Goal: Task Accomplishment & Management: Manage account settings

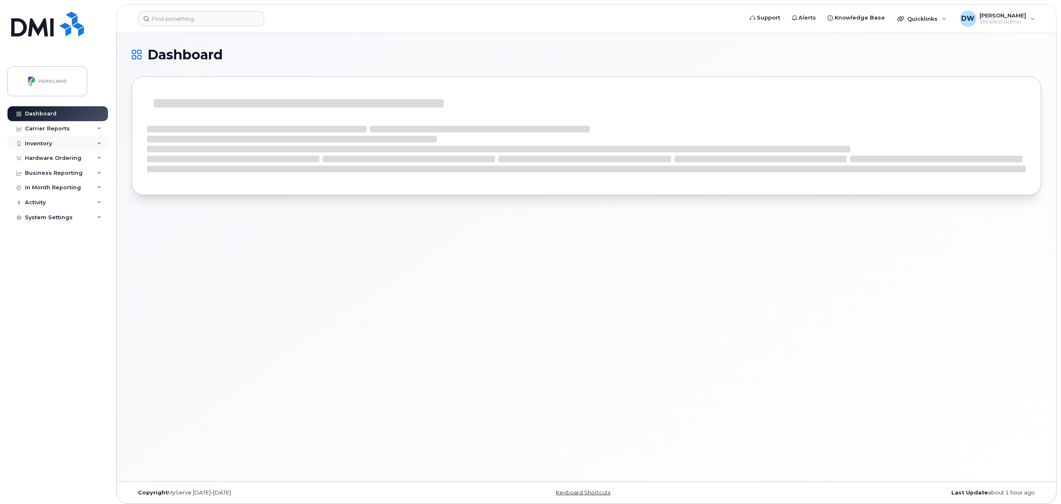
click at [52, 141] on div "Inventory" at bounding box center [57, 143] width 101 height 15
click at [52, 160] on div "Mobility Devices" at bounding box center [52, 158] width 47 height 7
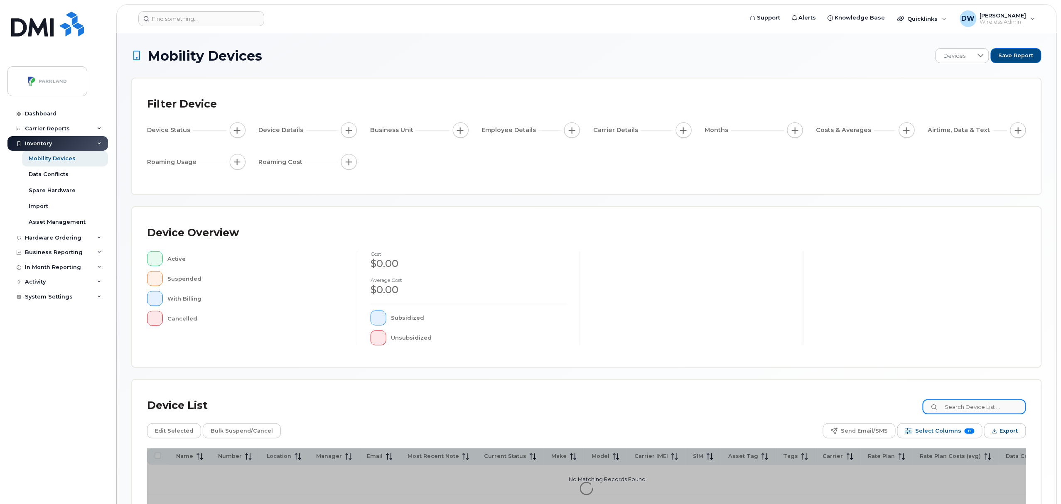
click at [965, 410] on input at bounding box center [974, 407] width 103 height 15
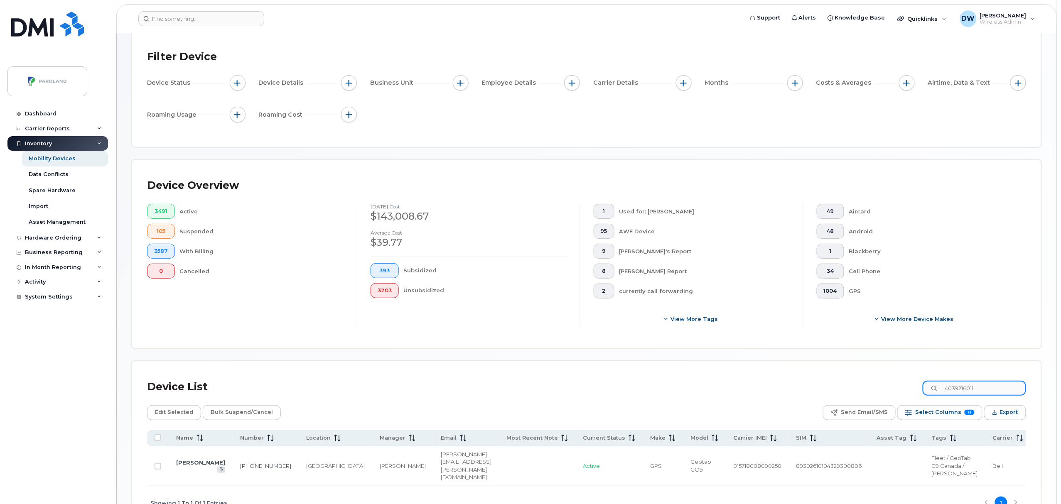
scroll to position [51, 0]
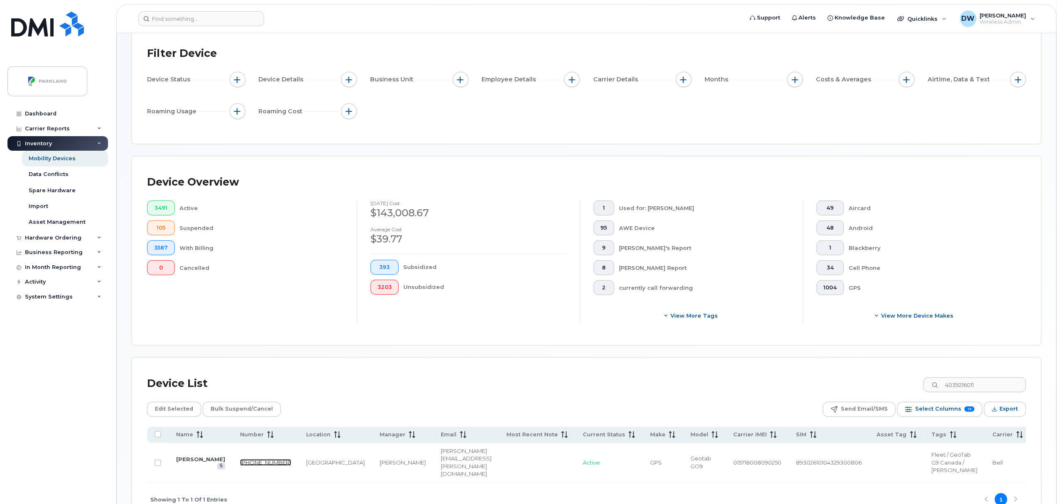
click at [240, 466] on link "403-921-6011" at bounding box center [265, 462] width 51 height 7
drag, startPoint x: 987, startPoint y: 383, endPoint x: 862, endPoint y: 386, distance: 125.9
click at [862, 386] on div "Device List 4039216011" at bounding box center [586, 384] width 879 height 22
click at [240, 466] on link "403-921-2145" at bounding box center [265, 462] width 51 height 7
drag, startPoint x: 996, startPoint y: 386, endPoint x: 912, endPoint y: 386, distance: 83.9
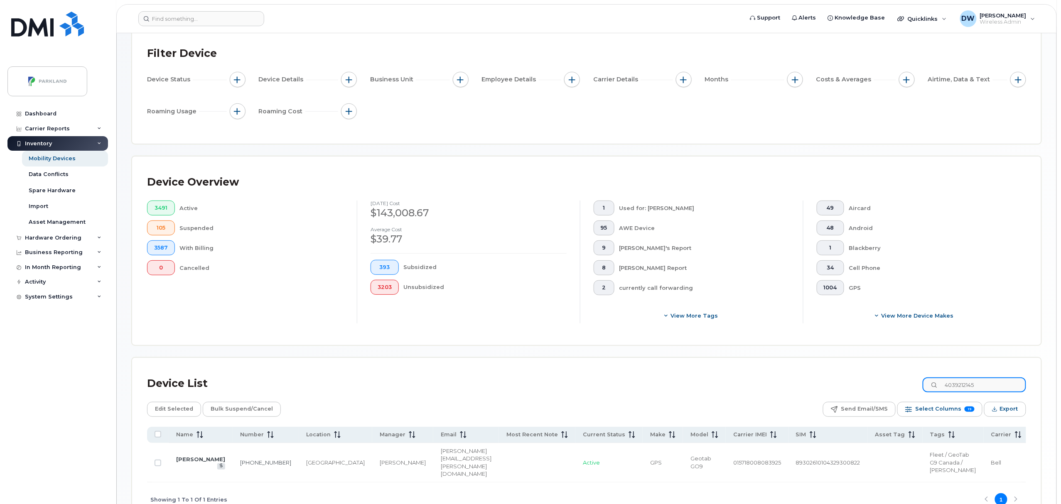
click at [912, 386] on div "Device List 4039212145" at bounding box center [586, 384] width 879 height 22
drag, startPoint x: 999, startPoint y: 382, endPoint x: 902, endPoint y: 395, distance: 97.3
click at [902, 395] on div "Device List 4034652872 Edit Selected Bulk Suspend/Cancel Send Email/SMS Select …" at bounding box center [586, 445] width 879 height 144
click at [244, 466] on link "403-542-2915" at bounding box center [264, 462] width 51 height 7
drag, startPoint x: 990, startPoint y: 386, endPoint x: 908, endPoint y: 386, distance: 82.7
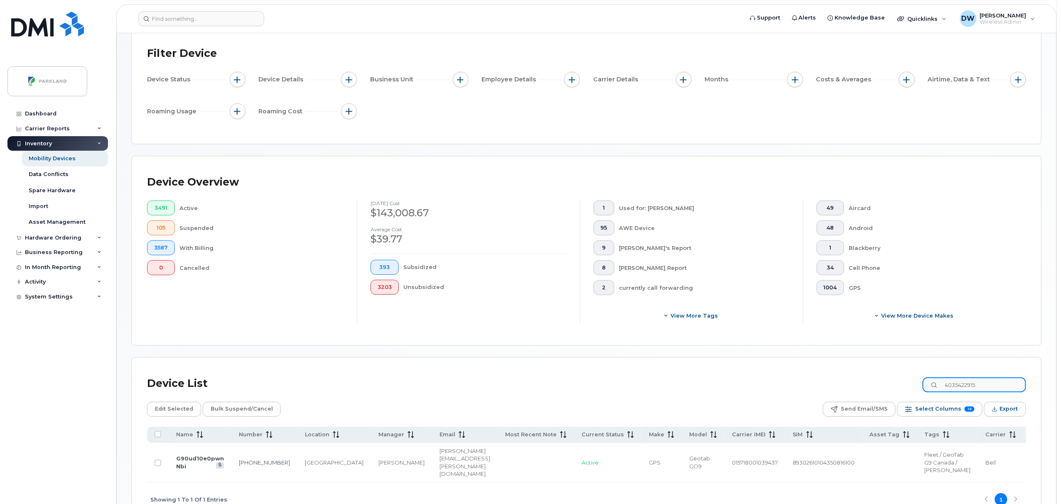
click at [908, 386] on div "Device List 4035422915" at bounding box center [586, 384] width 879 height 22
click at [238, 466] on link "587-832-5591" at bounding box center [263, 462] width 51 height 7
click at [1009, 385] on input "5878325591" at bounding box center [974, 385] width 103 height 15
drag, startPoint x: 1004, startPoint y: 385, endPoint x: 918, endPoint y: 390, distance: 85.8
click at [918, 390] on div "Device List 5878325591" at bounding box center [586, 384] width 879 height 22
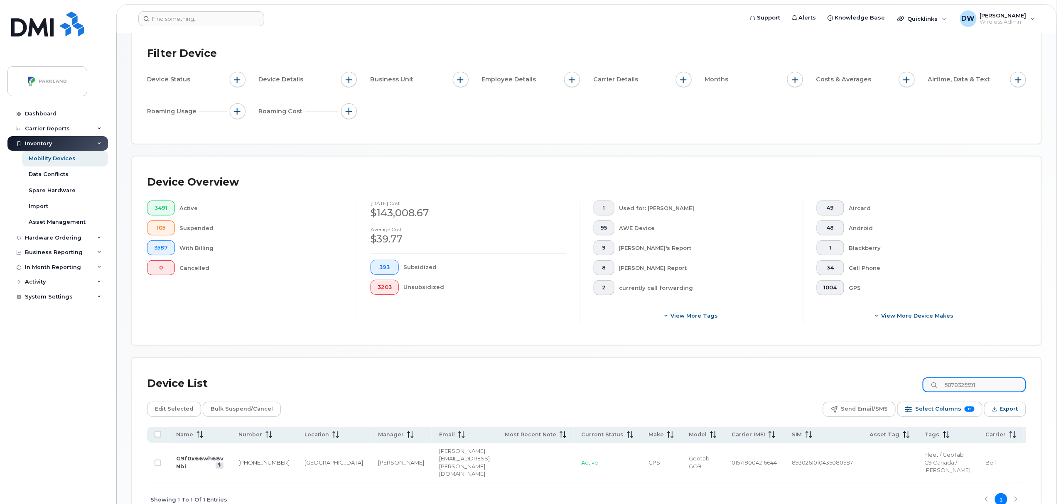
paste input "89302610206422000264"
click at [246, 462] on link "403-404-7513" at bounding box center [263, 462] width 51 height 7
drag, startPoint x: 954, startPoint y: 386, endPoint x: 1063, endPoint y: 376, distance: 109.0
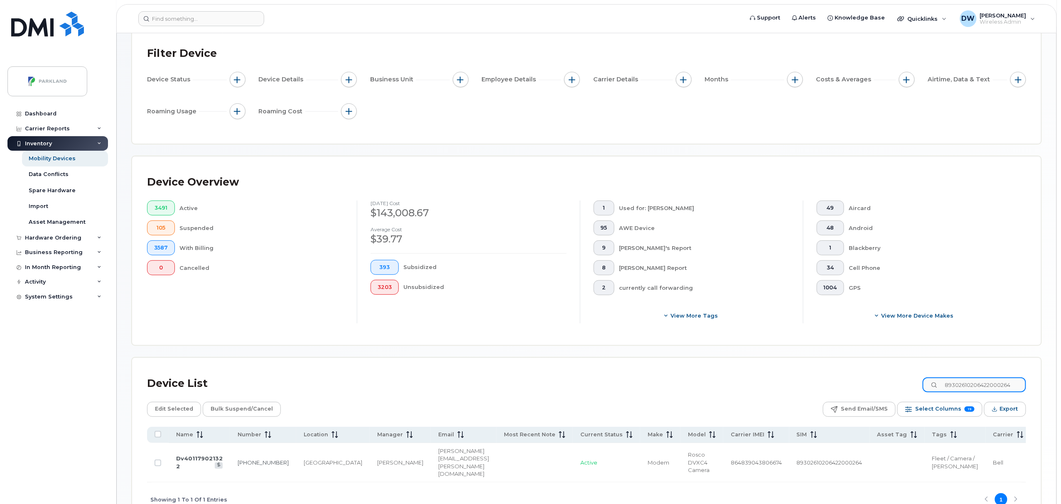
click at [1061, 376] on html "Support Alerts Knowledge Base Quicklinks Suspend / Cancel Device Change SIM Car…" at bounding box center [530, 254] width 1061 height 610
click at [1004, 386] on input "4034653187" at bounding box center [974, 385] width 103 height 15
drag, startPoint x: 1004, startPoint y: 386, endPoint x: 911, endPoint y: 386, distance: 92.6
click at [911, 386] on div "Device List 4034653187" at bounding box center [586, 384] width 879 height 22
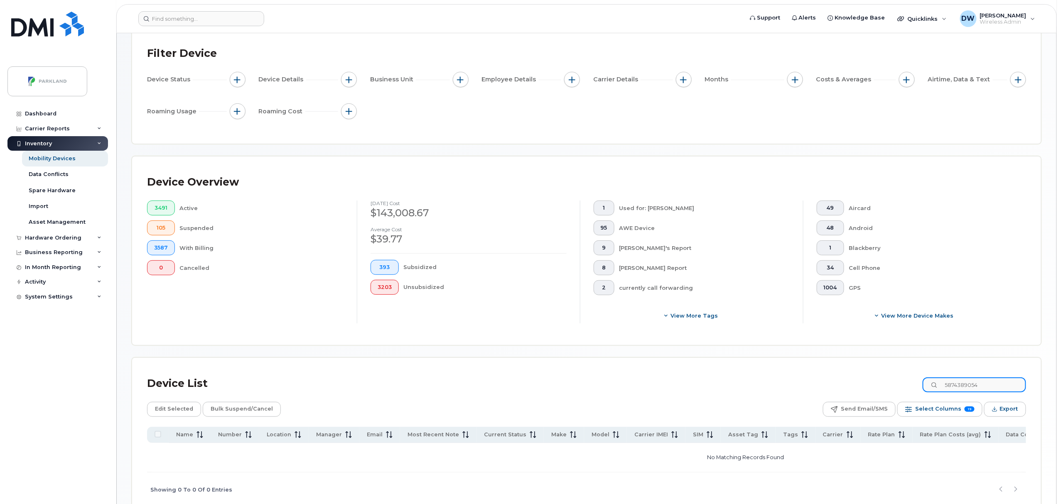
drag, startPoint x: 1000, startPoint y: 382, endPoint x: 923, endPoint y: 380, distance: 77.7
click at [923, 380] on div "Device List 5874389054" at bounding box center [586, 384] width 879 height 22
paste input "89302610206410075138"
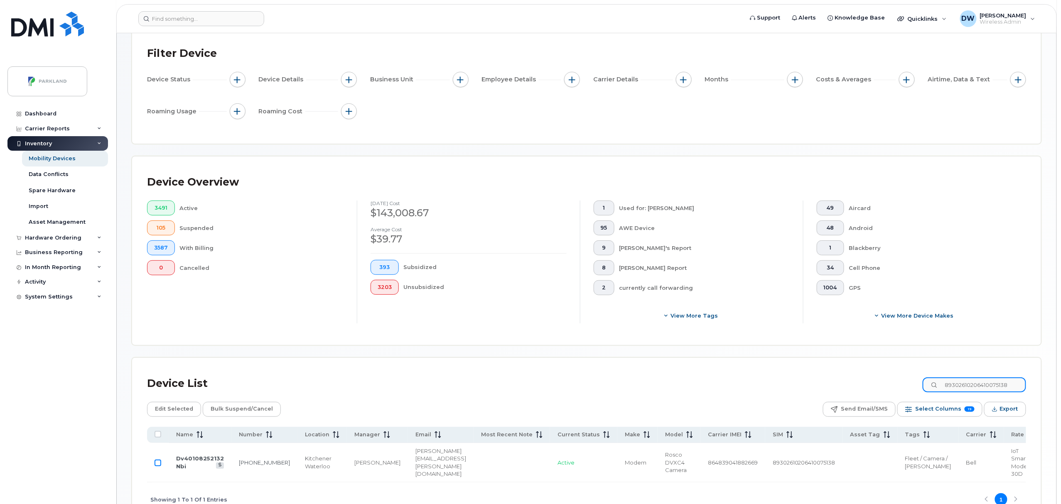
type input "89302610206410075138"
click at [158, 467] on input "Row Unselected" at bounding box center [158, 463] width 7 height 7
checkbox input "true"
drag, startPoint x: 1020, startPoint y: 386, endPoint x: 920, endPoint y: 388, distance: 100.6
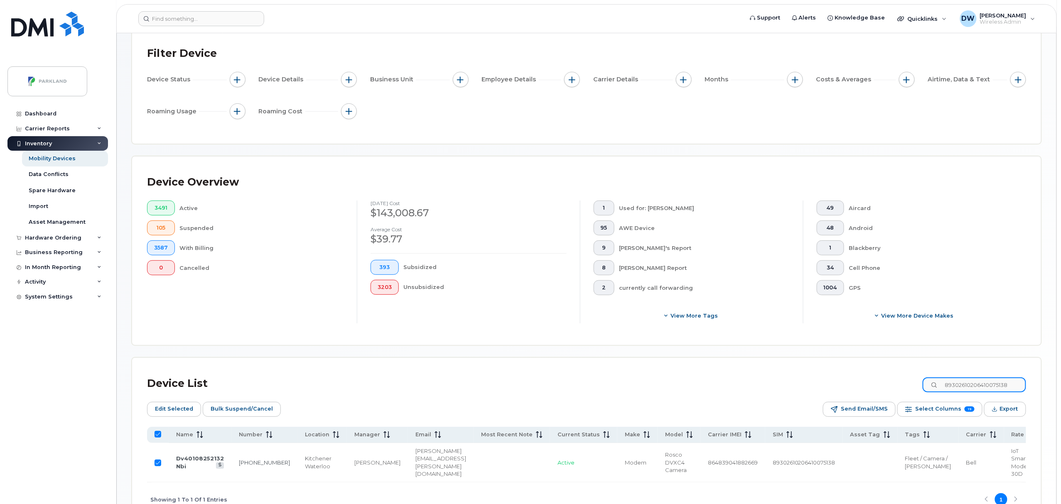
click at [920, 388] on div "Device List 89302610206410075138" at bounding box center [586, 384] width 879 height 22
paste input "104385899014"
type input "89302610104385899014"
checkbox input "false"
type input "89302610104385899014"
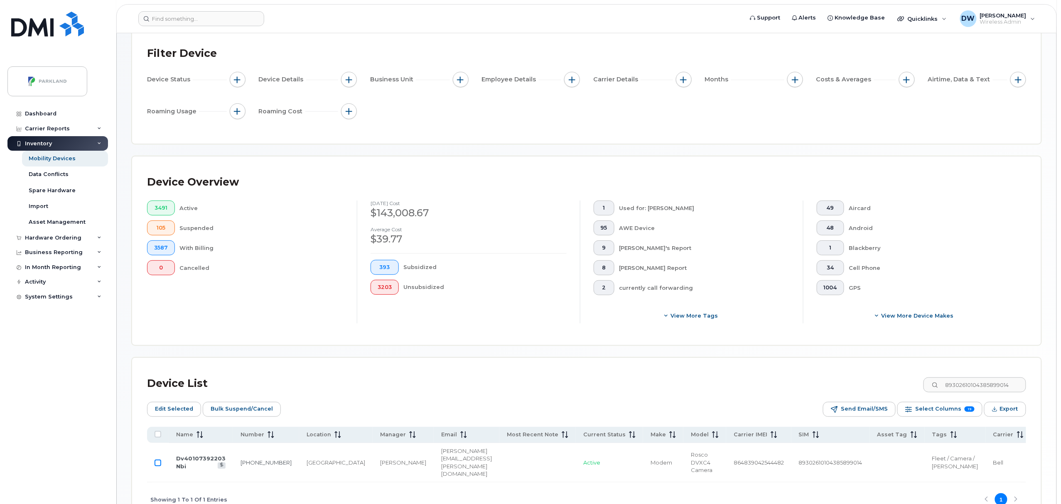
click at [161, 467] on input "Row Unselected" at bounding box center [158, 463] width 7 height 7
checkbox input "true"
click at [241, 410] on span "Bulk Suspend/Cancel" at bounding box center [242, 409] width 62 height 12
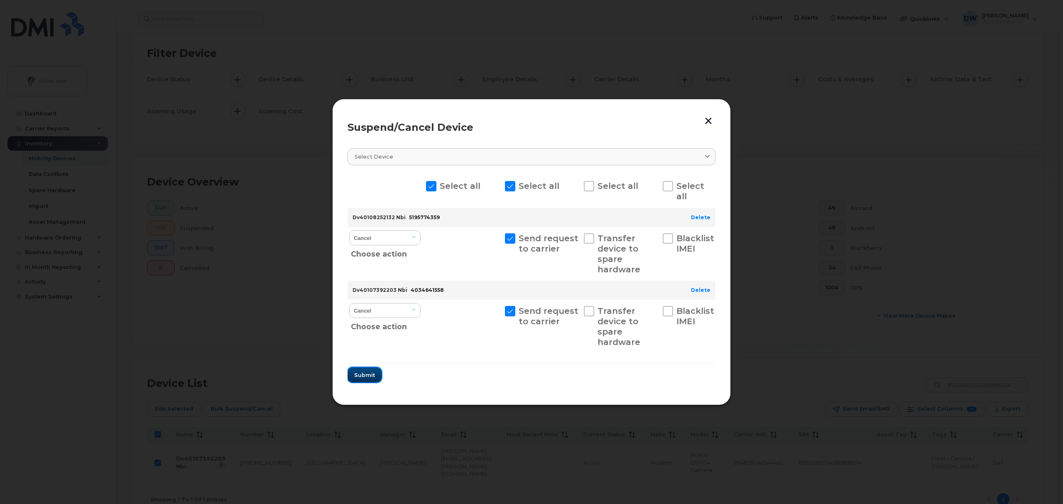
click at [362, 378] on span "Submit" at bounding box center [364, 375] width 21 height 8
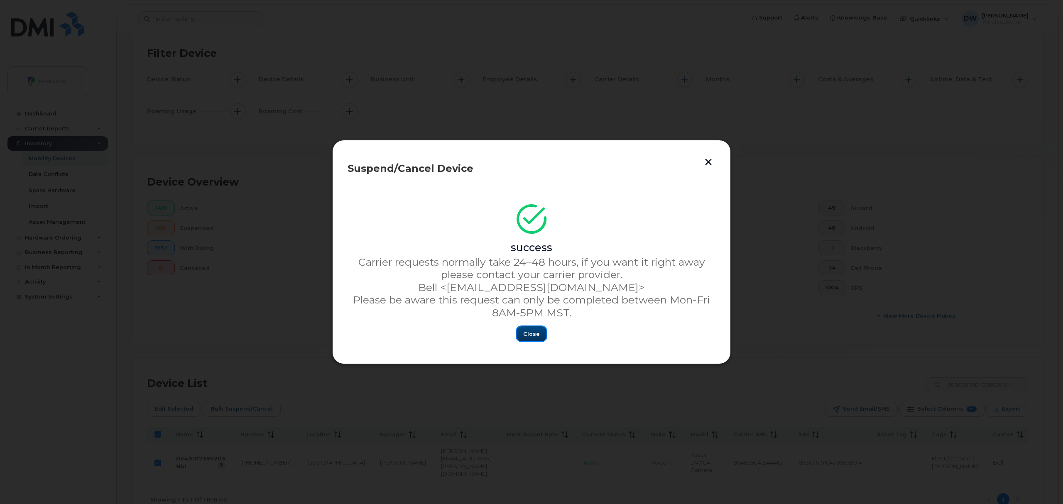
click at [530, 336] on span "Close" at bounding box center [531, 334] width 17 height 8
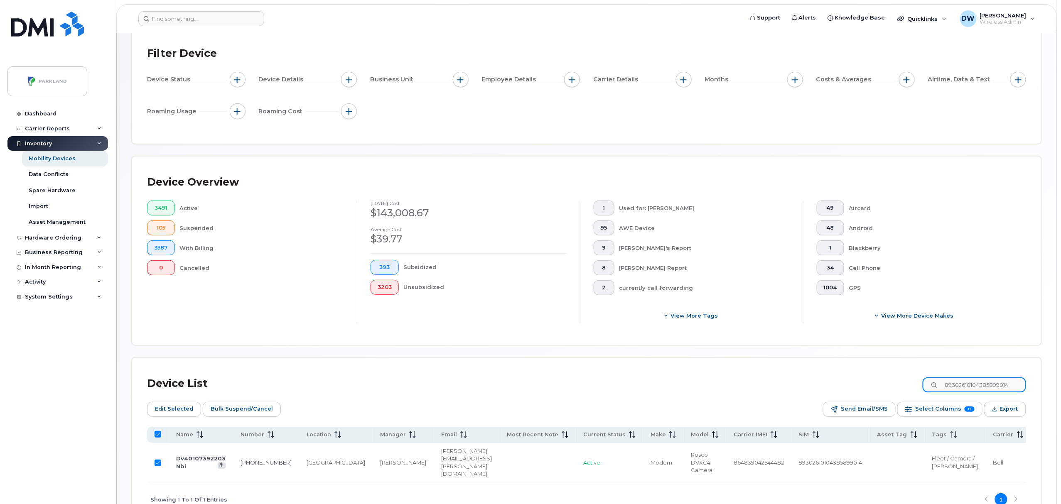
drag, startPoint x: 955, startPoint y: 388, endPoint x: 1063, endPoint y: 376, distance: 108.7
click at [1061, 376] on html "Support Alerts Knowledge Base Quicklinks Suspend / Cancel Device Change SIM Car…" at bounding box center [530, 254] width 1061 height 610
type input "403"
checkbox input "false"
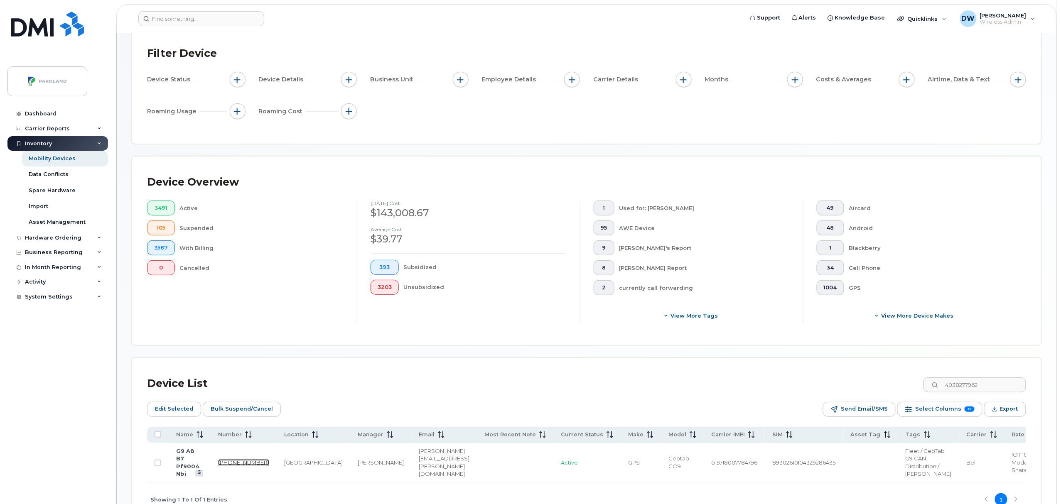
click at [226, 466] on link "403-827-7962" at bounding box center [243, 462] width 51 height 7
drag, startPoint x: 1002, startPoint y: 381, endPoint x: 852, endPoint y: 386, distance: 150.9
click at [852, 384] on div "Device List 4038277962" at bounding box center [586, 384] width 879 height 22
click at [250, 466] on link "403-352-1790" at bounding box center [269, 462] width 51 height 7
drag, startPoint x: 993, startPoint y: 386, endPoint x: 849, endPoint y: 373, distance: 144.4
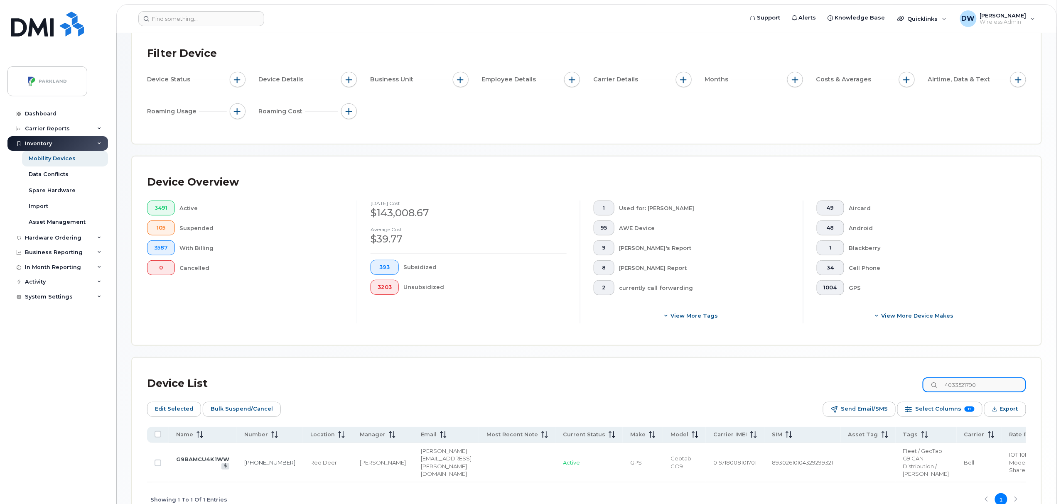
click at [849, 373] on div "Device List 4033521790" at bounding box center [586, 384] width 879 height 22
click at [226, 465] on link "403-827-6704" at bounding box center [243, 462] width 51 height 7
drag, startPoint x: 1008, startPoint y: 380, endPoint x: 851, endPoint y: 383, distance: 156.7
click at [851, 383] on div "Device List 4038276704" at bounding box center [586, 384] width 879 height 22
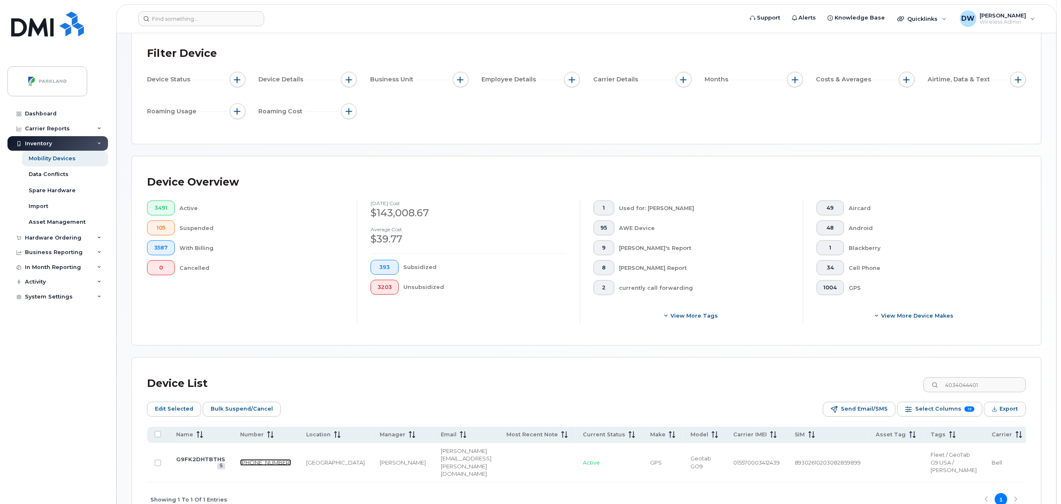
click at [246, 465] on link "403-404-4401" at bounding box center [265, 462] width 51 height 7
drag, startPoint x: 1007, startPoint y: 386, endPoint x: 806, endPoint y: 376, distance: 200.9
click at [806, 376] on div "Device List 4034044401" at bounding box center [586, 384] width 879 height 22
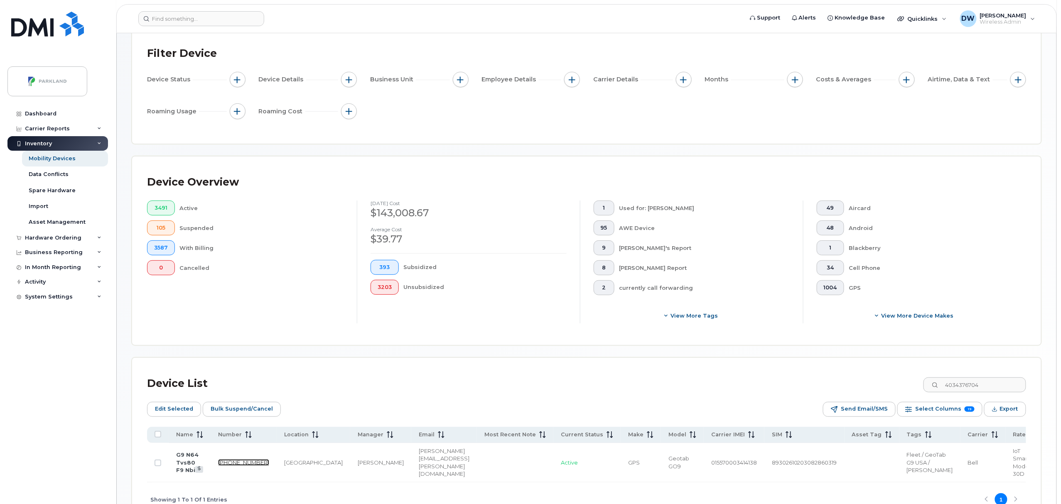
click at [232, 466] on link "403-437-6704" at bounding box center [243, 462] width 51 height 7
drag, startPoint x: 1001, startPoint y: 387, endPoint x: 848, endPoint y: 383, distance: 152.5
click at [848, 383] on div "Device List 4034376704" at bounding box center [586, 384] width 879 height 22
click at [230, 465] on link "403-466-5493" at bounding box center [243, 462] width 51 height 7
drag, startPoint x: 1001, startPoint y: 382, endPoint x: 867, endPoint y: 376, distance: 133.9
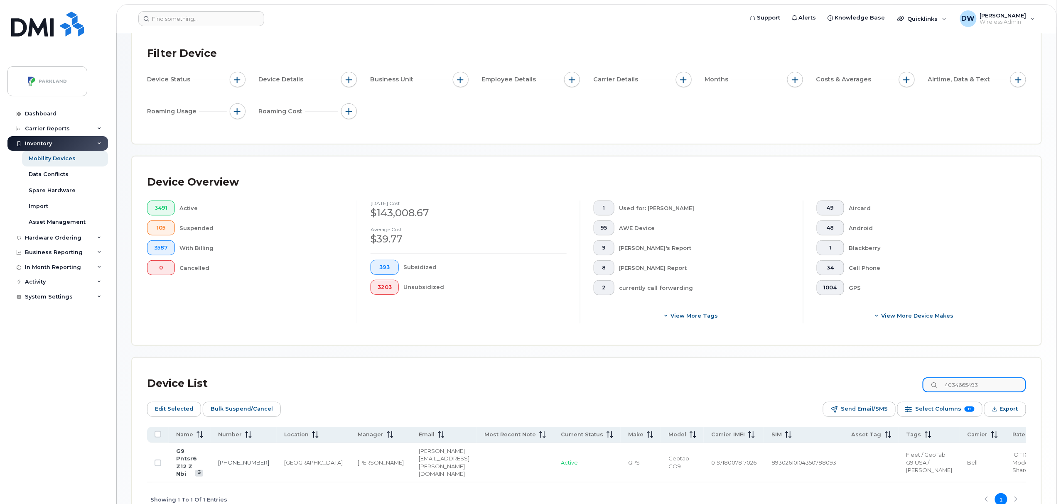
click at [871, 381] on div "Device List 4034665493" at bounding box center [586, 384] width 879 height 22
click at [228, 466] on link "403-483-9637" at bounding box center [243, 462] width 51 height 7
drag, startPoint x: 999, startPoint y: 379, endPoint x: 873, endPoint y: 377, distance: 125.9
click at [873, 377] on div "Device List 4034839637" at bounding box center [586, 384] width 879 height 22
click at [238, 466] on link "403-923-7536" at bounding box center [243, 462] width 51 height 7
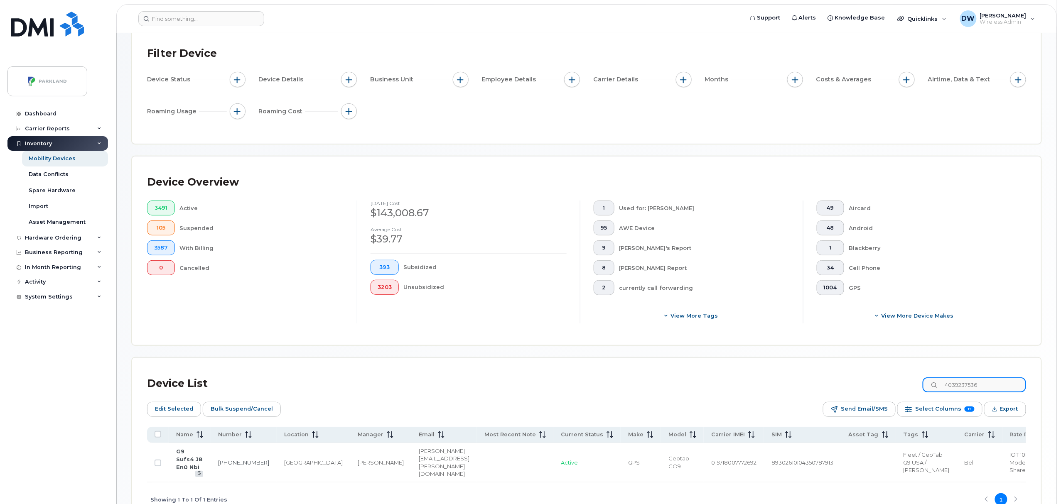
drag, startPoint x: 1005, startPoint y: 382, endPoint x: 904, endPoint y: 384, distance: 101.4
click at [904, 384] on div "Device List 4039237536" at bounding box center [586, 384] width 879 height 22
click at [230, 466] on link "403-404-5809" at bounding box center [243, 462] width 51 height 7
drag, startPoint x: 999, startPoint y: 384, endPoint x: 861, endPoint y: 376, distance: 138.1
click at [861, 376] on div "Device List 4034045809" at bounding box center [586, 384] width 879 height 22
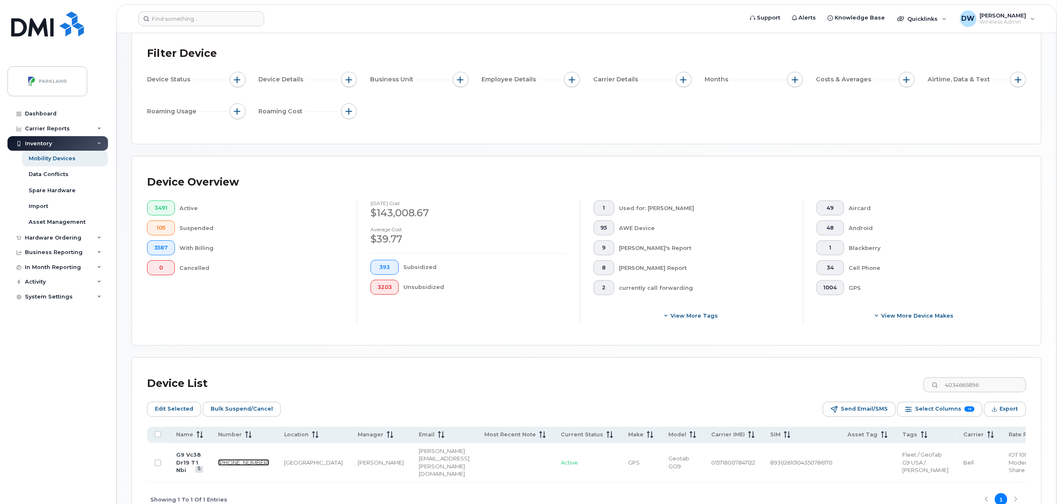
click at [228, 466] on link "403-466-5896" at bounding box center [243, 462] width 51 height 7
drag, startPoint x: 992, startPoint y: 389, endPoint x: 944, endPoint y: 384, distance: 48.4
click at [944, 384] on div "4034665896" at bounding box center [974, 385] width 103 height 15
click at [233, 464] on link "403-598-7352" at bounding box center [243, 462] width 51 height 7
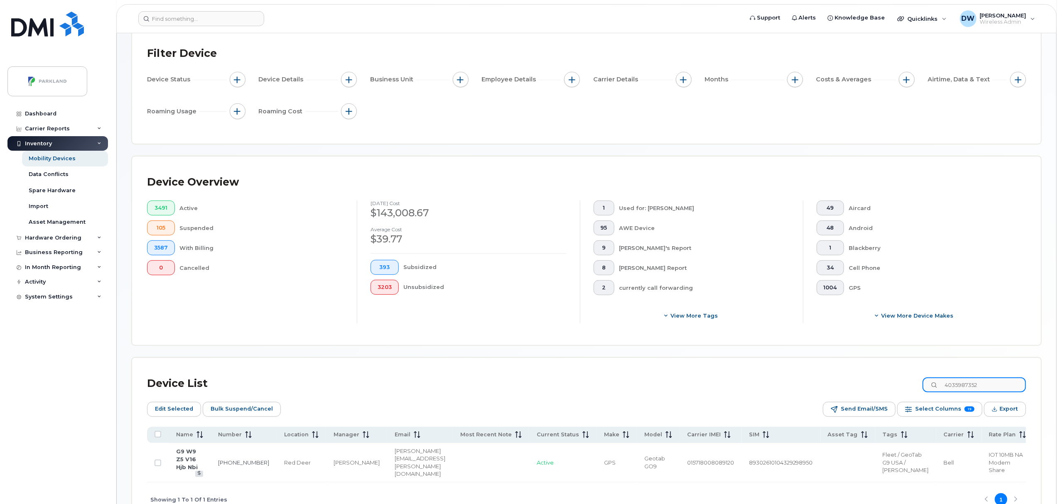
drag, startPoint x: 994, startPoint y: 385, endPoint x: 945, endPoint y: 385, distance: 49.4
click at [945, 385] on div "4035987352" at bounding box center [974, 385] width 103 height 15
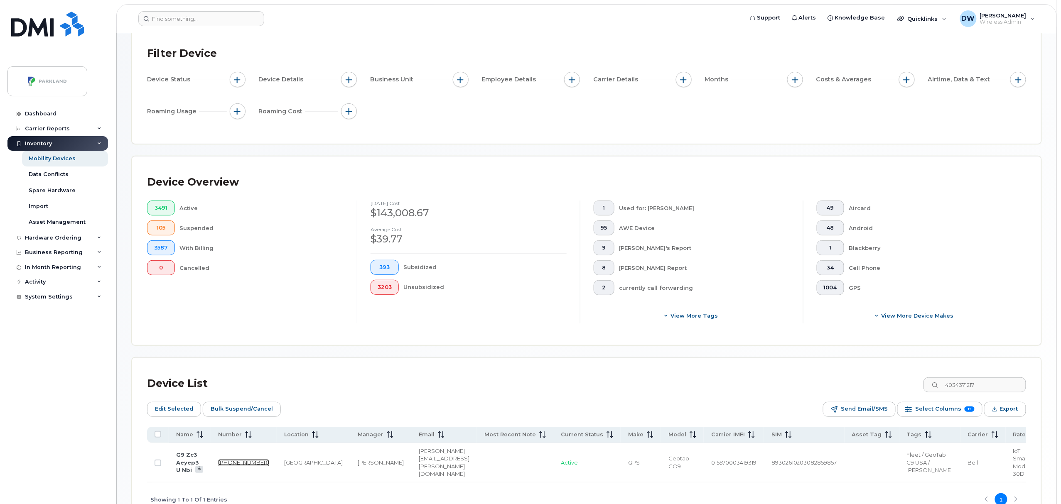
click at [228, 466] on link "403-437-1217" at bounding box center [243, 462] width 51 height 7
drag, startPoint x: 987, startPoint y: 381, endPoint x: 871, endPoint y: 384, distance: 116.3
click at [871, 384] on div "Device List 4034371217" at bounding box center [586, 384] width 879 height 22
click at [235, 471] on td "403-805-1458" at bounding box center [260, 462] width 66 height 39
click at [235, 465] on link "403-805-1458" at bounding box center [259, 462] width 51 height 7
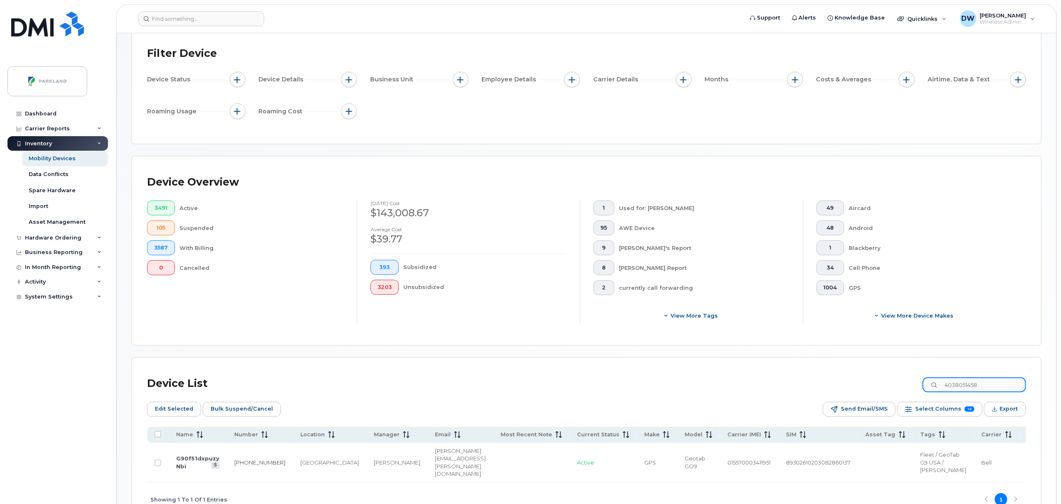
drag, startPoint x: 1004, startPoint y: 384, endPoint x: 929, endPoint y: 384, distance: 74.4
click at [929, 384] on div "Device List 4038051458" at bounding box center [586, 384] width 879 height 22
drag, startPoint x: 1000, startPoint y: 386, endPoint x: 911, endPoint y: 390, distance: 88.6
click at [911, 390] on div "Device List 4038051458" at bounding box center [586, 384] width 879 height 22
click at [239, 466] on link "403-805-1458" at bounding box center [259, 462] width 51 height 7
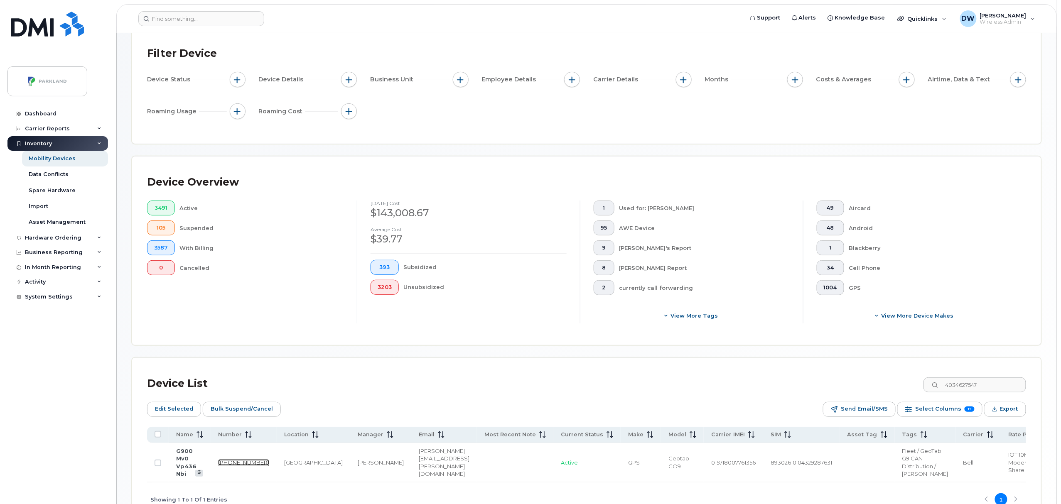
click at [224, 466] on link "403-462-7547" at bounding box center [243, 462] width 51 height 7
drag, startPoint x: 996, startPoint y: 384, endPoint x: 909, endPoint y: 386, distance: 86.8
click at [909, 386] on div "Device List 4034627547" at bounding box center [586, 384] width 879 height 22
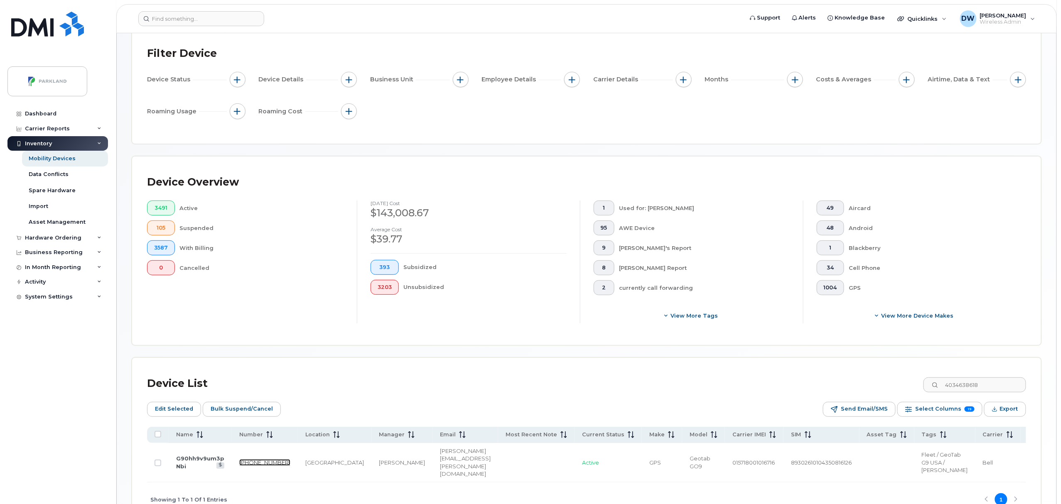
click at [243, 464] on link "403-463-8618" at bounding box center [264, 462] width 51 height 7
drag, startPoint x: 987, startPoint y: 386, endPoint x: 921, endPoint y: 378, distance: 67.3
click at [921, 378] on div "Device List 4034638618" at bounding box center [586, 384] width 879 height 22
click at [226, 466] on link "403-464-3796" at bounding box center [243, 462] width 51 height 7
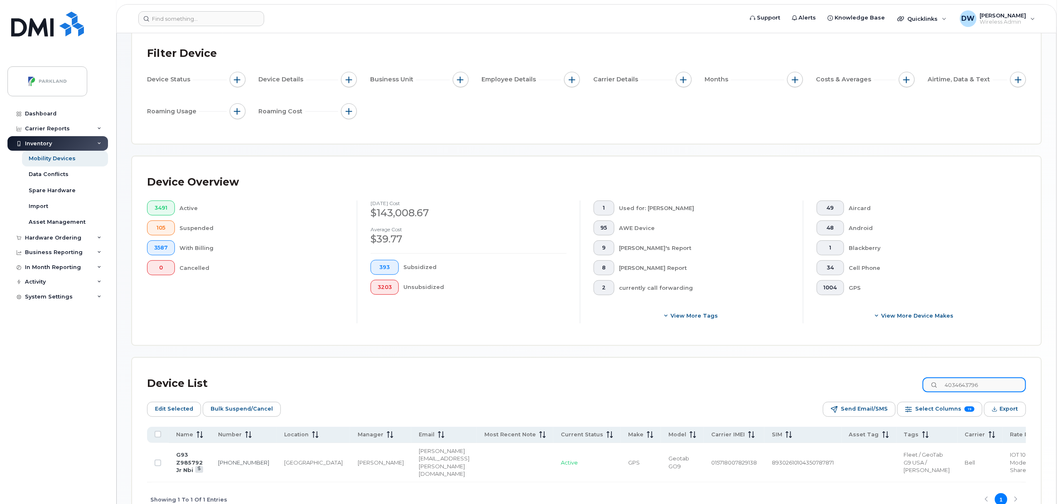
drag, startPoint x: 995, startPoint y: 383, endPoint x: 872, endPoint y: 383, distance: 123.0
click at [872, 383] on div "Device List 4034643796" at bounding box center [586, 384] width 879 height 22
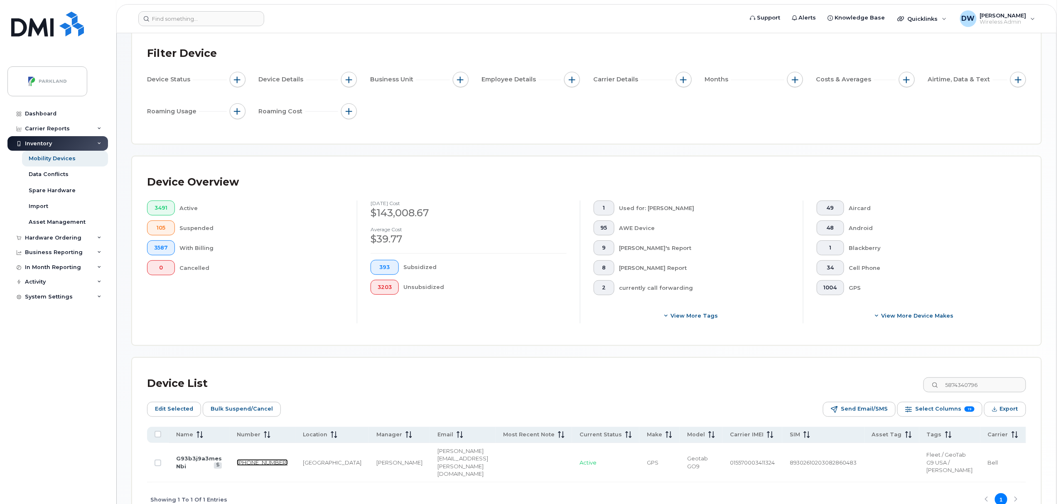
click at [240, 466] on link "587-434-0796" at bounding box center [262, 462] width 51 height 7
drag, startPoint x: 997, startPoint y: 384, endPoint x: 897, endPoint y: 381, distance: 99.7
click at [897, 381] on div "Device List 5874340796" at bounding box center [586, 384] width 879 height 22
click at [246, 465] on link "403-354-3081" at bounding box center [263, 462] width 51 height 7
drag, startPoint x: 1000, startPoint y: 385, endPoint x: 859, endPoint y: 384, distance: 140.4
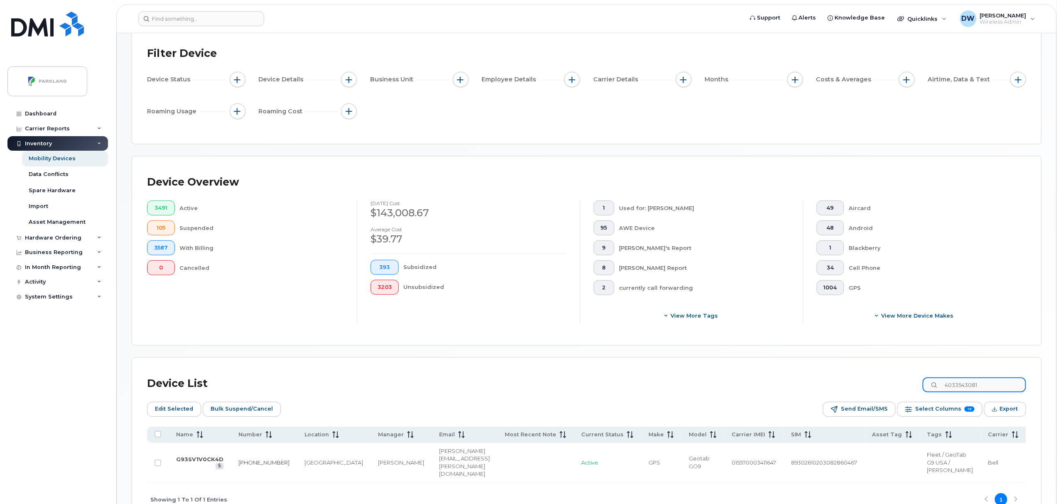
click at [859, 384] on div "Device List 4033543081" at bounding box center [586, 384] width 879 height 22
click at [244, 466] on link "403-408-7889" at bounding box center [263, 462] width 51 height 7
drag, startPoint x: 996, startPoint y: 384, endPoint x: 934, endPoint y: 381, distance: 61.6
click at [934, 381] on input "4034087889" at bounding box center [974, 385] width 103 height 15
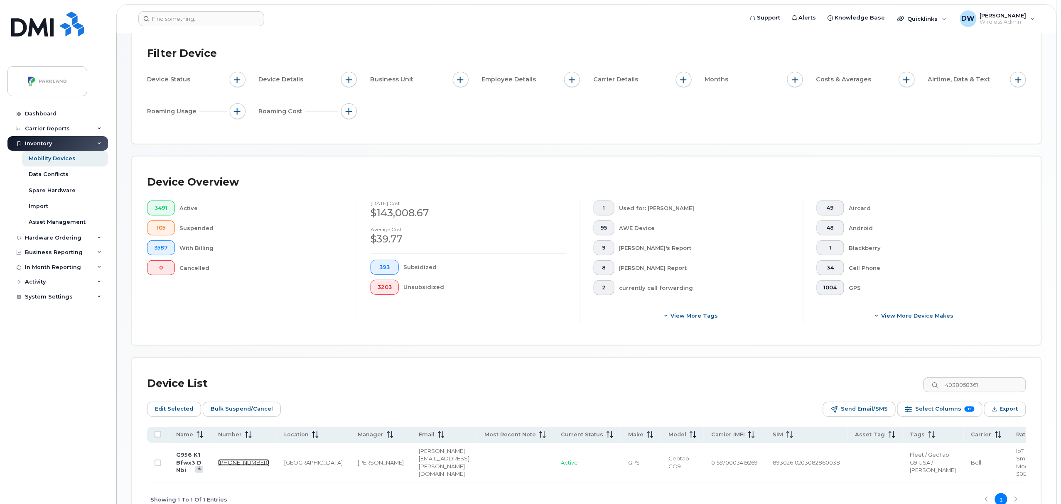
click at [231, 466] on link "403-805-8361" at bounding box center [243, 462] width 51 height 7
drag, startPoint x: 989, startPoint y: 383, endPoint x: 813, endPoint y: 377, distance: 176.2
click at [813, 377] on div "Device List 4038058361" at bounding box center [586, 384] width 879 height 22
click at [239, 466] on link "587-434-9987" at bounding box center [260, 462] width 51 height 7
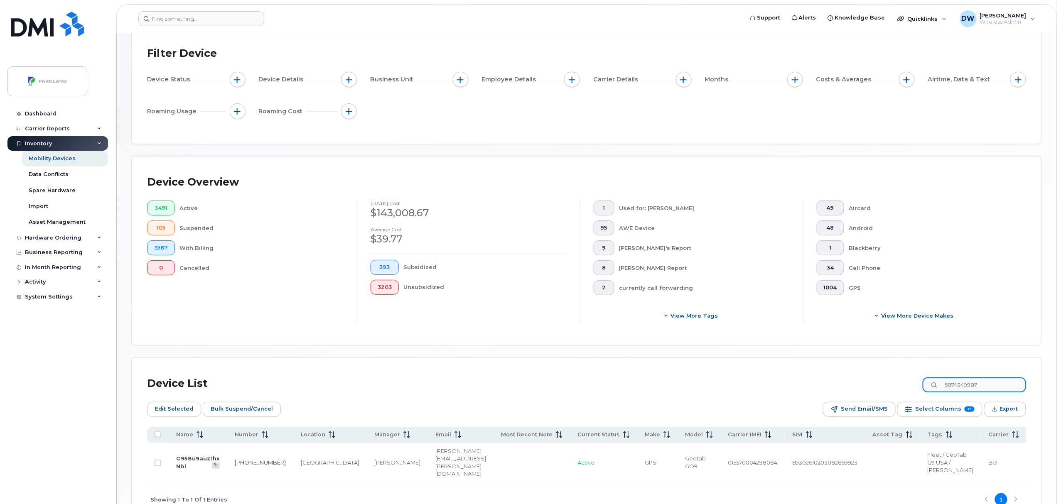
drag, startPoint x: 993, startPoint y: 384, endPoint x: 876, endPoint y: 366, distance: 118.5
click at [876, 366] on div "Device List 5874349987 Edit Selected Bulk Suspend/Cancel Send Email/SMS Select …" at bounding box center [586, 437] width 909 height 159
click at [240, 466] on link "403-702-6893" at bounding box center [260, 462] width 51 height 7
drag, startPoint x: 994, startPoint y: 386, endPoint x: 818, endPoint y: 379, distance: 176.3
click at [818, 379] on div "Device List 4037026893" at bounding box center [586, 384] width 879 height 22
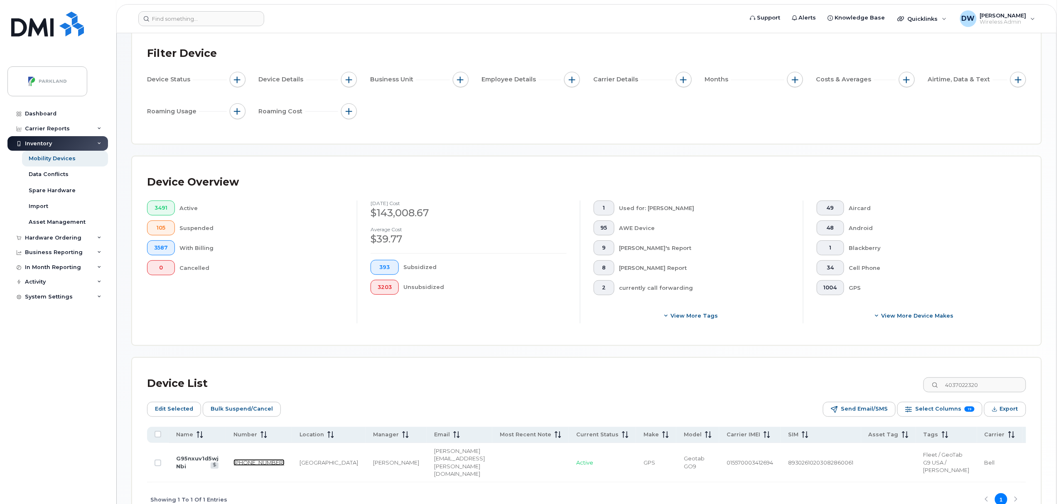
click at [238, 466] on link "403-702-2320" at bounding box center [258, 462] width 51 height 7
drag, startPoint x: 1006, startPoint y: 387, endPoint x: 842, endPoint y: 393, distance: 163.4
click at [842, 393] on div "Device List 4037022320" at bounding box center [586, 384] width 879 height 22
click at [247, 464] on link "403-796-3782" at bounding box center [266, 462] width 51 height 7
drag, startPoint x: 1001, startPoint y: 382, endPoint x: 917, endPoint y: 381, distance: 83.9
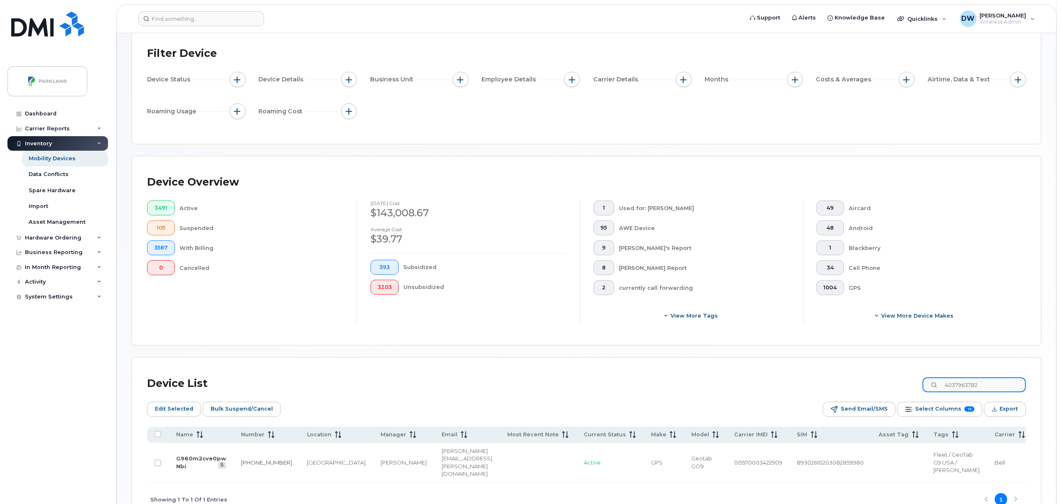
click at [918, 383] on div "Device List 4037963782" at bounding box center [586, 384] width 879 height 22
click at [243, 466] on link "403-354-5927" at bounding box center [261, 462] width 51 height 7
drag, startPoint x: 1009, startPoint y: 385, endPoint x: 739, endPoint y: 373, distance: 270.7
click at [743, 379] on div "Device List 4033545927" at bounding box center [586, 384] width 879 height 22
click at [240, 466] on link "403-797-3126" at bounding box center [261, 462] width 51 height 7
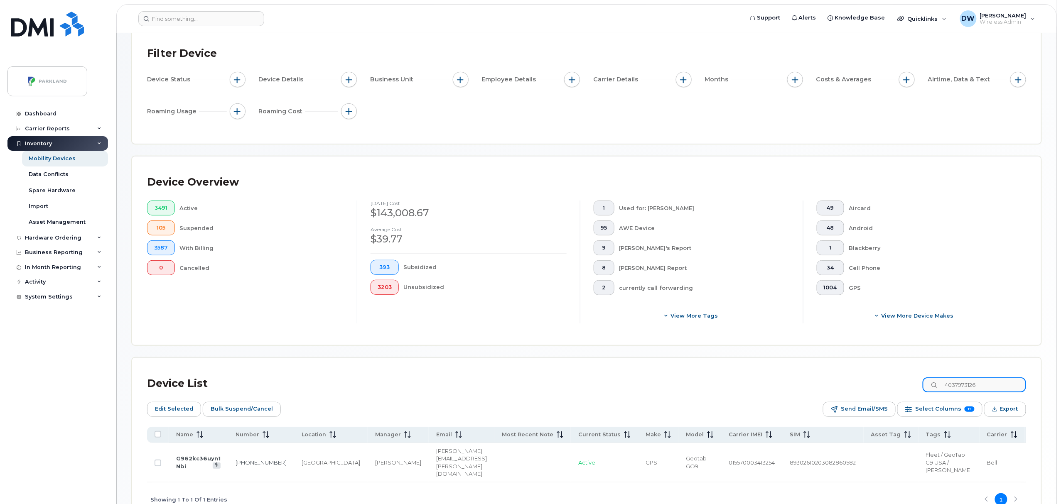
drag, startPoint x: 993, startPoint y: 384, endPoint x: 955, endPoint y: 385, distance: 37.4
click at [955, 385] on input "4037973126" at bounding box center [974, 385] width 103 height 15
click at [242, 466] on link "403-796-8681" at bounding box center [265, 462] width 51 height 7
drag, startPoint x: 998, startPoint y: 386, endPoint x: 878, endPoint y: 388, distance: 119.6
click at [878, 388] on div "Device List 4037968681" at bounding box center [586, 384] width 879 height 22
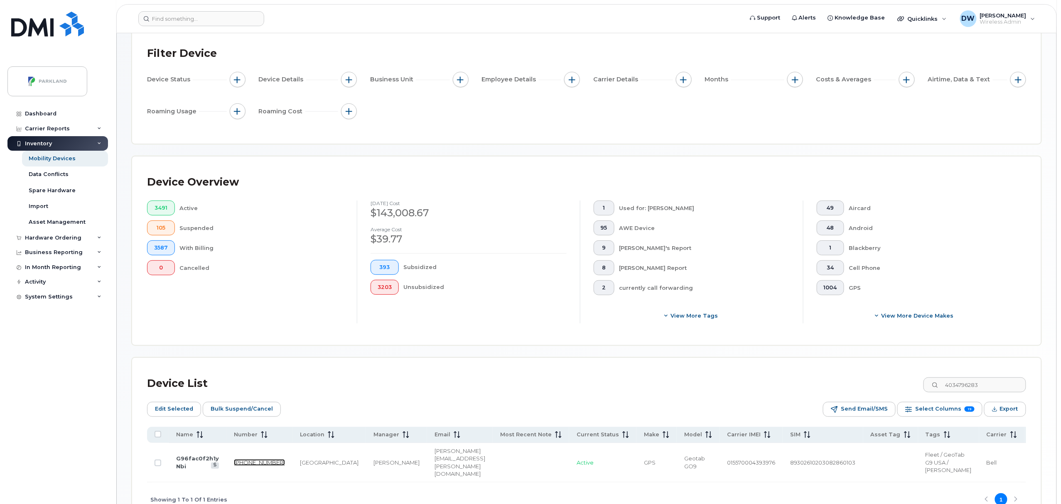
click at [235, 466] on link "403-479-6283" at bounding box center [259, 462] width 51 height 7
click at [1001, 384] on input "4034796283" at bounding box center [974, 385] width 103 height 15
drag, startPoint x: 1001, startPoint y: 386, endPoint x: 892, endPoint y: 386, distance: 108.8
click at [892, 386] on div "Device List 4034796283" at bounding box center [586, 384] width 879 height 22
click at [242, 465] on link "403-437-0888" at bounding box center [263, 462] width 51 height 7
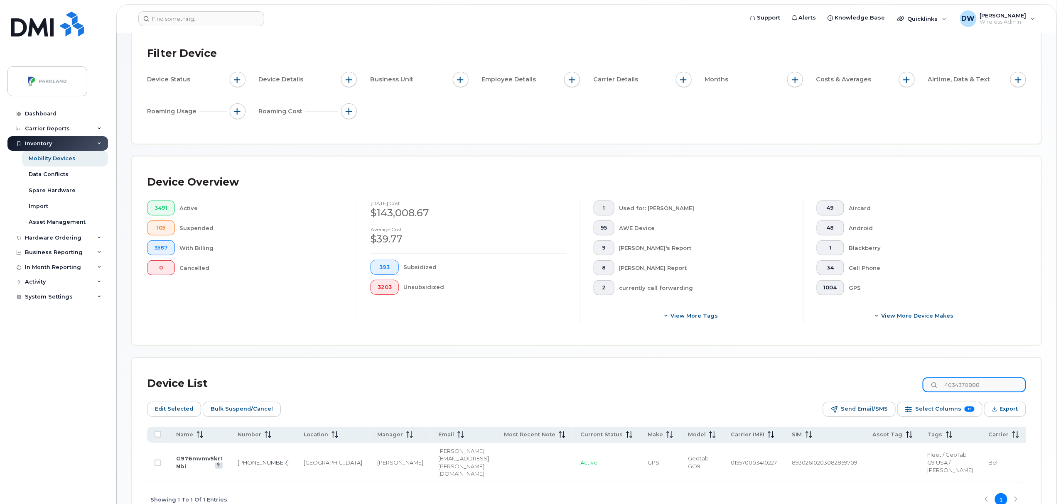
click at [995, 382] on input "4034370888" at bounding box center [974, 385] width 103 height 15
drag, startPoint x: 1002, startPoint y: 385, endPoint x: 878, endPoint y: 386, distance: 124.6
click at [878, 386] on div "Device List 4034370888" at bounding box center [586, 384] width 879 height 22
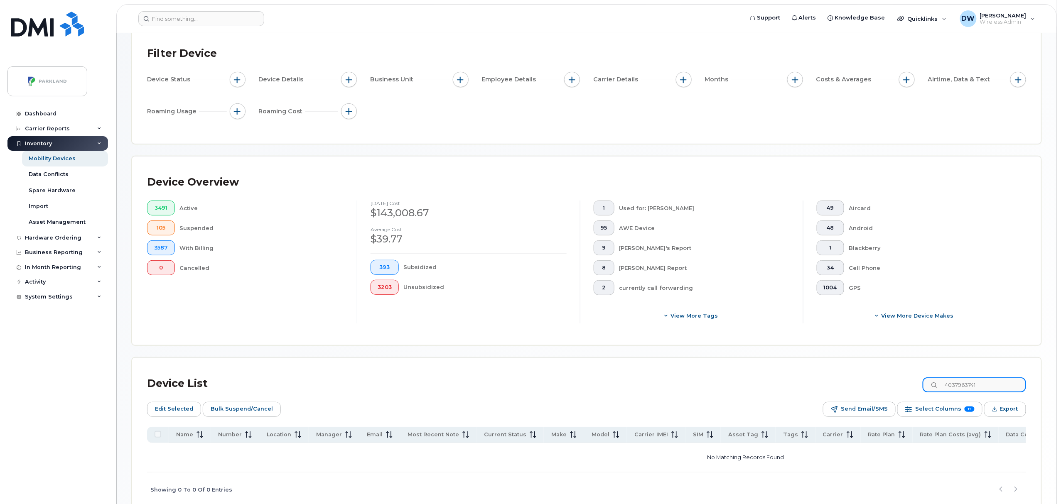
drag, startPoint x: 994, startPoint y: 383, endPoint x: 886, endPoint y: 371, distance: 108.6
click at [886, 371] on div "Device List 4037963741 Edit Selected Bulk Suspend/Cancel Send Email/SMS Select …" at bounding box center [586, 432] width 909 height 149
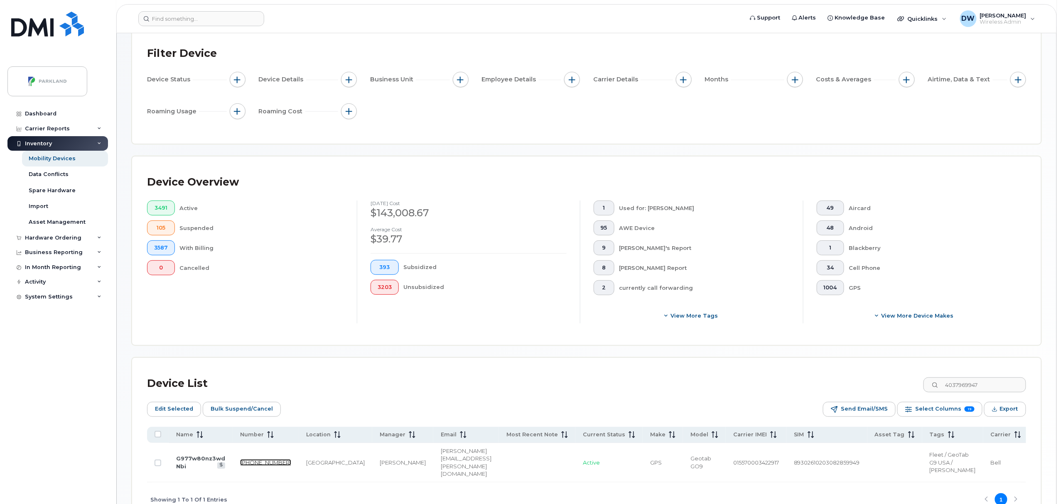
click at [248, 466] on link "403-796-9947" at bounding box center [265, 462] width 51 height 7
drag, startPoint x: 1004, startPoint y: 391, endPoint x: 867, endPoint y: 370, distance: 139.2
click at [867, 370] on div "Device List 4037969947 Edit Selected Bulk Suspend/Cancel Send Email/SMS Select …" at bounding box center [586, 437] width 909 height 159
click at [243, 466] on link "403-479-3741" at bounding box center [261, 462] width 51 height 7
drag, startPoint x: 990, startPoint y: 381, endPoint x: 904, endPoint y: 385, distance: 86.5
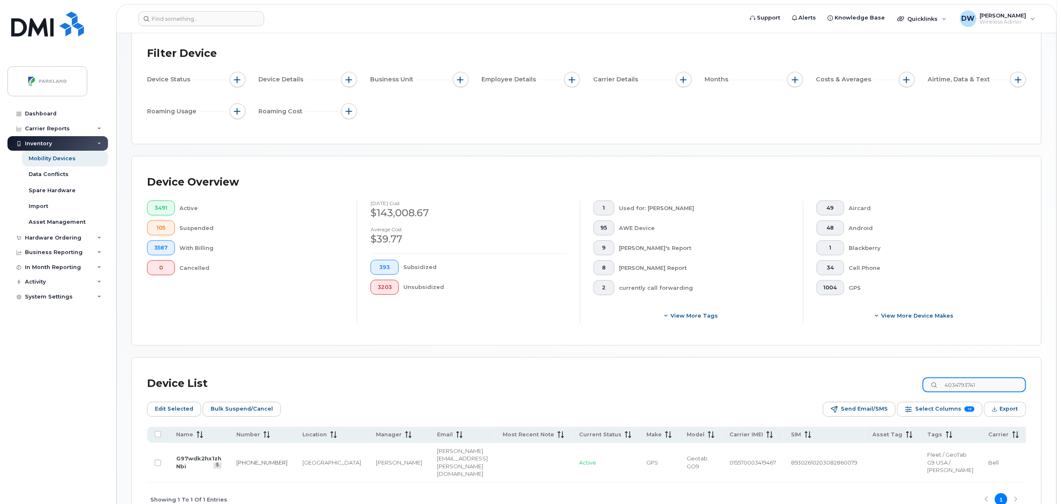
click at [904, 385] on div "Device List 4034793741" at bounding box center [586, 384] width 879 height 22
click at [246, 470] on td "403-437-9683" at bounding box center [262, 462] width 66 height 39
click at [246, 466] on link "403-437-9683" at bounding box center [262, 462] width 51 height 7
drag, startPoint x: 992, startPoint y: 382, endPoint x: 841, endPoint y: 382, distance: 151.2
click at [841, 382] on div "Device List 4034379683" at bounding box center [586, 384] width 879 height 22
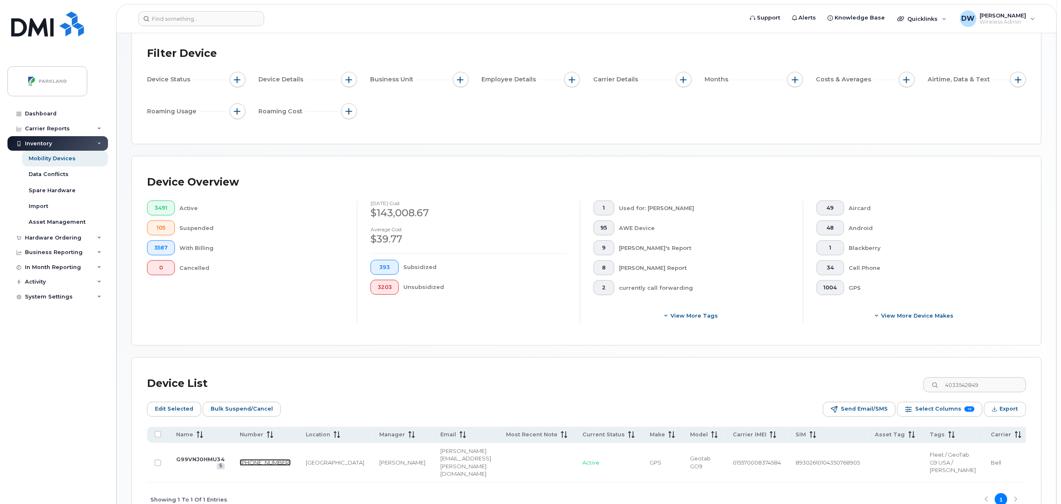
click at [250, 464] on link "403-354-2849" at bounding box center [265, 462] width 51 height 7
click at [1001, 389] on input "4033542849" at bounding box center [974, 385] width 103 height 15
drag, startPoint x: 1000, startPoint y: 388, endPoint x: 890, endPoint y: 394, distance: 110.7
click at [890, 394] on div "Device List 4033542849" at bounding box center [586, 384] width 879 height 22
click at [236, 464] on link "403-437-2169" at bounding box center [260, 462] width 51 height 7
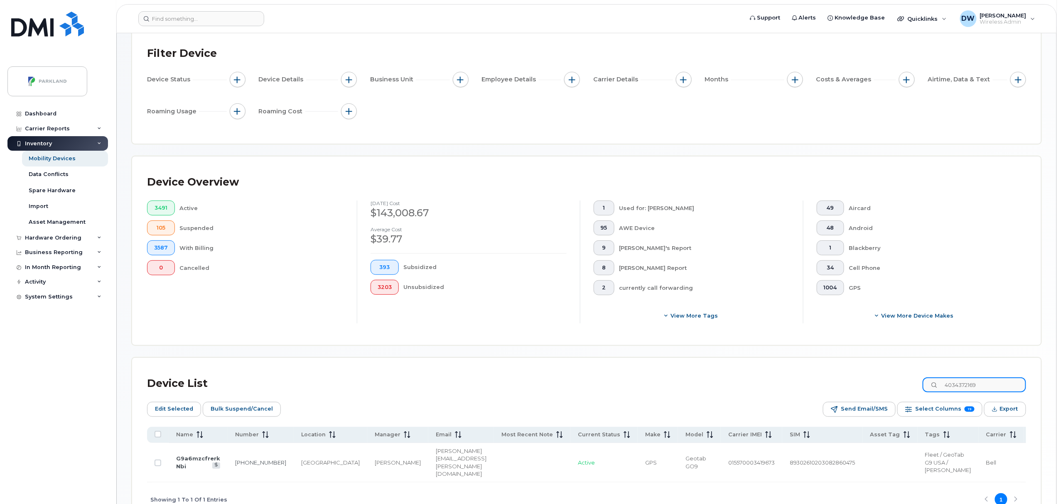
drag, startPoint x: 989, startPoint y: 383, endPoint x: 917, endPoint y: 376, distance: 72.1
click at [917, 376] on div "Device List 4034372169" at bounding box center [586, 384] width 879 height 22
click at [243, 464] on link "403-437-3250" at bounding box center [258, 462] width 51 height 7
drag, startPoint x: 1002, startPoint y: 390, endPoint x: 951, endPoint y: 388, distance: 50.7
click at [951, 388] on input "4034373250" at bounding box center [974, 385] width 103 height 15
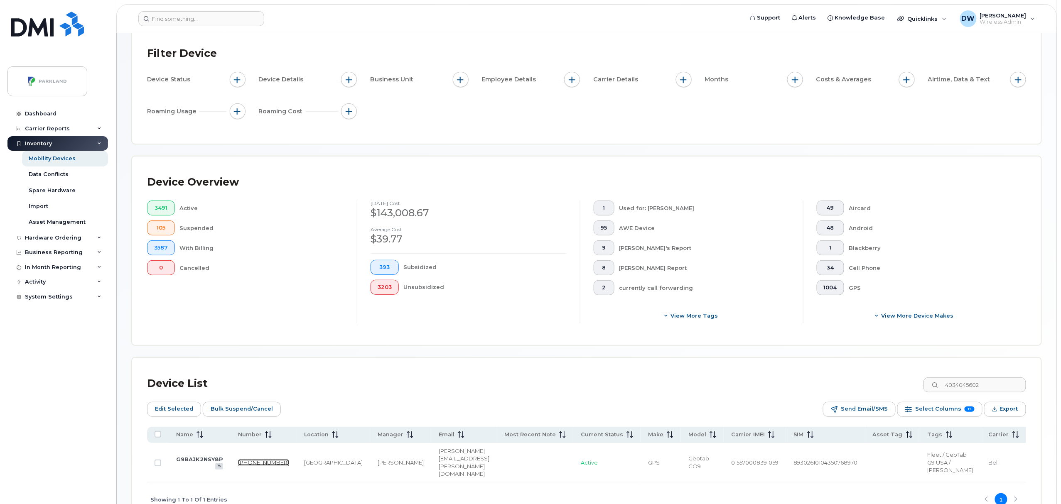
click at [245, 466] on link "403-404-5602" at bounding box center [263, 462] width 51 height 7
drag, startPoint x: 1007, startPoint y: 388, endPoint x: 820, endPoint y: 373, distance: 188.0
click at [820, 373] on div "Device List 4034045602 Edit Selected Bulk Suspend/Cancel Send Email/SMS Select …" at bounding box center [586, 437] width 909 height 159
click at [245, 466] on link "403-463-7207" at bounding box center [263, 462] width 51 height 7
drag, startPoint x: 996, startPoint y: 386, endPoint x: 905, endPoint y: 375, distance: 92.0
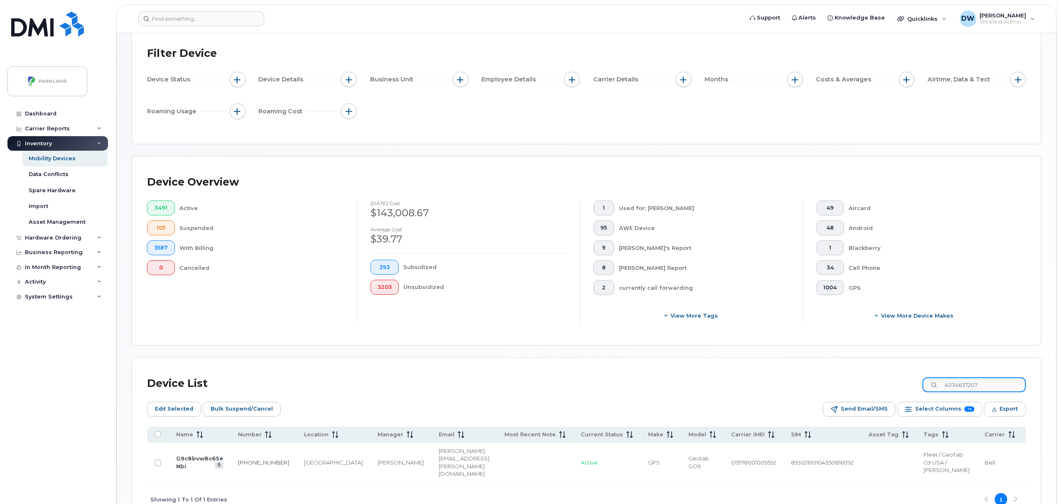
click at [905, 375] on div "Device List 4034637207" at bounding box center [586, 384] width 879 height 22
click at [236, 466] on link "587-434-6652" at bounding box center [261, 462] width 51 height 7
click at [997, 379] on input "5874346652" at bounding box center [974, 385] width 103 height 15
drag, startPoint x: 996, startPoint y: 383, endPoint x: 848, endPoint y: 400, distance: 148.9
click at [848, 398] on div "Device List 5874346652 Edit Selected Bulk Suspend/Cancel Send Email/SMS Select …" at bounding box center [586, 445] width 879 height 144
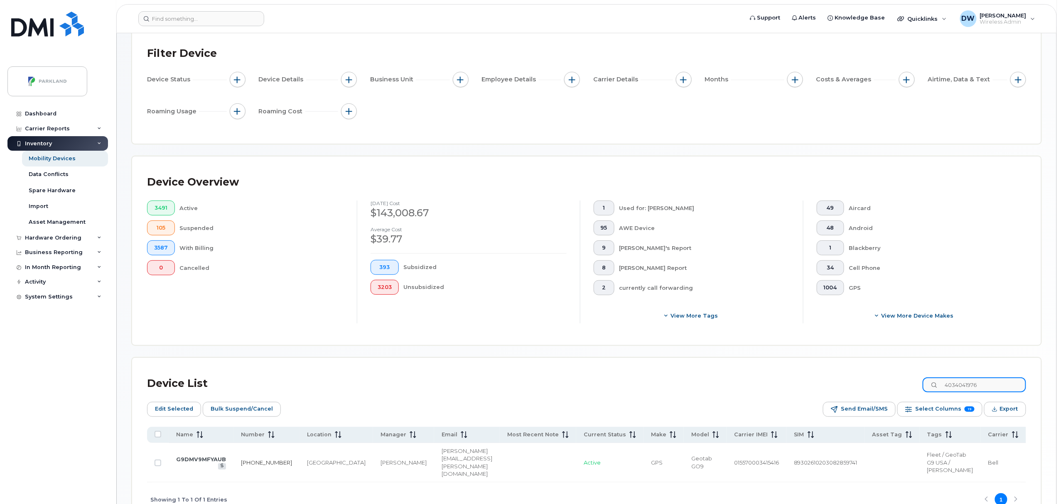
type input "4034041976"
click at [248, 466] on link "403-404-1976" at bounding box center [266, 462] width 51 height 7
click at [1002, 14] on span "[PERSON_NAME]" at bounding box center [1003, 15] width 47 height 7
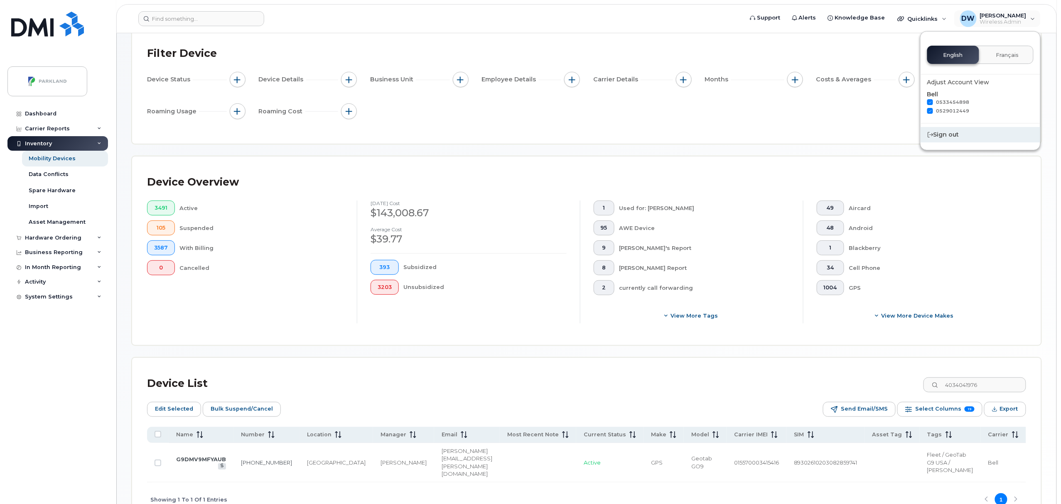
click at [955, 138] on div "Sign out" at bounding box center [981, 134] width 120 height 15
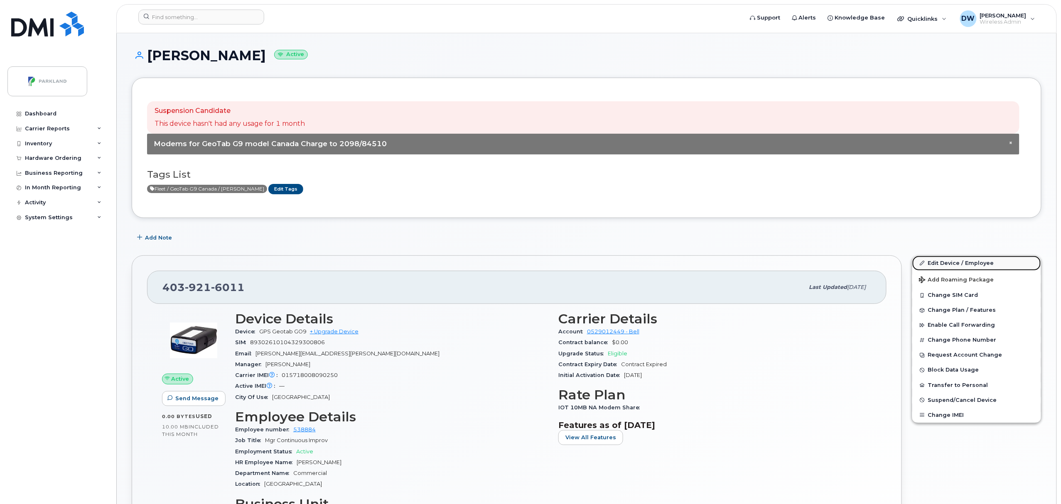
click at [954, 263] on link "Edit Device / Employee" at bounding box center [976, 263] width 129 height 15
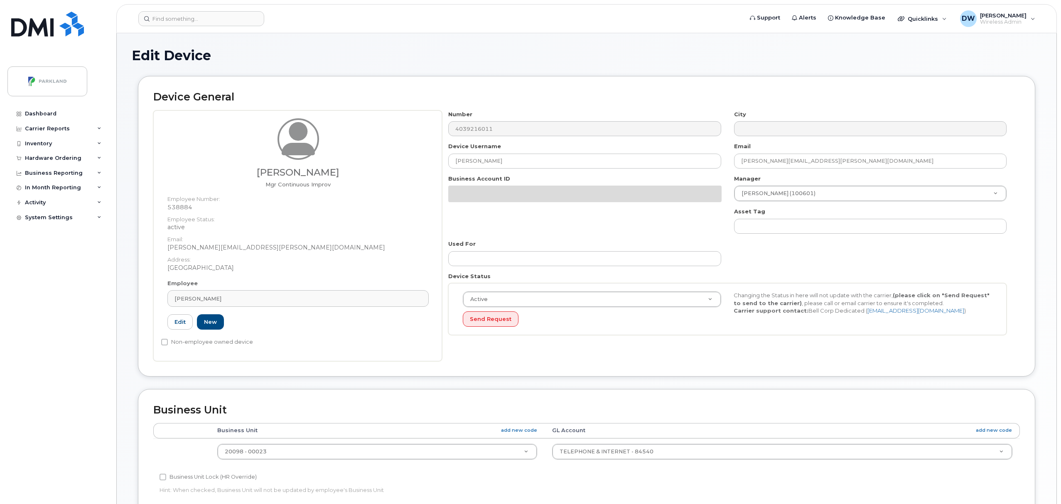
select select "1386639"
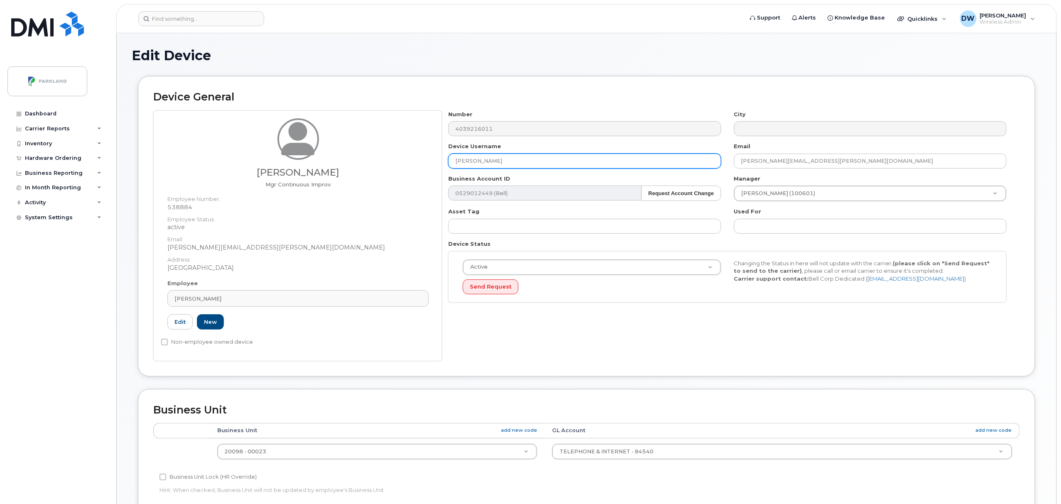
drag, startPoint x: 501, startPoint y: 160, endPoint x: 401, endPoint y: 156, distance: 99.8
click at [401, 156] on div "Derrick Wildi Mgr Continuous Improv Employee Number: 538884 Employee Status: ac…" at bounding box center [586, 236] width 867 height 251
paste input "G9R5H8ZS03Y9"
type input "G9R5H8ZS03Y9"
click at [1059, 449] on body "Support Alerts Knowledge Base Quicklinks Suspend / Cancel Device Change SIM Car…" at bounding box center [530, 390] width 1061 height 780
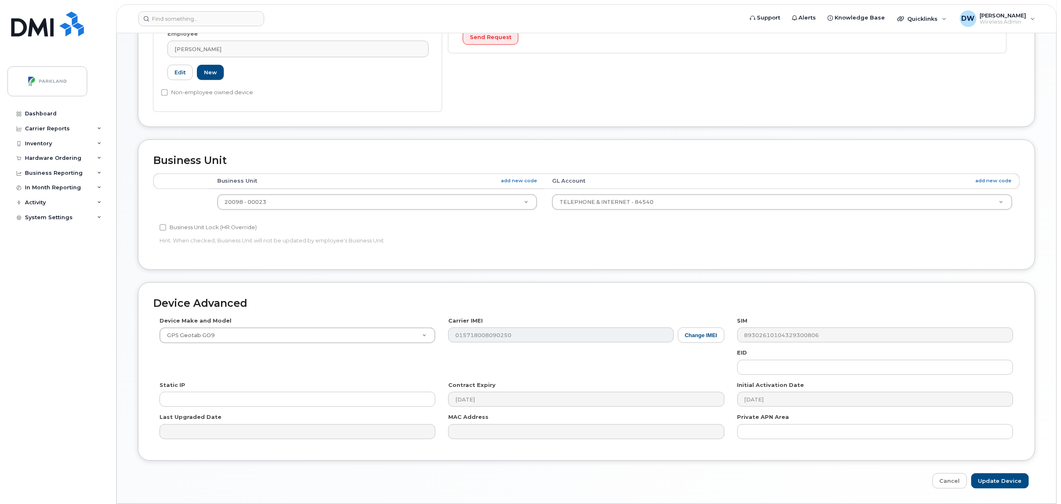
scroll to position [278, 0]
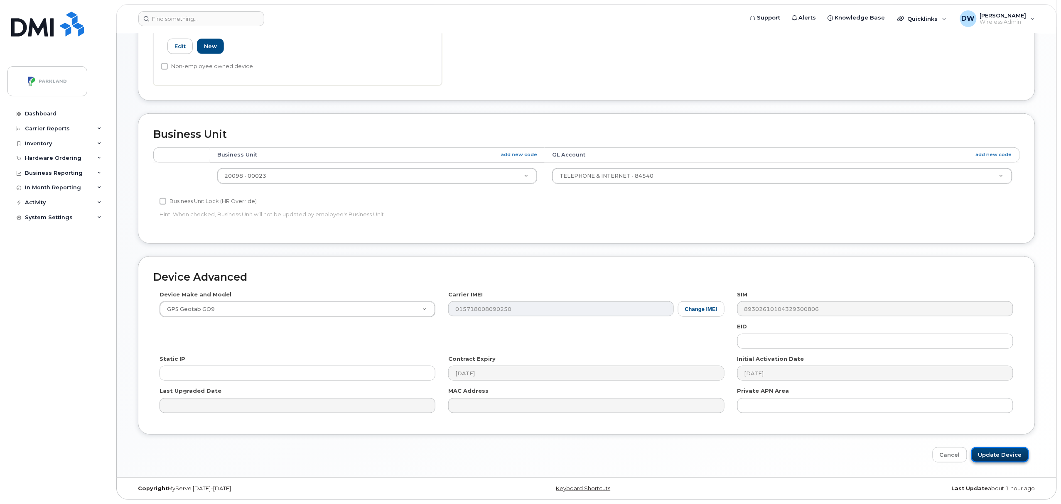
click at [997, 454] on input "Update Device" at bounding box center [1000, 454] width 58 height 15
type input "Saving..."
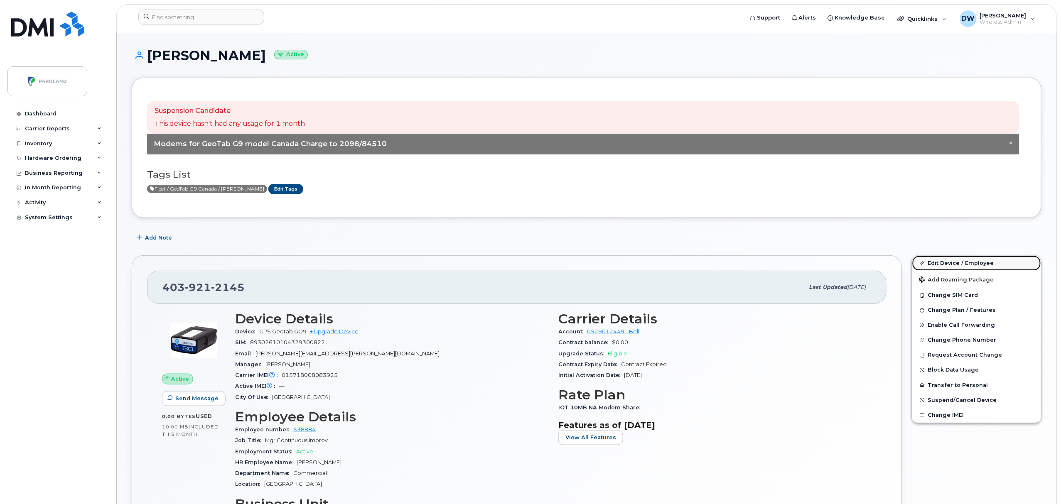
click at [942, 262] on link "Edit Device / Employee" at bounding box center [976, 263] width 129 height 15
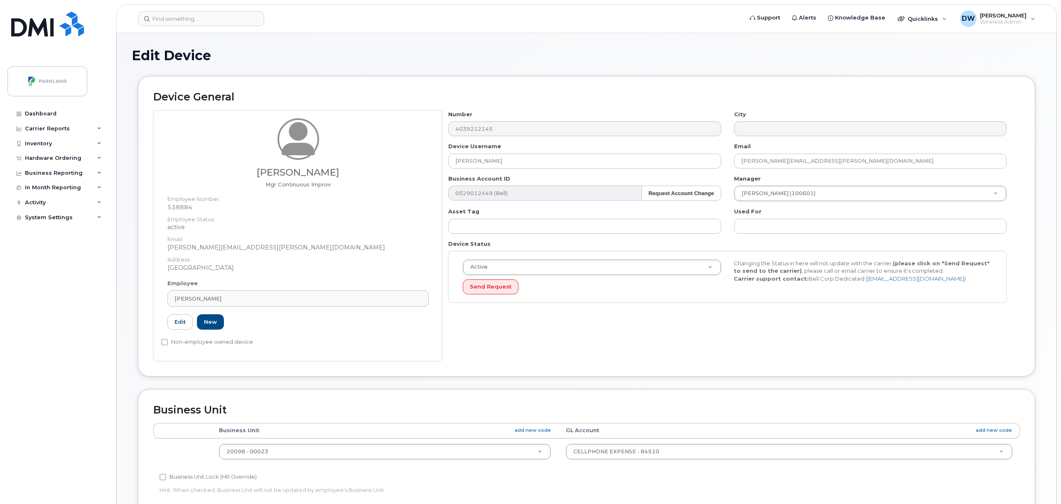
select select "1386637"
drag, startPoint x: 503, startPoint y: 162, endPoint x: 406, endPoint y: 162, distance: 97.6
click at [406, 162] on div "Derrick Wildi Mgr Continuous Improv Employee Number: 538884 Employee Status: ac…" at bounding box center [586, 236] width 867 height 251
paste input "G9JS8Y52MY3Y"
type input "G9JS8Y52MY3Y"
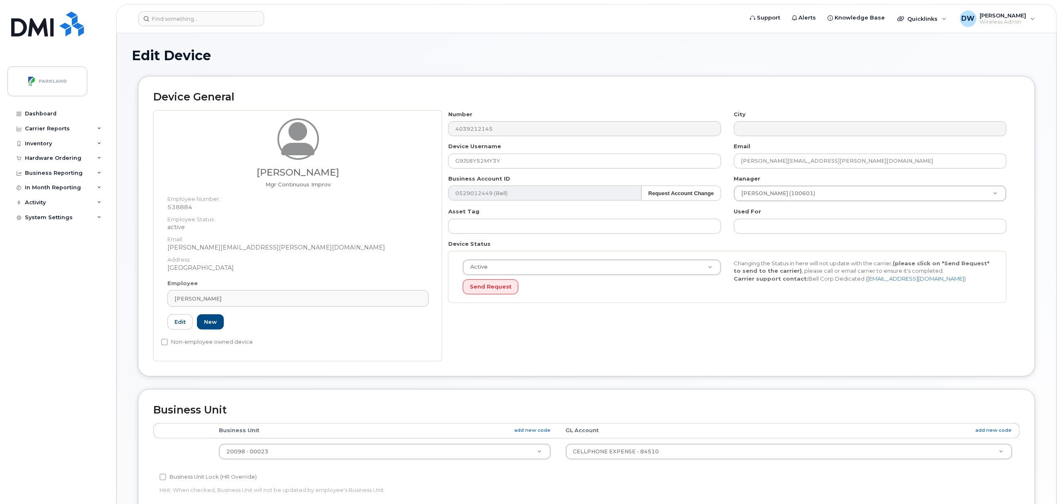
click at [1061, 436] on body "Support Alerts Knowledge Base Quicklinks Suspend / Cancel Device Change SIM Car…" at bounding box center [530, 390] width 1061 height 780
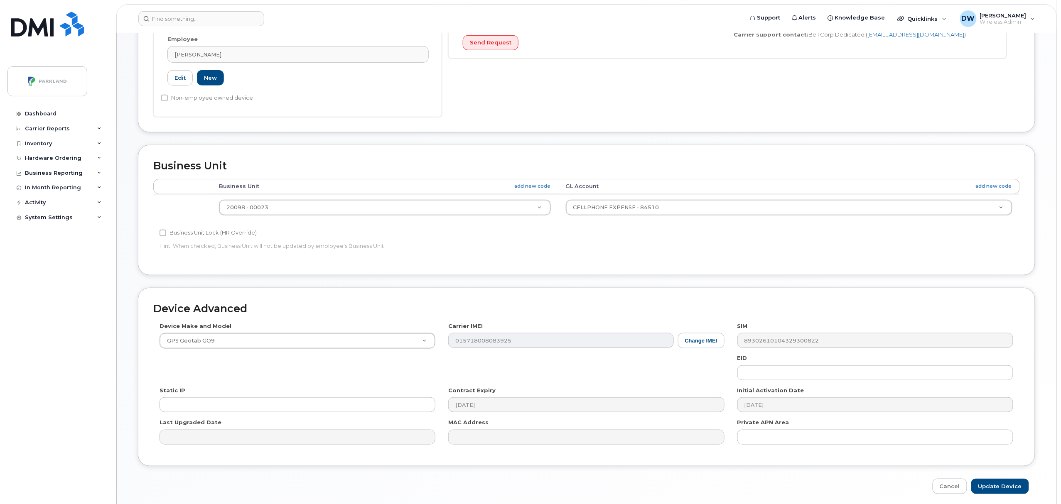
scroll to position [278, 0]
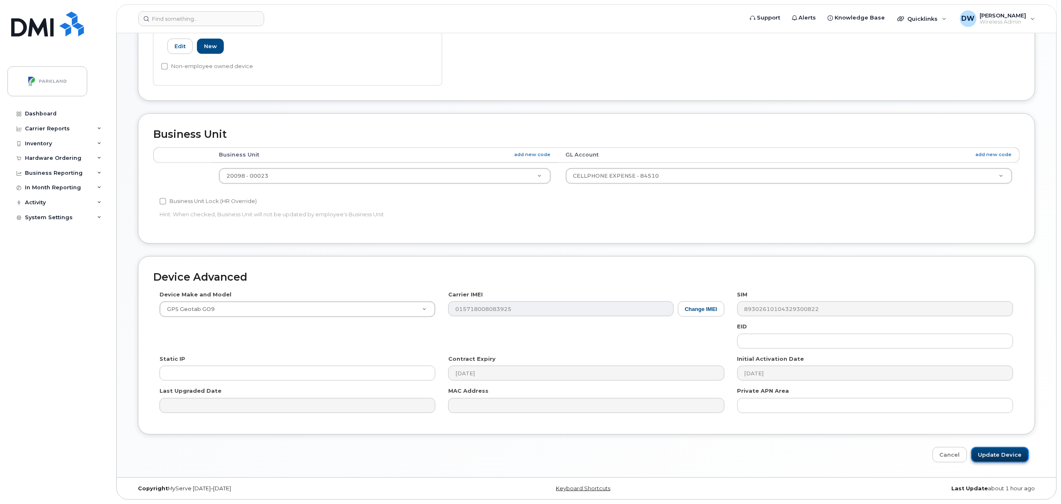
click at [1002, 454] on input "Update Device" at bounding box center [1000, 454] width 58 height 15
type input "Saving..."
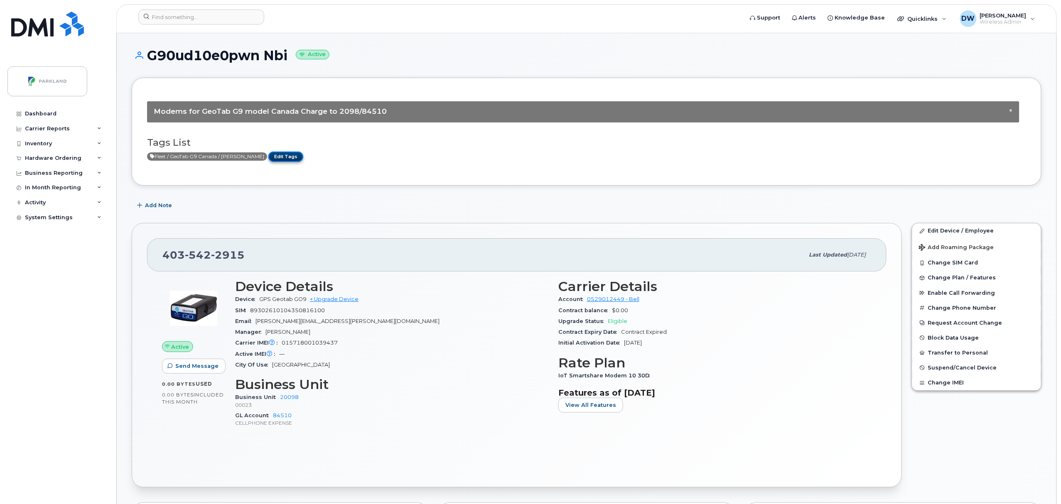
click at [273, 155] on link "Edit Tags" at bounding box center [285, 157] width 35 height 10
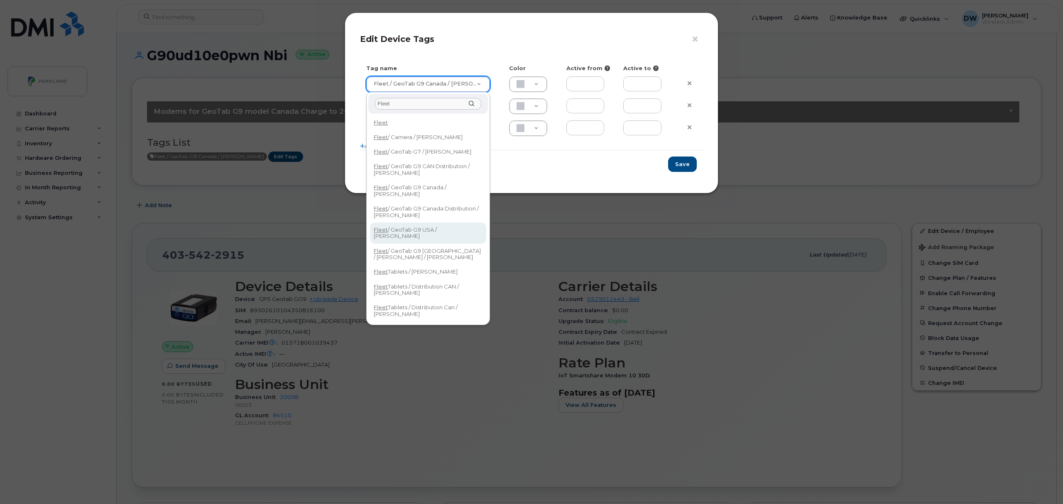
type input "Fleet"
type input "Fleet / GeoTab G9 USA / Derrick Wildi"
type input "DAECC8"
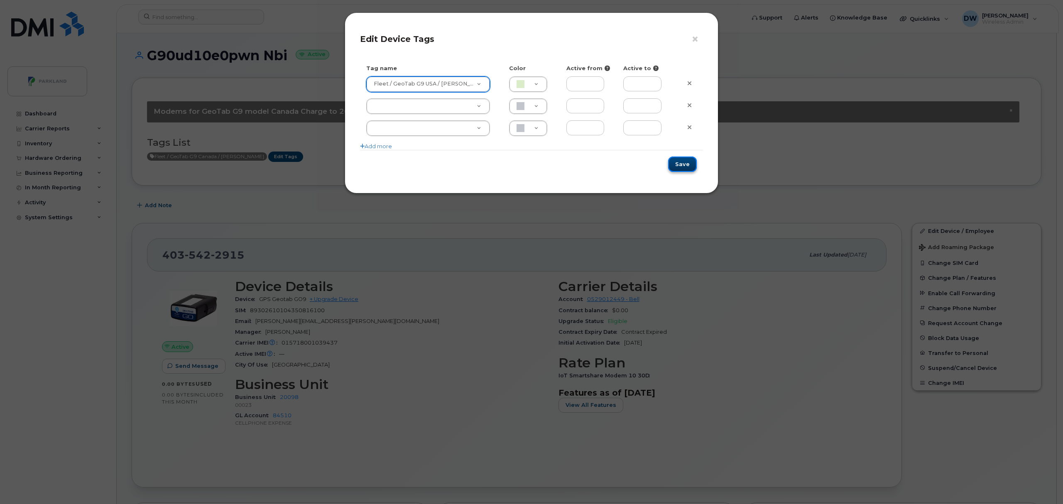
click button "Save"
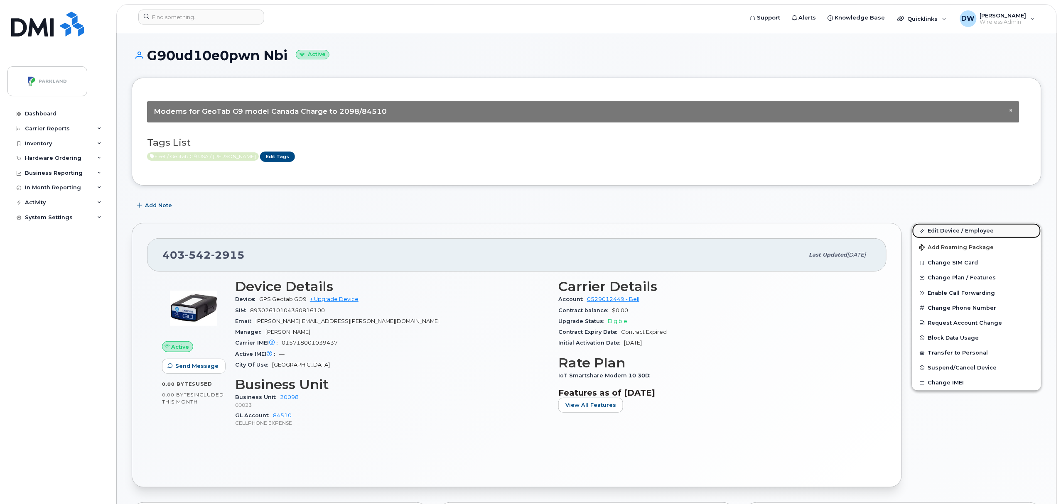
click link "Edit Device / Employee"
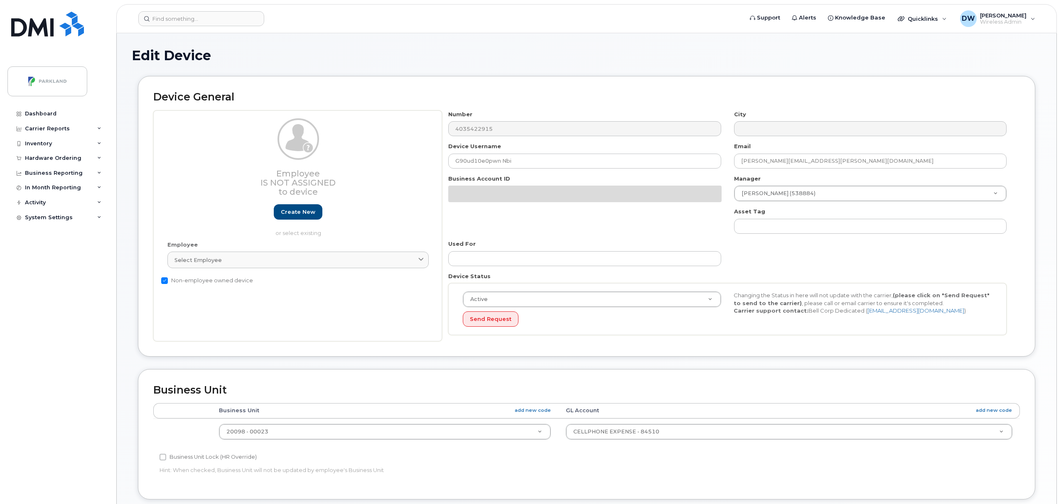
select select "1386637"
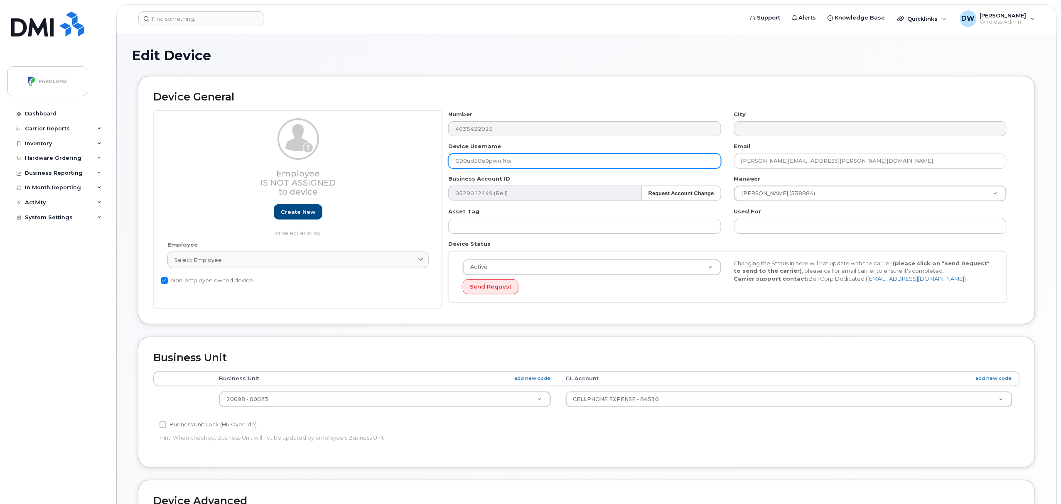
click at [467, 163] on input "G90ud10e0pwn Nbi" at bounding box center [584, 161] width 273 height 15
click at [486, 164] on input "G90UD10e0pwn Nbi" at bounding box center [584, 161] width 273 height 15
drag, startPoint x: 490, startPoint y: 164, endPoint x: 535, endPoint y: 153, distance: 46.1
click at [535, 158] on input "G90UD10E0pwn Nbi" at bounding box center [584, 161] width 273 height 15
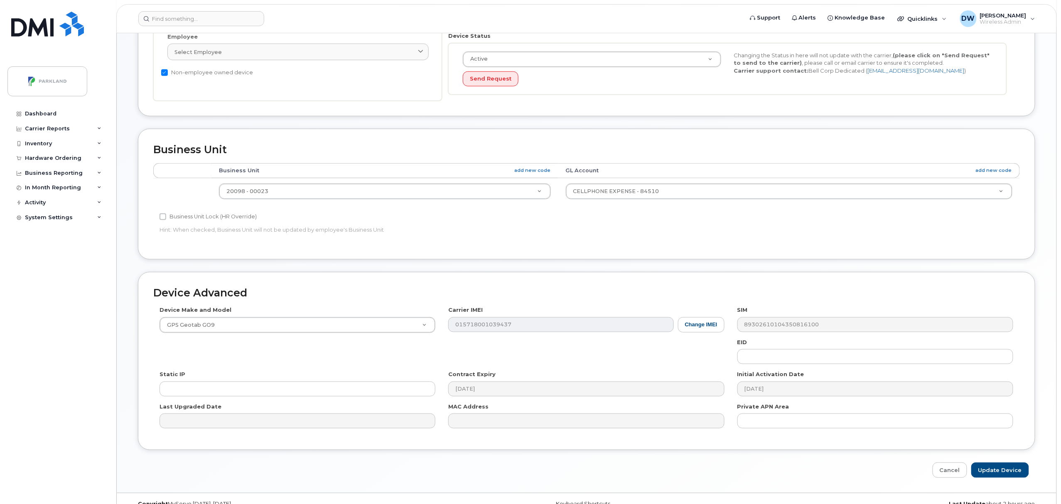
scroll to position [226, 0]
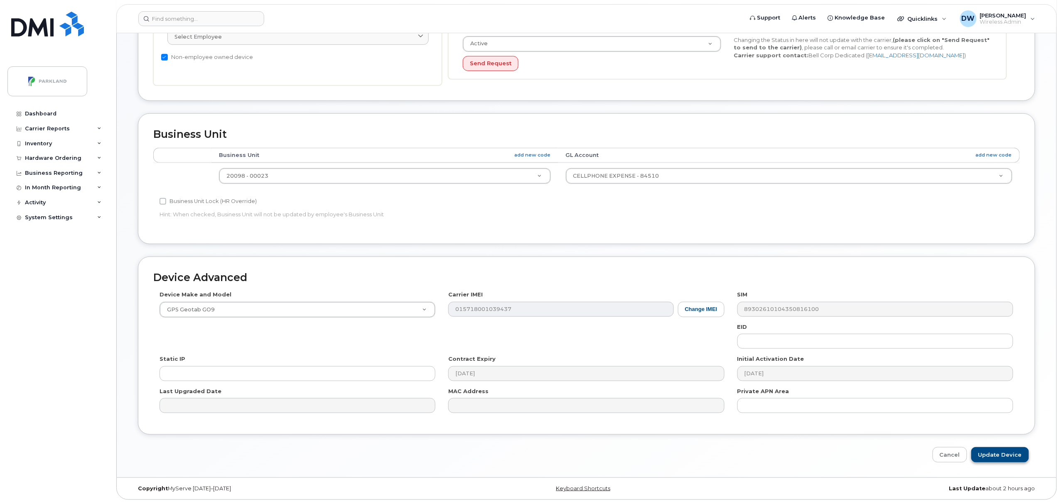
type input "G90UD10E0PWN"
click at [1011, 455] on input "Update Device" at bounding box center [1000, 454] width 58 height 15
type input "Saving..."
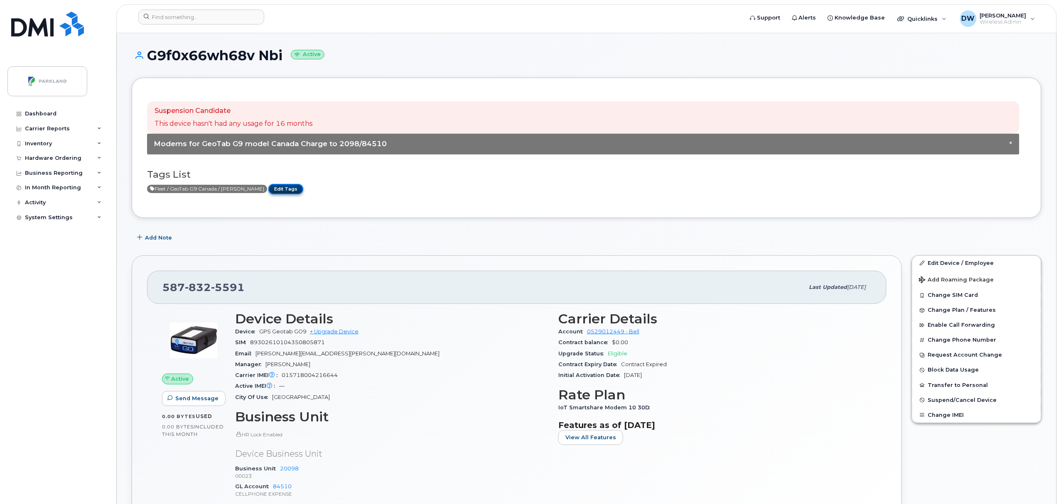
click at [281, 187] on link "Edit Tags" at bounding box center [285, 189] width 35 height 10
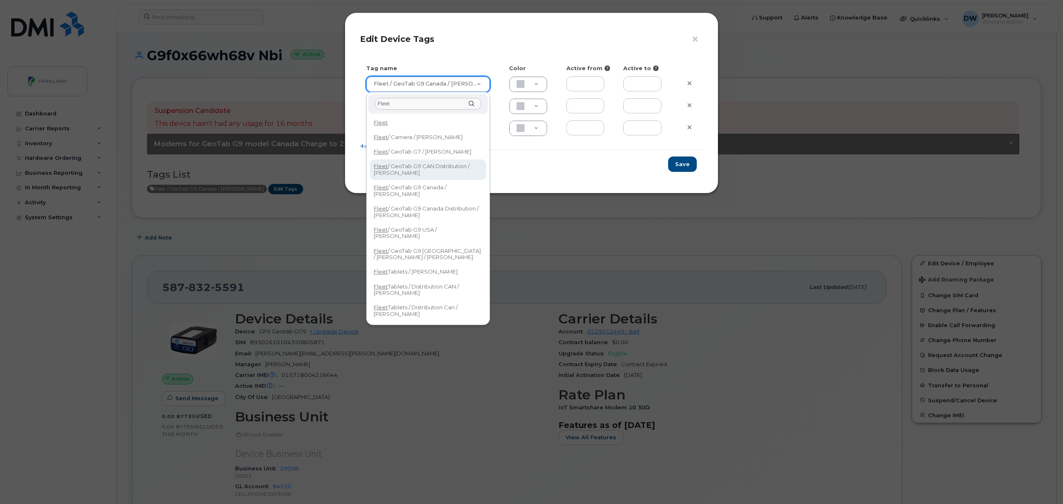
type input "Fleet"
type input "Fleet / GeoTab G9 CAN Distribution / [PERSON_NAME]"
type input "FDDCC5"
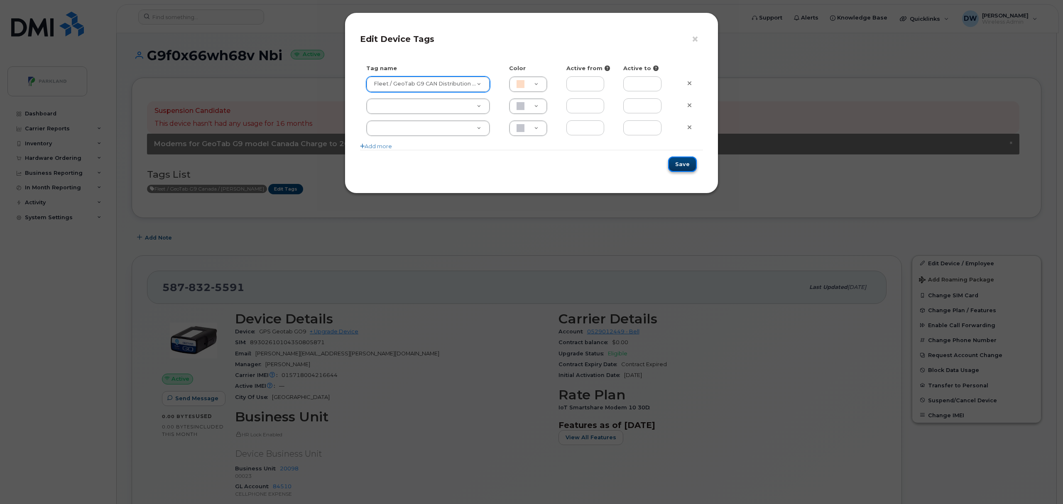
click at [683, 164] on button "Save" at bounding box center [682, 164] width 29 height 15
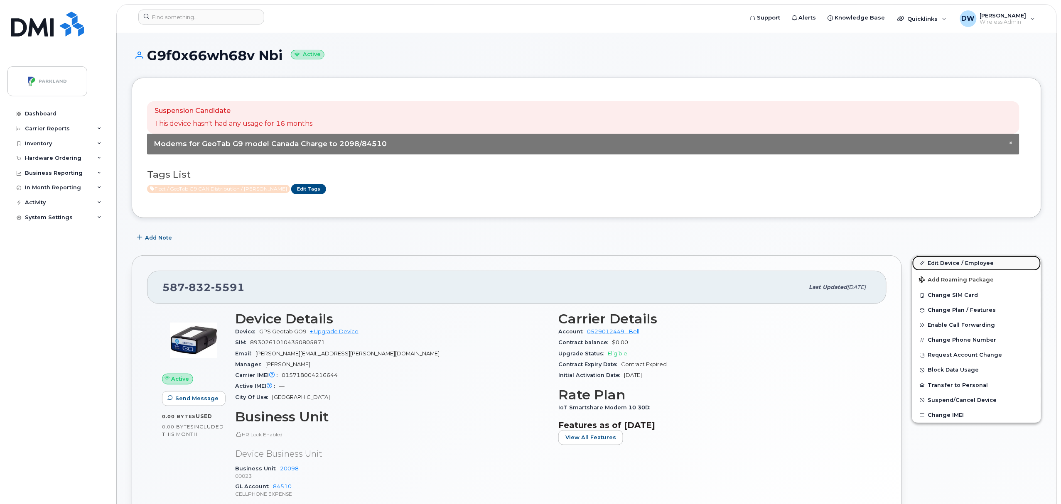
click at [938, 264] on link "Edit Device / Employee" at bounding box center [976, 263] width 129 height 15
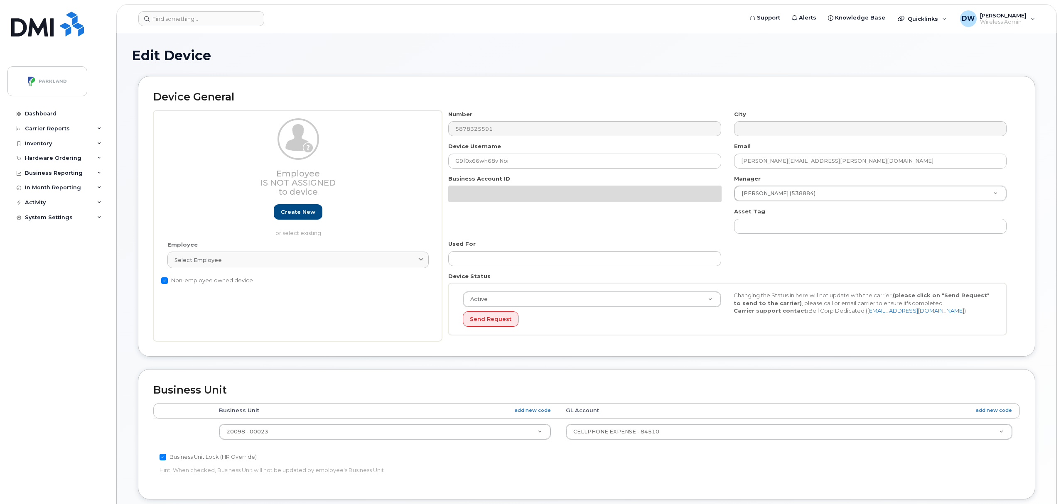
select select "1386637"
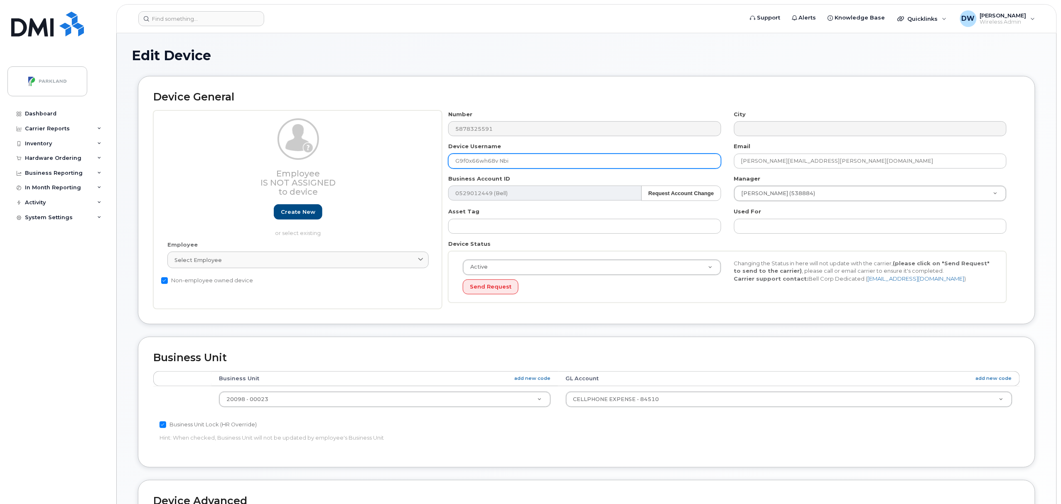
click at [465, 162] on input "G9f0x66wh68v Nbi" at bounding box center [584, 161] width 273 height 15
click at [472, 162] on input "G9F0x66wh68v Nbi" at bounding box center [584, 161] width 273 height 15
drag, startPoint x: 483, startPoint y: 163, endPoint x: 489, endPoint y: 163, distance: 6.2
click at [489, 163] on input "G9F0X66wh68v Nbi" at bounding box center [584, 161] width 273 height 15
drag, startPoint x: 500, startPoint y: 162, endPoint x: 557, endPoint y: 165, distance: 57.0
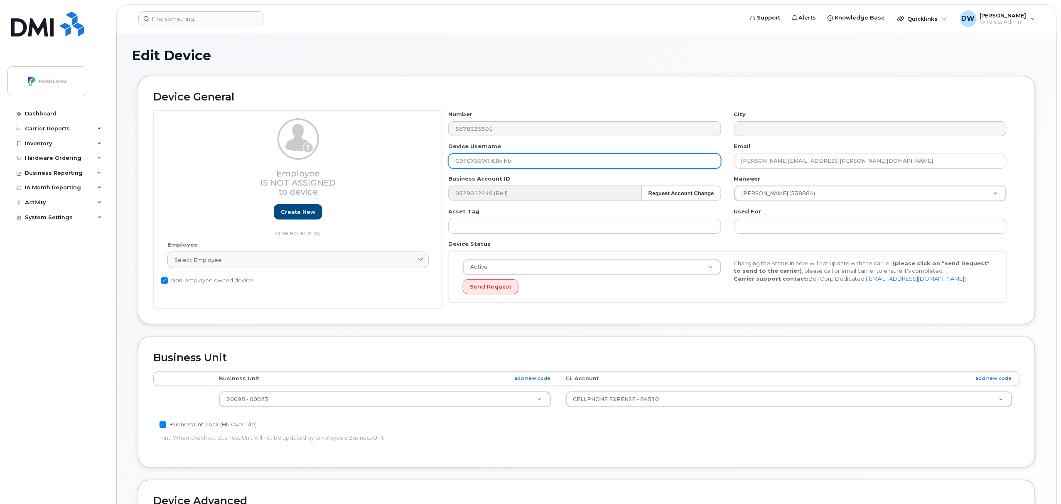
click at [557, 165] on input "G9F0X66WH68v Nbi" at bounding box center [584, 161] width 273 height 15
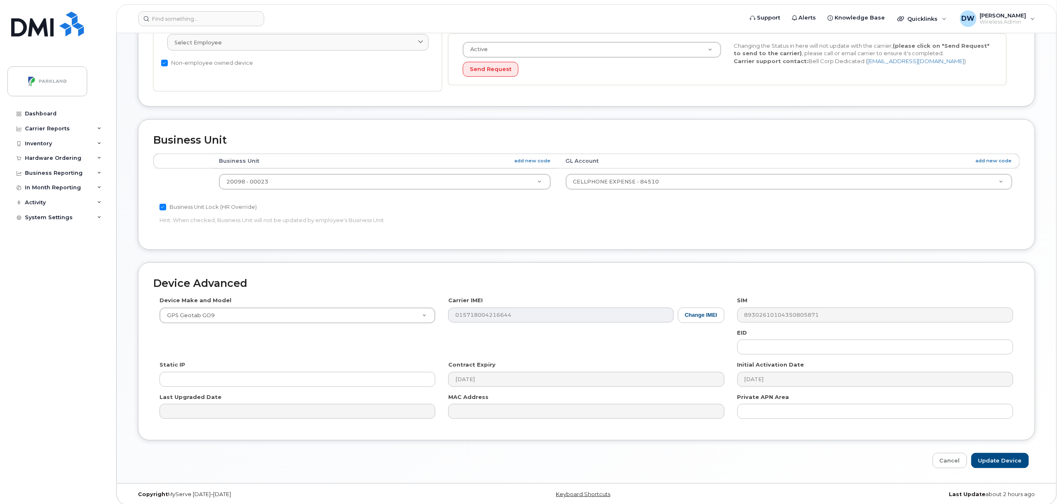
scroll to position [226, 0]
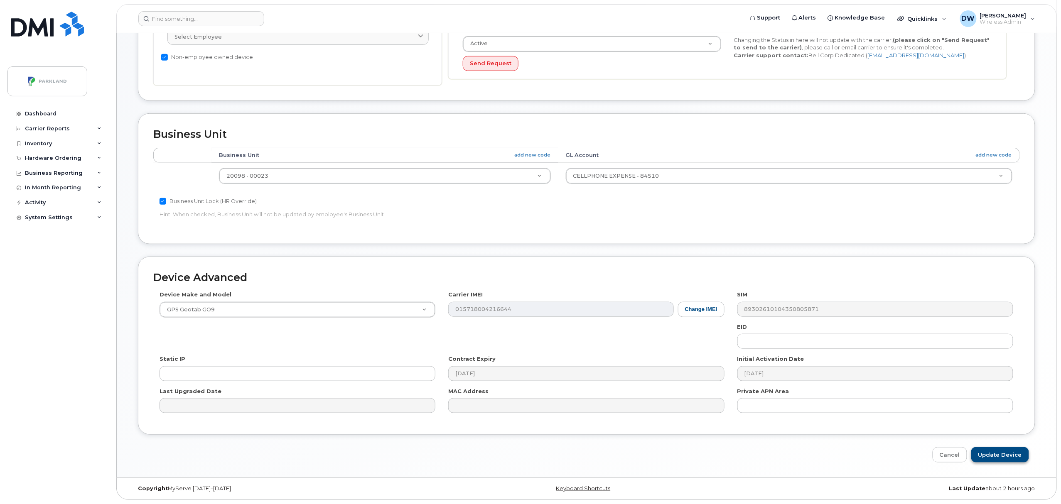
type input "G9F0X66WH68V"
click at [988, 451] on input "Update Device" at bounding box center [1000, 454] width 58 height 15
type input "Saving..."
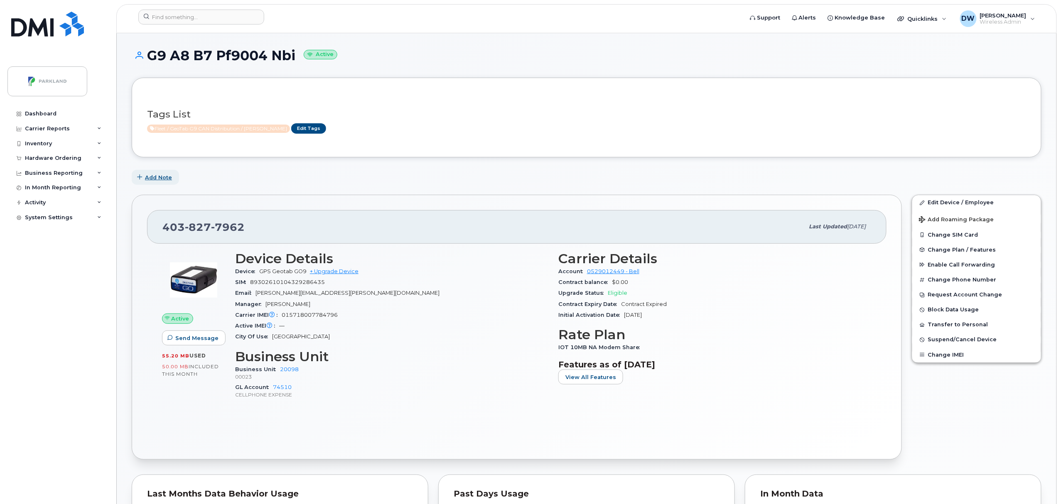
click at [155, 177] on span "Add Note" at bounding box center [158, 178] width 27 height 8
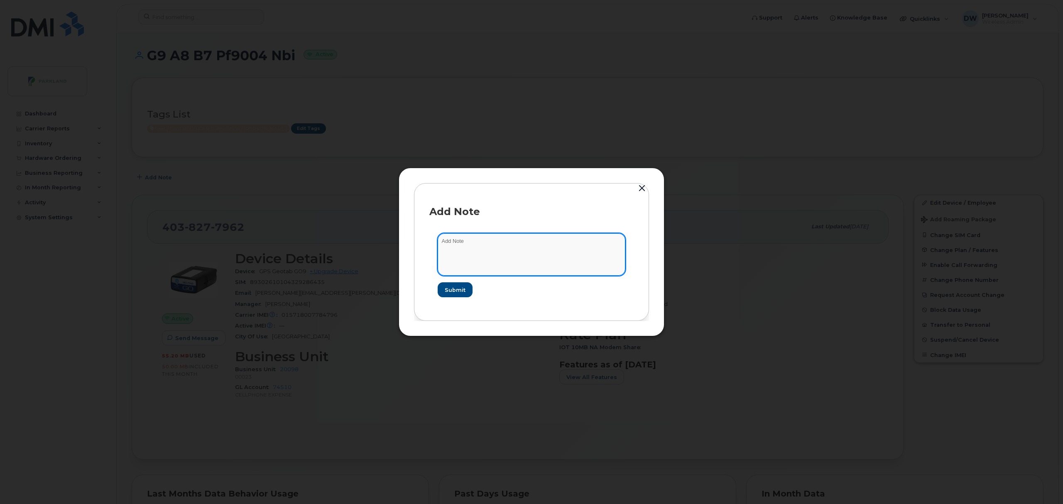
drag, startPoint x: 477, startPoint y: 244, endPoint x: 378, endPoint y: 243, distance: 99.7
click at [378, 243] on div "Add Note Submit" at bounding box center [531, 252] width 1063 height 504
type textarea "Unit 20222"
click at [456, 290] on span "Submit" at bounding box center [455, 290] width 21 height 8
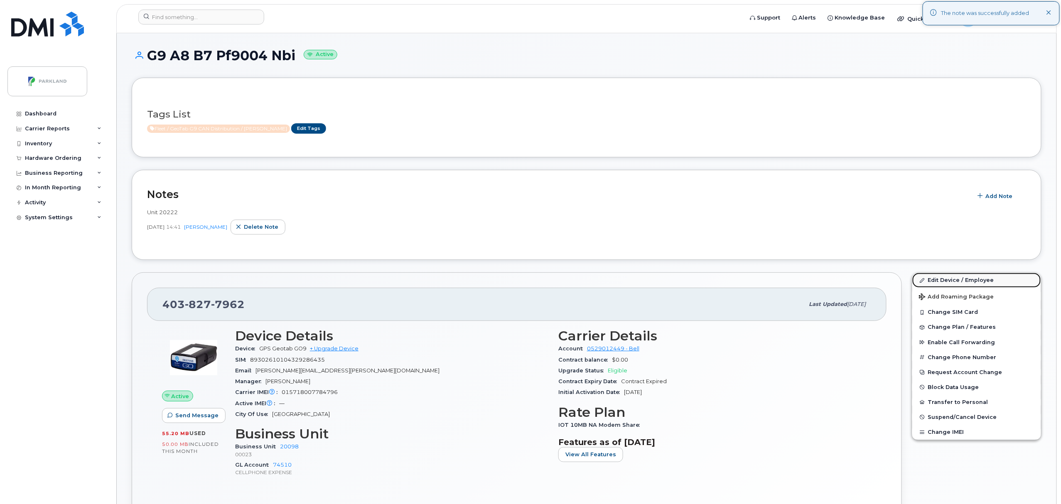
click at [952, 280] on link "Edit Device / Employee" at bounding box center [976, 280] width 129 height 15
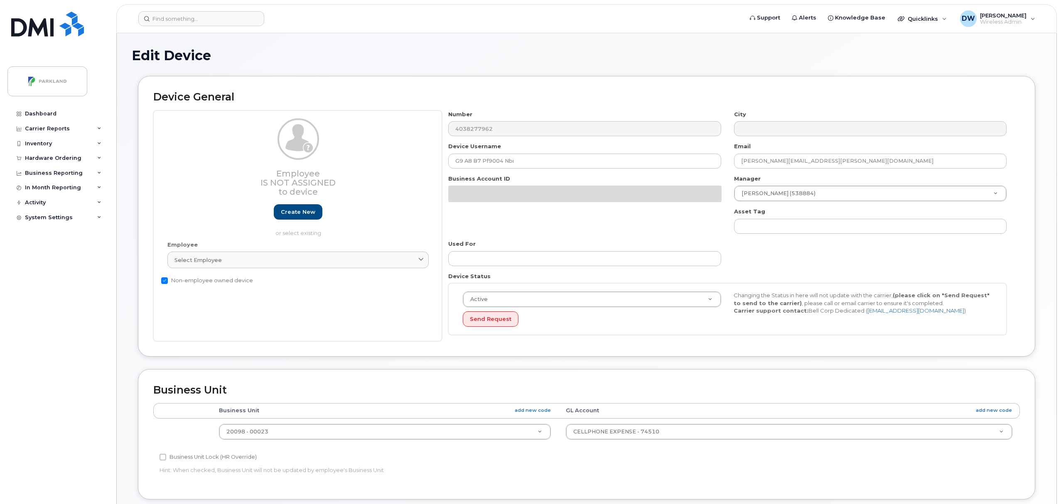
select select "1386638"
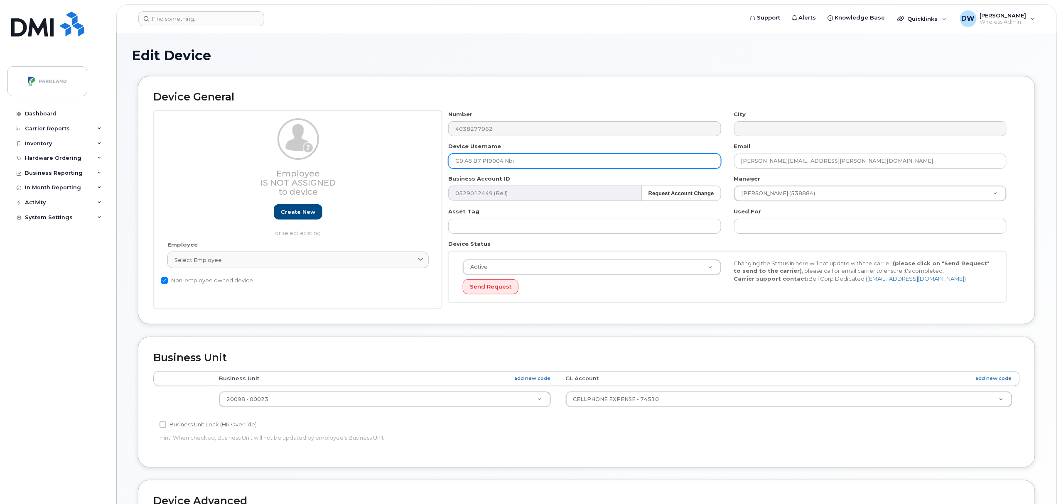
click at [467, 163] on input "G9 A8 B7 Pf9004 Nbi" at bounding box center [584, 161] width 273 height 15
click at [472, 162] on input "G9A8 B7 Pf9004 Nbi" at bounding box center [584, 161] width 273 height 15
click at [481, 160] on input "G9A8B7 Pf9004 Nbi" at bounding box center [584, 161] width 273 height 15
click at [484, 162] on input "G9A8B7Pf9004 Nbi" at bounding box center [584, 161] width 273 height 15
drag, startPoint x: 501, startPoint y: 162, endPoint x: 544, endPoint y: 164, distance: 43.7
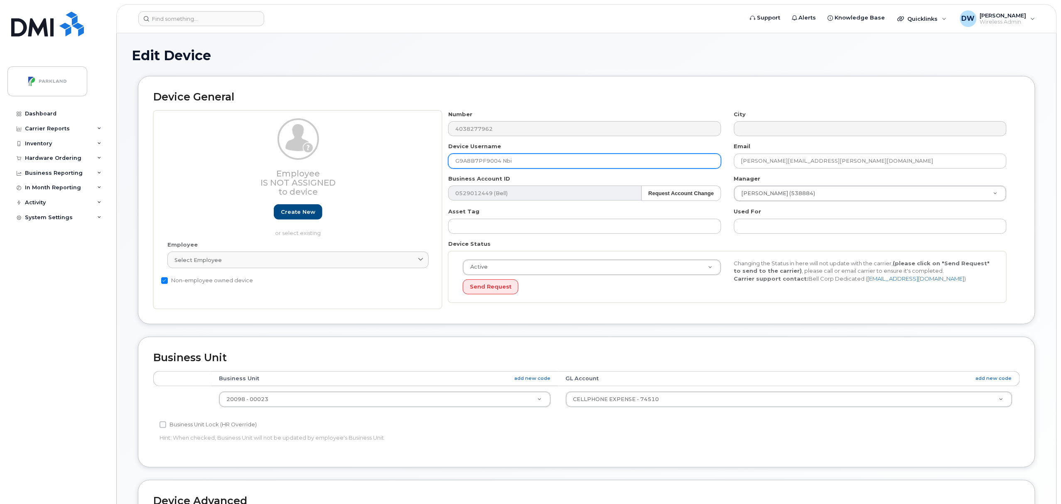
click at [544, 164] on input "G9A8B7PF9004 Nbi" at bounding box center [584, 161] width 273 height 15
type input "G9A8B7PF9004"
click at [1061, 381] on body "Support Alerts Knowledge Base Quicklinks Suspend / Cancel Device Change SIM Car…" at bounding box center [530, 364] width 1061 height 728
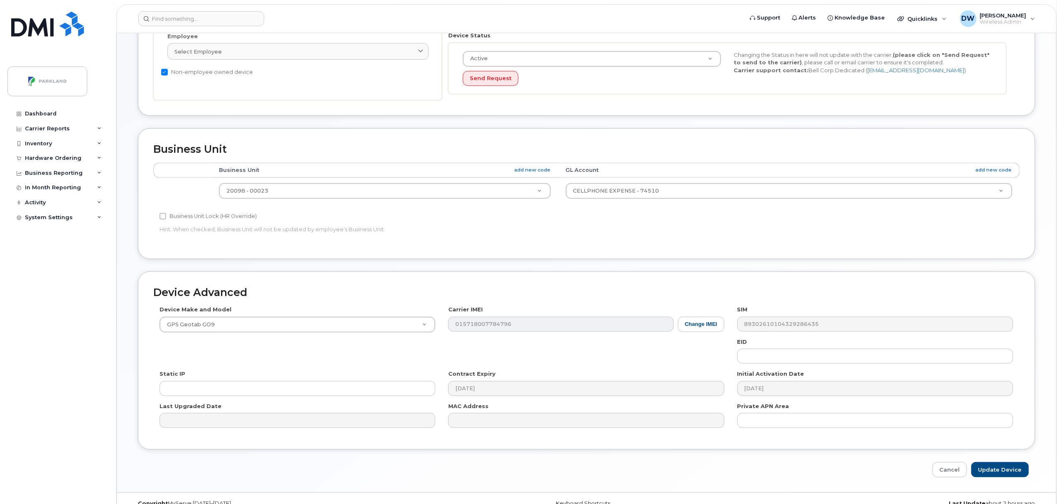
scroll to position [219, 0]
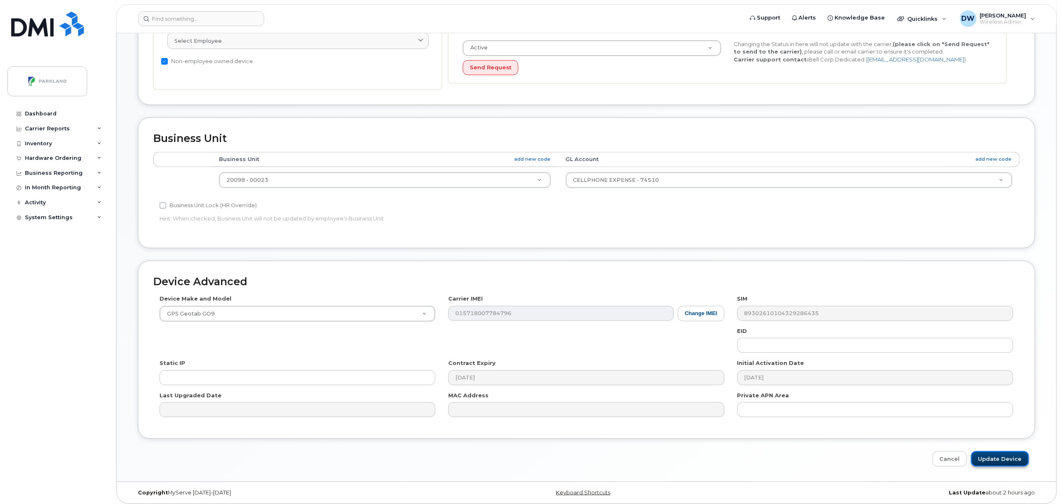
click at [998, 457] on input "Update Device" at bounding box center [1000, 459] width 58 height 15
type input "Saving..."
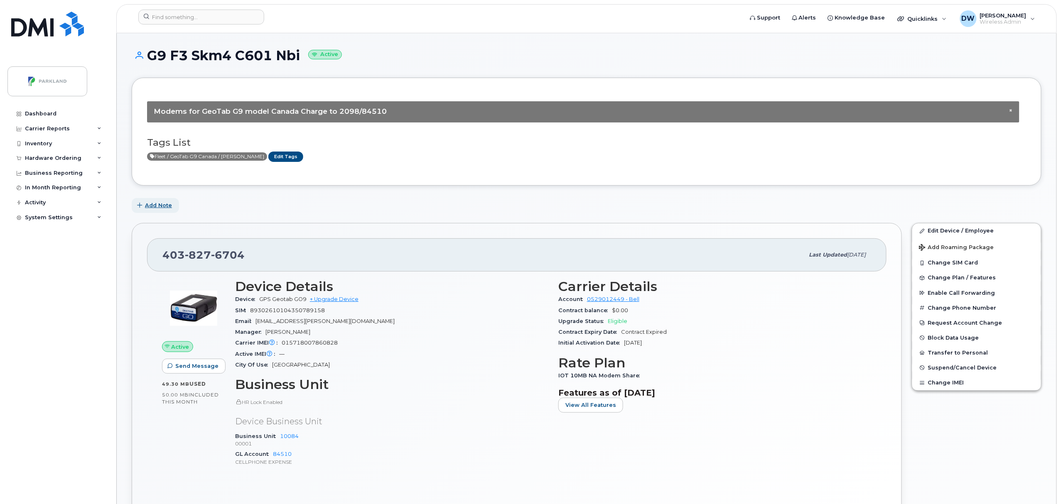
click at [155, 206] on span "Add Note" at bounding box center [158, 205] width 27 height 8
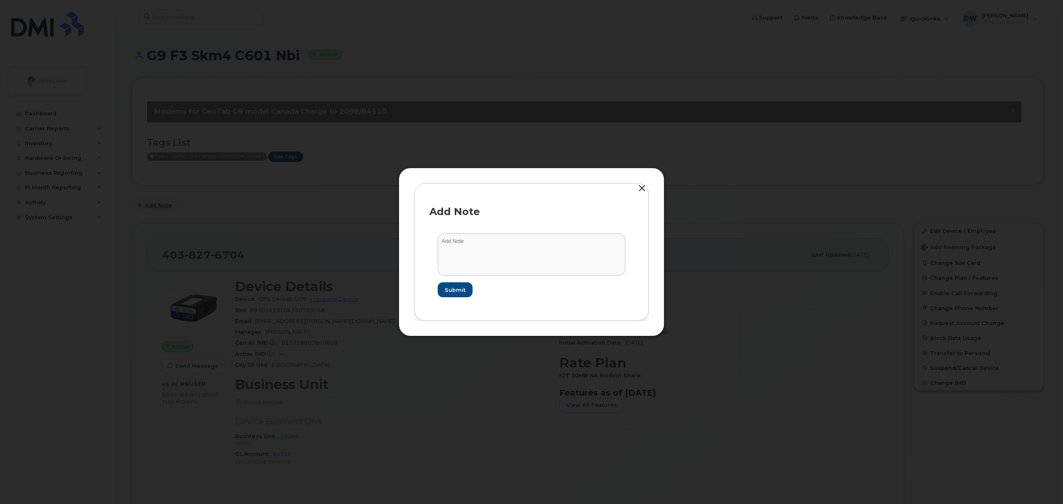
click at [132, 198] on button "Add Note" at bounding box center [155, 205] width 47 height 15
click at [489, 243] on textarea at bounding box center [532, 254] width 188 height 42
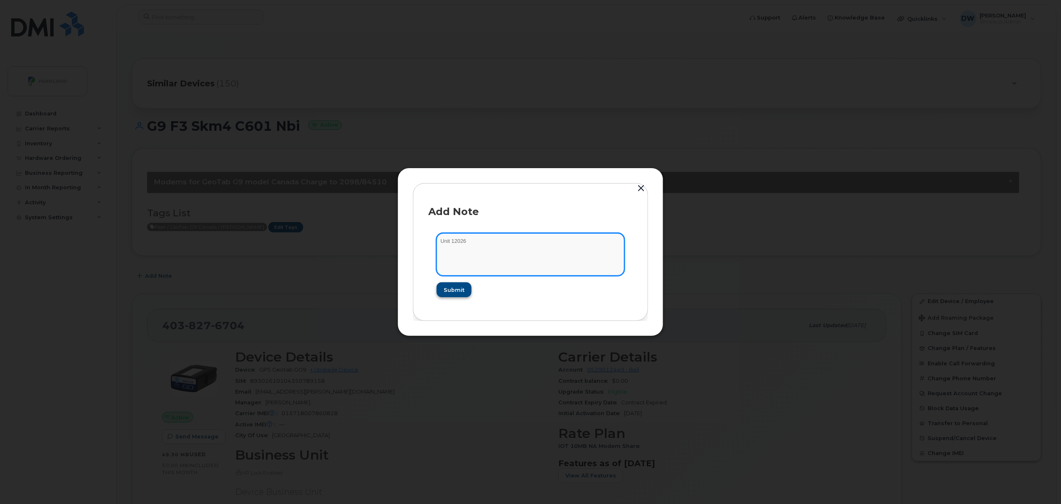
type textarea "Unit 12026"
click at [453, 291] on span "Submit" at bounding box center [453, 290] width 21 height 8
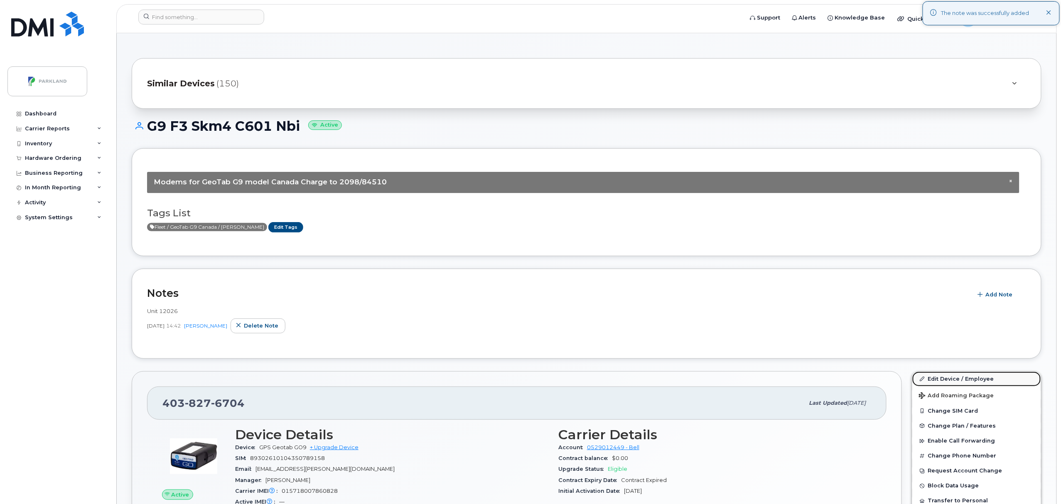
click at [950, 376] on link "Edit Device / Employee" at bounding box center [976, 379] width 129 height 15
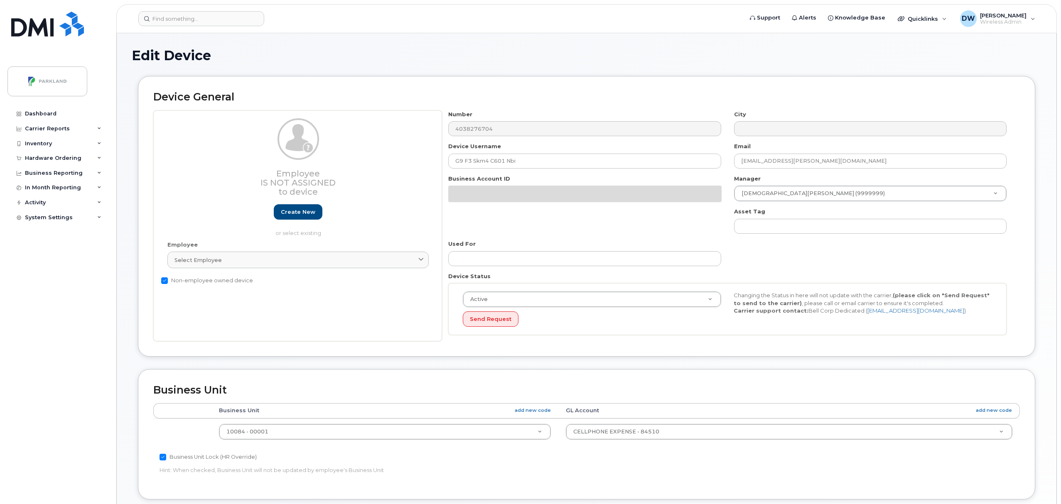
select select "1386637"
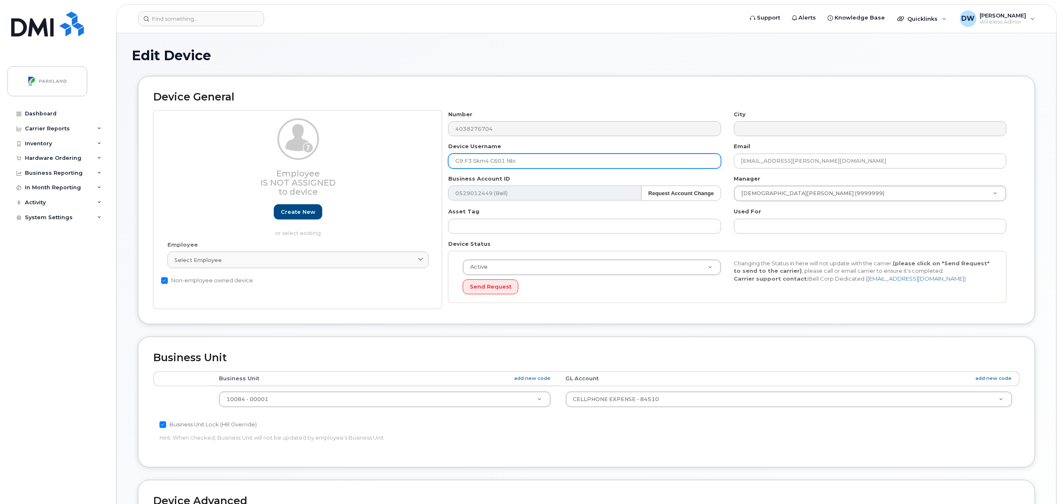
click at [466, 162] on input "G9 F3 Skm4 C601 Nbi" at bounding box center [584, 161] width 273 height 15
click at [472, 161] on input "G9F3 Skm4 C601 Nbi" at bounding box center [584, 161] width 273 height 15
drag, startPoint x: 474, startPoint y: 163, endPoint x: 482, endPoint y: 163, distance: 7.5
click at [482, 163] on input "G9F3Skm4 C601 Nbi" at bounding box center [584, 161] width 273 height 15
click at [484, 163] on input "G9F3SKM4 C601 Nbi" at bounding box center [584, 161] width 273 height 15
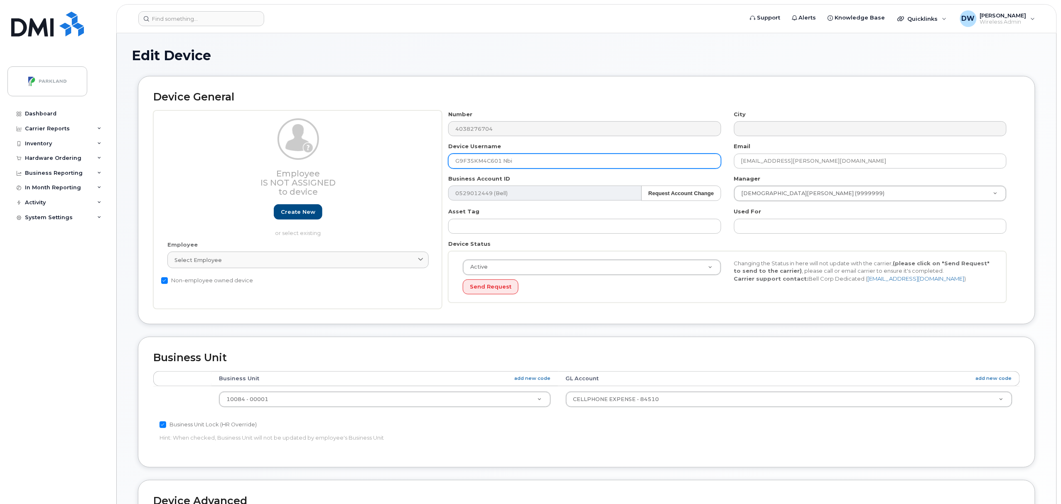
drag, startPoint x: 502, startPoint y: 163, endPoint x: 547, endPoint y: 165, distance: 44.9
click at [547, 165] on input "G9F3SKM4C601 Nbi" at bounding box center [584, 161] width 273 height 15
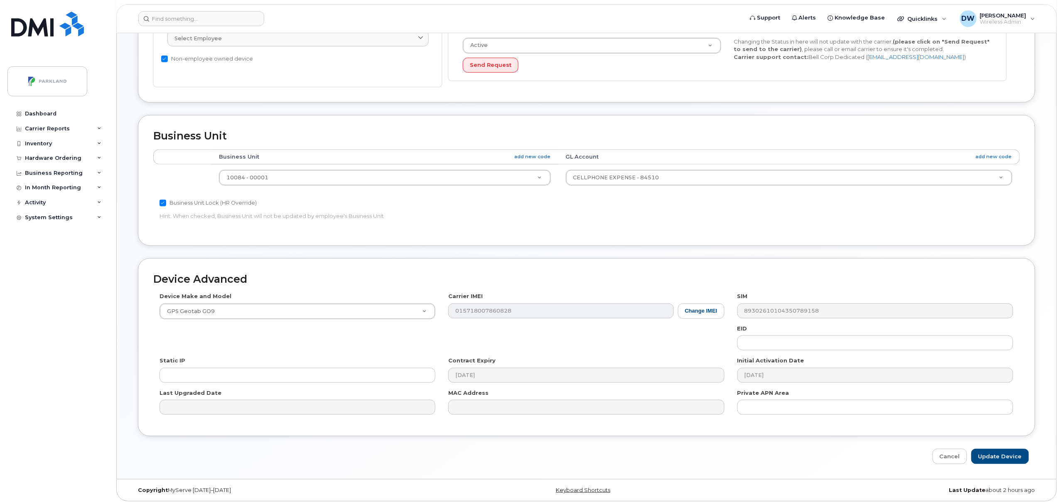
scroll to position [226, 0]
type input "G9F3SKM4C601"
click at [994, 454] on input "Update Device" at bounding box center [1000, 454] width 58 height 15
type input "Saving..."
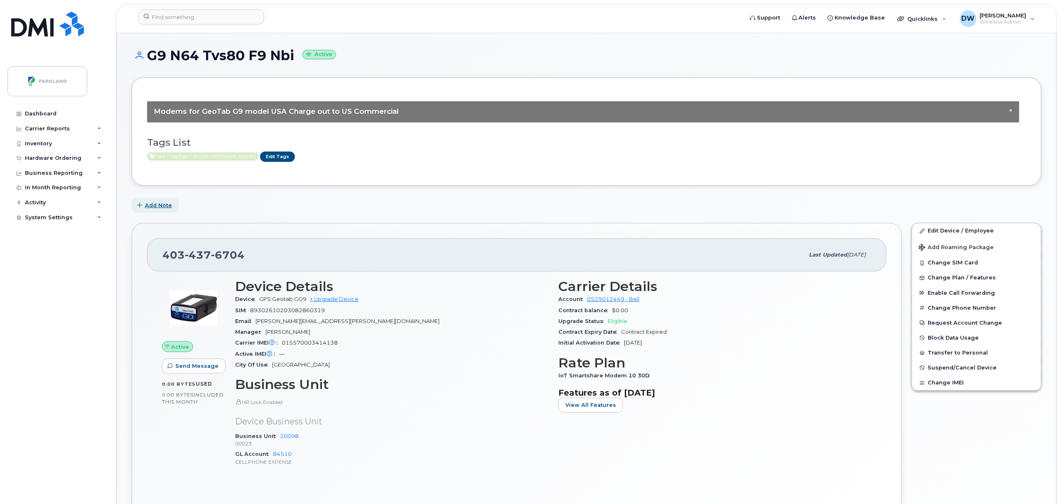
click at [158, 204] on span "Add Note" at bounding box center [158, 205] width 27 height 8
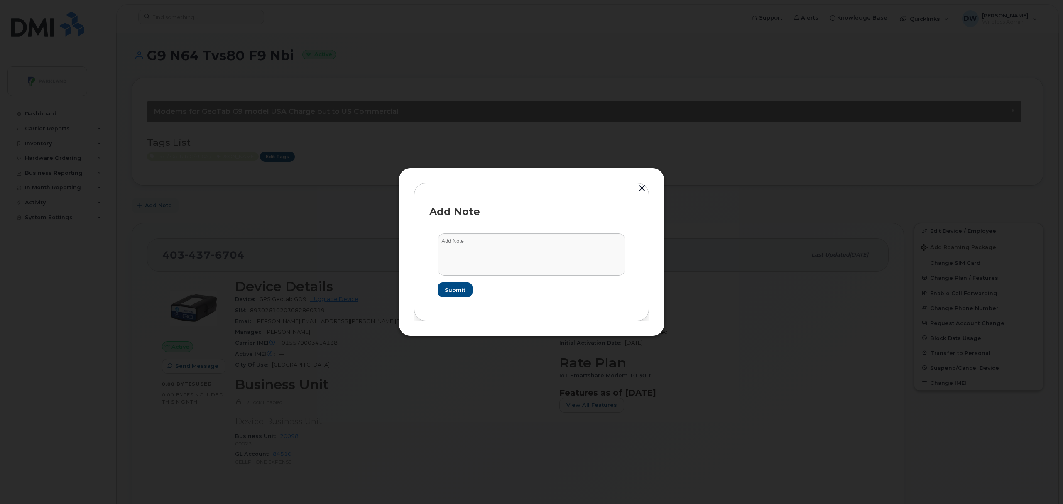
click at [132, 198] on button "Add Note" at bounding box center [155, 205] width 47 height 15
click at [493, 239] on textarea at bounding box center [532, 254] width 188 height 42
type textarea "Unit TW193"
click at [454, 291] on span "Submit" at bounding box center [455, 290] width 21 height 8
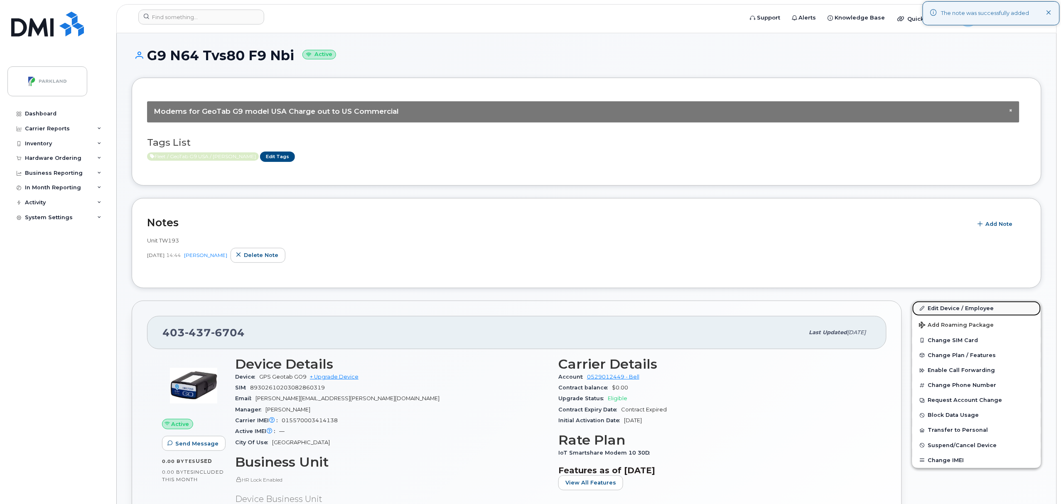
click at [946, 307] on link "Edit Device / Employee" at bounding box center [976, 308] width 129 height 15
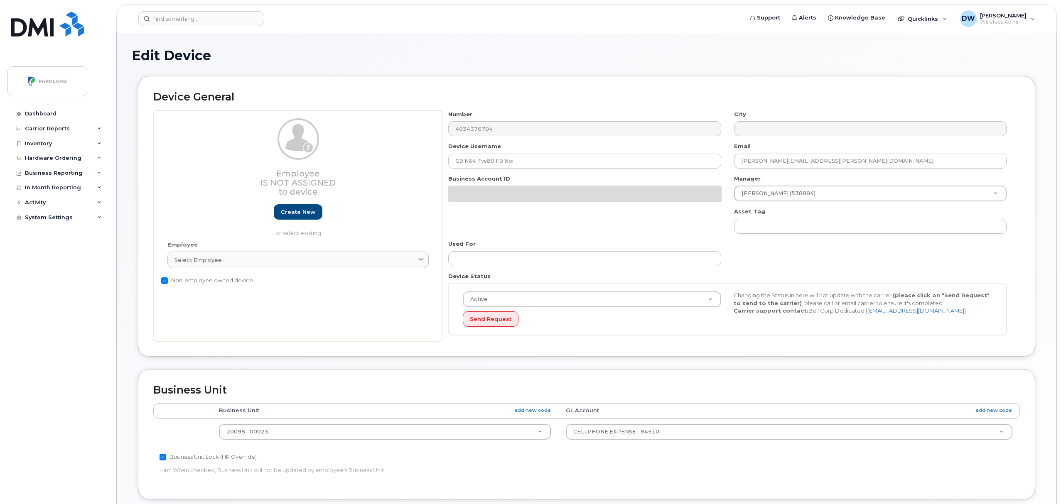
select select "1386637"
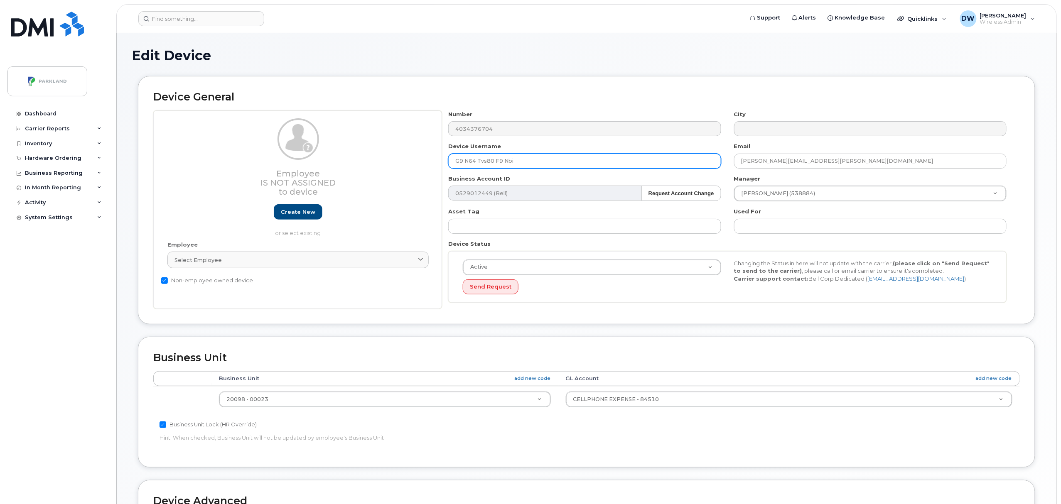
click at [465, 158] on input "G9 N64 Tvs80 F9 Nbi" at bounding box center [584, 161] width 273 height 15
click at [476, 159] on input "G9N64 Tvs80 F9 Nbi" at bounding box center [584, 161] width 273 height 15
drag, startPoint x: 479, startPoint y: 163, endPoint x: 484, endPoint y: 163, distance: 5.8
click at [484, 163] on input "G9N64Tvs80 F9 Nbi" at bounding box center [584, 161] width 273 height 15
click at [494, 163] on input "G9N64TVS80 F9 Nbi" at bounding box center [584, 161] width 273 height 15
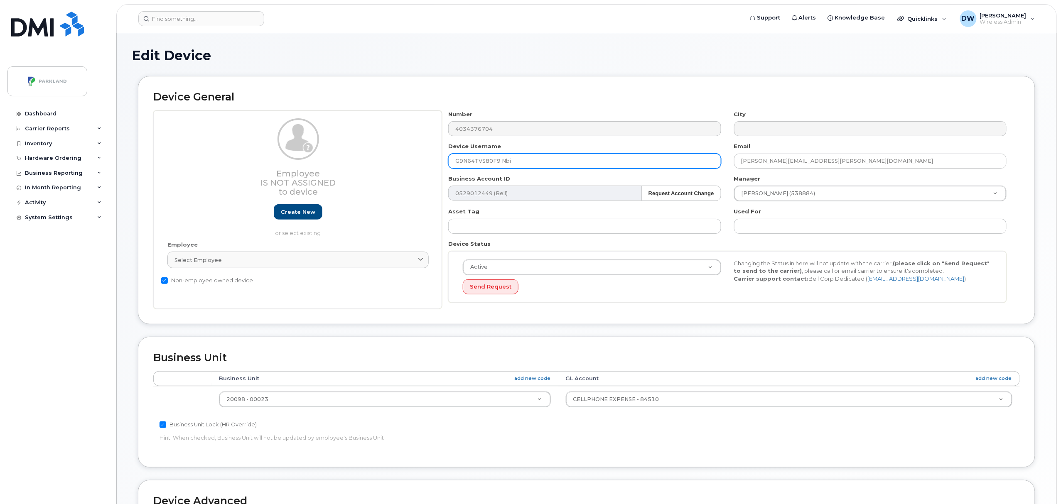
drag, startPoint x: 499, startPoint y: 162, endPoint x: 577, endPoint y: 166, distance: 78.6
click at [577, 166] on input "G9N64TVS80F9 Nbi" at bounding box center [584, 161] width 273 height 15
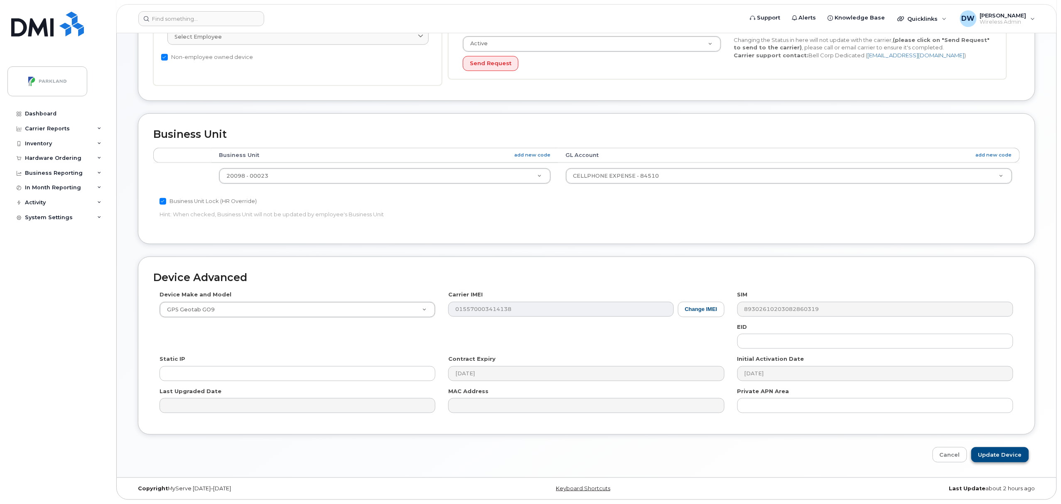
type input "G9N64TVS80F9"
click at [1007, 449] on input "Update Device" at bounding box center [1000, 454] width 58 height 15
type input "Saving..."
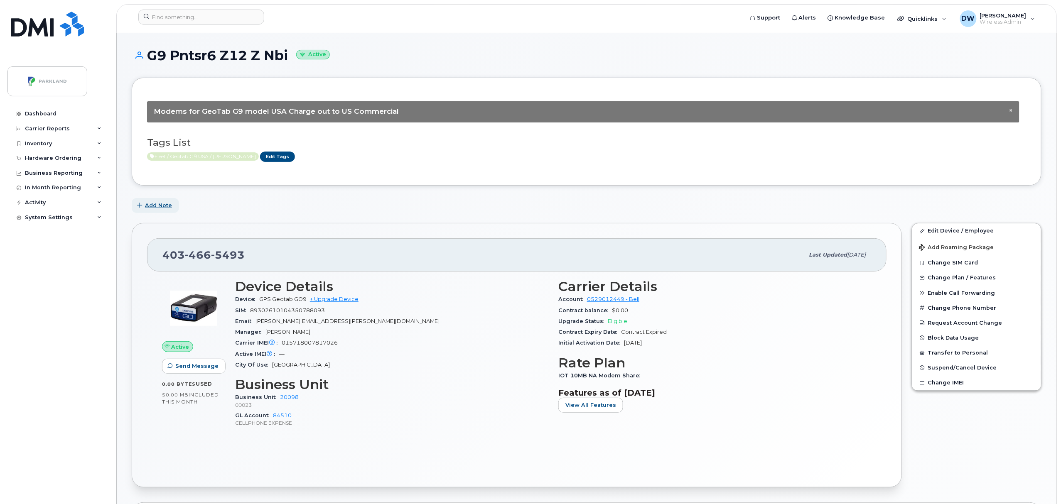
click at [151, 205] on span "Add Note" at bounding box center [158, 205] width 27 height 8
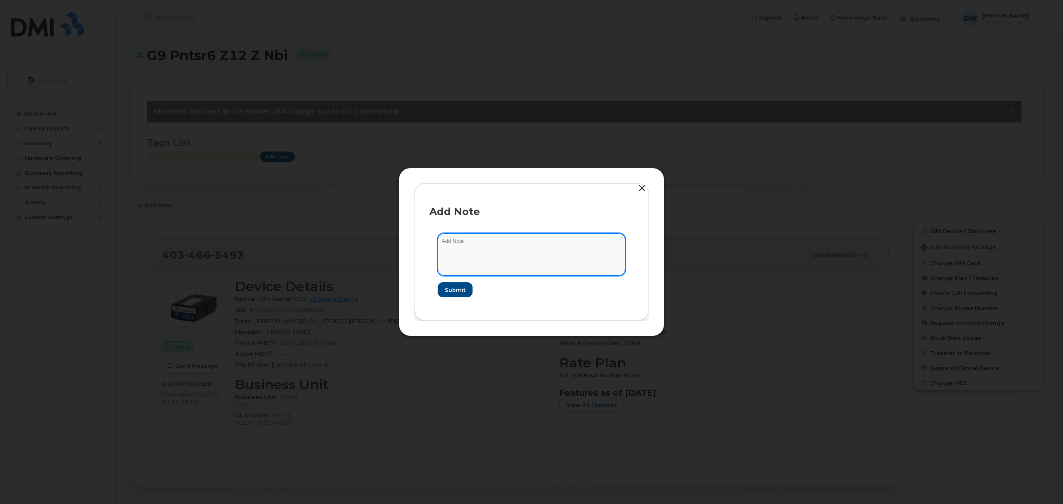
click at [470, 236] on textarea at bounding box center [532, 254] width 188 height 42
type textarea "Unit PU2422"
click at [449, 289] on span "Submit" at bounding box center [455, 290] width 21 height 8
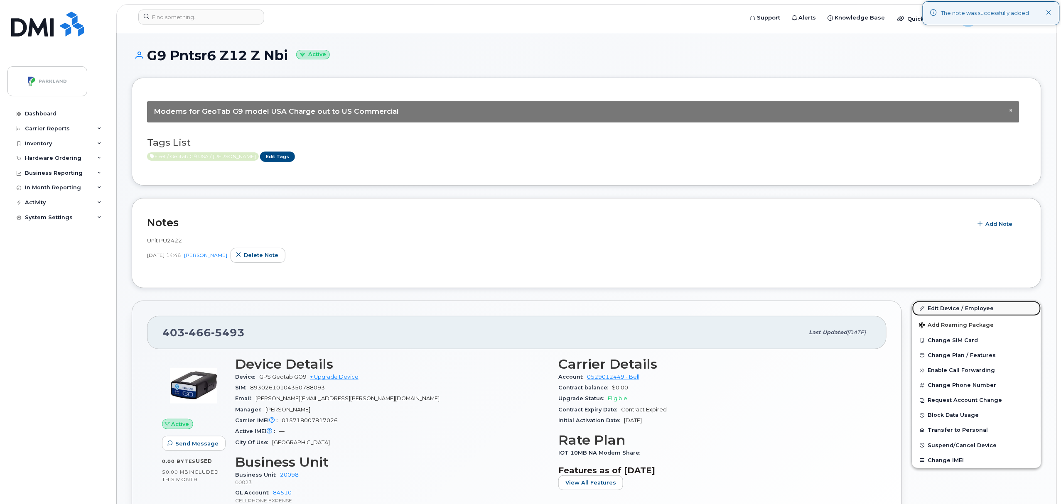
click at [963, 308] on link "Edit Device / Employee" at bounding box center [976, 308] width 129 height 15
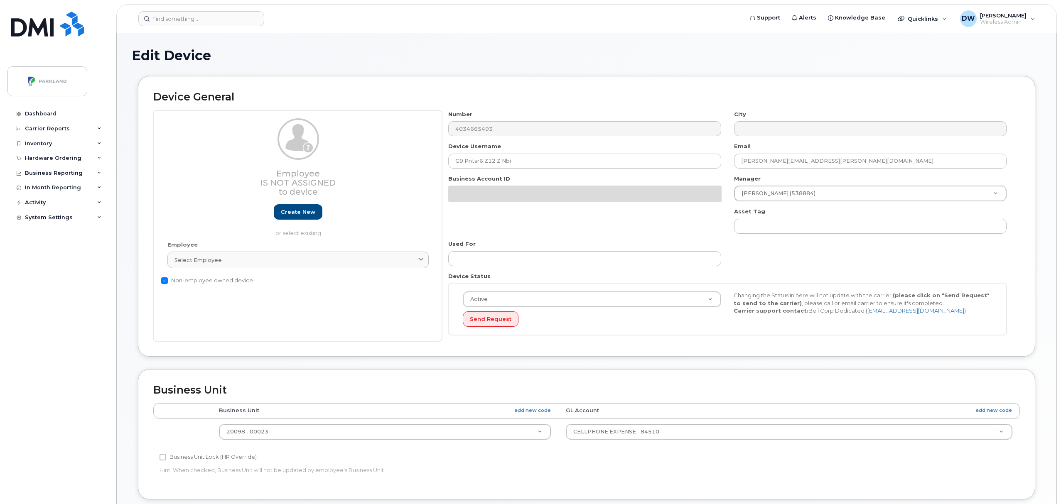
select select "1386637"
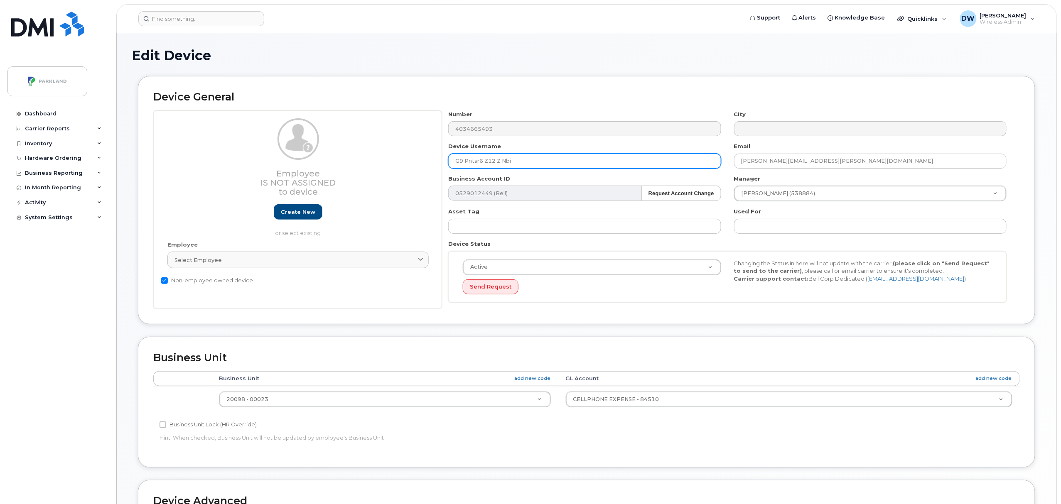
click at [466, 163] on input "G9 Pntsr6 Z12 Z Nbi" at bounding box center [584, 161] width 273 height 15
drag, startPoint x: 467, startPoint y: 163, endPoint x: 477, endPoint y: 163, distance: 9.6
click at [477, 163] on input "G9Pntsr6 Z12 Z Nbi" at bounding box center [584, 161] width 273 height 15
click at [484, 160] on input "G9PNTSR6 Z12 Z Nbi" at bounding box center [584, 161] width 273 height 15
click at [494, 163] on input "G9PNTSR6Z12 Z Nbi" at bounding box center [584, 161] width 273 height 15
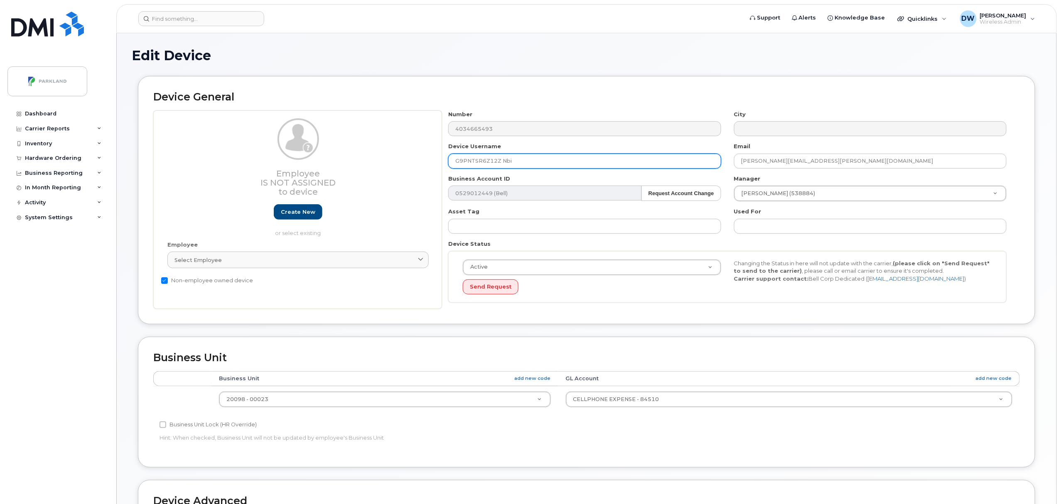
drag, startPoint x: 498, startPoint y: 163, endPoint x: 553, endPoint y: 158, distance: 55.1
click at [553, 158] on input "G9PNTSR6Z12Z Nbi" at bounding box center [584, 161] width 273 height 15
click at [524, 162] on input "G9PNTSR6Z12Z Nbi" at bounding box center [584, 161] width 273 height 15
drag, startPoint x: 499, startPoint y: 163, endPoint x: 549, endPoint y: 160, distance: 49.9
click at [549, 160] on input "G9PNTSR6Z12Z Nbi" at bounding box center [584, 161] width 273 height 15
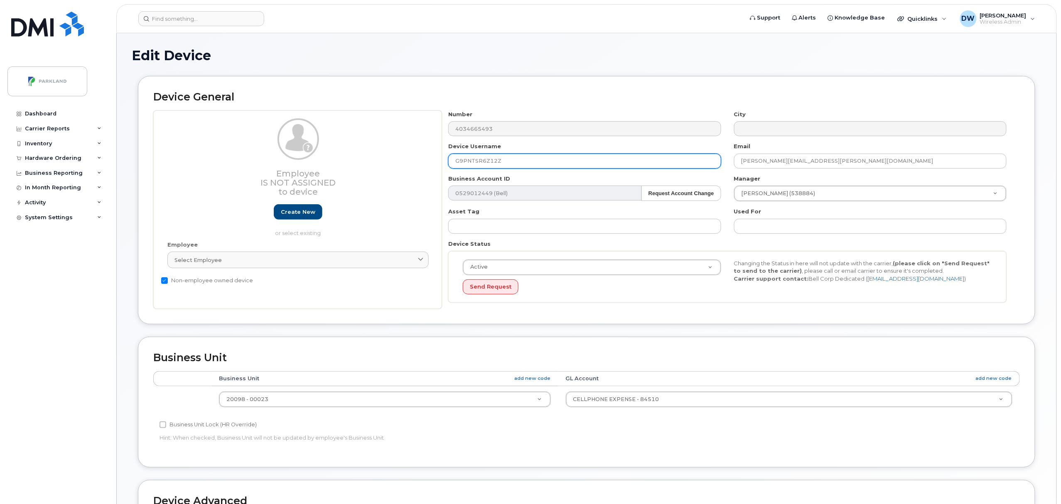
scroll to position [226, 0]
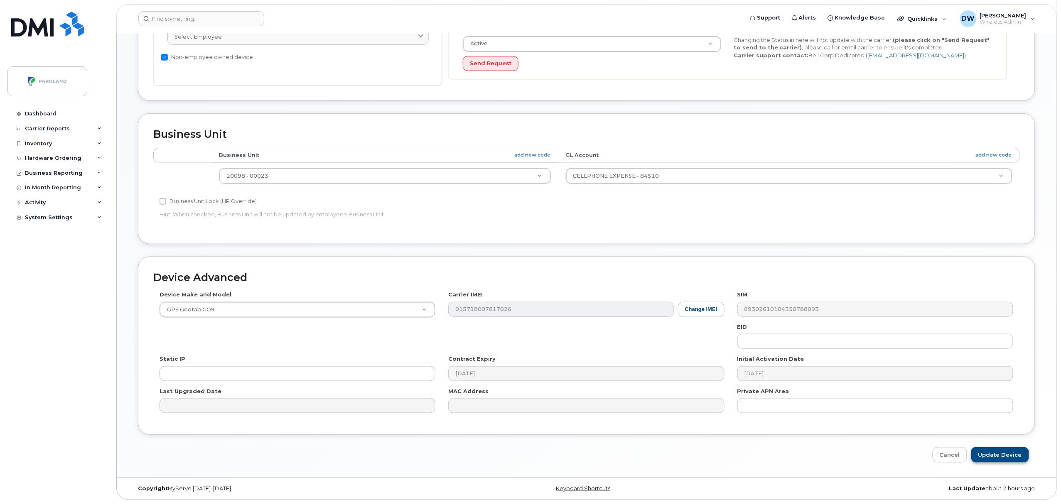
type input "G9PNTSR6Z12Z"
click at [997, 454] on input "Update Device" at bounding box center [1000, 454] width 58 height 15
type input "Saving..."
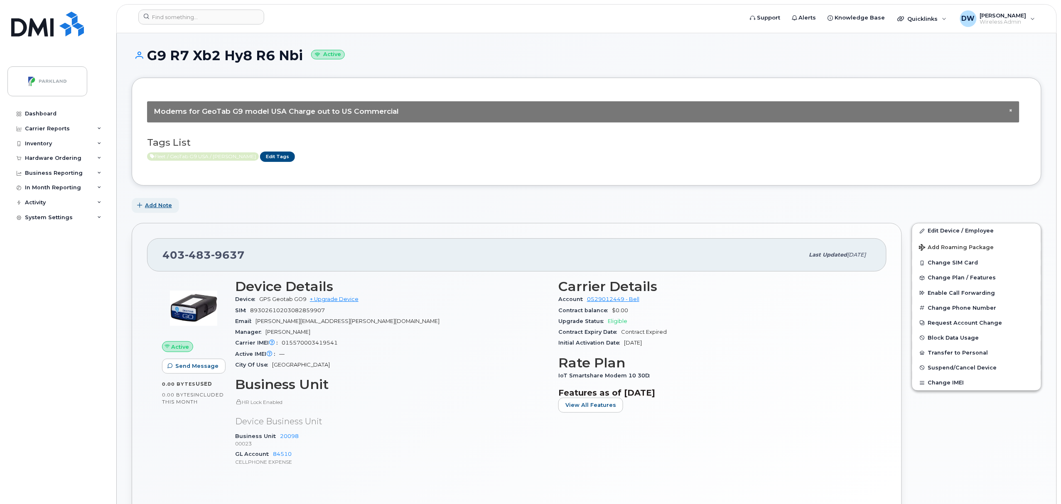
click at [158, 208] on span "Add Note" at bounding box center [158, 205] width 27 height 8
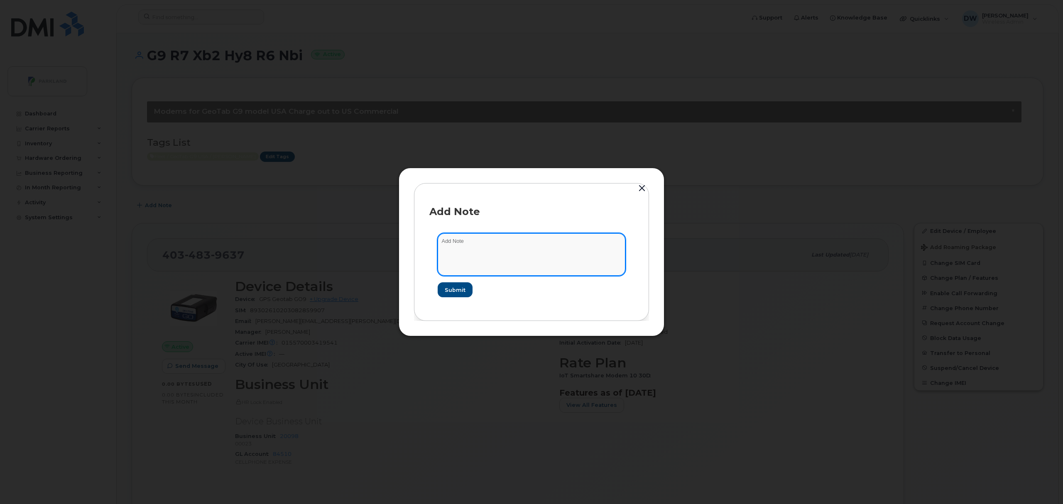
click at [513, 254] on textarea at bounding box center [532, 254] width 188 height 42
type textarea "Unit TW165"
click at [452, 290] on span "Submit" at bounding box center [455, 290] width 21 height 8
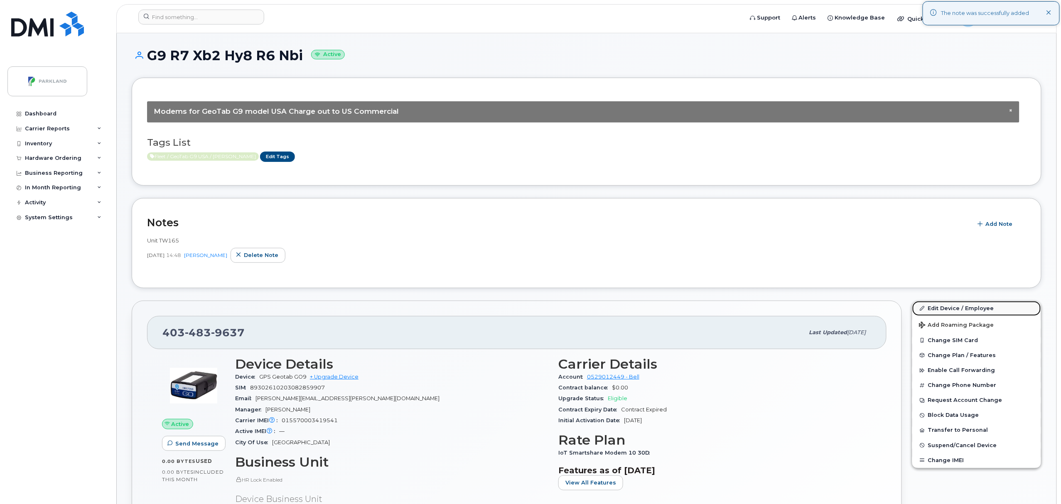
click at [950, 309] on link "Edit Device / Employee" at bounding box center [976, 308] width 129 height 15
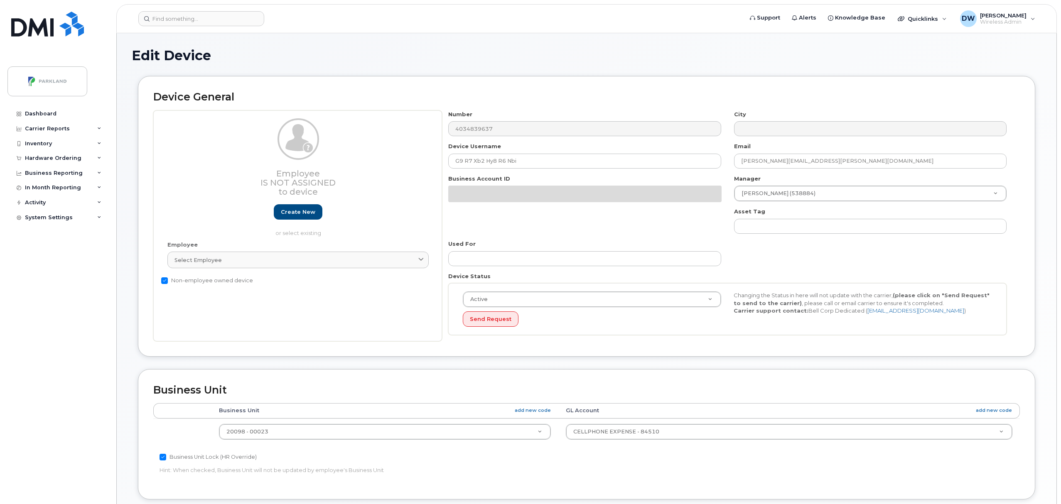
select select "1386637"
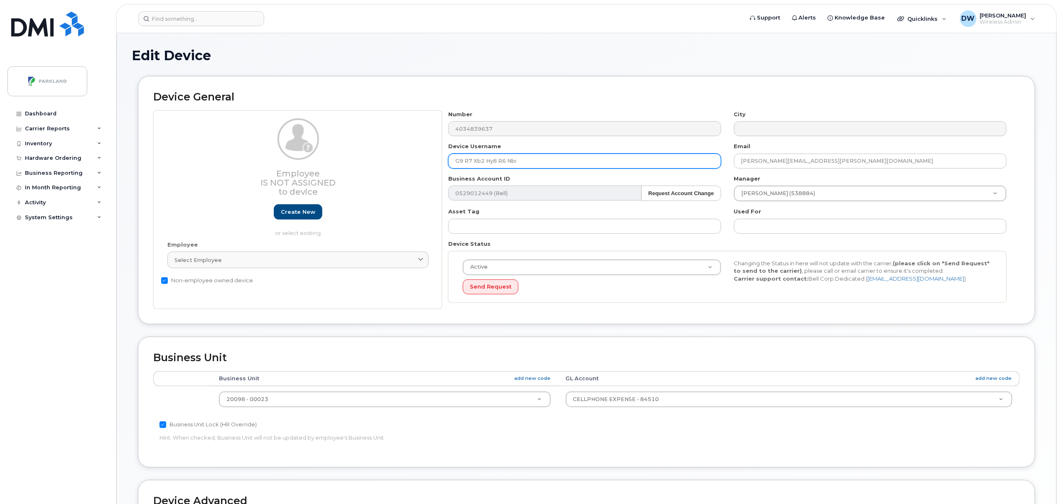
click at [466, 163] on input "G9 R7 Xb2 Hy8 R6 Nbi" at bounding box center [584, 161] width 273 height 15
click at [474, 160] on input "G9R7 Xb2 Hy8 R6 Nbi" at bounding box center [584, 161] width 273 height 15
click at [477, 162] on input "G9R7Xb2 Hy8 R6 Nbi" at bounding box center [584, 161] width 273 height 15
click at [482, 162] on input "G9R7XB2 Hy8 R6 Nbi" at bounding box center [584, 161] width 273 height 15
click at [489, 163] on input "G9R7XB2Hy8 R6 Nbi" at bounding box center [584, 161] width 273 height 15
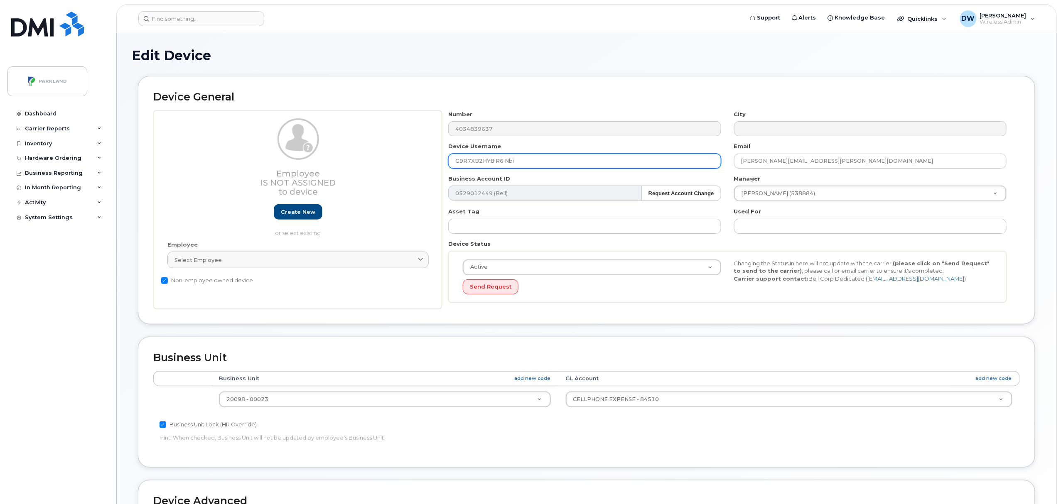
click at [494, 162] on input "G9R7XB2HY8 R6 Nbi" at bounding box center [584, 161] width 273 height 15
drag, startPoint x: 500, startPoint y: 162, endPoint x: 517, endPoint y: 162, distance: 17.0
click at [517, 162] on input "G9R7XB2HY8R6 Nbi" at bounding box center [584, 161] width 273 height 15
type input "G9R7XB2HY8R6"
click at [1059, 404] on body "Support Alerts Knowledge Base Quicklinks Suspend / Cancel Device Change SIM Car…" at bounding box center [530, 364] width 1061 height 728
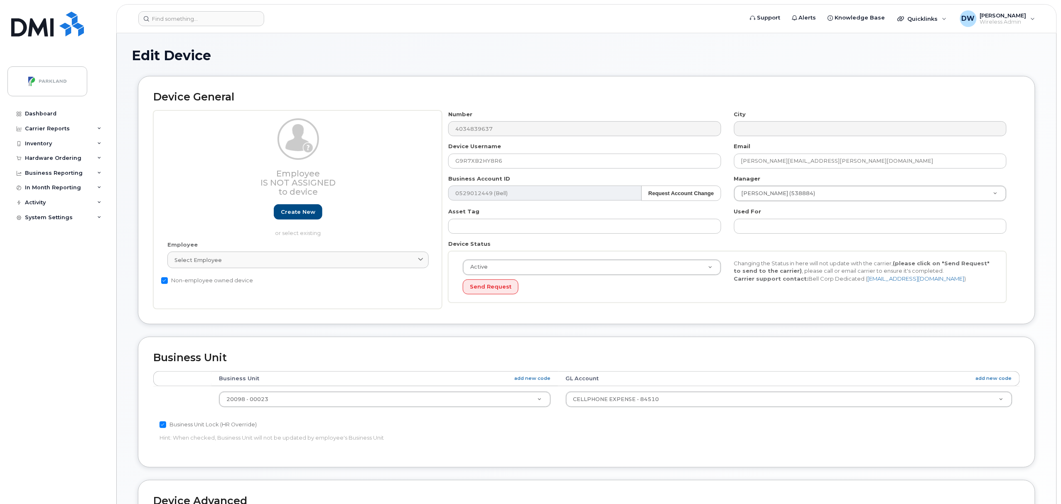
scroll to position [226, 0]
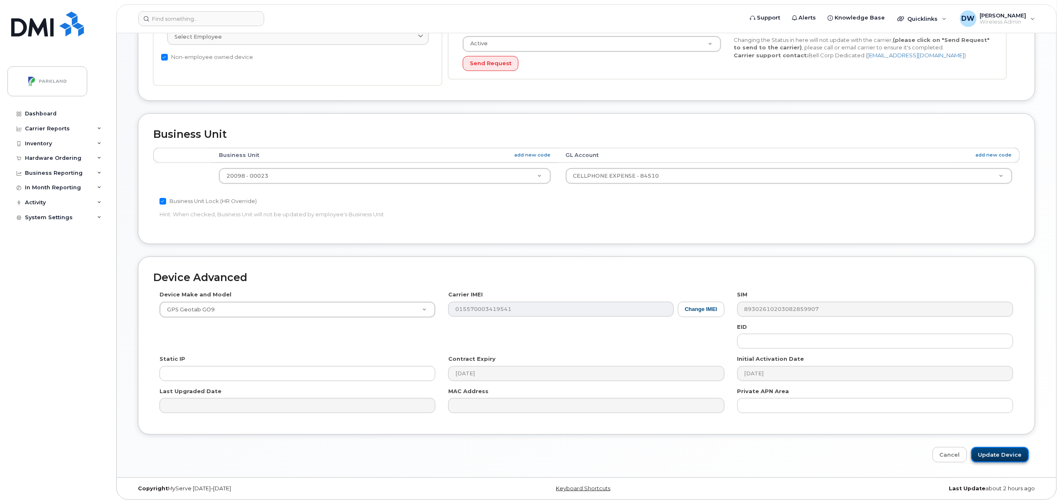
click at [1004, 455] on input "Update Device" at bounding box center [1000, 454] width 58 height 15
type input "Saving..."
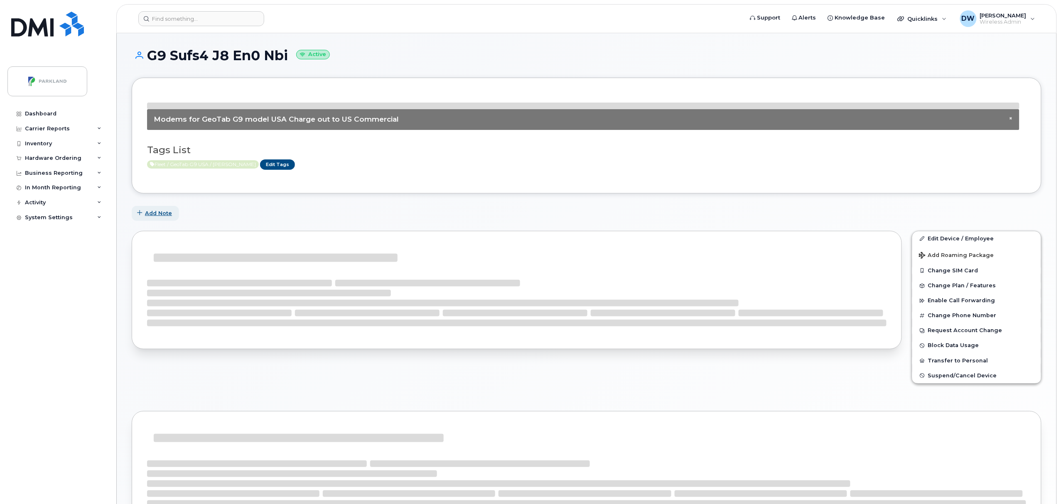
click at [163, 211] on span "Add Note" at bounding box center [158, 213] width 27 height 8
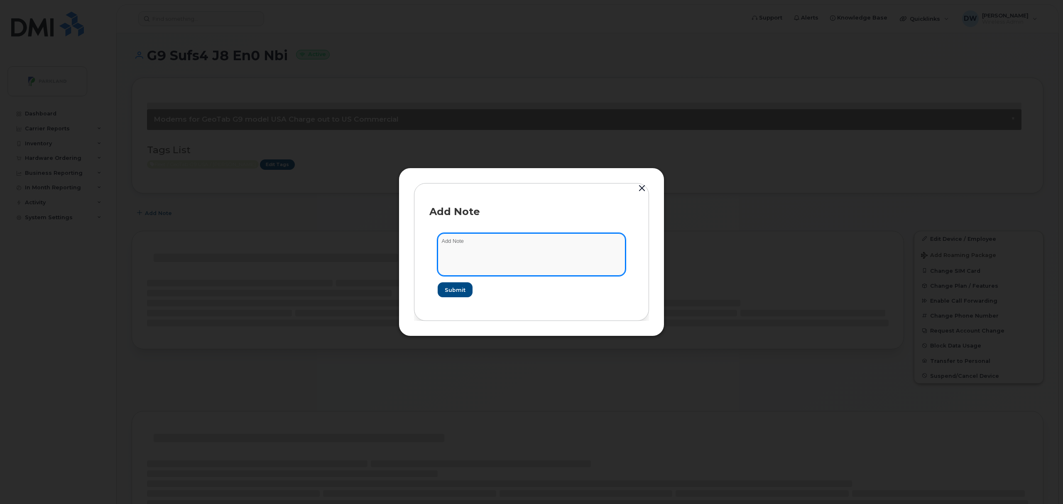
drag, startPoint x: 489, startPoint y: 243, endPoint x: 373, endPoint y: 235, distance: 116.2
click at [373, 235] on div "Add Note Submit" at bounding box center [531, 252] width 1063 height 504
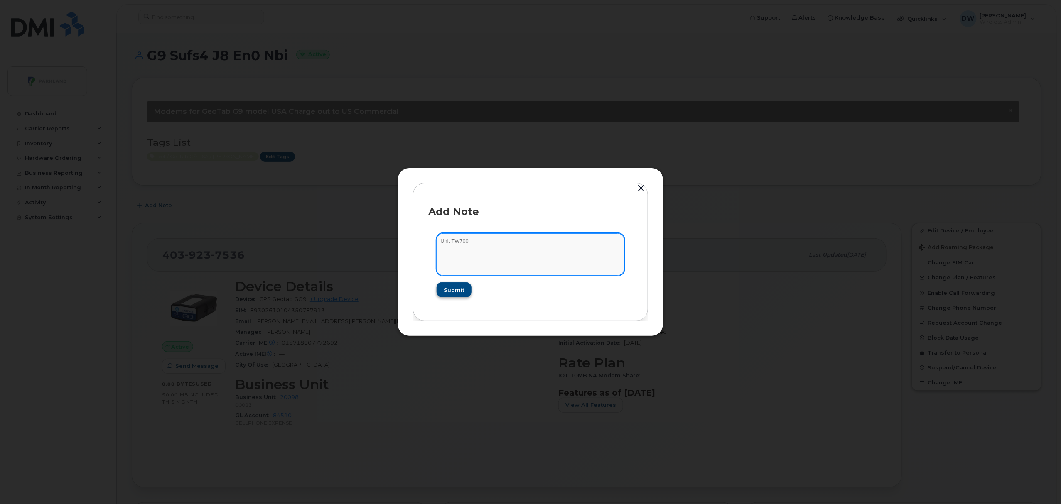
type textarea "Unit TW700"
click at [457, 292] on span "Submit" at bounding box center [453, 290] width 21 height 8
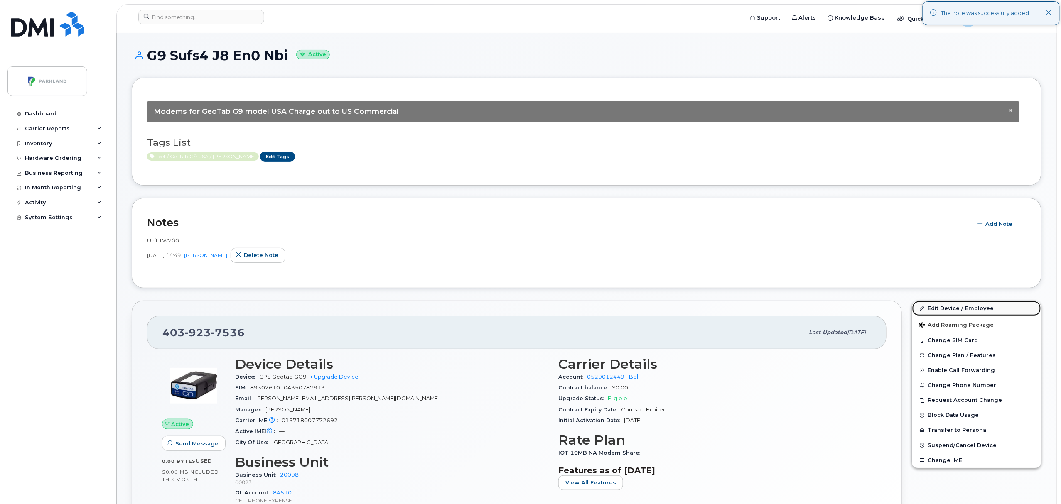
click at [949, 308] on link "Edit Device / Employee" at bounding box center [976, 308] width 129 height 15
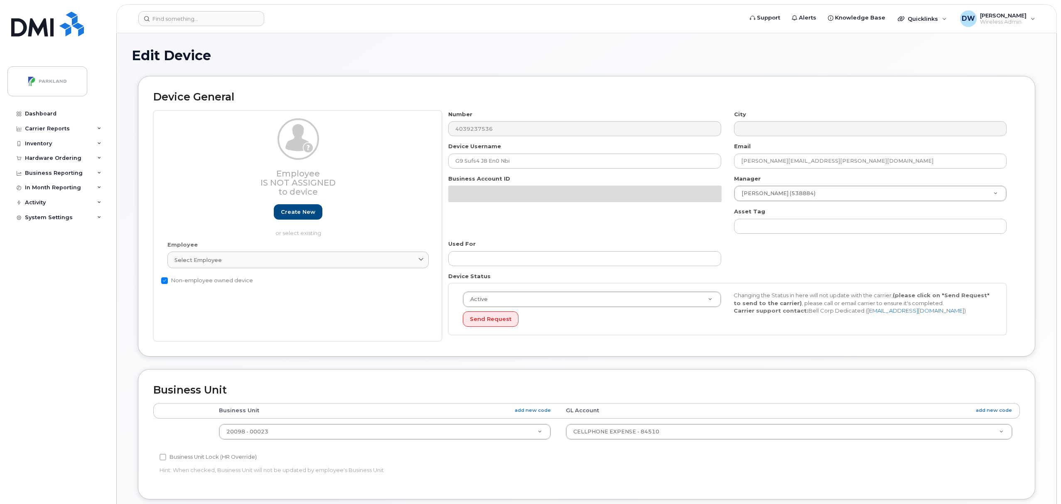
select select "1386637"
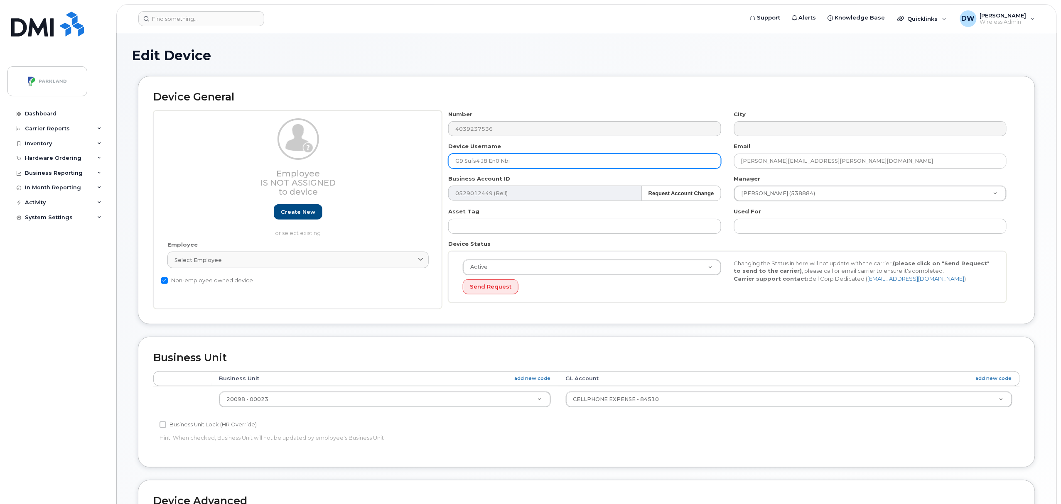
click at [465, 162] on input "G9 Sufs4 J8 En0 Nbi" at bounding box center [584, 161] width 273 height 15
drag, startPoint x: 466, startPoint y: 163, endPoint x: 476, endPoint y: 163, distance: 10.0
click at [476, 163] on input "G9Sufs4 J8 En0 Nbi" at bounding box center [584, 161] width 273 height 15
click at [481, 161] on input "G9SUFS4 J8 En0 Nbi" at bounding box center [584, 161] width 273 height 15
drag, startPoint x: 486, startPoint y: 160, endPoint x: 509, endPoint y: 160, distance: 23.3
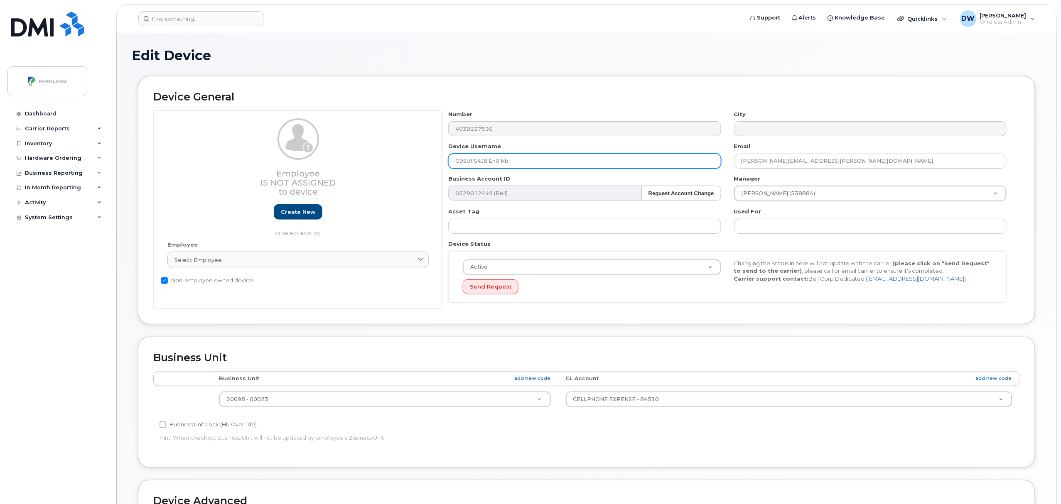
click at [487, 160] on input "G9SUFS4J8 En0 Nbi" at bounding box center [584, 161] width 273 height 15
click at [494, 160] on input "G9SUFS4J8En0 Nbi" at bounding box center [584, 161] width 273 height 15
drag, startPoint x: 499, startPoint y: 161, endPoint x: 535, endPoint y: 160, distance: 36.2
click at [535, 160] on input "G9SUFS4J8EN0 Nbi" at bounding box center [584, 161] width 273 height 15
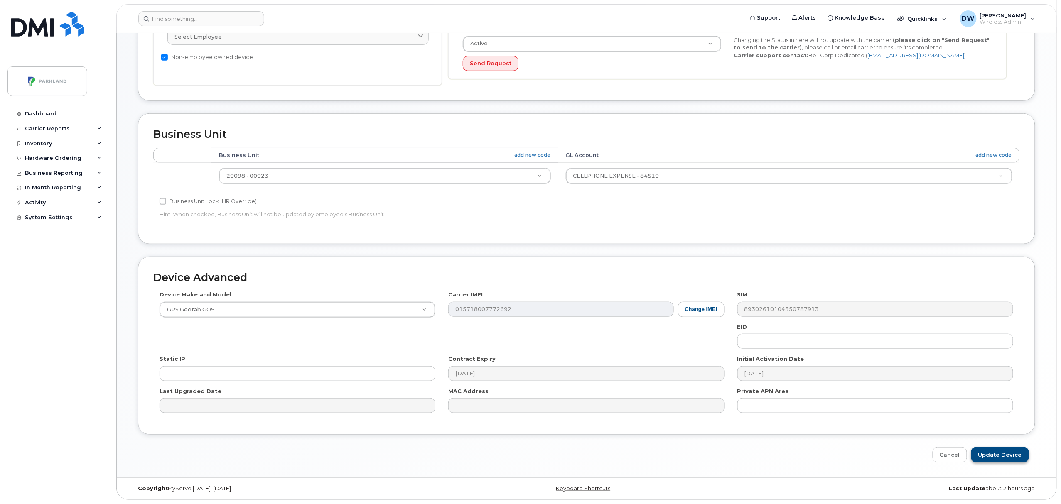
type input "G9SUFS4J8EN0"
click at [1000, 454] on input "Update Device" at bounding box center [1000, 454] width 58 height 15
type input "Saving..."
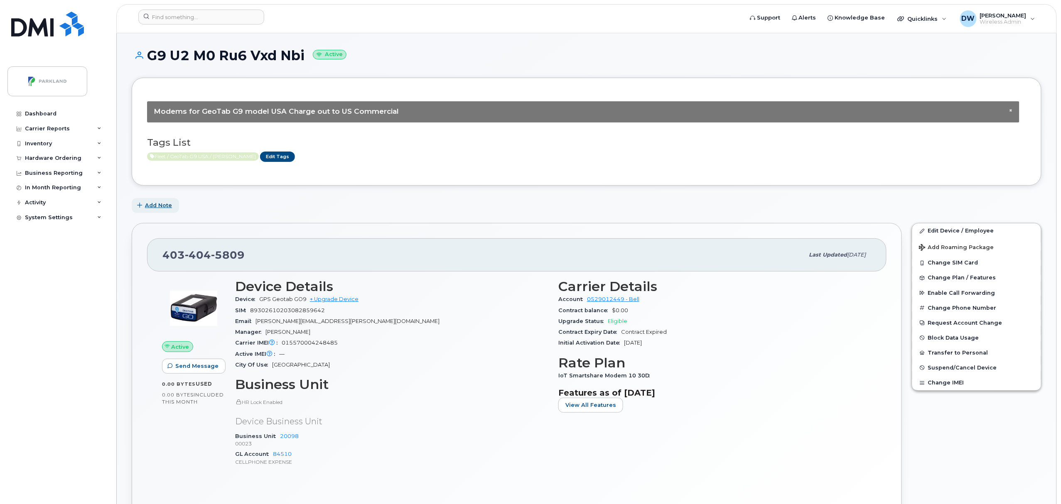
click at [152, 199] on button "Add Note" at bounding box center [155, 205] width 47 height 15
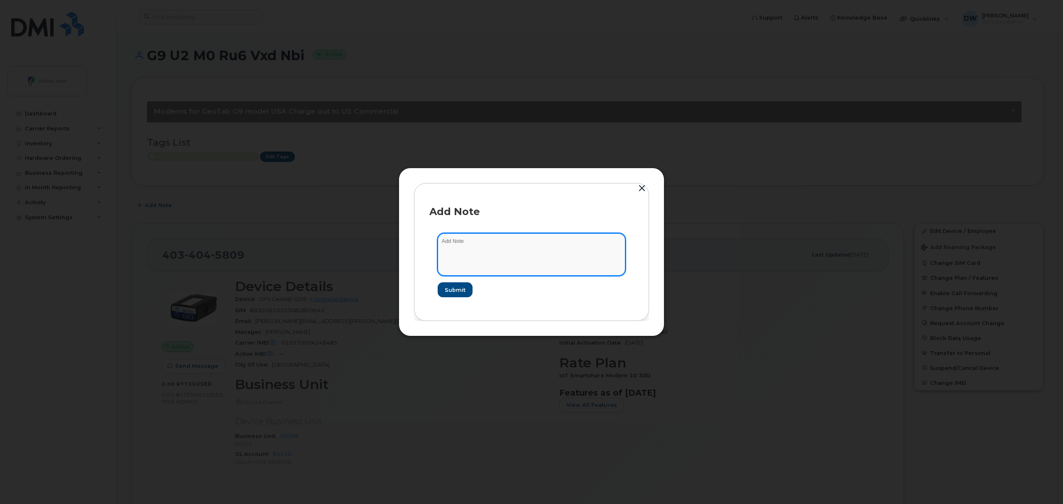
click at [462, 245] on textarea at bounding box center [532, 254] width 188 height 42
type textarea "Unit T211"
click at [454, 288] on span "Submit" at bounding box center [455, 290] width 21 height 8
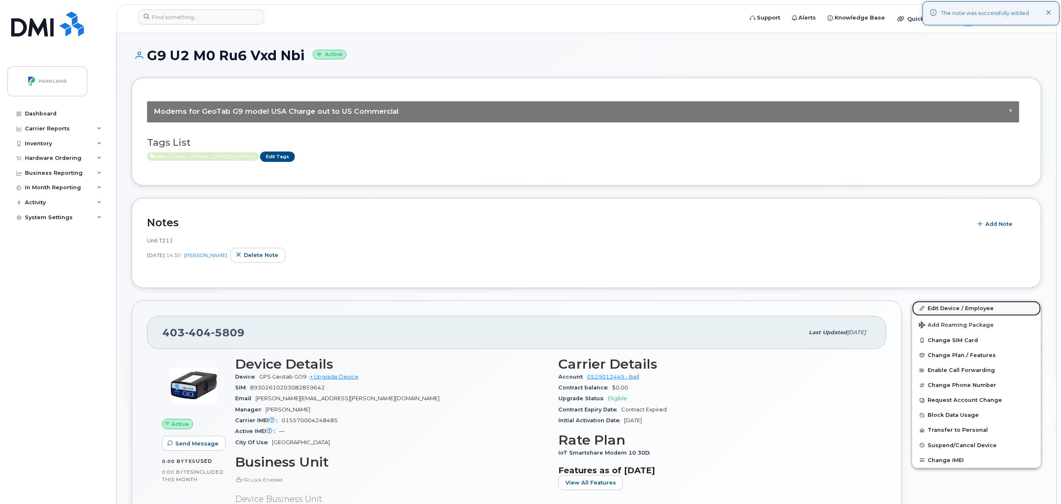
click at [940, 308] on link "Edit Device / Employee" at bounding box center [976, 308] width 129 height 15
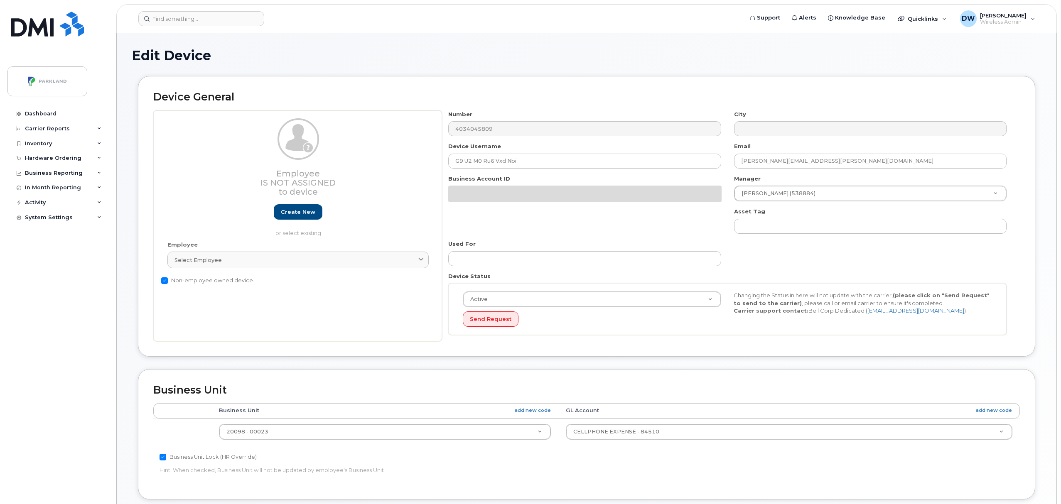
select select "1386637"
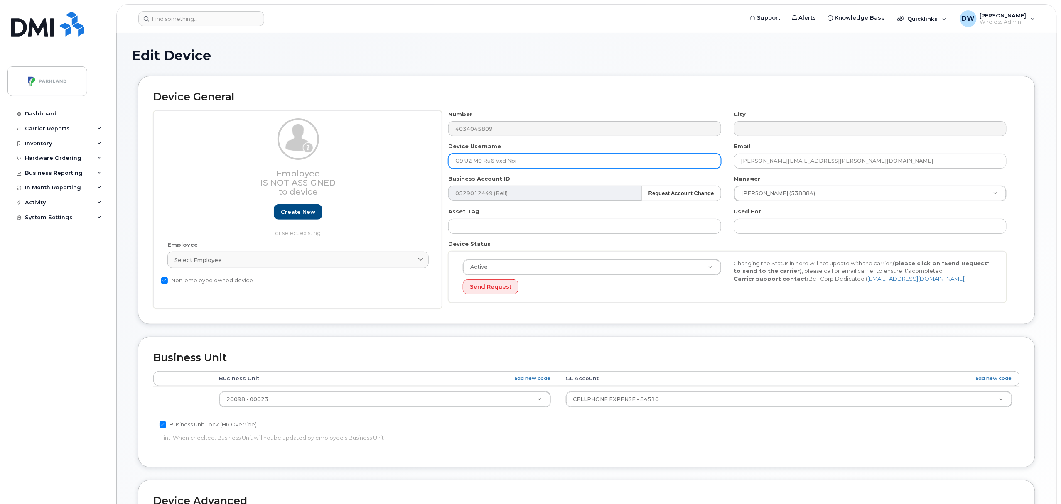
click at [465, 164] on input "G9 U2 M0 Ru6 Vxd Nbi" at bounding box center [584, 161] width 273 height 15
click at [473, 162] on input "G9U2 M0 Ru6 Vxd Nbi" at bounding box center [584, 161] width 273 height 15
click at [482, 162] on input "G9U2M0 Ru6 Vxd Nbi" at bounding box center [584, 161] width 273 height 15
click at [486, 162] on input "G9U2M0Ru6 Vxd Nbi" at bounding box center [584, 161] width 273 height 15
drag, startPoint x: 492, startPoint y: 162, endPoint x: 496, endPoint y: 163, distance: 4.3
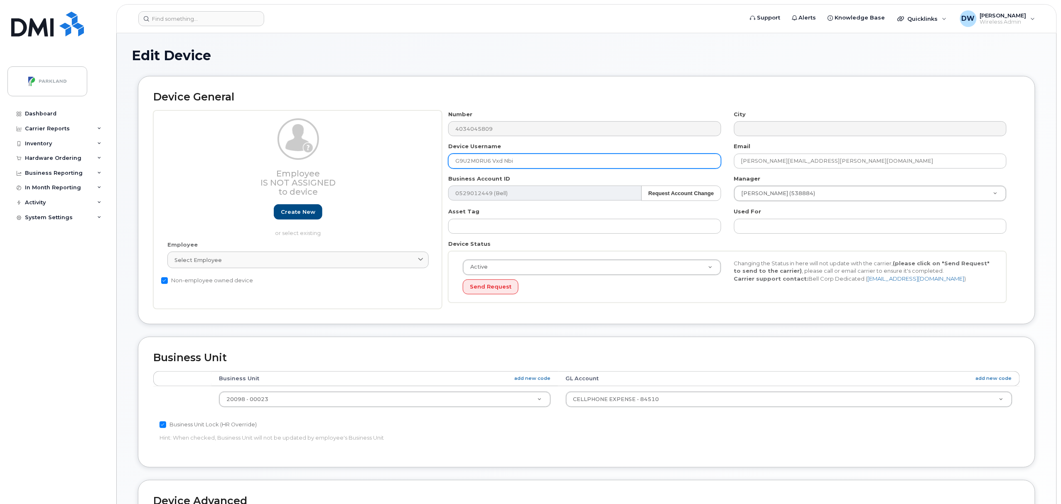
click at [492, 163] on input "G9U2M0RU6 Vxd Nbi" at bounding box center [584, 161] width 273 height 15
click at [501, 160] on input "G9U2M0RU6Vxd Nbi" at bounding box center [584, 161] width 273 height 15
drag, startPoint x: 503, startPoint y: 162, endPoint x: 574, endPoint y: 162, distance: 71.5
click at [574, 162] on input "G9U2M0RU6VXD Nbi" at bounding box center [584, 161] width 273 height 15
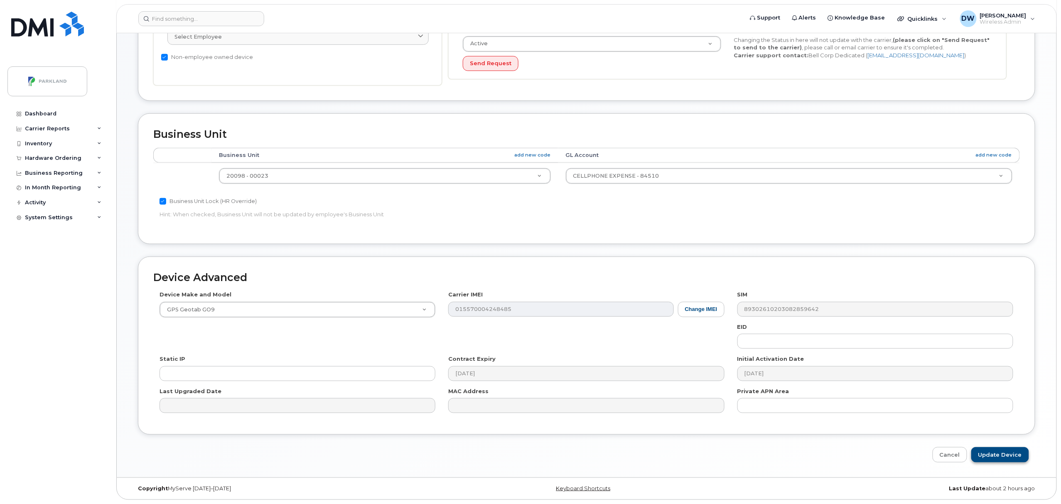
type input "G9U2M0RU6VXD"
click at [990, 451] on input "Update Device" at bounding box center [1000, 454] width 58 height 15
type input "Saving..."
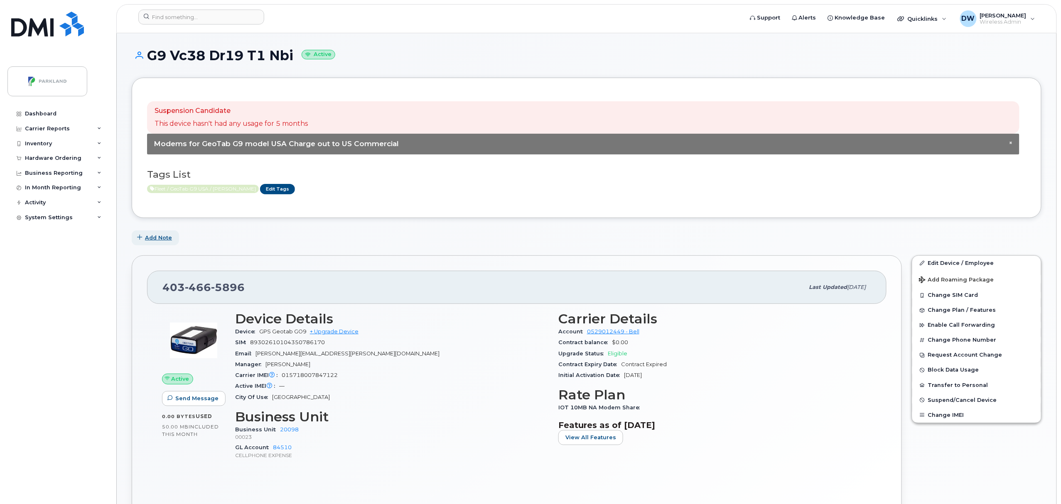
click at [160, 238] on span "Add Note" at bounding box center [158, 238] width 27 height 8
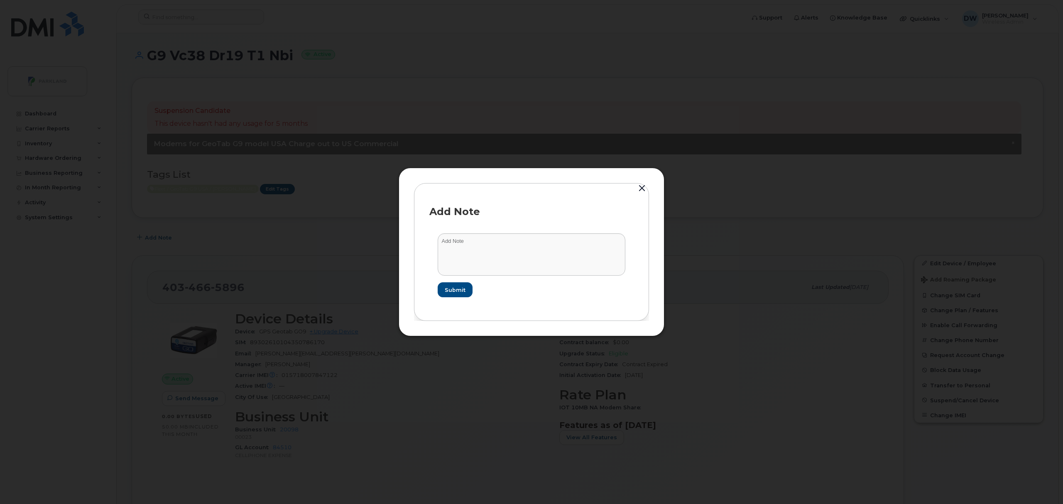
click at [643, 189] on button "button" at bounding box center [642, 189] width 12 height 12
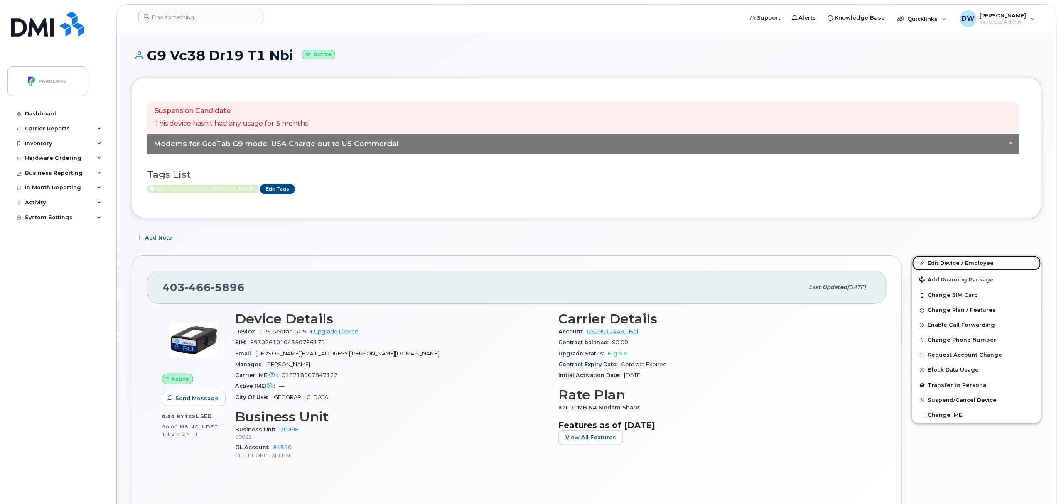
click at [958, 260] on link "Edit Device / Employee" at bounding box center [976, 263] width 129 height 15
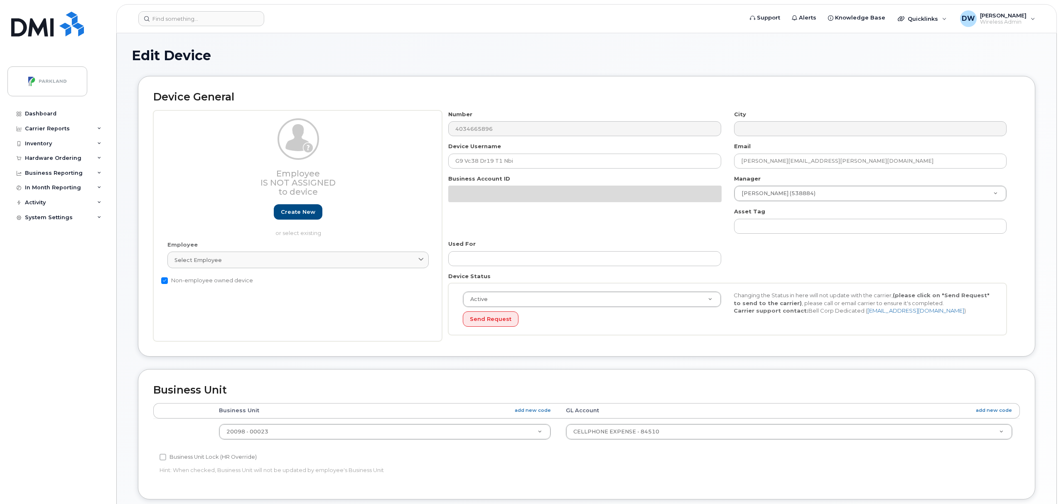
select select "1386637"
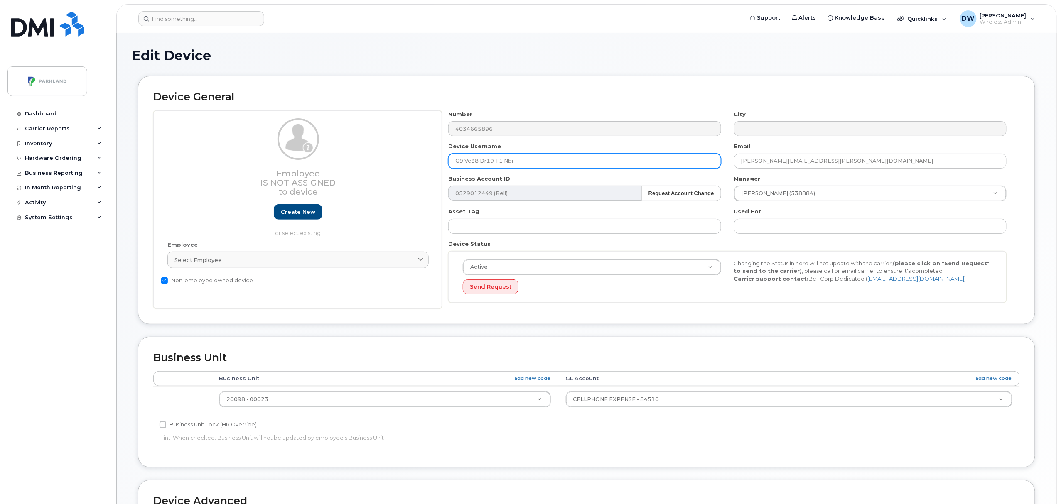
drag, startPoint x: 527, startPoint y: 160, endPoint x: 413, endPoint y: 160, distance: 114.2
click at [413, 160] on div "Employee Is not assigned to device Create new or select existing Employee Selec…" at bounding box center [586, 210] width 867 height 199
paste input "VC38DR19T1"
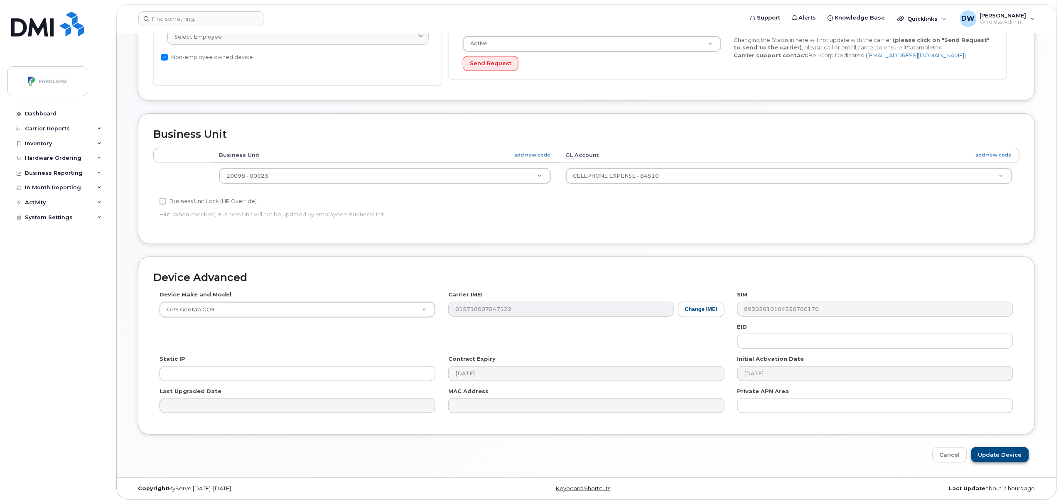
type input "G9VC38DR19T1"
click at [1004, 452] on input "Update Device" at bounding box center [1000, 454] width 58 height 15
type input "Saving..."
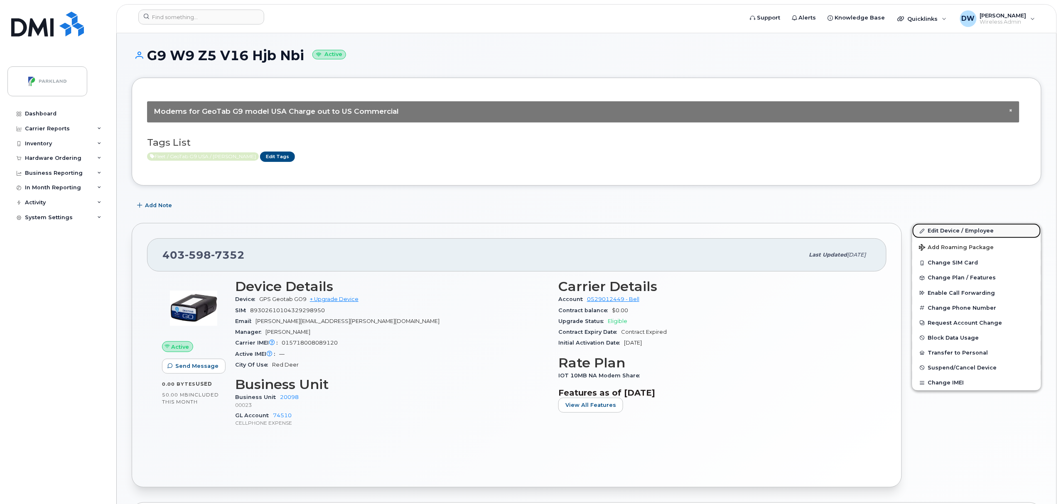
click at [941, 228] on link "Edit Device / Employee" at bounding box center [976, 230] width 129 height 15
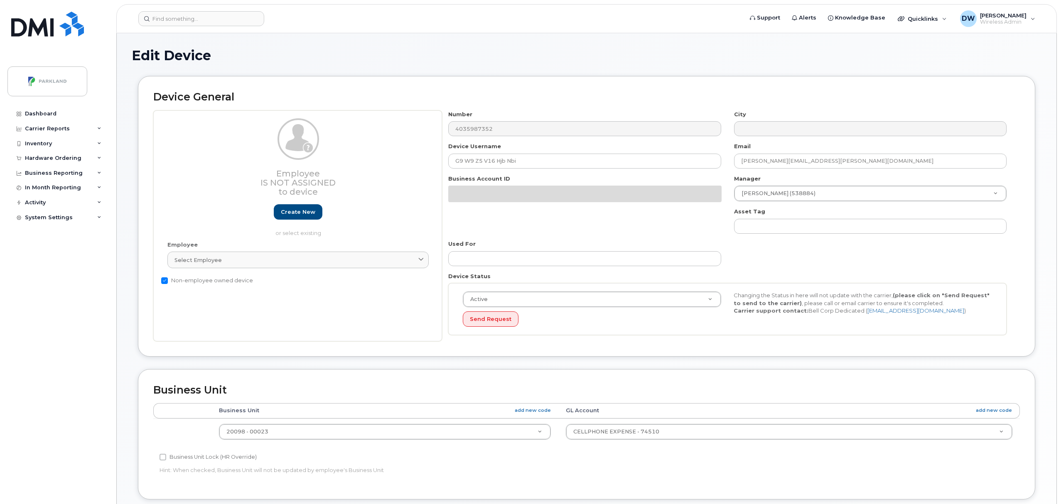
select select "1386638"
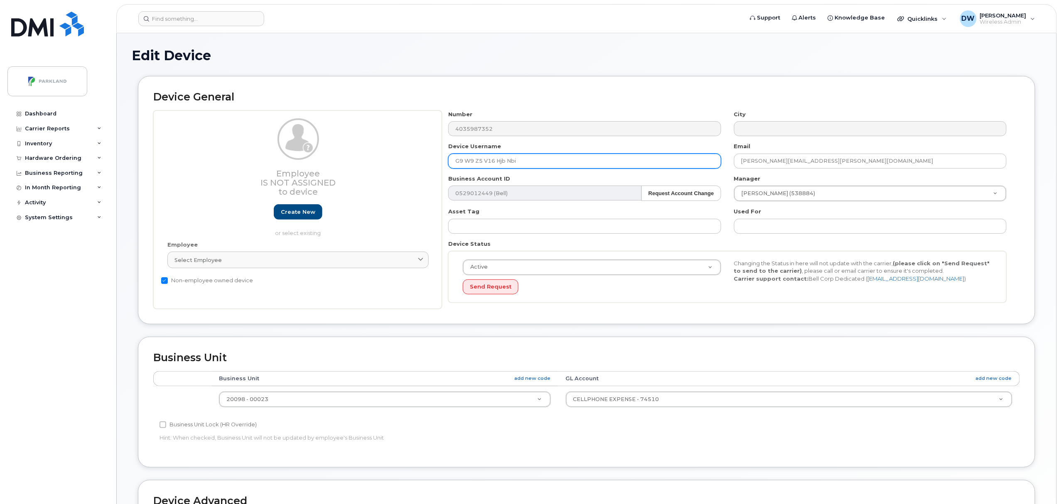
drag, startPoint x: 527, startPoint y: 164, endPoint x: 390, endPoint y: 164, distance: 137.5
click at [390, 164] on div "Employee Is not assigned to device Create new or select existing Employee Selec…" at bounding box center [586, 210] width 867 height 199
paste input "W9Z5V16HJB"
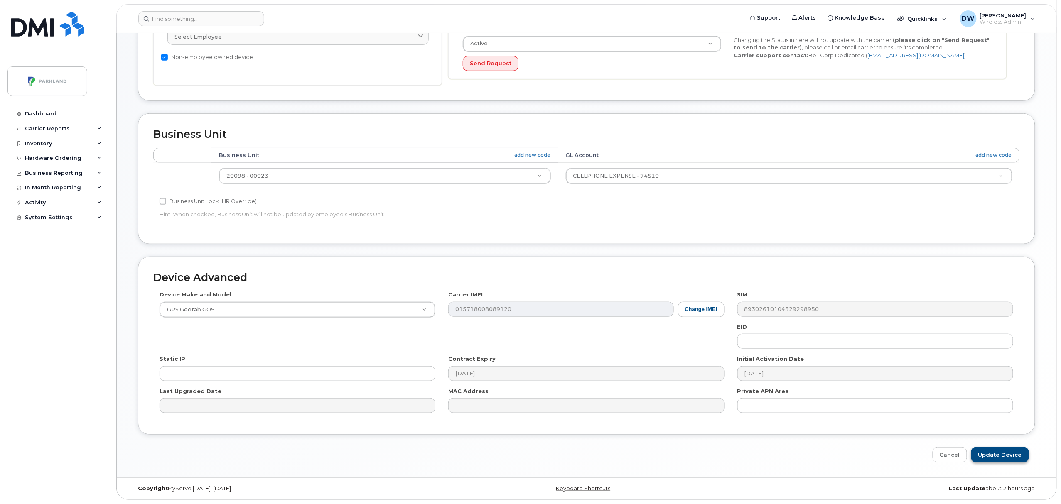
type input "G9W9Z5V16HJB"
click at [1006, 454] on input "Update Device" at bounding box center [1000, 454] width 58 height 15
type input "Saving..."
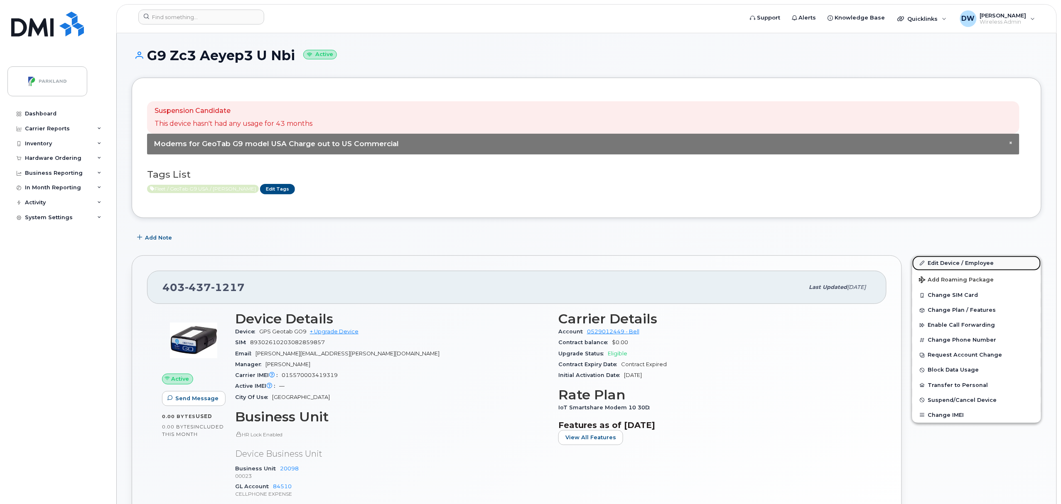
click at [951, 263] on link "Edit Device / Employee" at bounding box center [976, 263] width 129 height 15
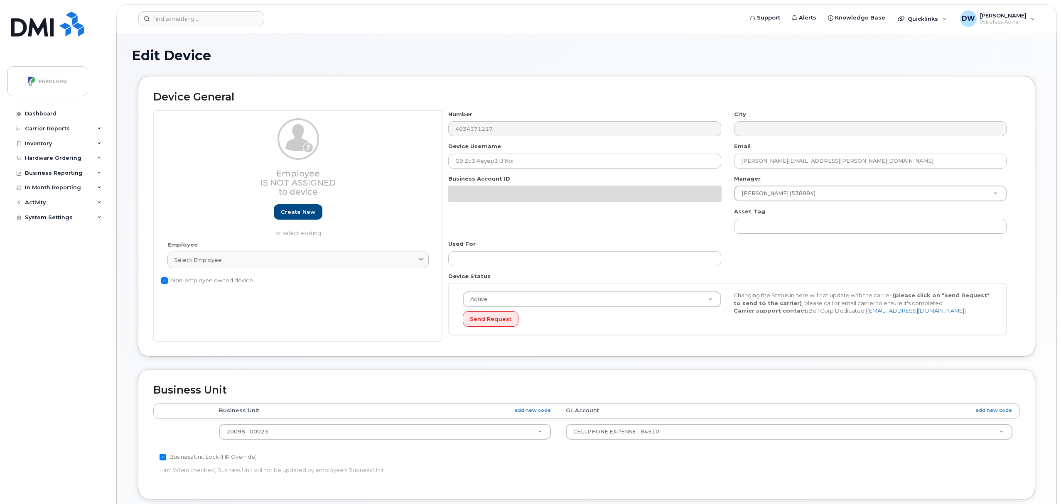
select select "1386637"
click at [327, 153] on div "Employee Is not assigned to device Create new or select existing Employee Selec…" at bounding box center [586, 226] width 867 height 231
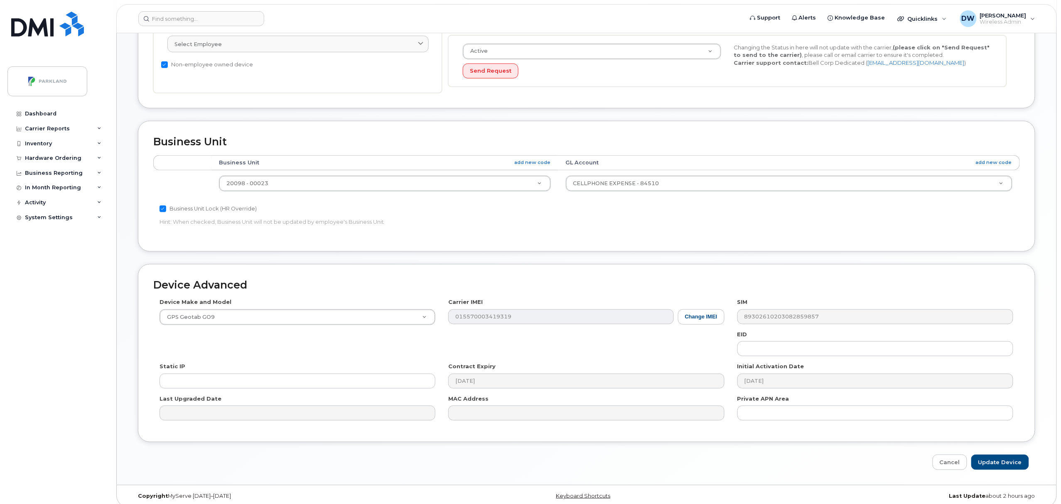
scroll to position [226, 0]
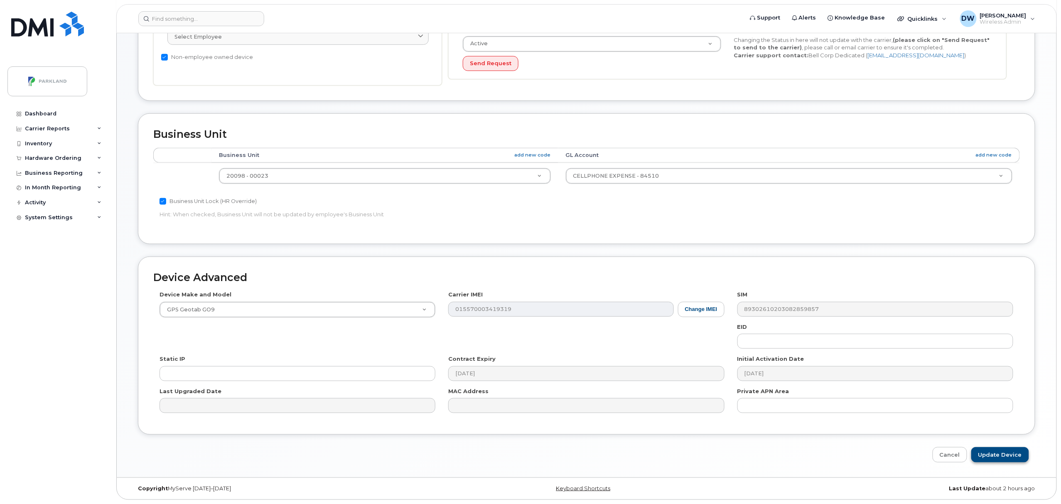
type input "G9ZC3AEYEP3U"
click at [993, 454] on input "Update Device" at bounding box center [1000, 454] width 58 height 15
type input "Saving..."
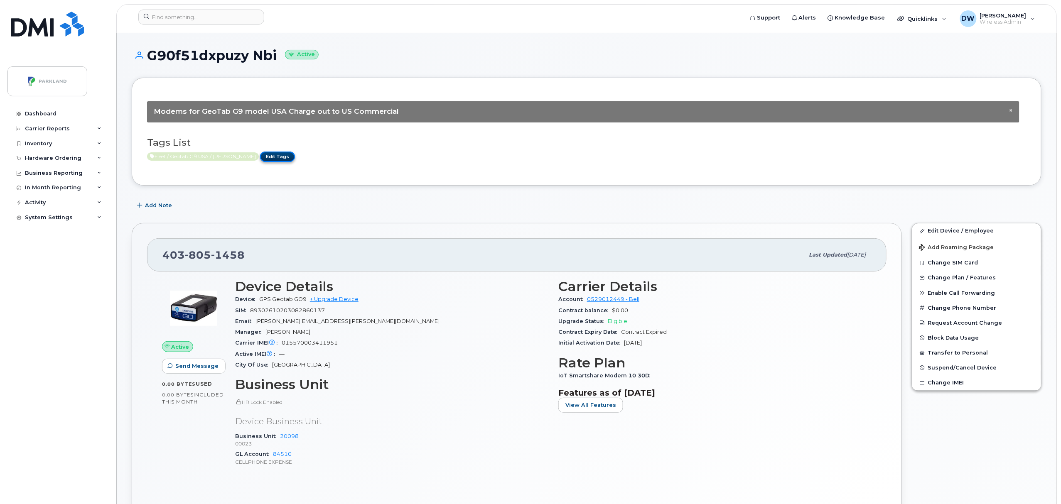
click at [269, 158] on link "Edit Tags" at bounding box center [277, 157] width 35 height 10
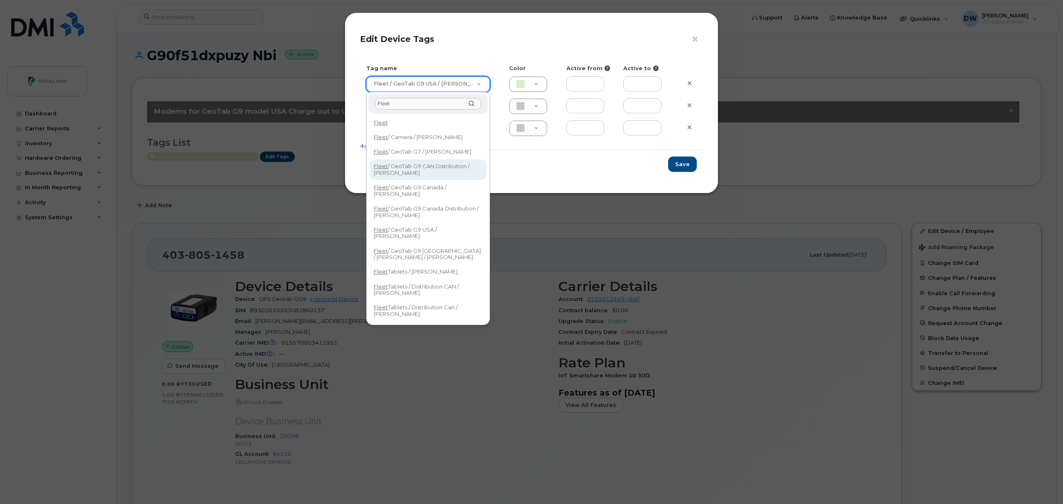
type input "Fleet"
type input "Fleet / GeoTab G9 CAN Distribution / Dav Siciliano"
type input "FDDCC5"
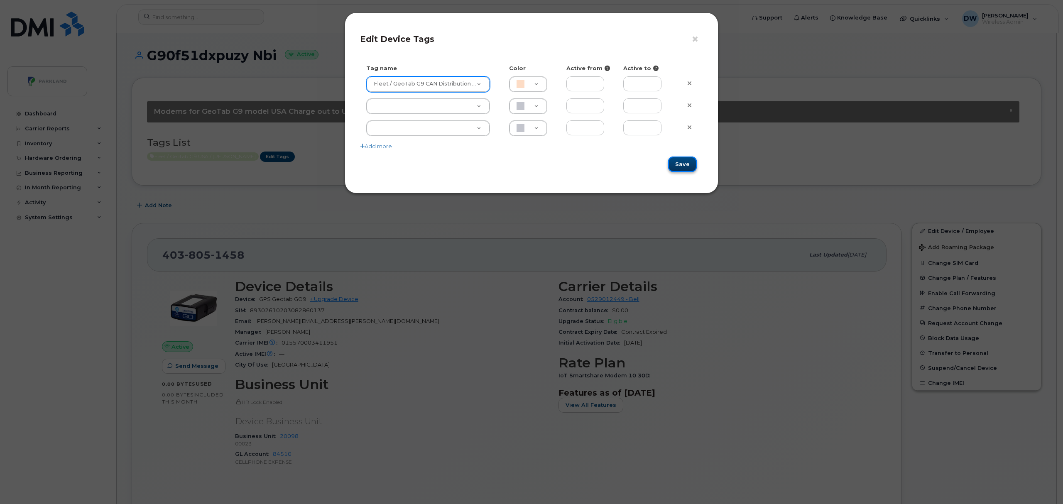
click at [684, 165] on button "Save" at bounding box center [682, 164] width 29 height 15
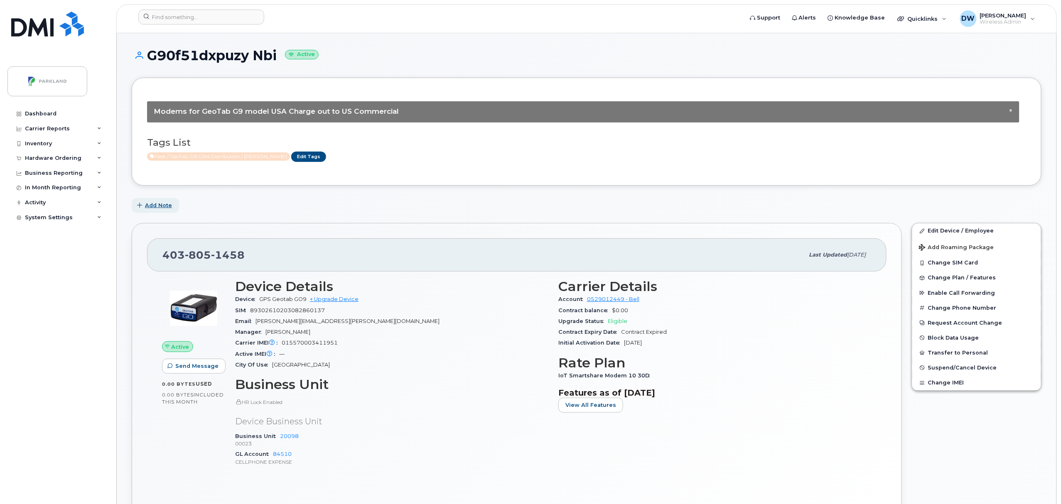
click at [159, 205] on span "Add Note" at bounding box center [158, 205] width 27 height 8
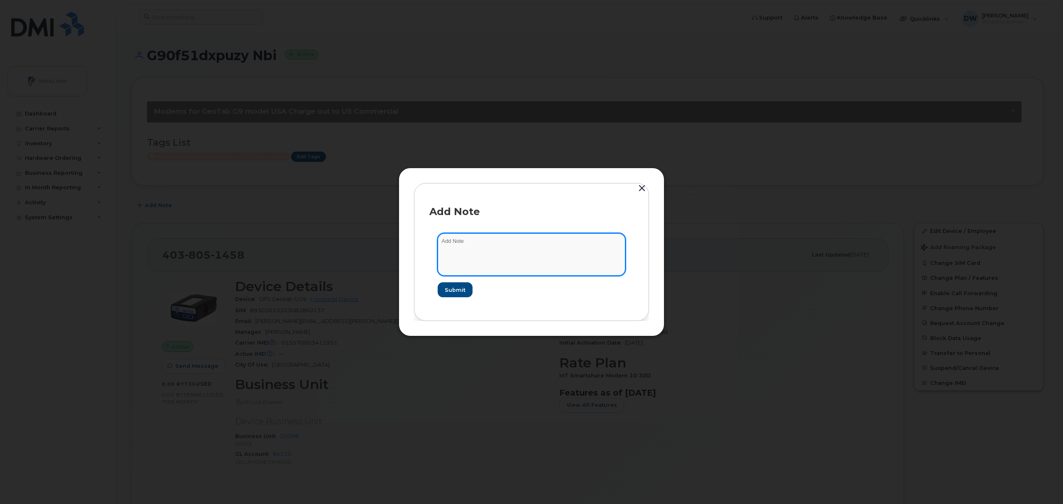
click at [472, 246] on textarea at bounding box center [532, 254] width 188 height 42
type textarea "Anthony"
click at [456, 287] on span "Submit" at bounding box center [455, 290] width 21 height 8
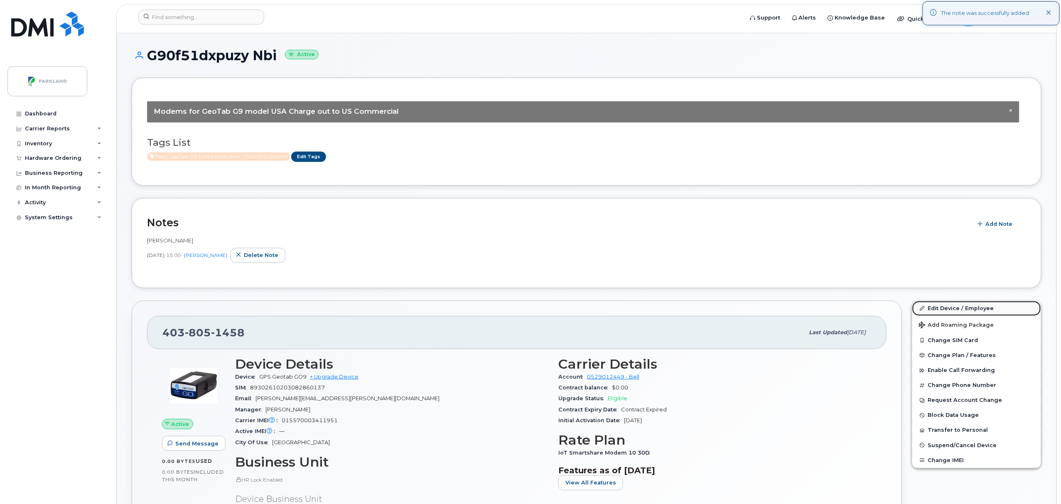
click at [967, 310] on link "Edit Device / Employee" at bounding box center [976, 308] width 129 height 15
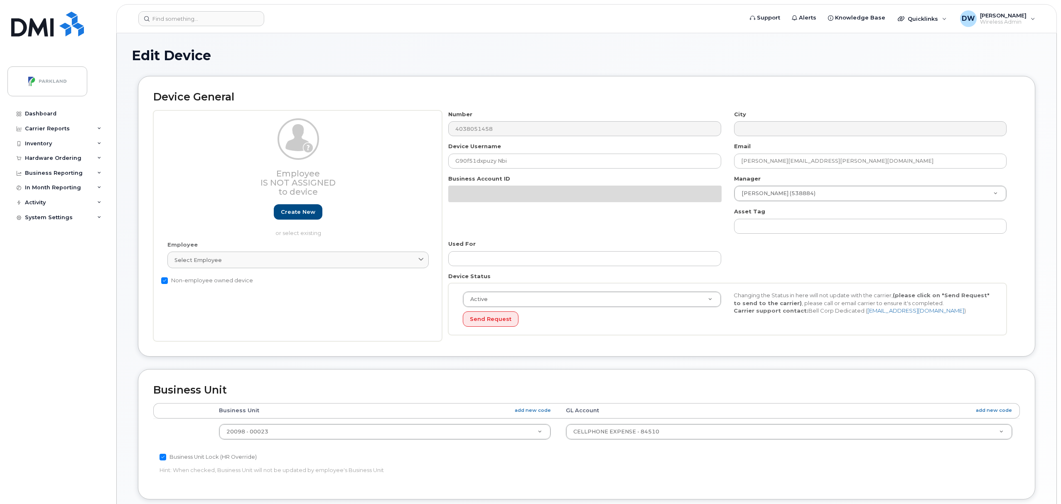
select select "1386637"
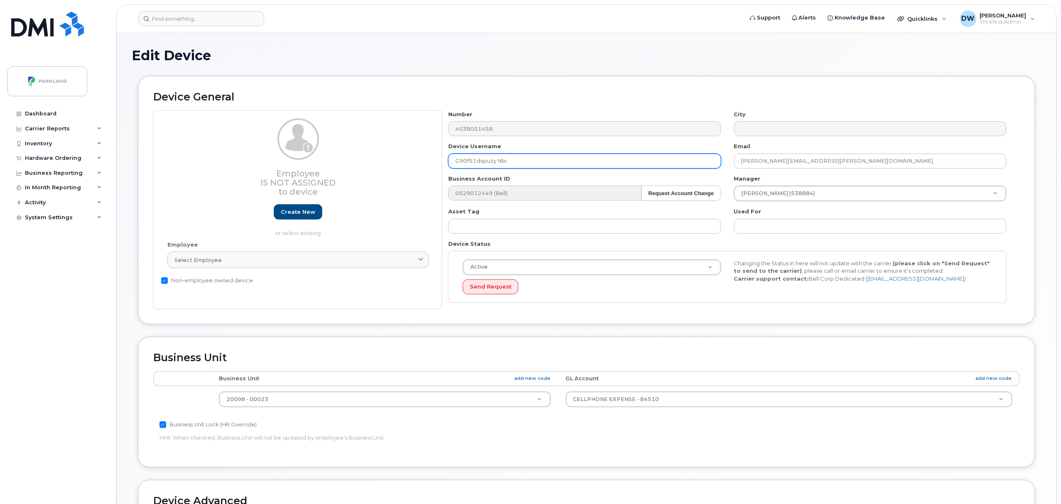
click at [469, 162] on input "G90f51dxpuzy Nbi" at bounding box center [584, 161] width 273 height 15
drag, startPoint x: 478, startPoint y: 163, endPoint x: 496, endPoint y: 162, distance: 18.3
click at [496, 162] on input "G90F51dxpuzy Nbi" at bounding box center [584, 161] width 273 height 15
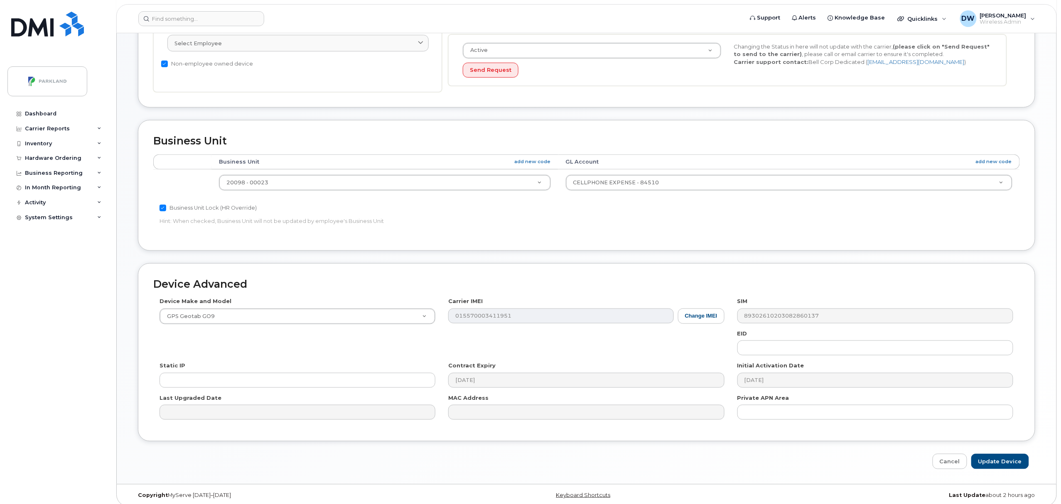
scroll to position [226, 0]
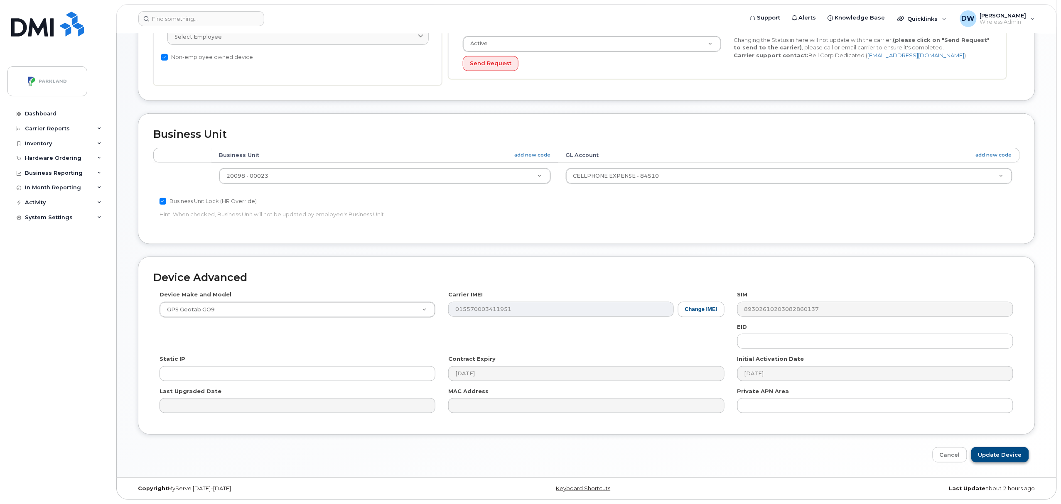
type input "G90F51DXPUZY"
click at [1013, 454] on input "Update Device" at bounding box center [1000, 454] width 58 height 15
type input "Saving..."
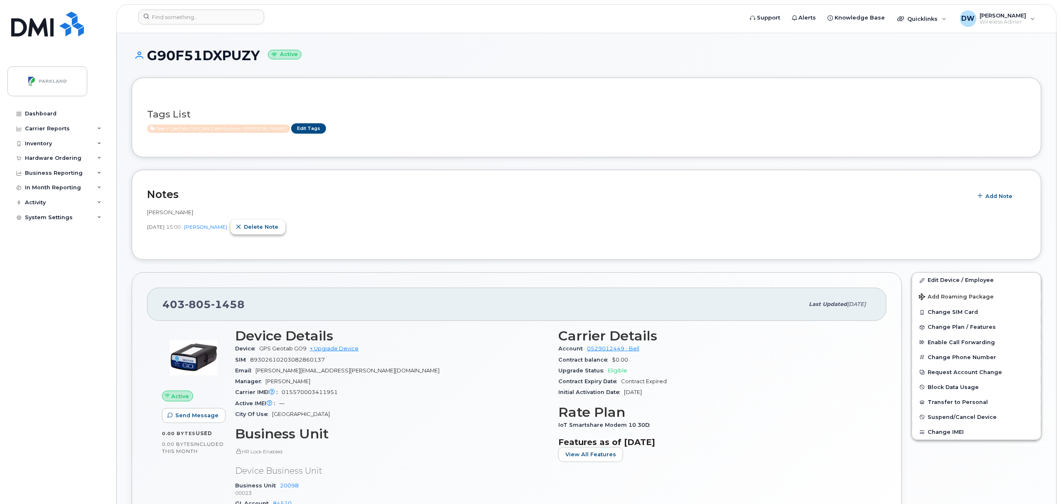
click at [261, 226] on span "Delete note" at bounding box center [261, 227] width 34 height 8
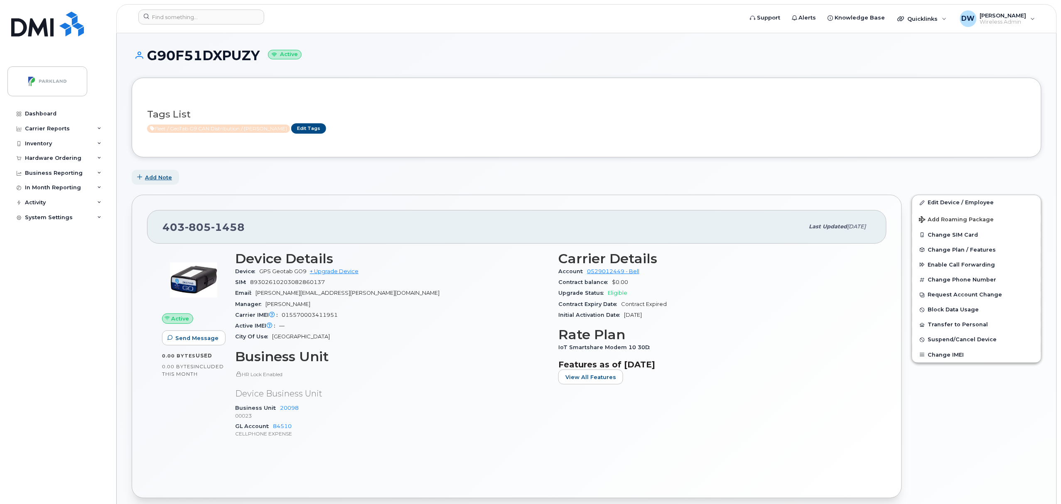
click at [164, 175] on span "Add Note" at bounding box center [158, 178] width 27 height 8
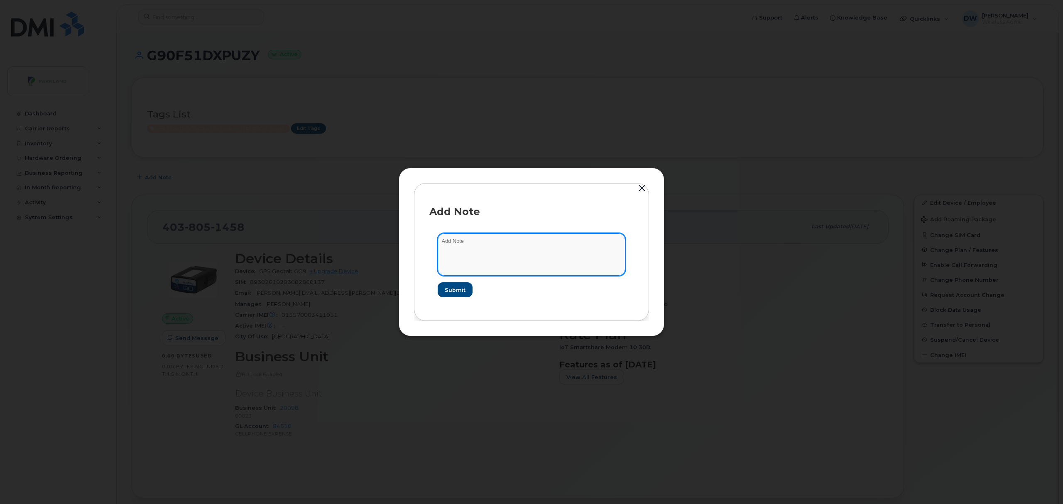
click at [466, 245] on textarea at bounding box center [532, 254] width 188 height 42
click at [494, 245] on textarea at bounding box center [532, 254] width 188 height 42
type textarea "Unit T212"
click at [454, 287] on span "Submit" at bounding box center [453, 290] width 21 height 8
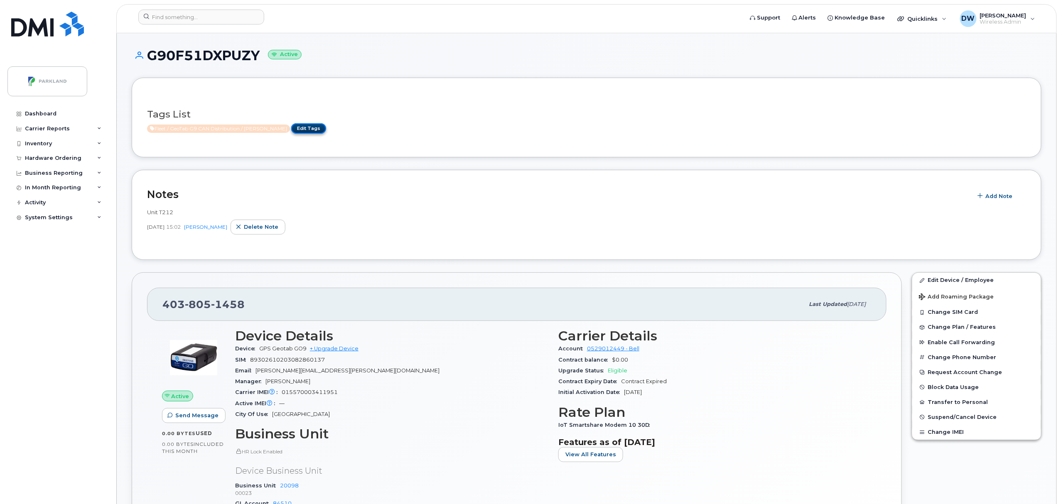
click at [303, 127] on link "Edit Tags" at bounding box center [308, 128] width 35 height 10
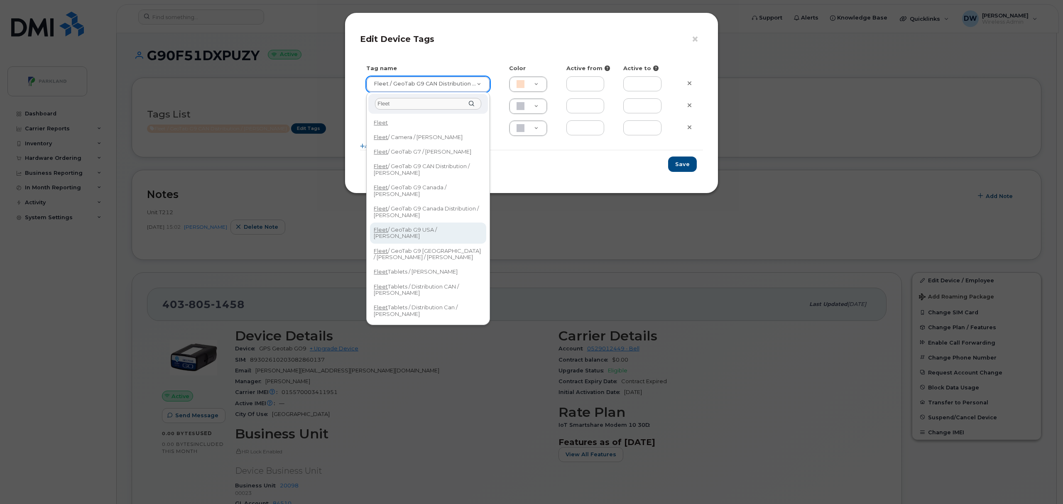
type input "Fleet"
type input "Fleet / GeoTab G9 USA / [PERSON_NAME]"
type input "DAECC8"
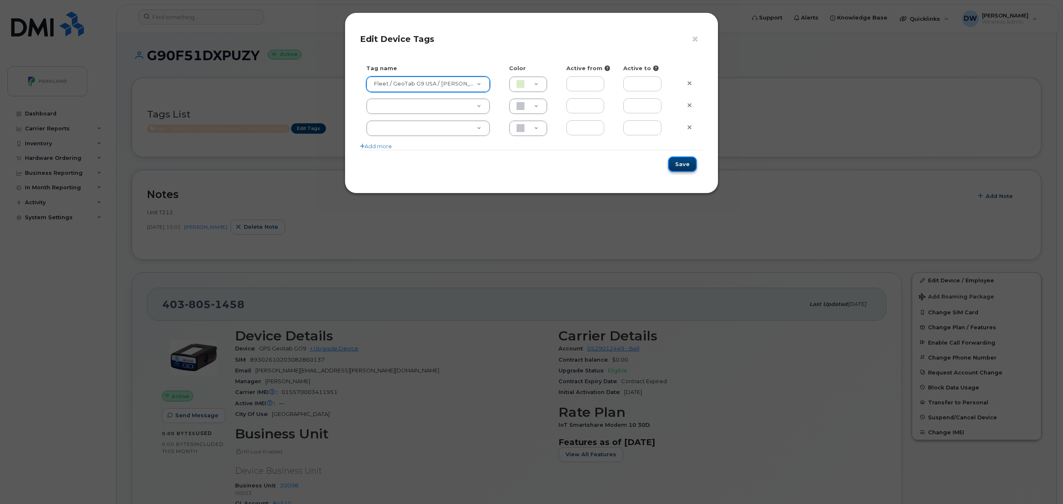
click at [683, 165] on button "Save" at bounding box center [682, 164] width 29 height 15
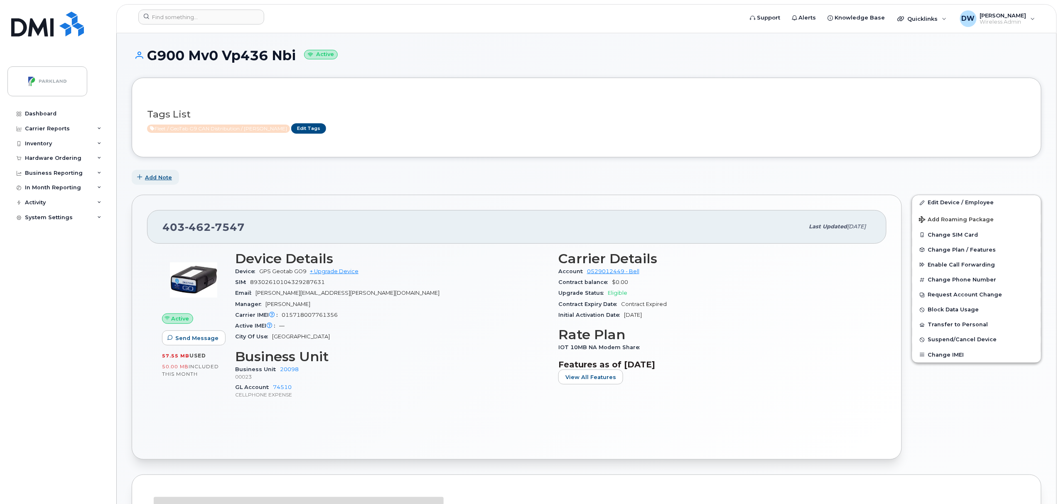
click at [159, 177] on span "Add Note" at bounding box center [158, 178] width 27 height 8
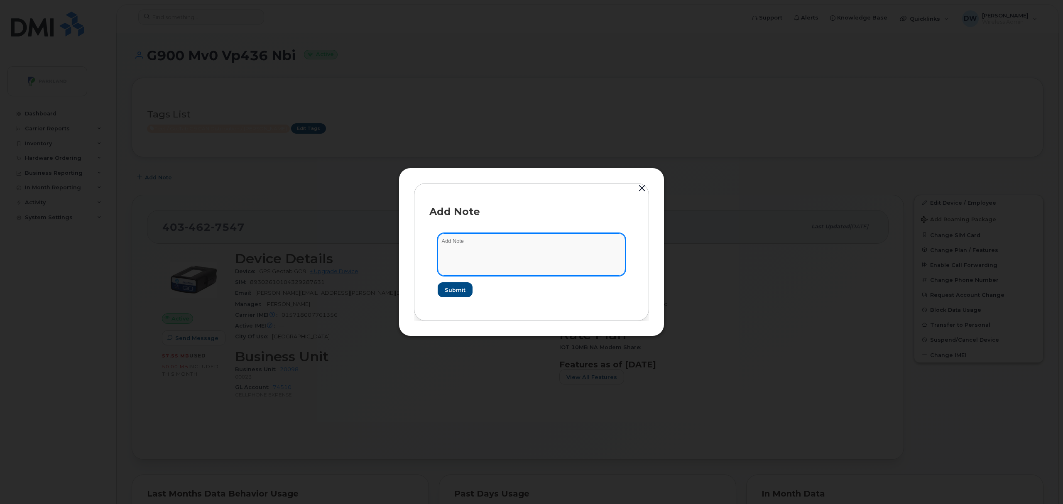
click at [489, 242] on textarea at bounding box center [532, 254] width 188 height 42
type textarea "[PERSON_NAME]"
click at [458, 288] on span "Submit" at bounding box center [455, 290] width 21 height 8
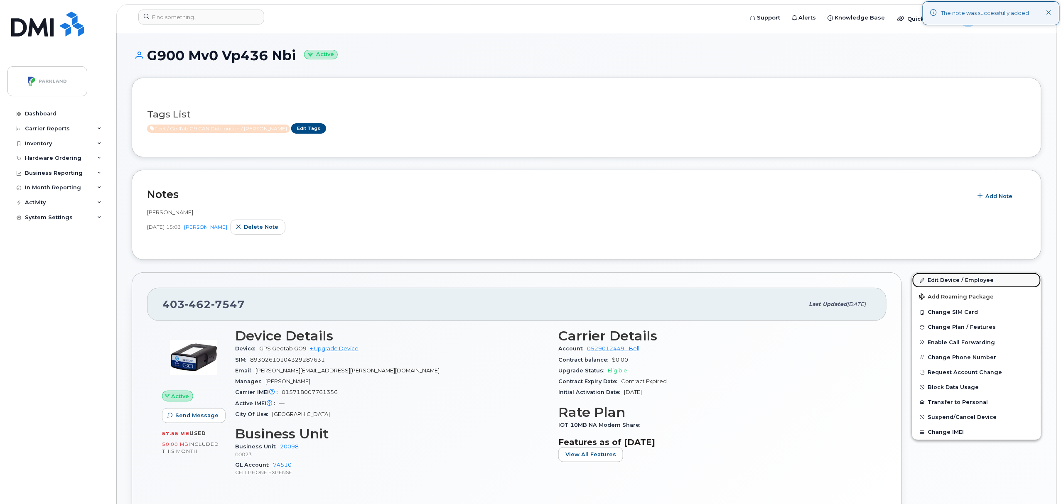
click at [954, 283] on link "Edit Device / Employee" at bounding box center [976, 280] width 129 height 15
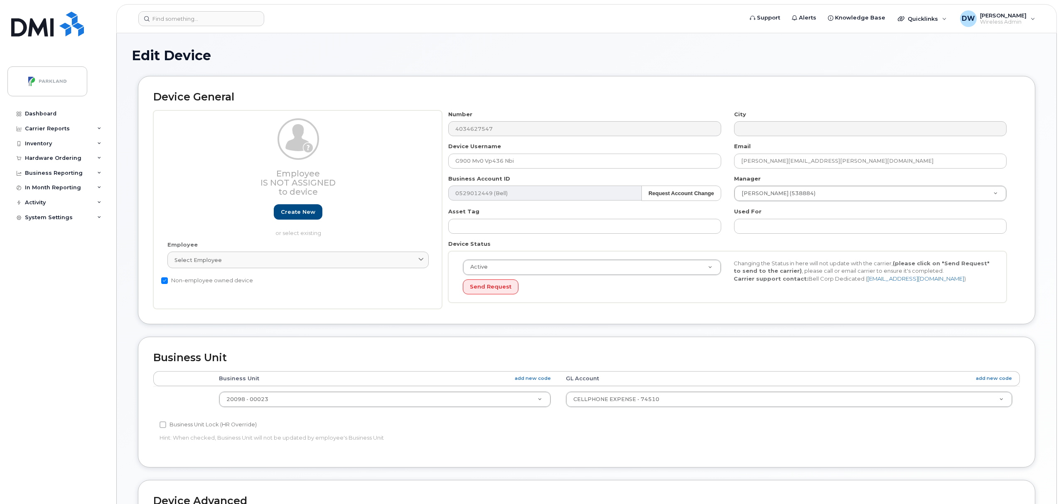
select select "1386638"
click at [474, 163] on input "G900 Mv0 Vp436 Nbi" at bounding box center [584, 161] width 273 height 15
click at [479, 161] on input "G900Mv0 Vp436 Nbi" at bounding box center [584, 161] width 273 height 15
click at [486, 162] on input "G900MV0 Vp436 Nbi" at bounding box center [584, 161] width 273 height 15
click at [490, 163] on input "G900MV0Vp436 Nbi" at bounding box center [584, 161] width 273 height 15
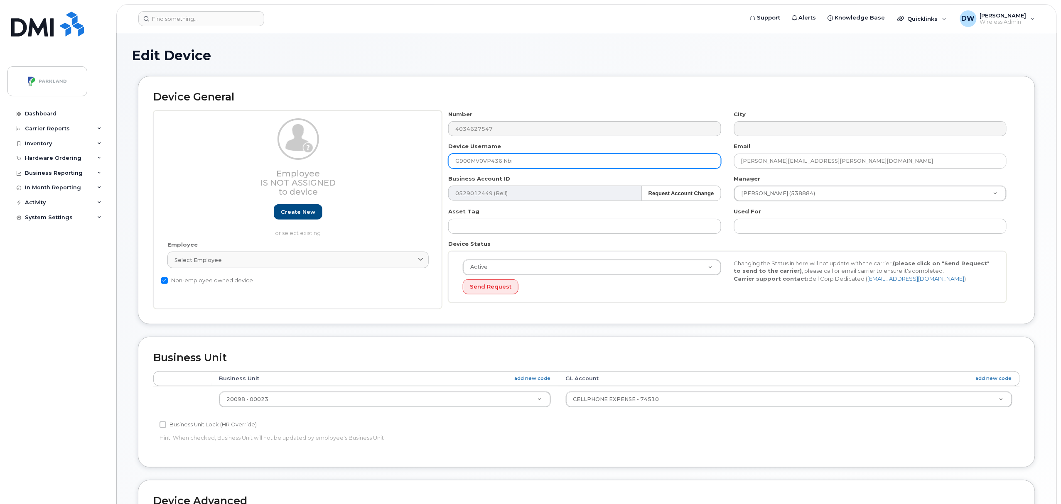
drag, startPoint x: 501, startPoint y: 163, endPoint x: 542, endPoint y: 163, distance: 41.1
click at [542, 163] on input "G900MV0VP436 Nbi" at bounding box center [584, 161] width 273 height 15
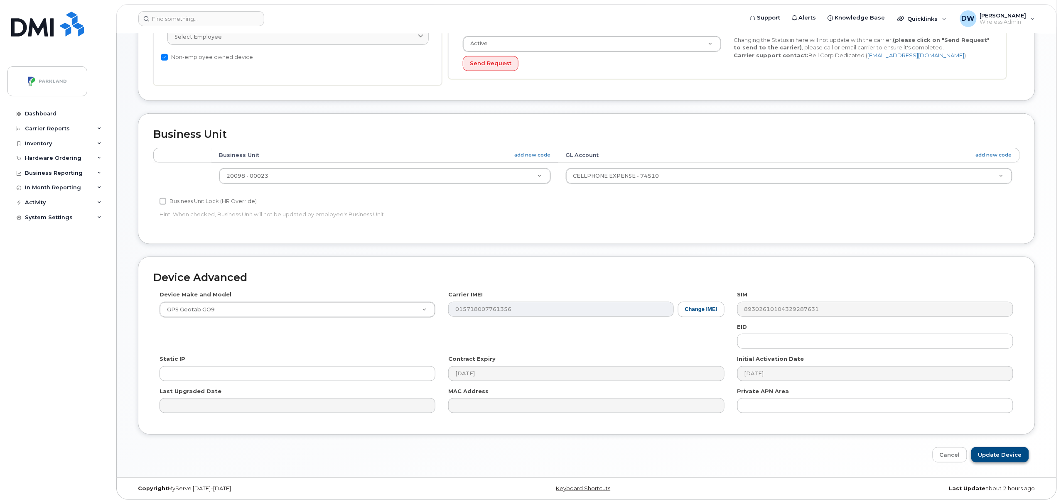
type input "G900MV0VP436"
click at [1003, 454] on input "Update Device" at bounding box center [1000, 454] width 58 height 15
type input "Saving..."
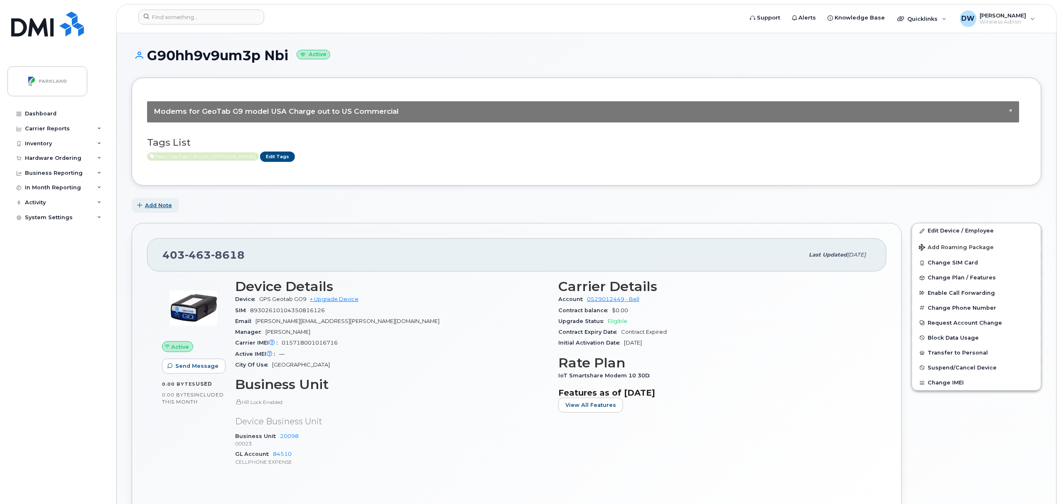
click at [160, 203] on span "Add Note" at bounding box center [158, 205] width 27 height 8
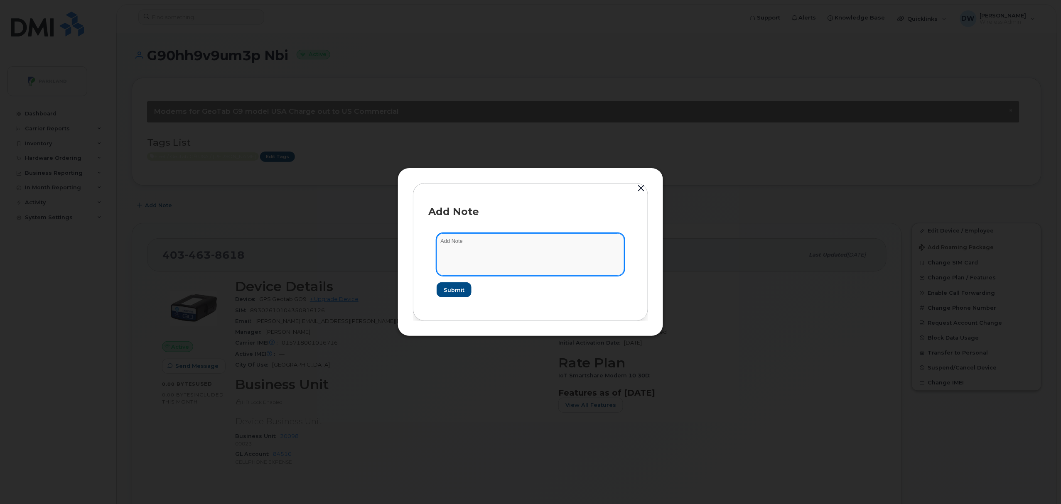
click at [469, 245] on textarea at bounding box center [531, 254] width 188 height 42
type textarea "Unit TW239"
click at [454, 292] on span "Submit" at bounding box center [453, 290] width 21 height 8
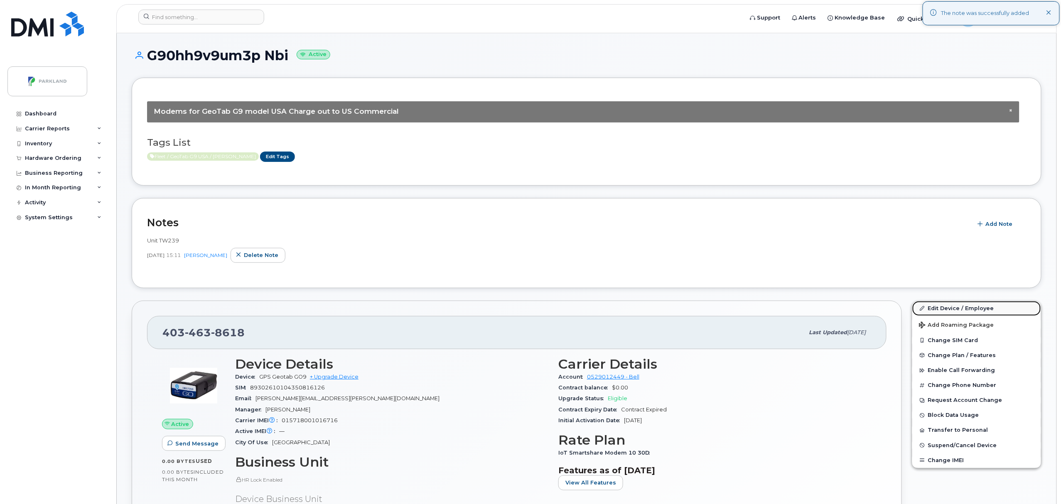
click at [950, 307] on link "Edit Device / Employee" at bounding box center [976, 308] width 129 height 15
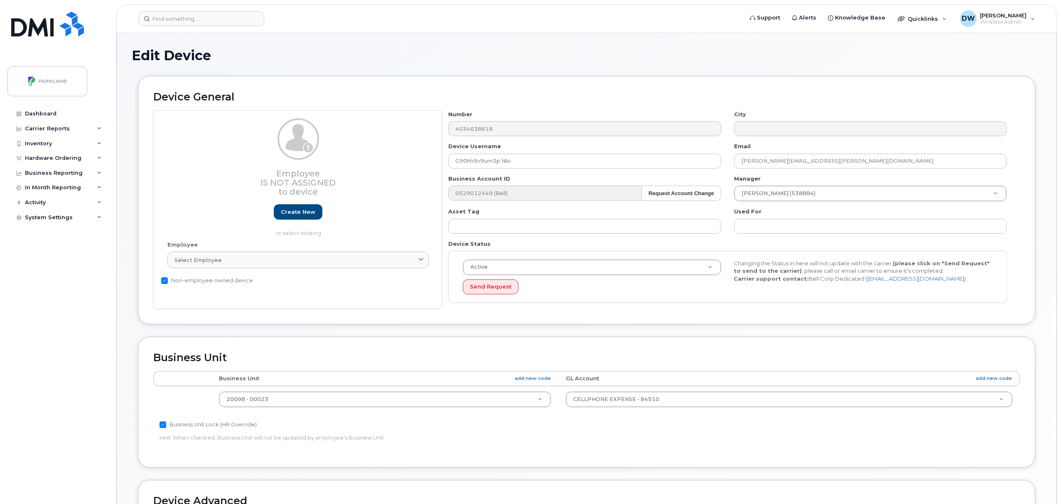
select select "1386637"
drag, startPoint x: 467, startPoint y: 163, endPoint x: 474, endPoint y: 163, distance: 7.1
click at [474, 163] on input "G90hh9v9um3p Nbi" at bounding box center [584, 161] width 273 height 15
click at [481, 162] on input "G90HH9v9um3p Nbi" at bounding box center [584, 161] width 273 height 15
drag, startPoint x: 487, startPoint y: 165, endPoint x: 494, endPoint y: 165, distance: 7.1
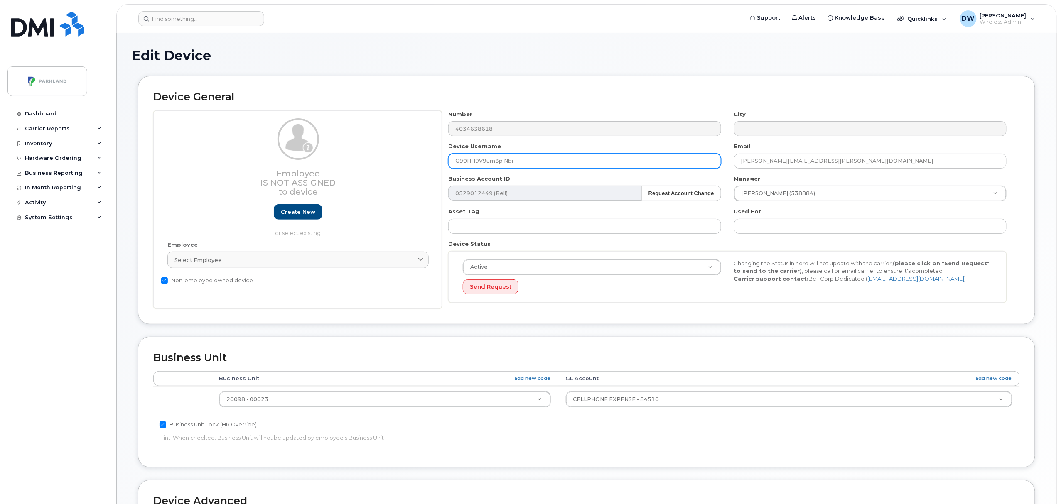
click at [494, 165] on input "G90HH9V9um3p Nbi" at bounding box center [584, 161] width 273 height 15
click at [502, 160] on input "G90HH9V9UM3p Nbi" at bounding box center [584, 161] width 273 height 15
drag, startPoint x: 504, startPoint y: 160, endPoint x: 537, endPoint y: 163, distance: 33.3
click at [536, 161] on input "G90HH9V9UM3P Nbi" at bounding box center [584, 161] width 273 height 15
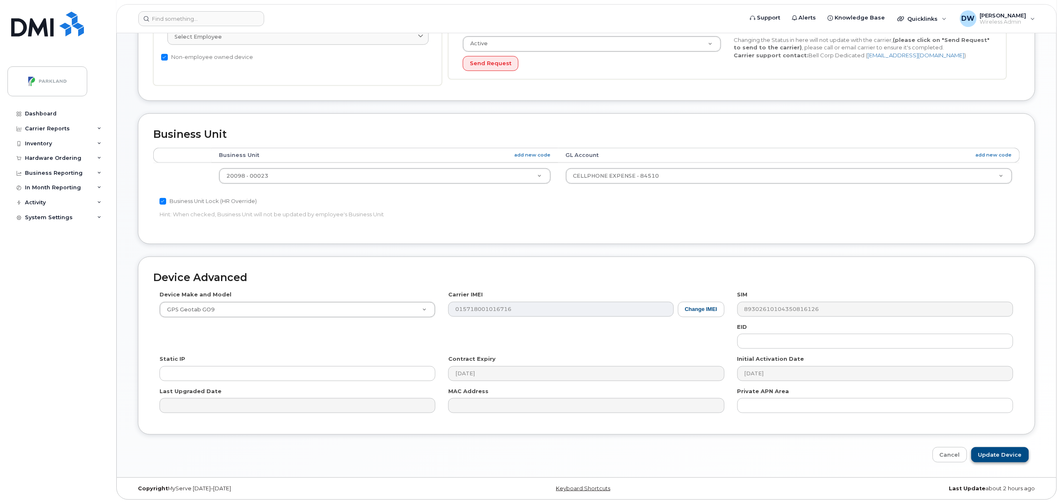
type input "G90HH9V9UM3P"
click at [1007, 453] on input "Update Device" at bounding box center [1000, 454] width 58 height 15
type input "Saving..."
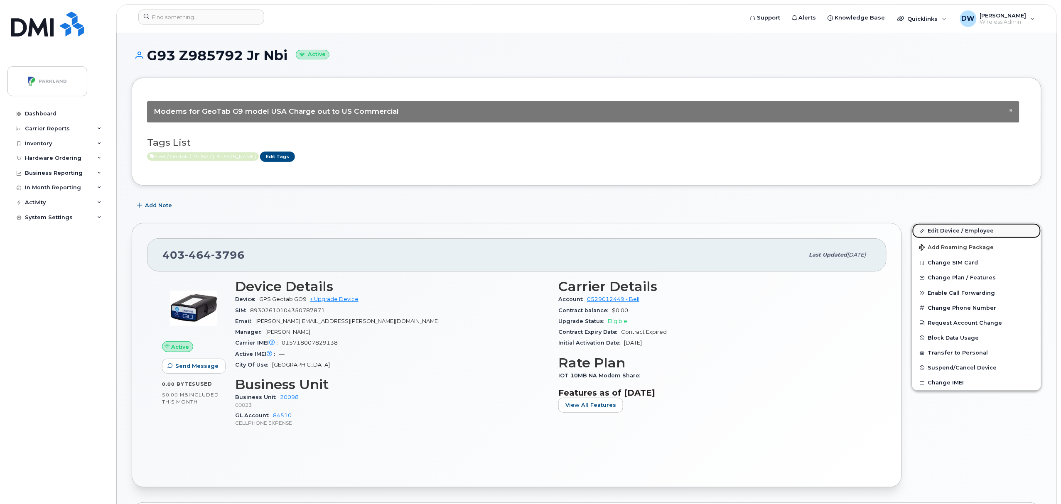
click at [953, 231] on link "Edit Device / Employee" at bounding box center [976, 230] width 129 height 15
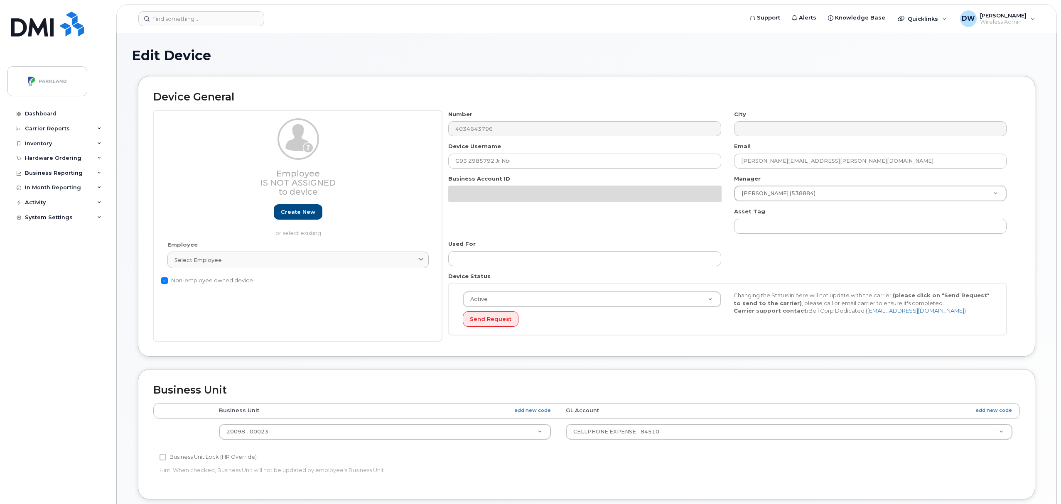
select select "1386637"
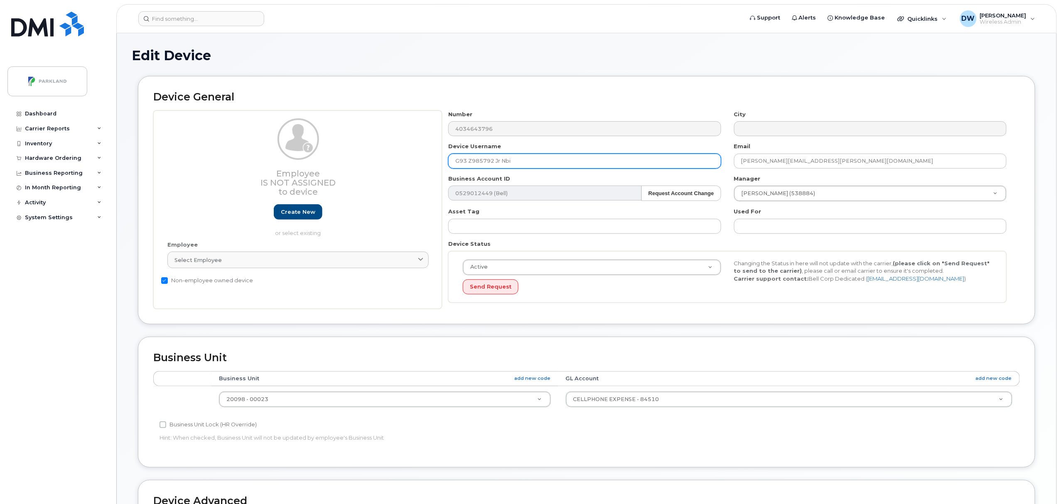
drag, startPoint x: 494, startPoint y: 162, endPoint x: 572, endPoint y: 162, distance: 78.5
click at [497, 162] on input "G93 Z985792 Jr Nbi" at bounding box center [584, 161] width 273 height 15
drag, startPoint x: 496, startPoint y: 161, endPoint x: 538, endPoint y: 160, distance: 41.6
click at [538, 160] on input "G93 Z985792Jr Nbi" at bounding box center [584, 161] width 273 height 15
drag, startPoint x: 469, startPoint y: 163, endPoint x: 479, endPoint y: 163, distance: 10.8
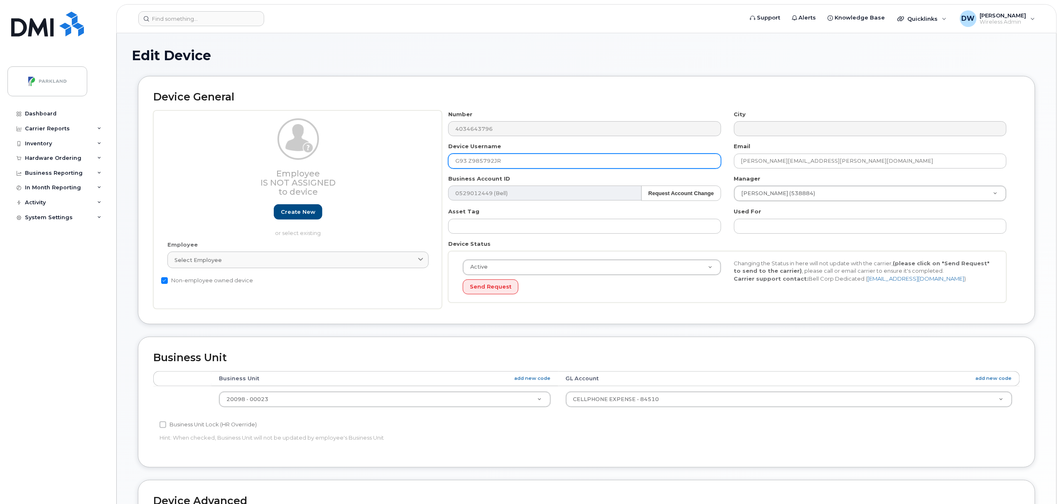
click at [469, 163] on input "G93 Z985792JR" at bounding box center [584, 161] width 273 height 15
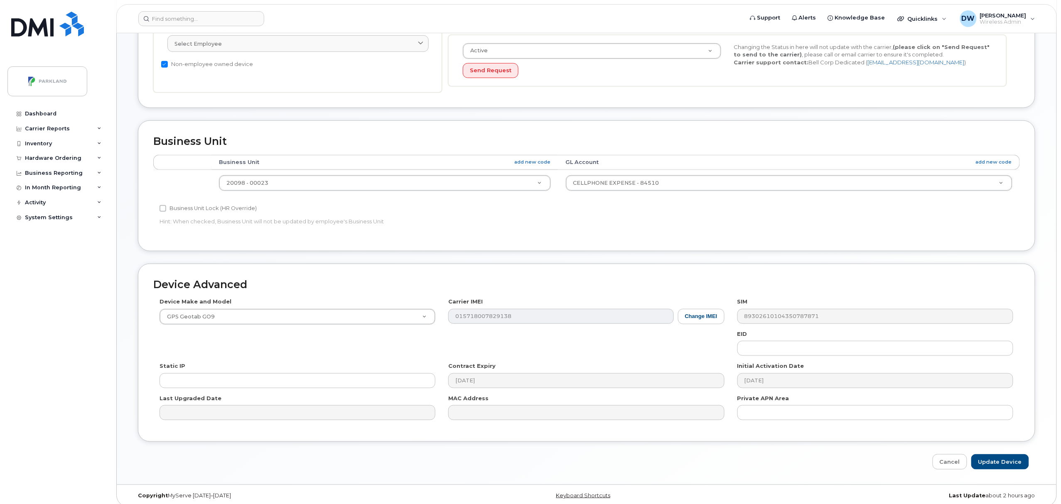
scroll to position [226, 0]
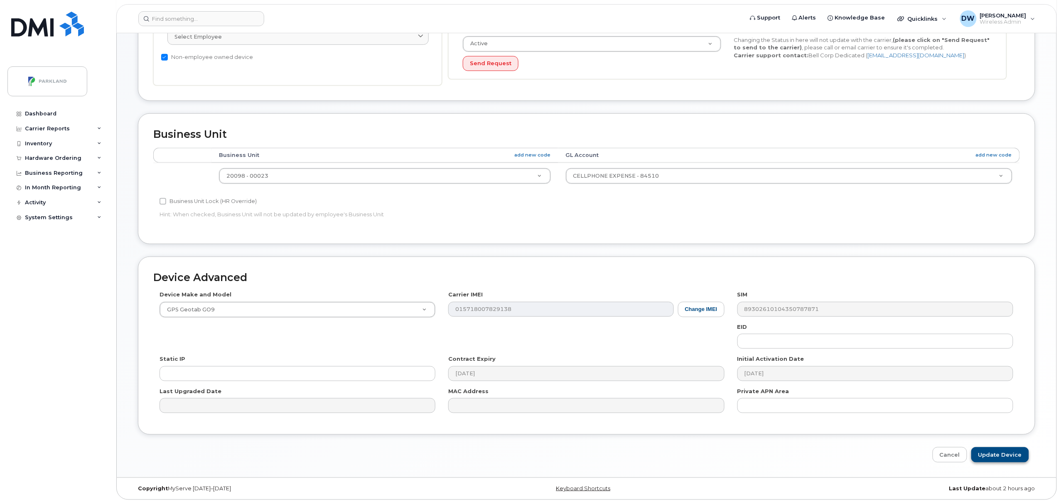
type input "G93Z985792JR"
click at [1014, 451] on input "Update Device" at bounding box center [1000, 454] width 58 height 15
type input "Saving..."
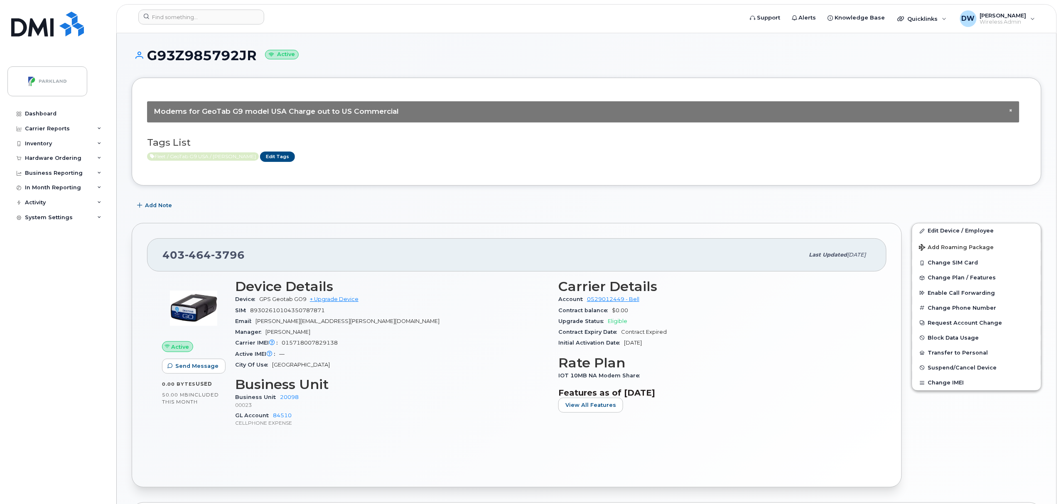
click at [154, 219] on div "403 464 3796 Last updated Sep 19, 2025 Active Send Message 0.00 Bytes  used 50.…" at bounding box center [517, 355] width 780 height 275
click at [155, 201] on button "Add Note" at bounding box center [155, 205] width 47 height 15
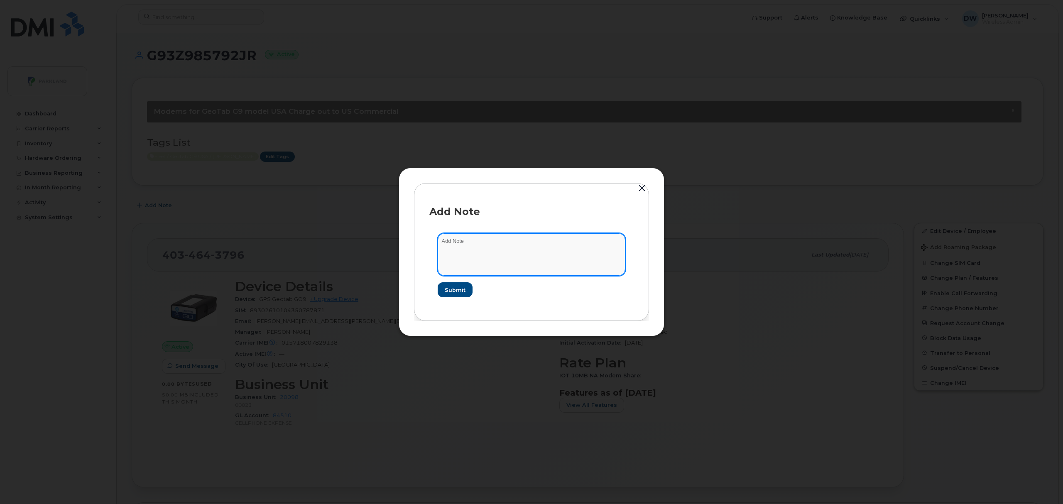
click at [474, 239] on textarea at bounding box center [532, 254] width 188 height 42
type textarea "Unit TW2513"
click at [459, 290] on span "Submit" at bounding box center [455, 290] width 21 height 8
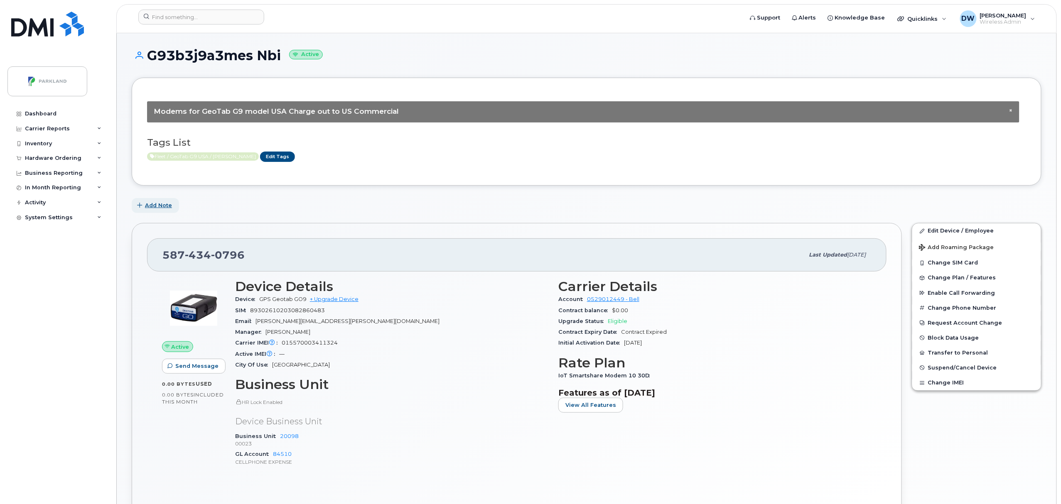
click at [164, 206] on span "Add Note" at bounding box center [158, 205] width 27 height 8
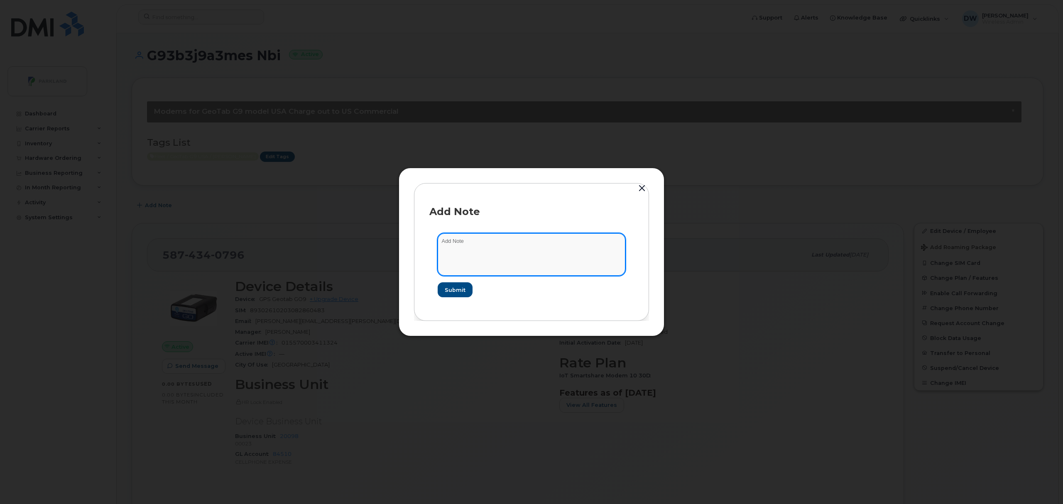
click at [471, 240] on textarea at bounding box center [532, 254] width 188 height 42
type textarea "Unit T161"
click at [459, 291] on span "Submit" at bounding box center [455, 290] width 21 height 8
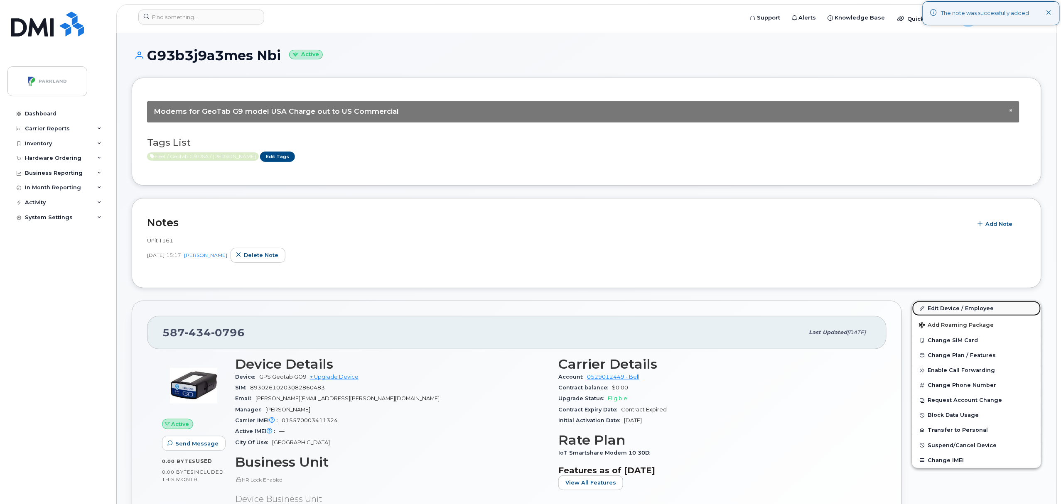
click at [968, 306] on link "Edit Device / Employee" at bounding box center [976, 308] width 129 height 15
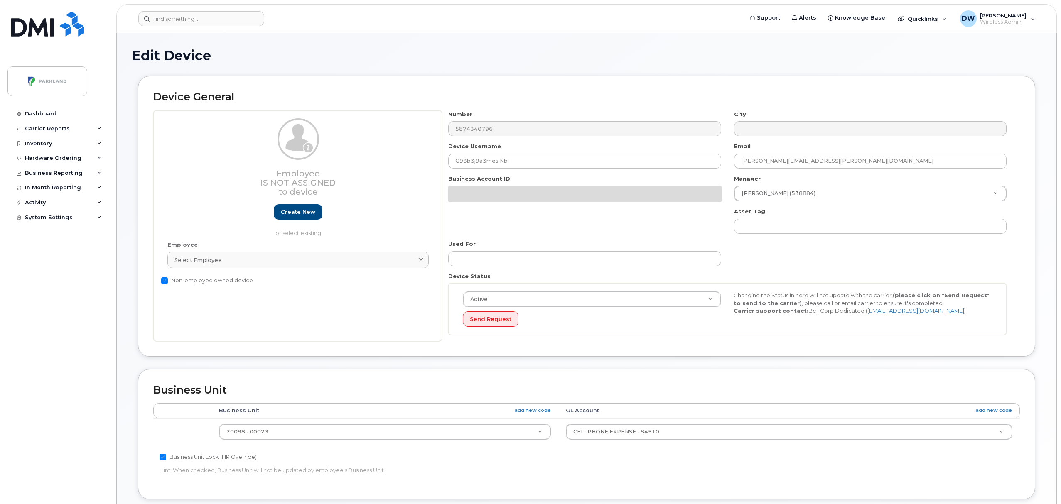
select select "1386637"
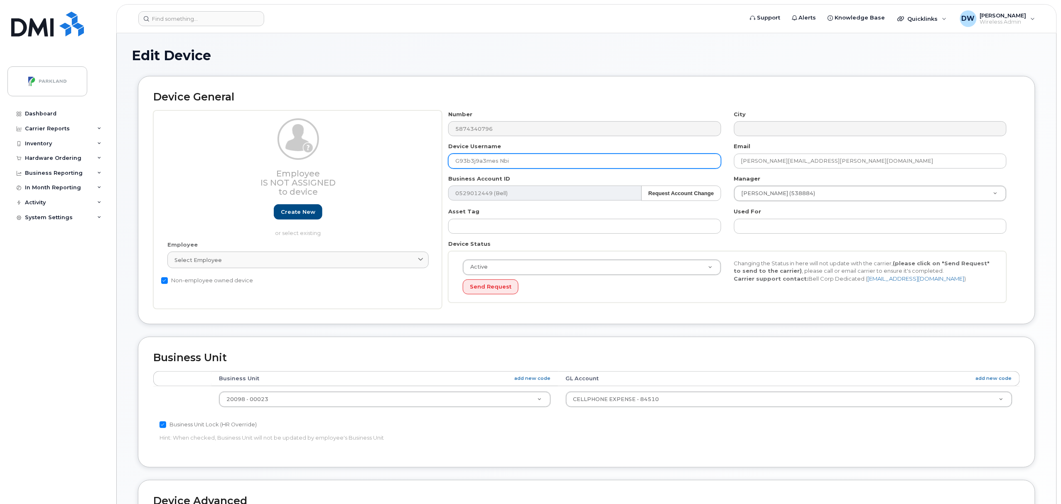
click at [470, 161] on input "G93b3j9a3mes Nbi" at bounding box center [584, 161] width 273 height 15
click at [478, 163] on input "G93B3j9a3mes Nbi" at bounding box center [584, 161] width 273 height 15
click at [484, 162] on input "G93B3J9a3mes Nbi" at bounding box center [584, 161] width 273 height 15
drag, startPoint x: 490, startPoint y: 162, endPoint x: 524, endPoint y: 163, distance: 34.1
click at [524, 163] on input "G93B3J9A3mes Nbi" at bounding box center [584, 161] width 273 height 15
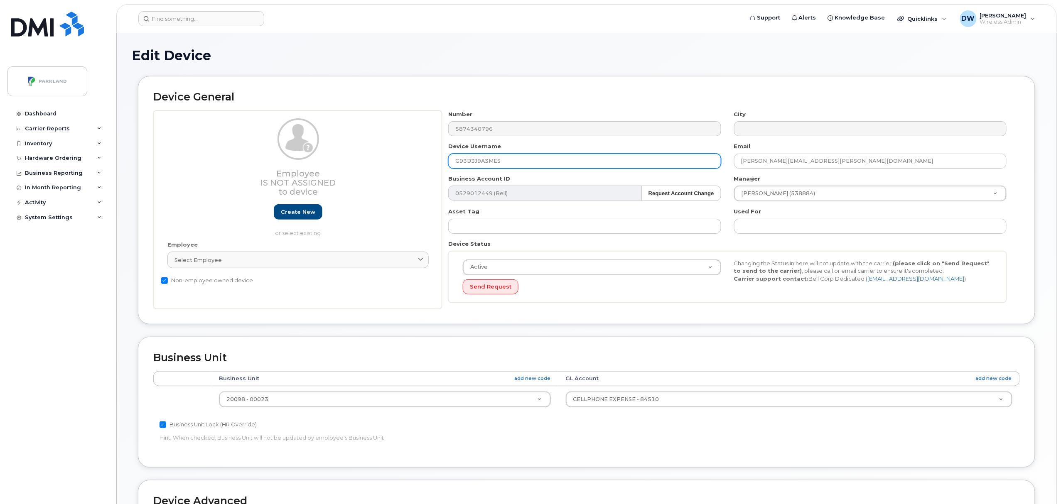
type input "G93B3J9A3MES"
click at [1061, 409] on body "Support Alerts Knowledge Base Quicklinks Suspend / Cancel Device Change SIM Car…" at bounding box center [530, 364] width 1061 height 728
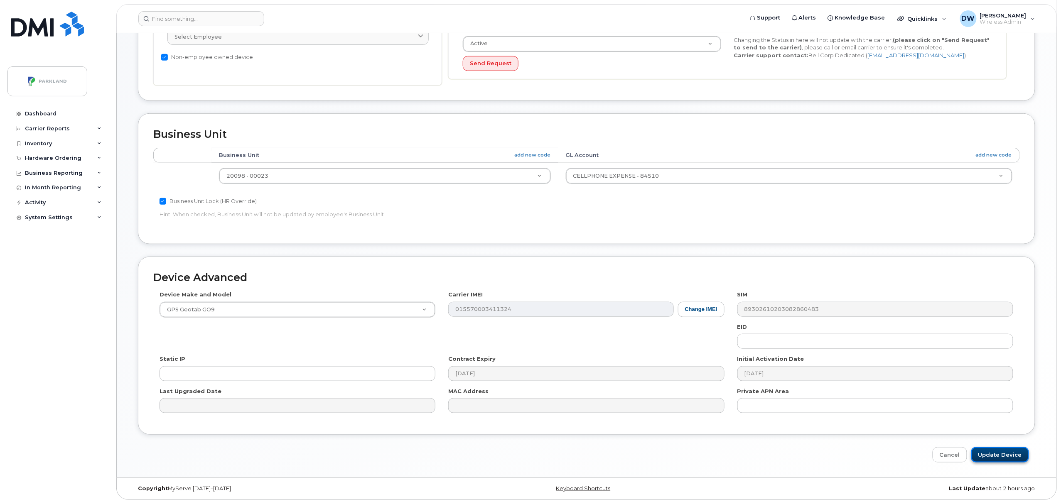
click at [1008, 455] on input "Update Device" at bounding box center [1000, 454] width 58 height 15
type input "Saving..."
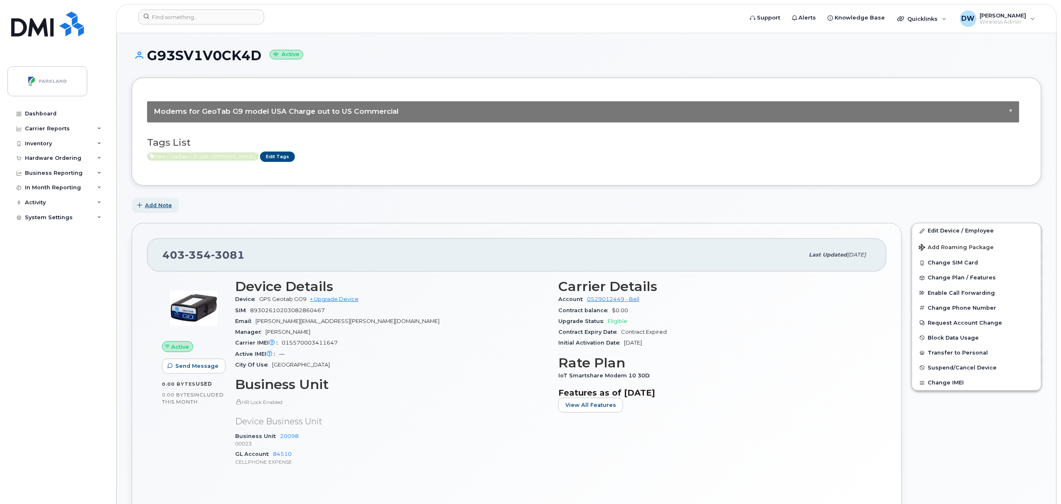
click at [157, 206] on span "Add Note" at bounding box center [158, 205] width 27 height 8
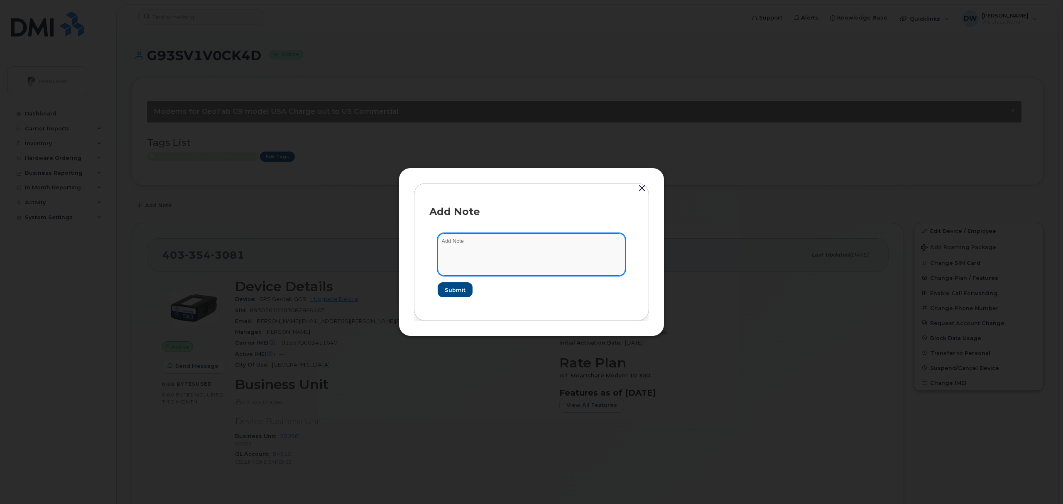
click at [484, 237] on textarea at bounding box center [532, 254] width 188 height 42
type textarea "Unit T225"
click at [463, 291] on span "Submit" at bounding box center [455, 290] width 21 height 8
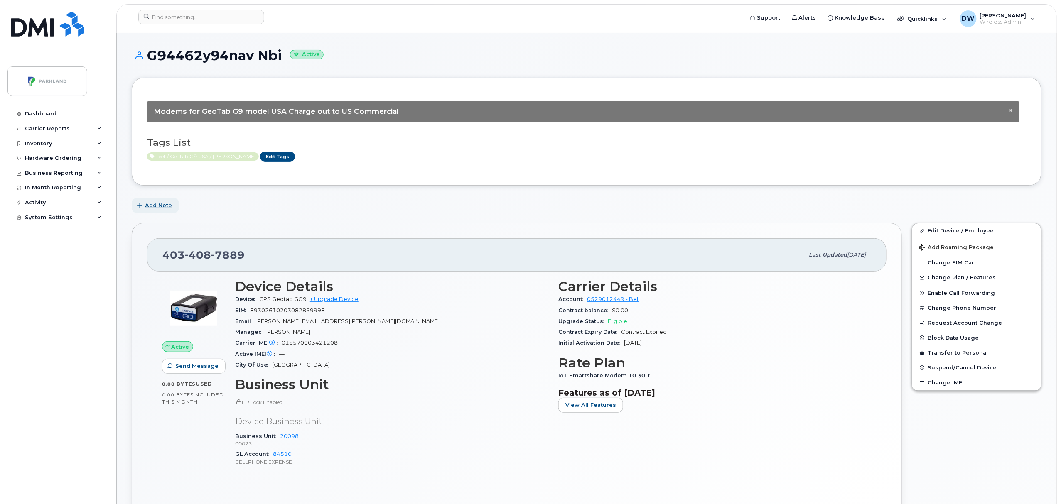
click at [157, 206] on span "Add Note" at bounding box center [158, 205] width 27 height 8
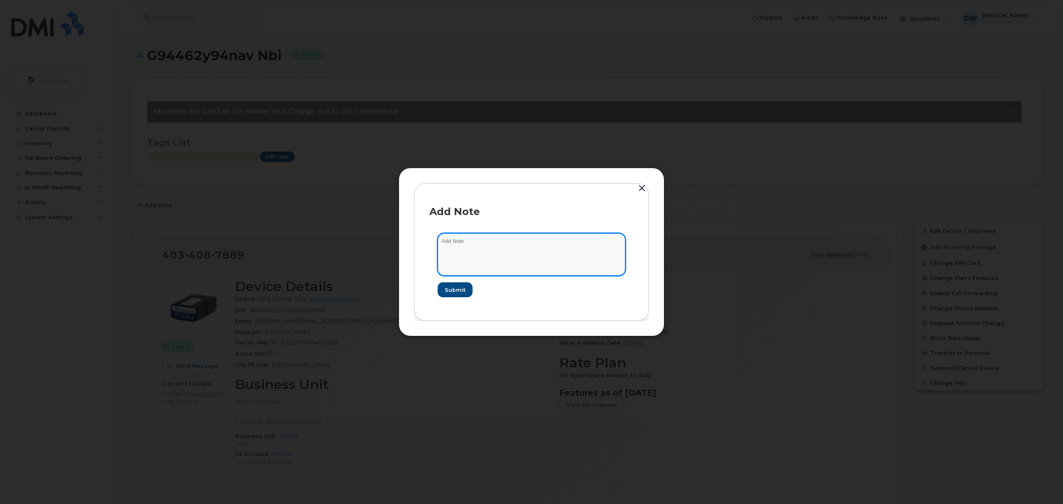
click at [491, 245] on textarea at bounding box center [532, 254] width 188 height 42
type textarea "Unit T232"
click at [445, 288] on button "Submit" at bounding box center [455, 289] width 34 height 15
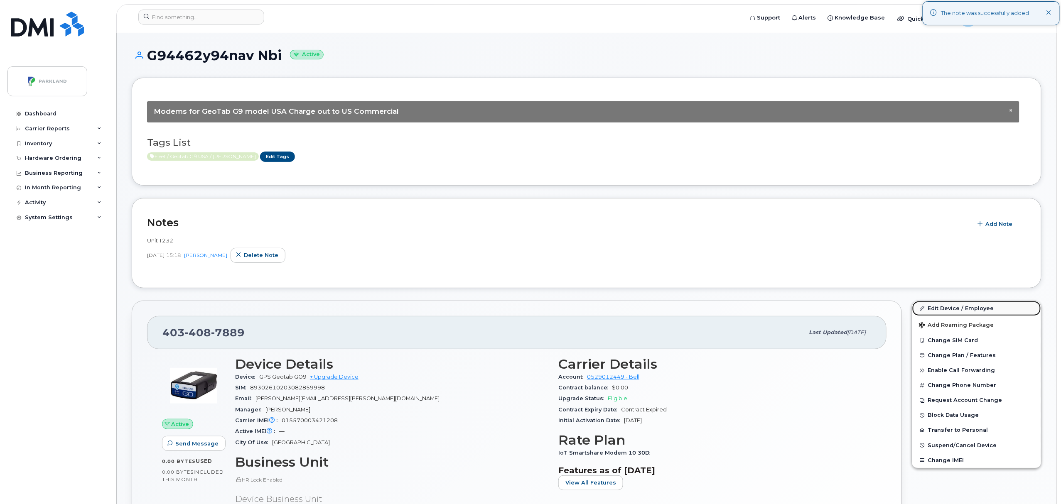
click at [958, 308] on link "Edit Device / Employee" at bounding box center [976, 308] width 129 height 15
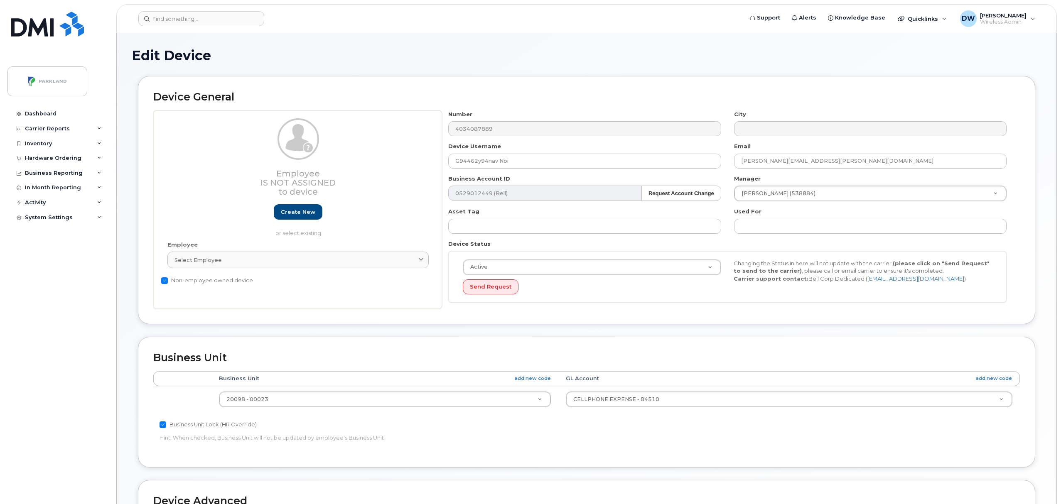
select select "1386637"
click at [481, 163] on input "G94462y94nav Nbi" at bounding box center [584, 161] width 273 height 15
drag, startPoint x: 489, startPoint y: 163, endPoint x: 567, endPoint y: 160, distance: 77.7
click at [567, 160] on input "G94462Y94nav Nbi" at bounding box center [584, 161] width 273 height 15
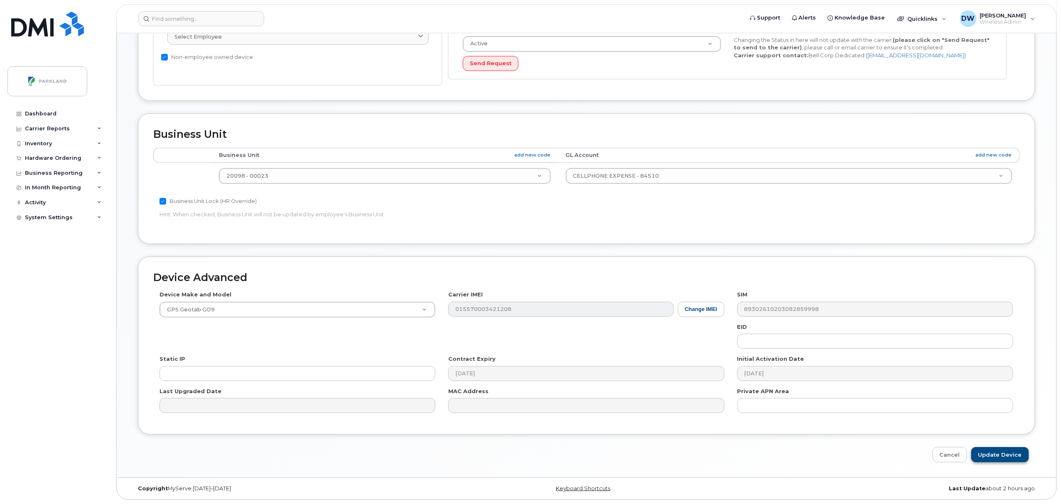
type input "G94462Y94NAV"
click at [1002, 452] on input "Update Device" at bounding box center [1000, 454] width 58 height 15
type input "Saving..."
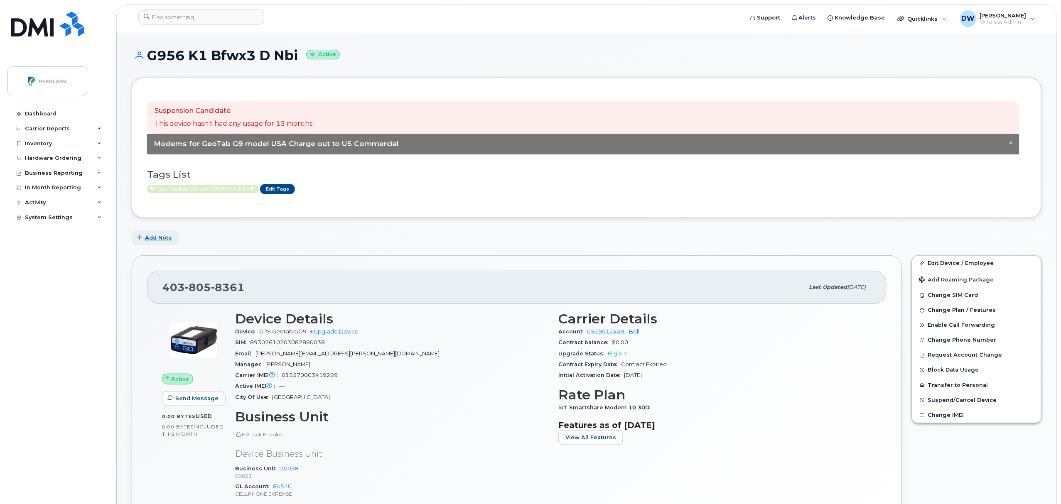
click at [159, 236] on span "Add Note" at bounding box center [158, 238] width 27 height 8
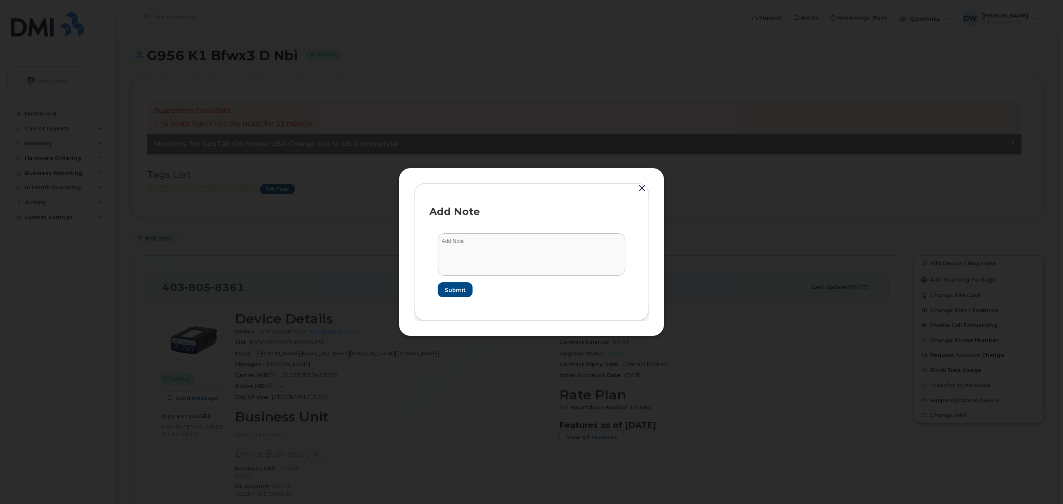
click at [132, 231] on button "Add Note" at bounding box center [155, 238] width 47 height 15
click at [462, 238] on textarea at bounding box center [532, 254] width 188 height 42
type textarea "Unit SB154"
click at [459, 286] on span "Submit" at bounding box center [455, 290] width 21 height 8
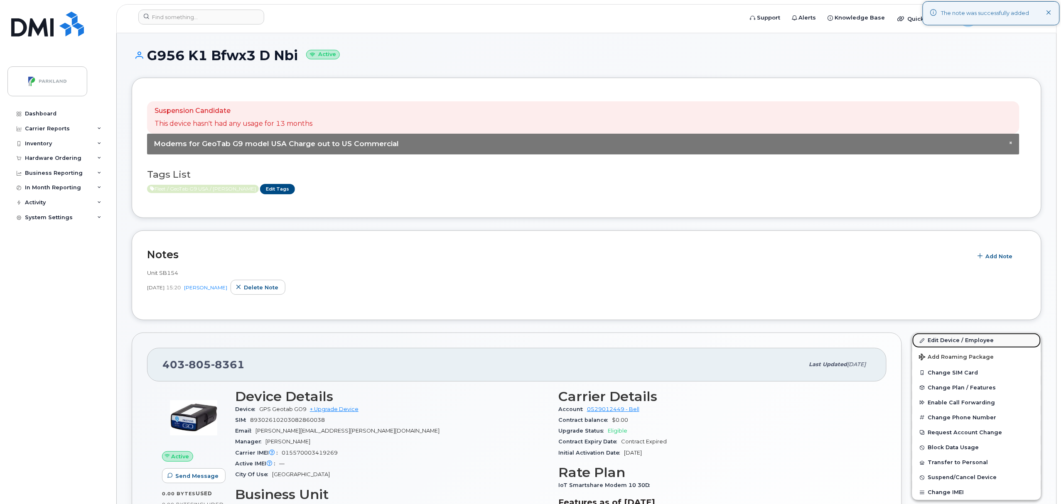
click at [953, 341] on link "Edit Device / Employee" at bounding box center [976, 340] width 129 height 15
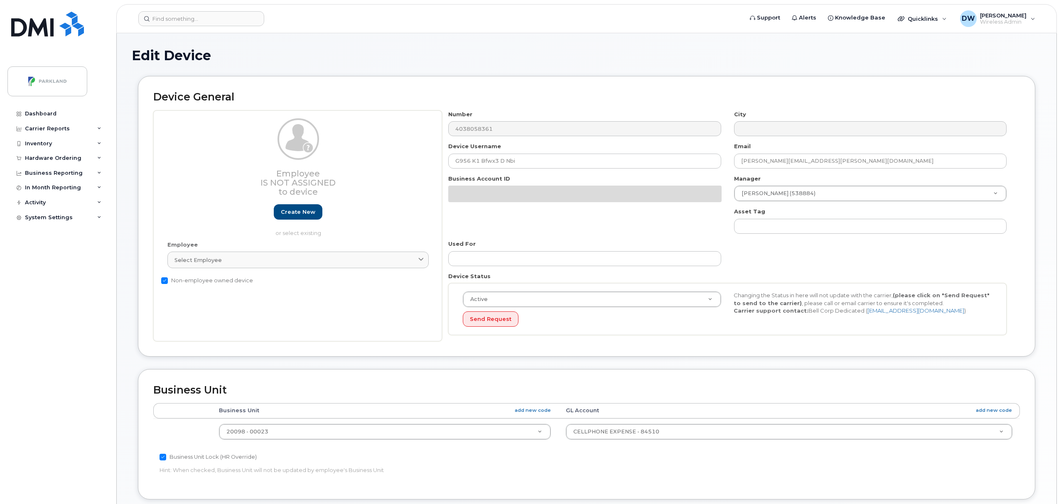
select select "1386637"
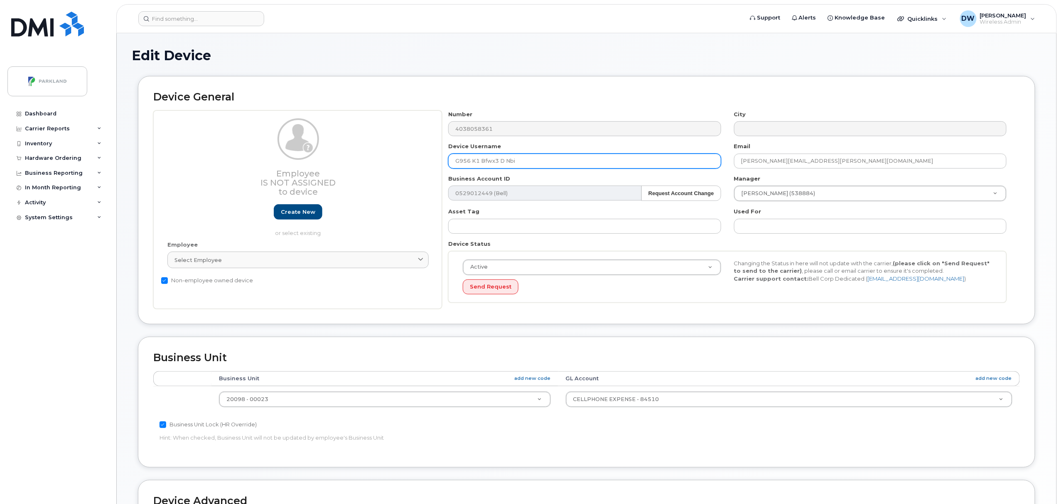
click at [470, 162] on input "G956 K1 Bfwx3 D Nbi" at bounding box center [584, 161] width 273 height 15
click at [479, 163] on input "G956K1 Bfwx3 D Nbi" at bounding box center [584, 161] width 273 height 15
drag, startPoint x: 482, startPoint y: 162, endPoint x: 493, endPoint y: 162, distance: 10.8
click at [493, 162] on input "G956K1Bfwx3 D Nbi" at bounding box center [584, 161] width 273 height 15
drag, startPoint x: 499, startPoint y: 159, endPoint x: 569, endPoint y: 159, distance: 70.6
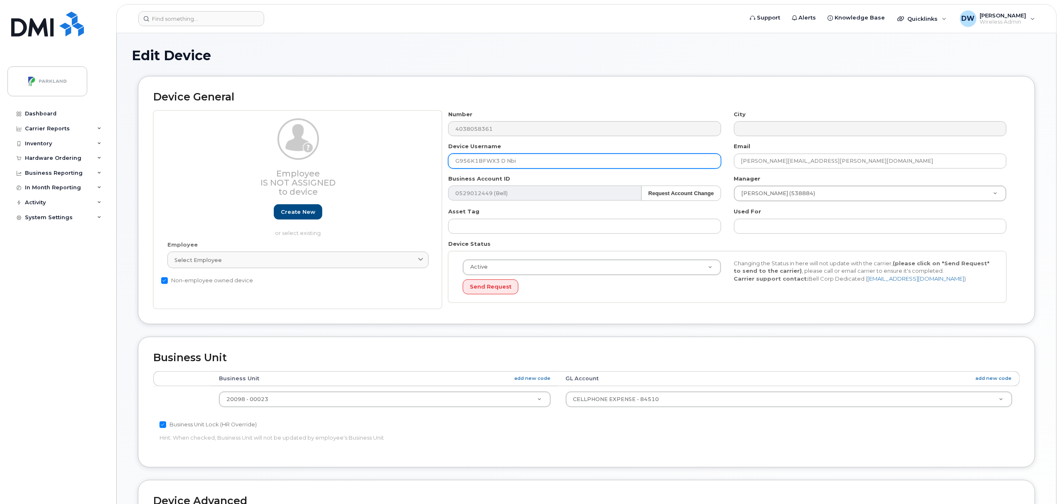
click at [499, 159] on input "G956K1BFWX3 D Nbi" at bounding box center [584, 161] width 273 height 15
drag, startPoint x: 503, startPoint y: 162, endPoint x: 559, endPoint y: 162, distance: 55.3
click at [559, 162] on input "G956K1BFWX3D Nbi" at bounding box center [584, 161] width 273 height 15
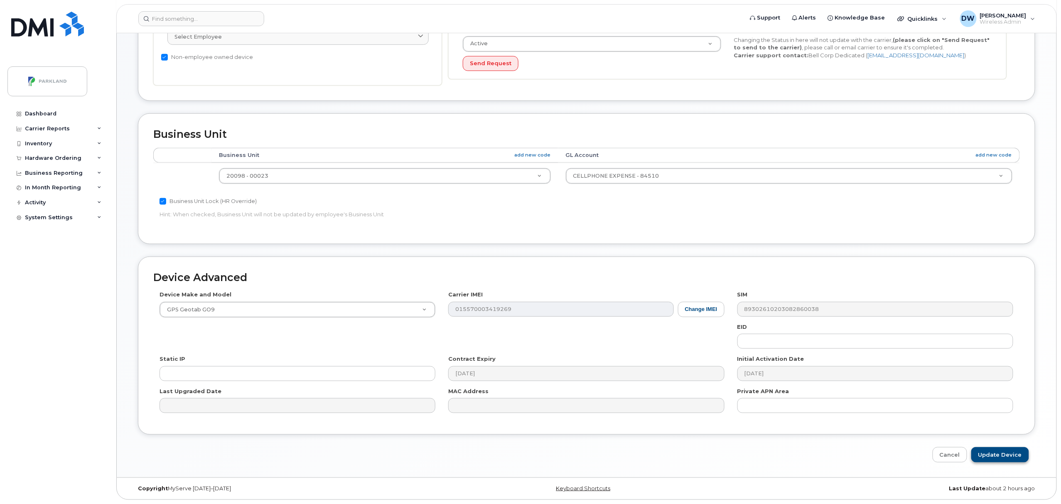
type input "G956K1BFWX3D"
click at [989, 454] on input "Update Device" at bounding box center [1000, 454] width 58 height 15
type input "Saving..."
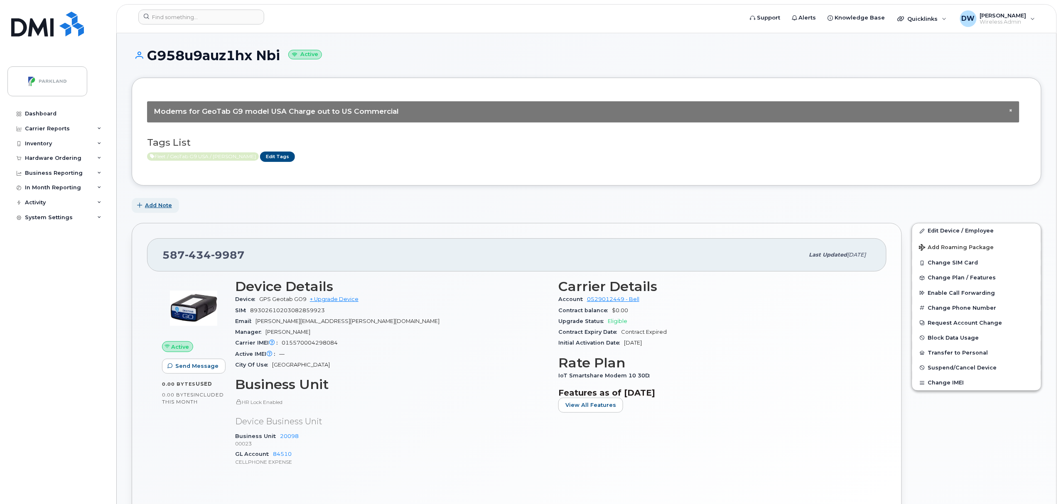
click at [155, 205] on span "Add Note" at bounding box center [158, 205] width 27 height 8
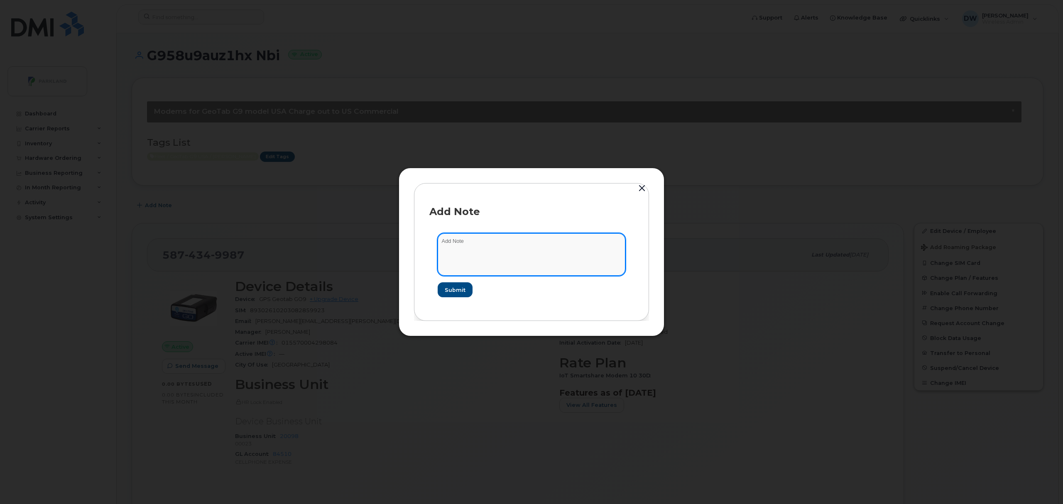
click at [465, 241] on textarea at bounding box center [532, 254] width 188 height 42
type textarea "Unit TW160"
click at [457, 288] on span "Submit" at bounding box center [455, 290] width 21 height 8
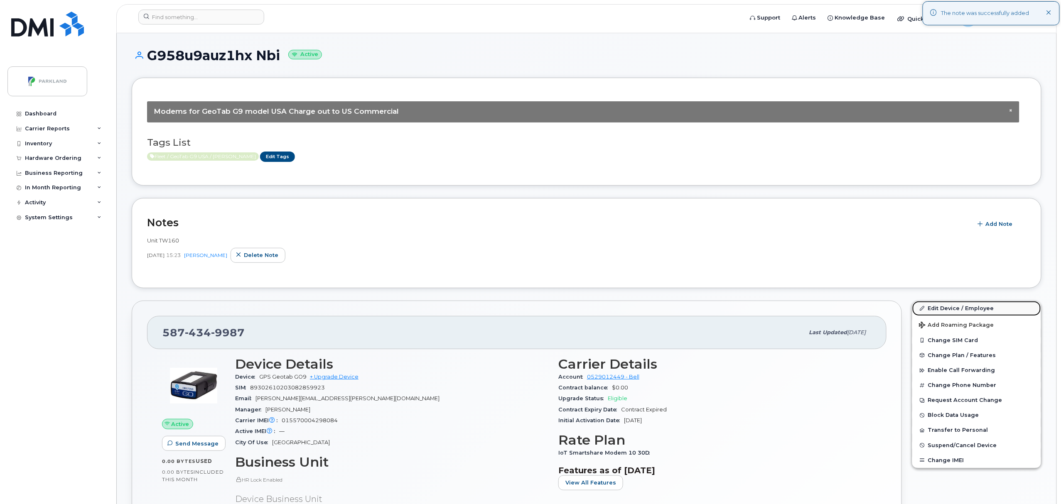
click at [946, 307] on link "Edit Device / Employee" at bounding box center [976, 308] width 129 height 15
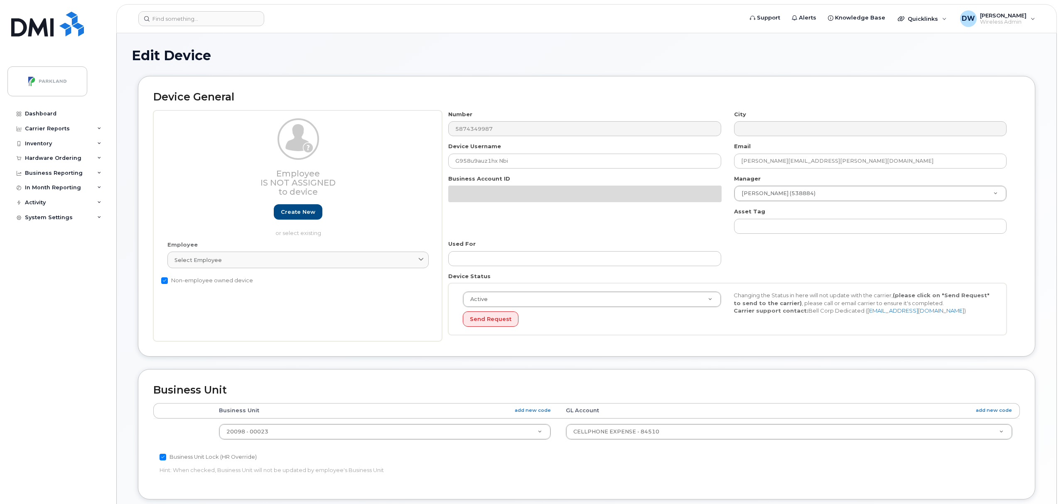
select select "1386637"
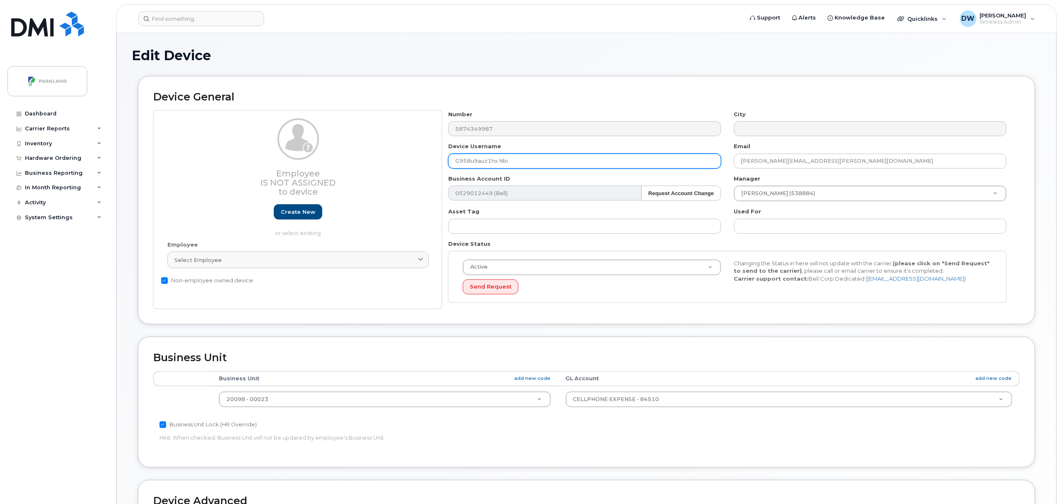
click at [474, 165] on input "G958u9auz1hx Nbi" at bounding box center [584, 161] width 273 height 15
drag, startPoint x: 478, startPoint y: 163, endPoint x: 487, endPoint y: 164, distance: 9.6
click at [487, 164] on input "G958U9auz1hx Nbi" at bounding box center [584, 161] width 273 height 15
drag, startPoint x: 494, startPoint y: 163, endPoint x: 538, endPoint y: 162, distance: 44.5
click at [538, 162] on input "G958U9AUZ1hx Nbi" at bounding box center [584, 161] width 273 height 15
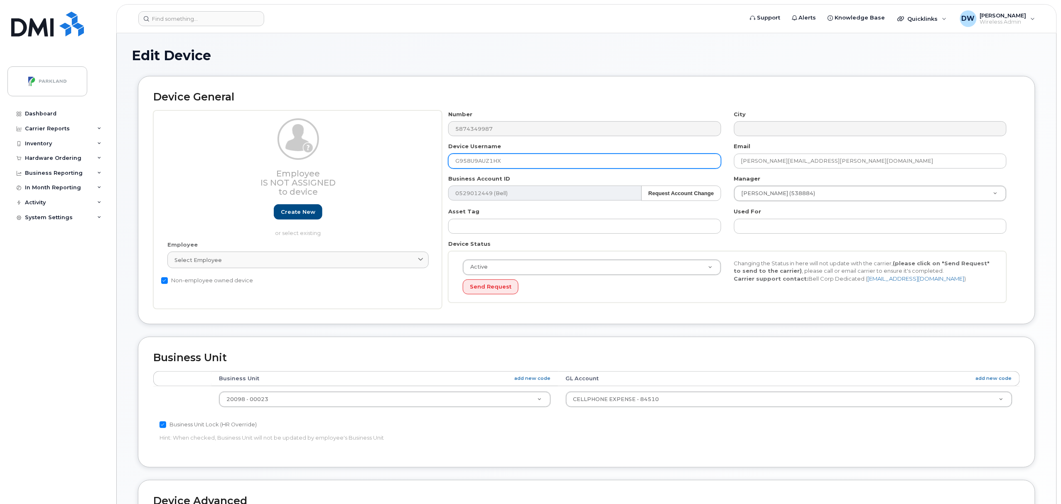
scroll to position [226, 0]
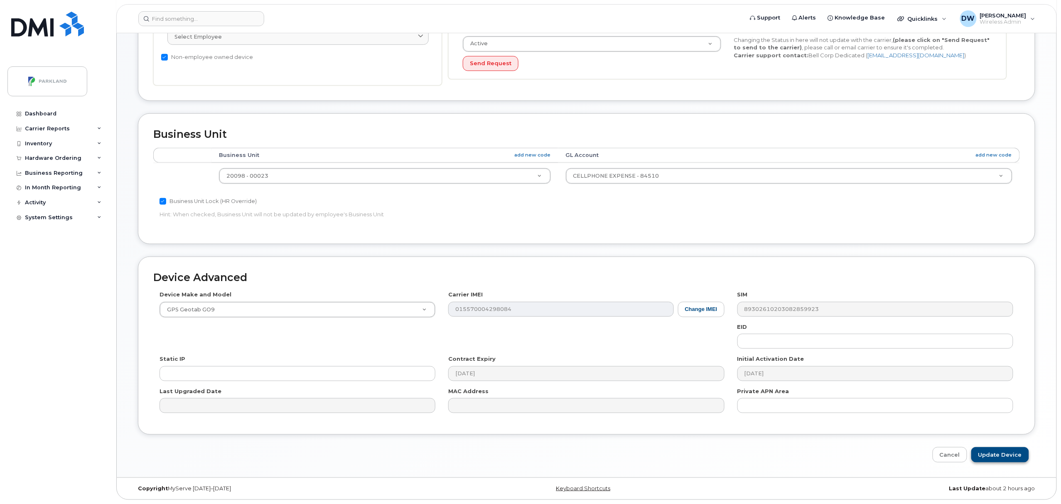
type input "G958U9AUZ1HX"
click at [998, 457] on input "Update Device" at bounding box center [1000, 454] width 58 height 15
type input "Saving..."
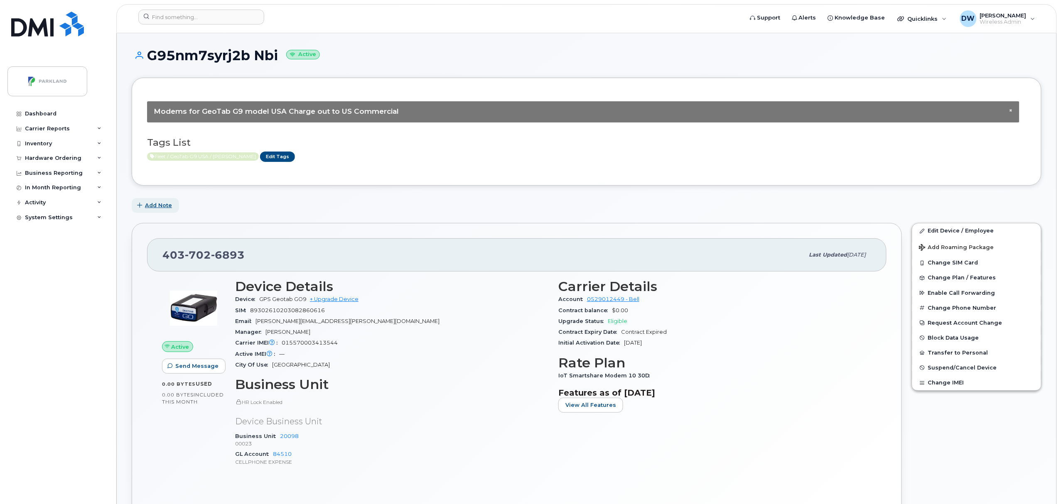
click at [160, 206] on span "Add Note" at bounding box center [158, 205] width 27 height 8
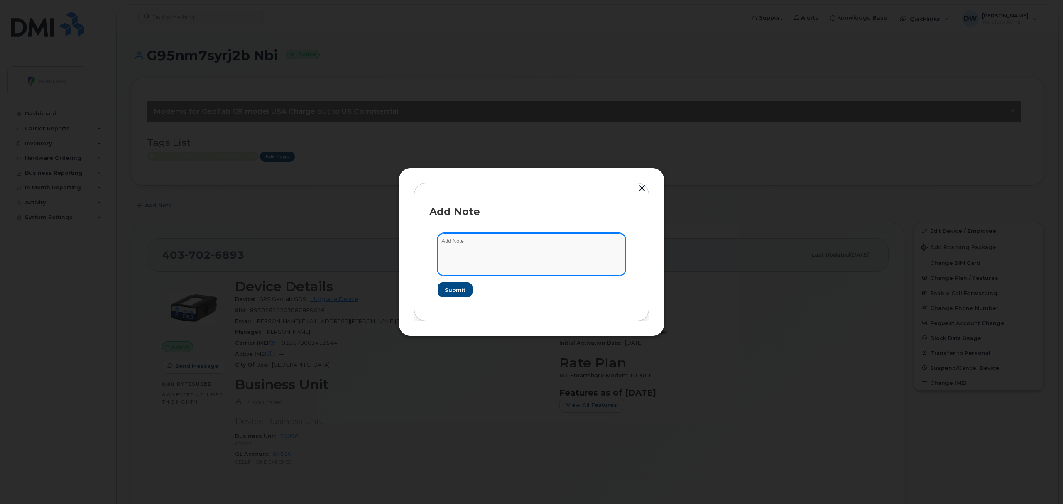
click at [474, 241] on textarea at bounding box center [532, 254] width 188 height 42
type textarea "Unit T222"
click at [454, 289] on span "Submit" at bounding box center [455, 290] width 21 height 8
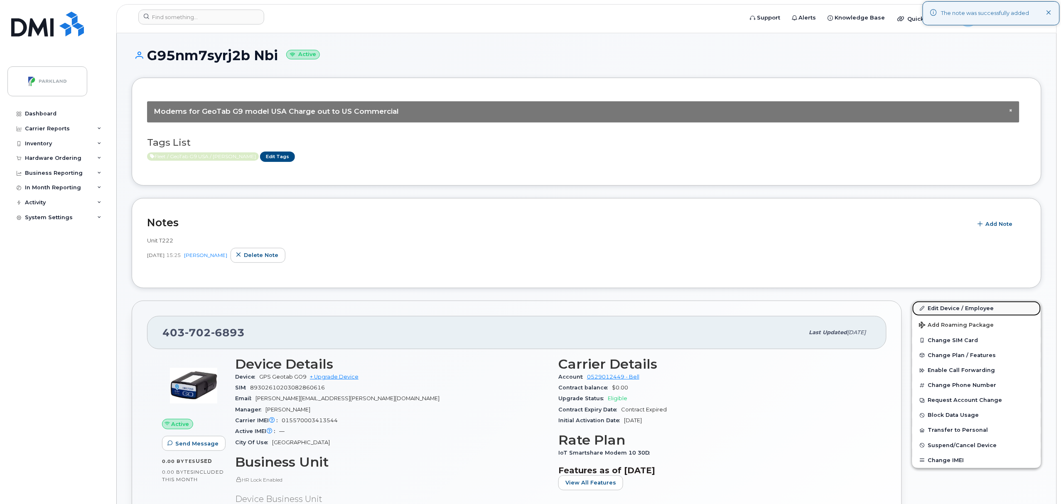
click at [963, 309] on link "Edit Device / Employee" at bounding box center [976, 308] width 129 height 15
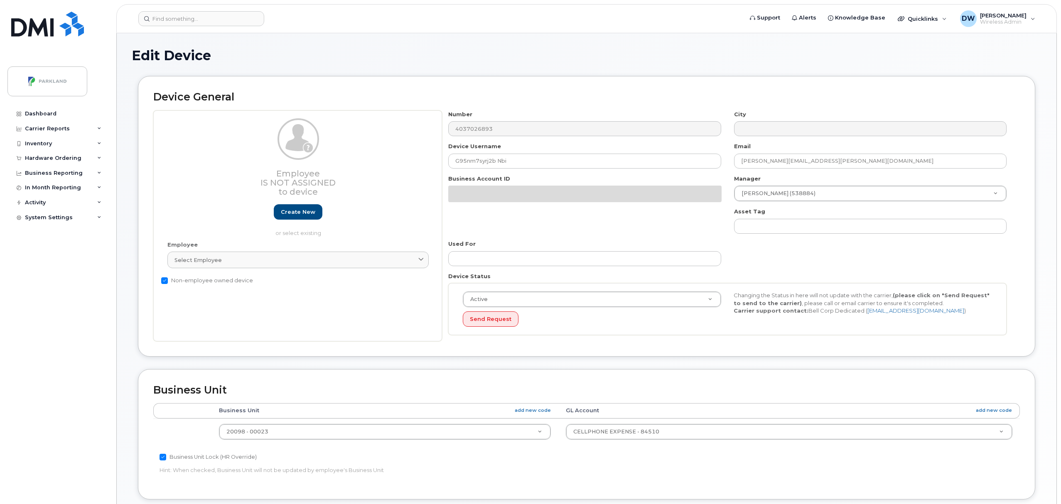
select select "1386637"
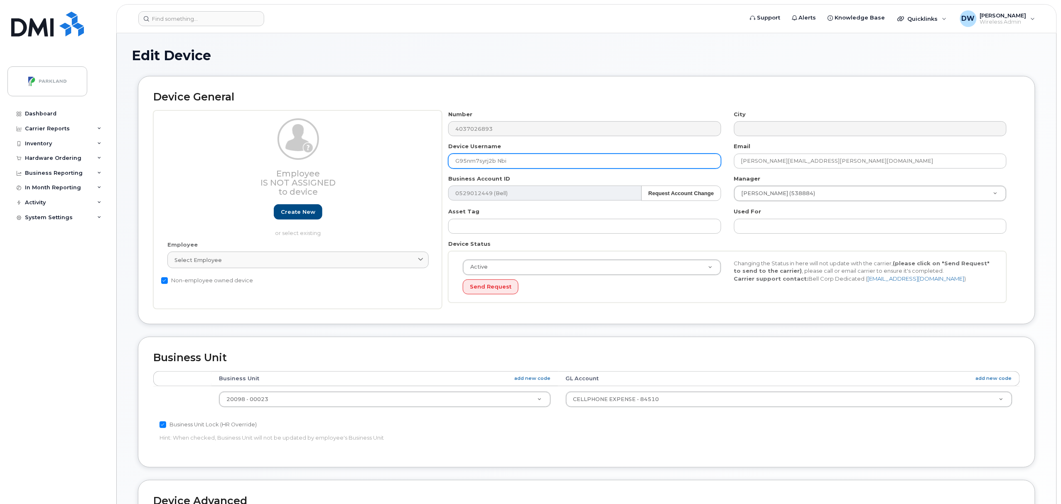
drag, startPoint x: 467, startPoint y: 165, endPoint x: 477, endPoint y: 165, distance: 9.6
click at [477, 165] on input "G95nm7syrj2b Nbi" at bounding box center [584, 161] width 273 height 15
drag, startPoint x: 480, startPoint y: 162, endPoint x: 489, endPoint y: 162, distance: 9.1
click at [489, 162] on input "G95NM7syrj2b Nbi" at bounding box center [584, 161] width 273 height 15
drag, startPoint x: 496, startPoint y: 162, endPoint x: 551, endPoint y: 162, distance: 55.3
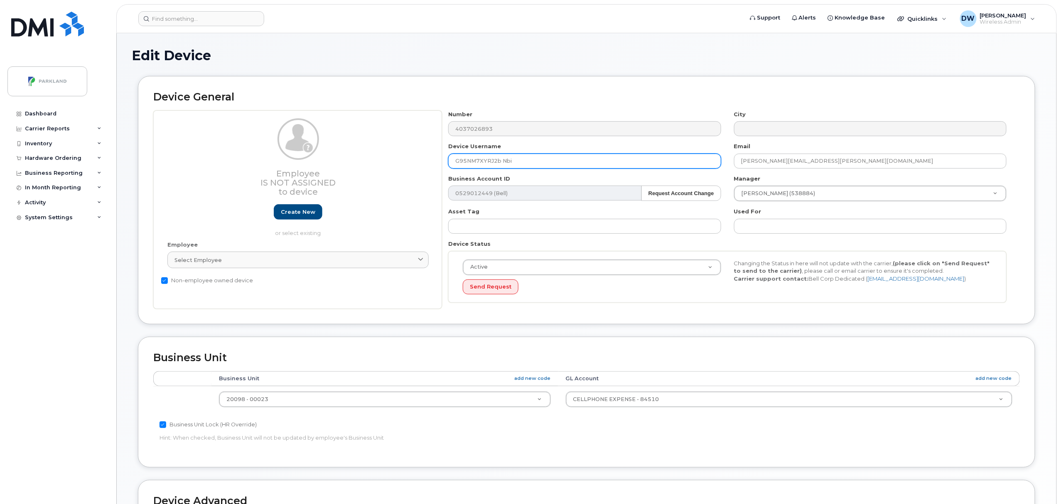
click at [551, 162] on input "G95NM7XYRJ2b Nbi" at bounding box center [584, 161] width 273 height 15
type input "G95NM7XYRJ2B"
click at [1060, 432] on body "Support Alerts Knowledge Base Quicklinks Suspend / Cancel Device Change SIM Car…" at bounding box center [530, 364] width 1061 height 728
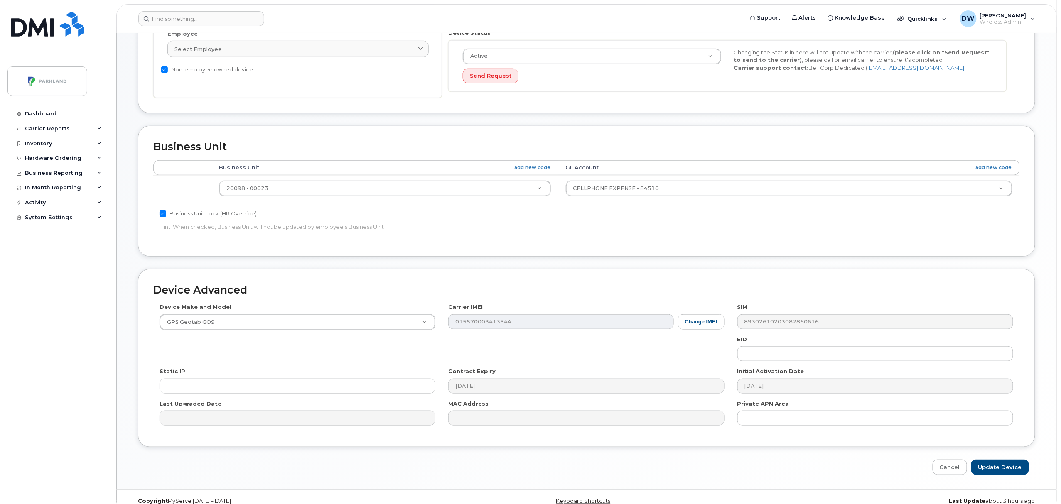
scroll to position [226, 0]
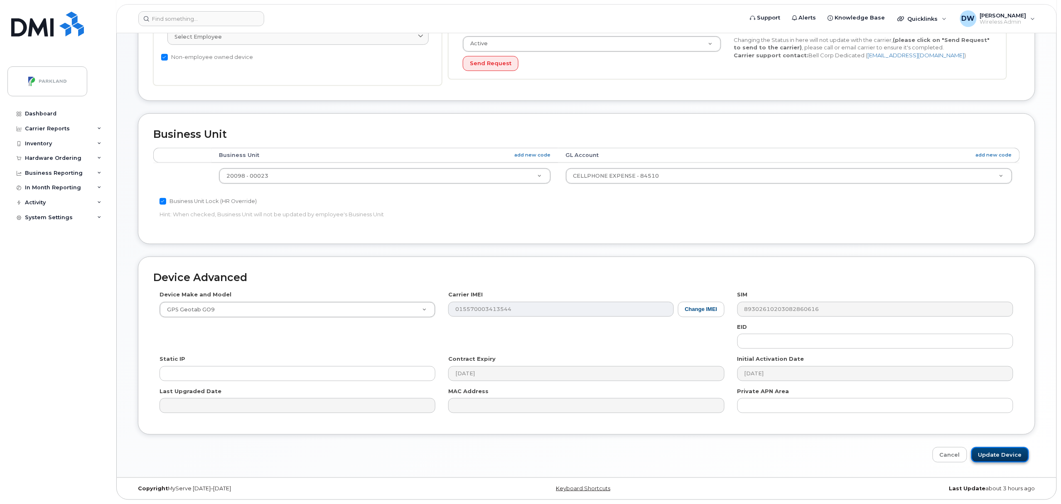
click at [996, 451] on input "Update Device" at bounding box center [1000, 454] width 58 height 15
type input "Saving..."
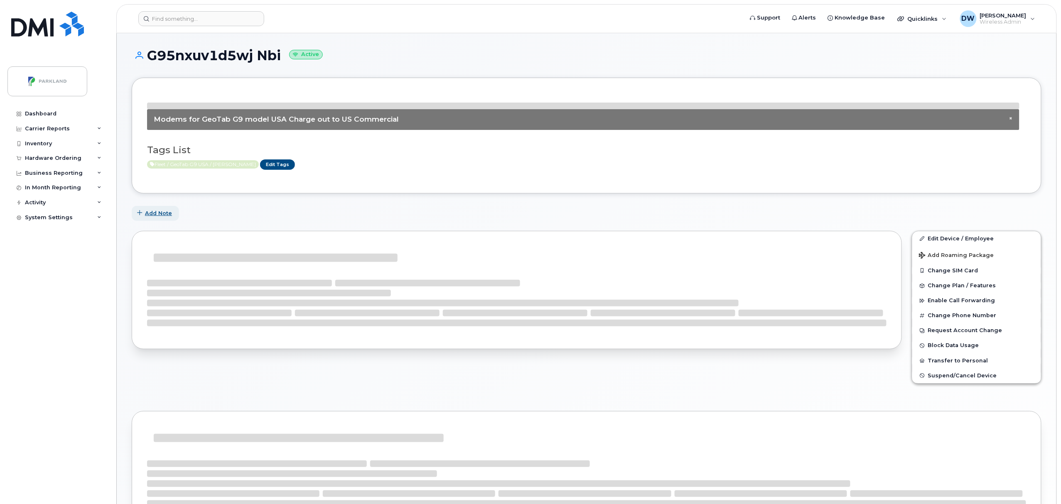
click at [161, 211] on span "Add Note" at bounding box center [158, 213] width 27 height 8
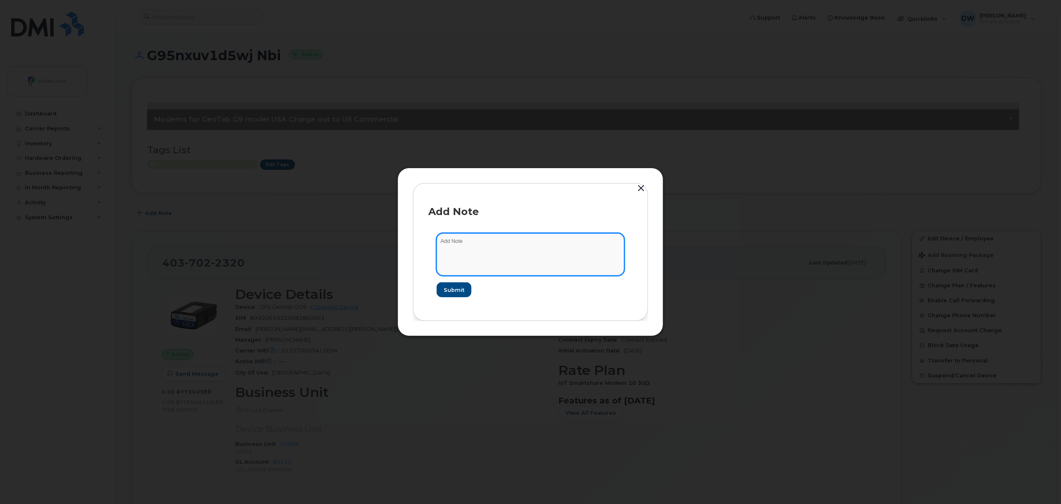
drag, startPoint x: 478, startPoint y: 240, endPoint x: 366, endPoint y: 240, distance: 112.2
click at [366, 240] on div "Add Note Submit" at bounding box center [530, 252] width 1061 height 504
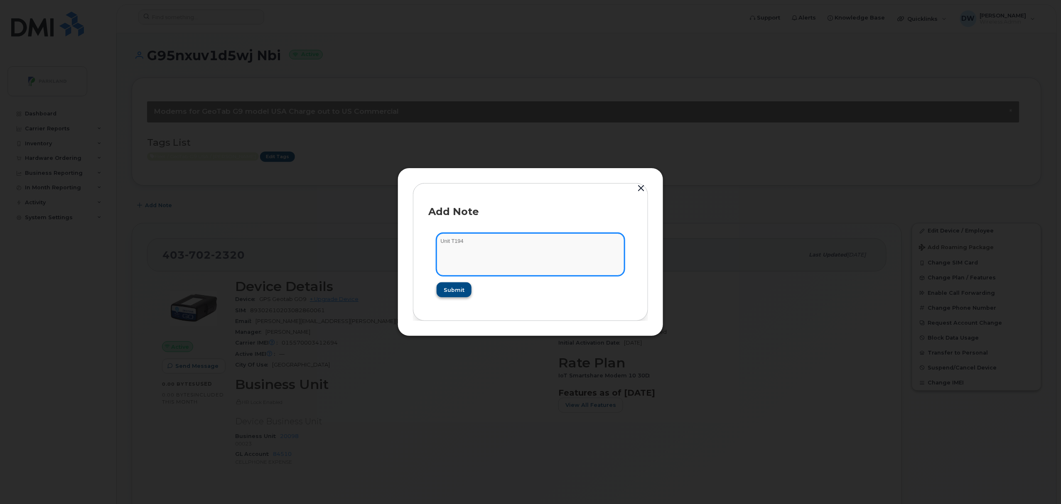
type textarea "Unit T194"
click at [457, 290] on span "Submit" at bounding box center [453, 290] width 21 height 8
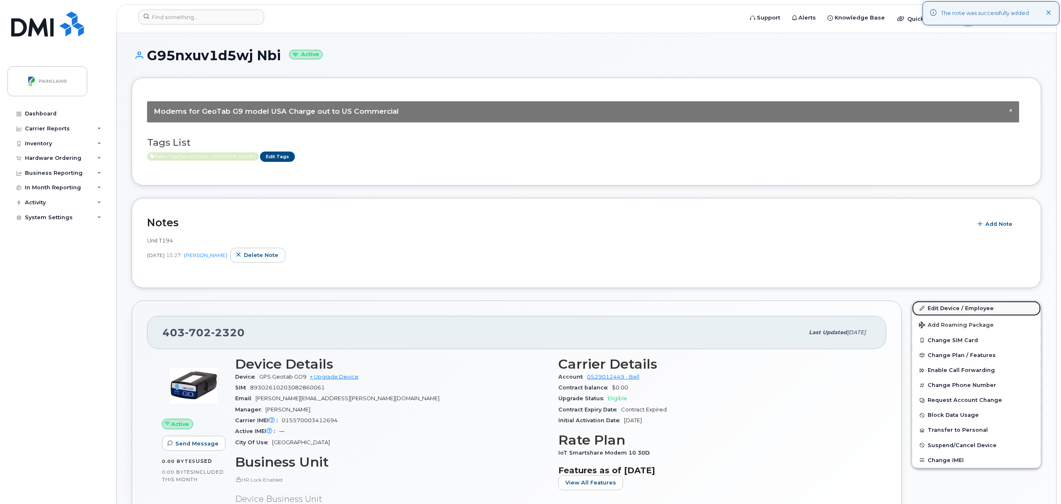
click at [953, 310] on link "Edit Device / Employee" at bounding box center [976, 308] width 129 height 15
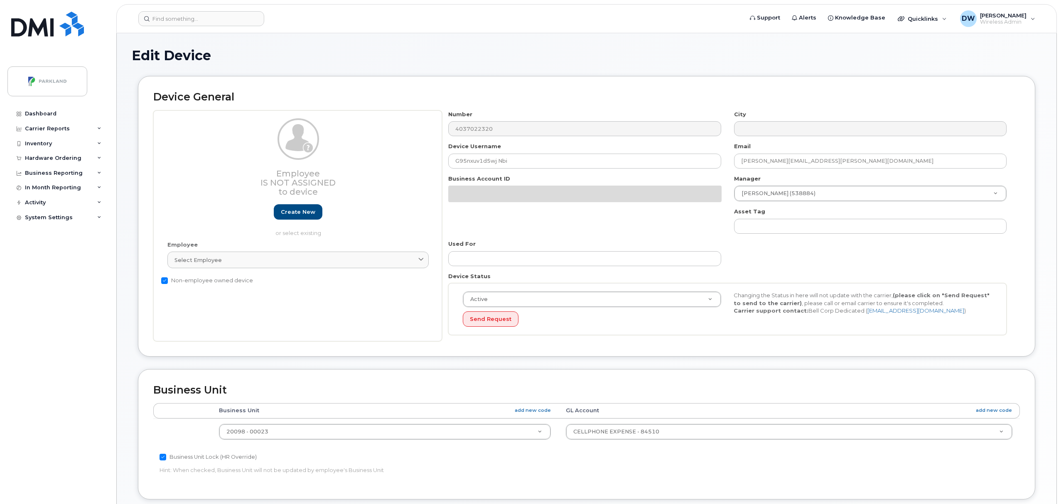
select select "1386637"
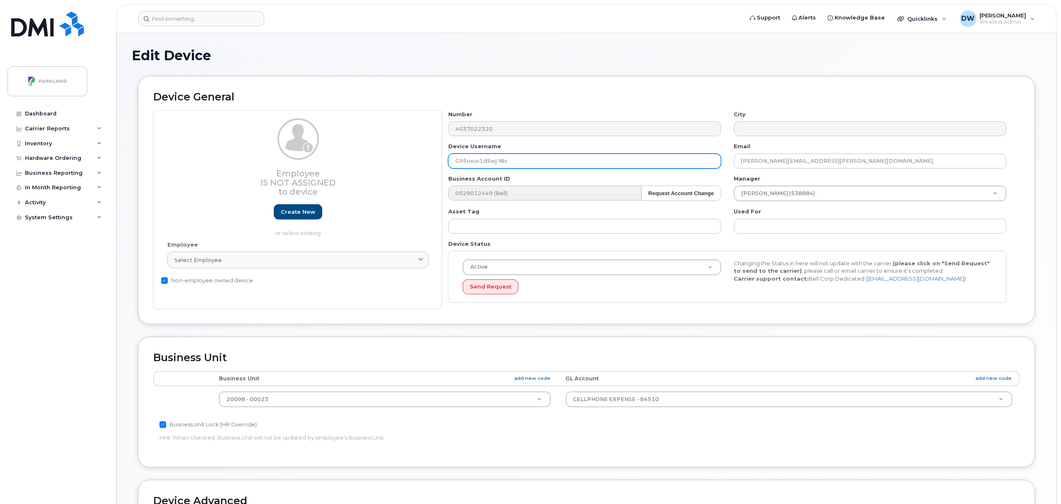
drag, startPoint x: 467, startPoint y: 160, endPoint x: 481, endPoint y: 160, distance: 13.3
click at [481, 160] on input "G95nxuv1d5wj Nbi" at bounding box center [584, 161] width 273 height 15
click at [489, 162] on input "G95NXUV1d5wj Nbi" at bounding box center [584, 161] width 273 height 15
drag, startPoint x: 496, startPoint y: 162, endPoint x: 502, endPoint y: 162, distance: 5.8
click at [502, 162] on input "G95NXUV1D5wj Nbi" at bounding box center [584, 161] width 273 height 15
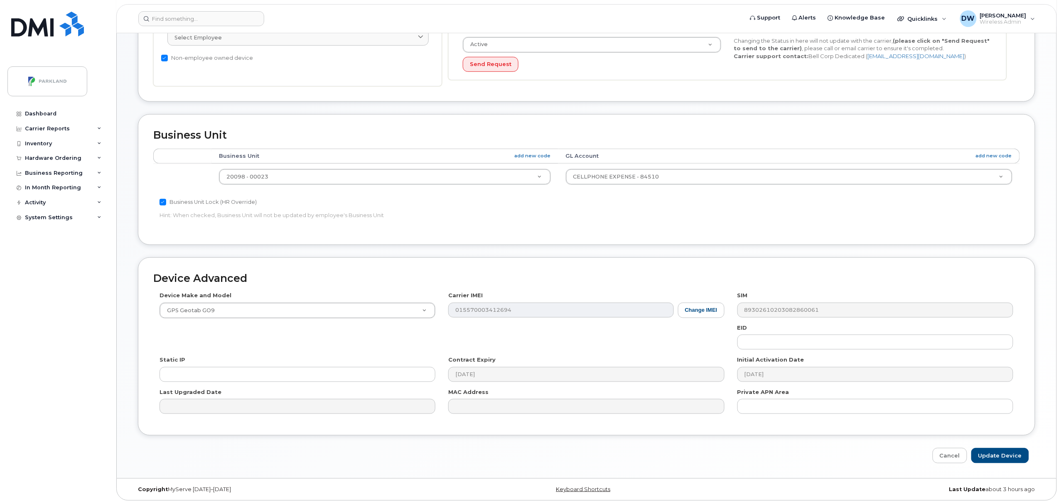
scroll to position [226, 0]
type input "G95NXUV1D5WJ"
click at [1002, 454] on input "Update Device" at bounding box center [1000, 454] width 58 height 15
type input "Saving..."
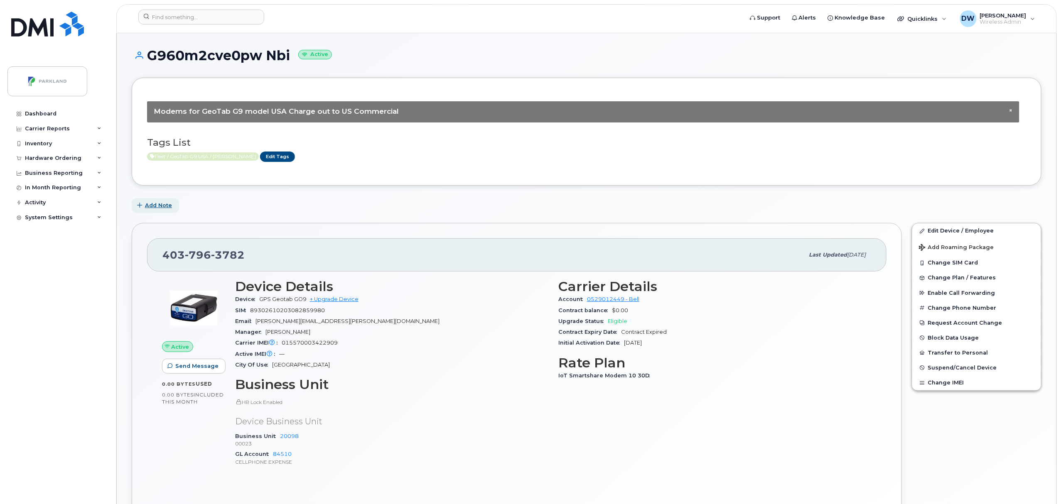
click at [156, 208] on span "Add Note" at bounding box center [158, 205] width 27 height 8
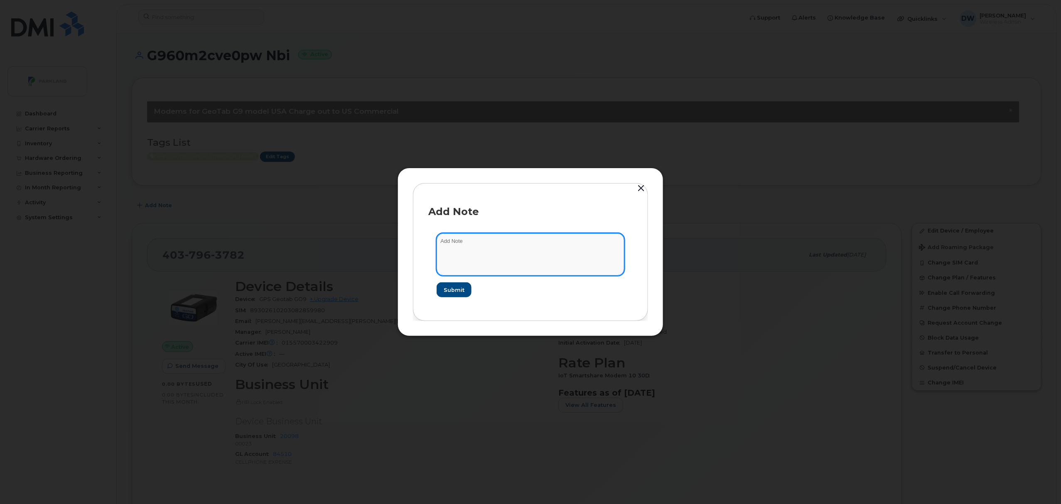
drag, startPoint x: 508, startPoint y: 246, endPoint x: 360, endPoint y: 239, distance: 148.9
click at [360, 239] on div "Add Note Submit" at bounding box center [530, 252] width 1061 height 504
type textarea "u"
type textarea "Unit 223"
click at [452, 289] on span "Submit" at bounding box center [453, 290] width 21 height 8
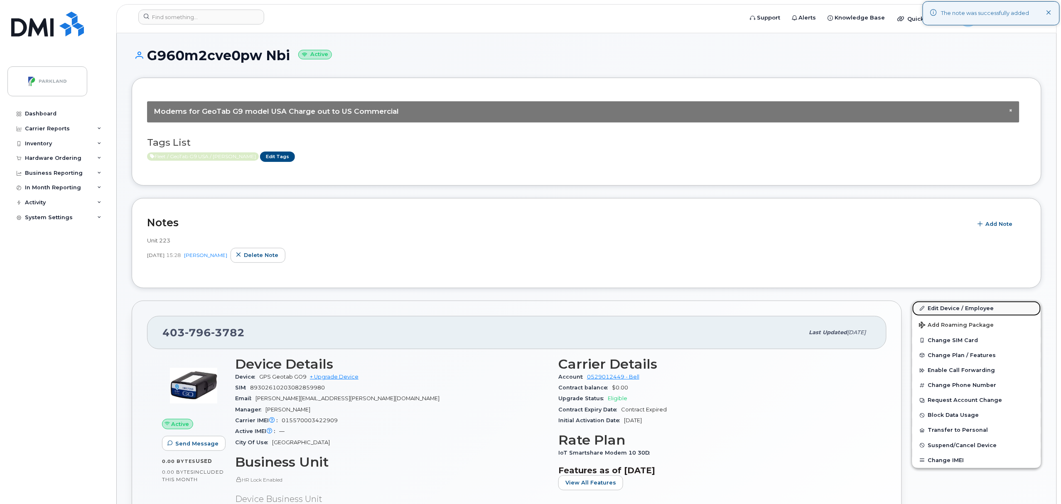
click at [943, 309] on link "Edit Device / Employee" at bounding box center [976, 308] width 129 height 15
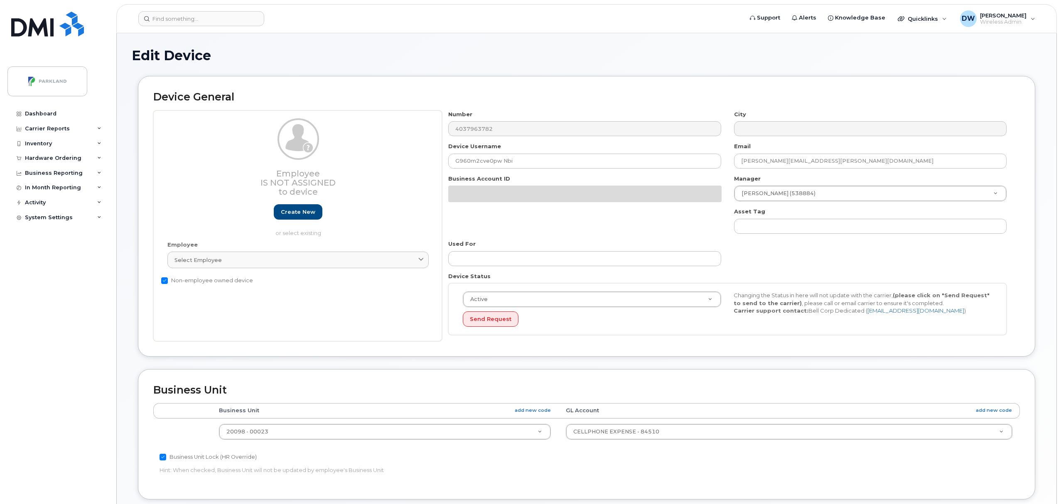
select select "1386637"
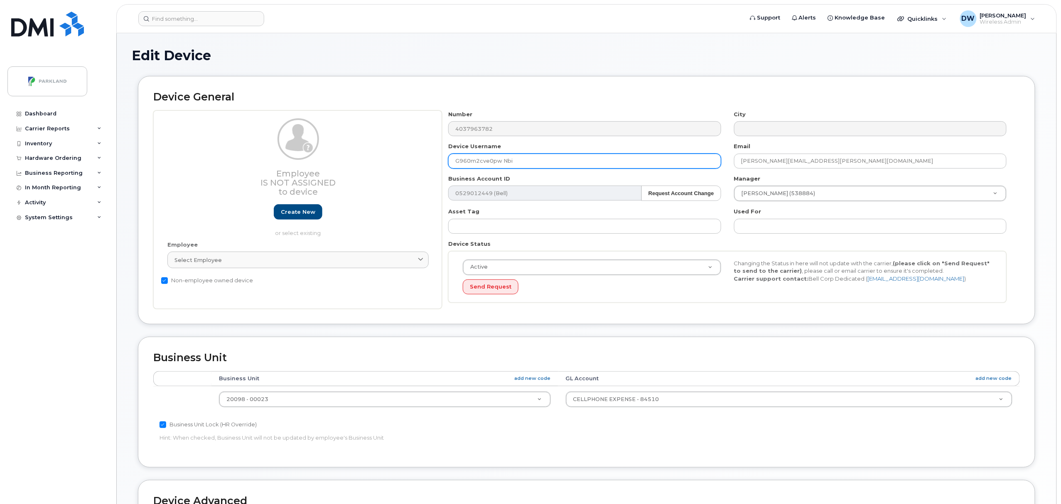
click at [475, 165] on input "G960m2cve0pw Nbi" at bounding box center [584, 161] width 273 height 15
drag, startPoint x: 479, startPoint y: 162, endPoint x: 488, endPoint y: 162, distance: 8.7
click at [488, 162] on input "G960M2cve0pw Nbi" at bounding box center [584, 161] width 273 height 15
drag, startPoint x: 494, startPoint y: 162, endPoint x: 530, endPoint y: 161, distance: 35.7
click at [530, 161] on input "G960M2CVE0pw Nbi" at bounding box center [584, 161] width 273 height 15
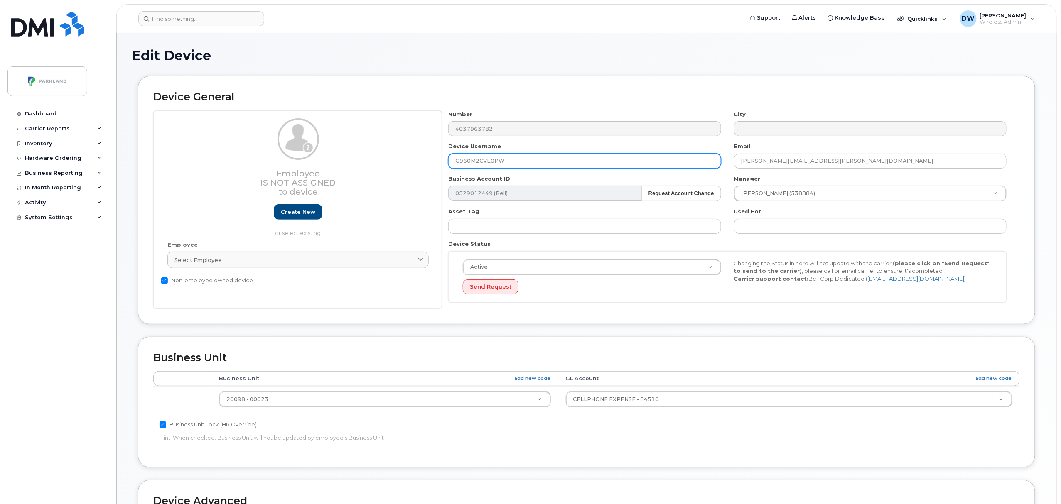
type input "G960M2CVE0PW"
click at [1059, 447] on body "Support Alerts Knowledge Base Quicklinks Suspend / Cancel Device Change SIM Car…" at bounding box center [530, 364] width 1061 height 728
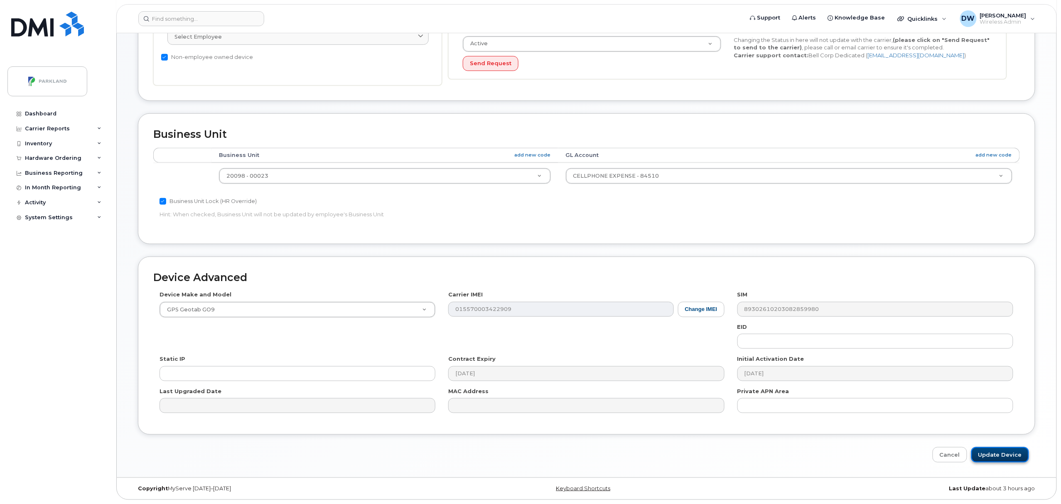
click at [999, 452] on input "Update Device" at bounding box center [1000, 454] width 58 height 15
type input "Saving..."
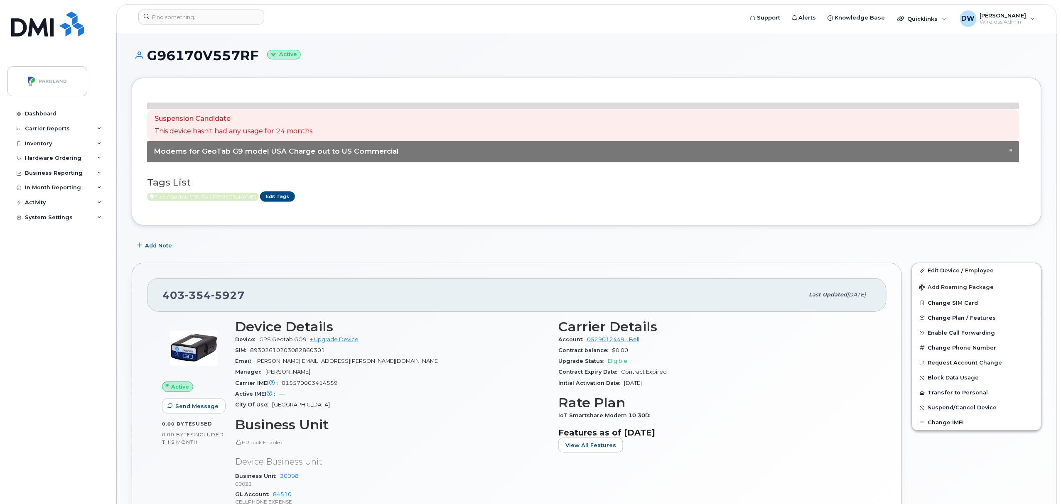
click at [160, 211] on div "Suspension Candidate This device hasn't had any usage for 24 months × Modems fo…" at bounding box center [587, 152] width 910 height 148
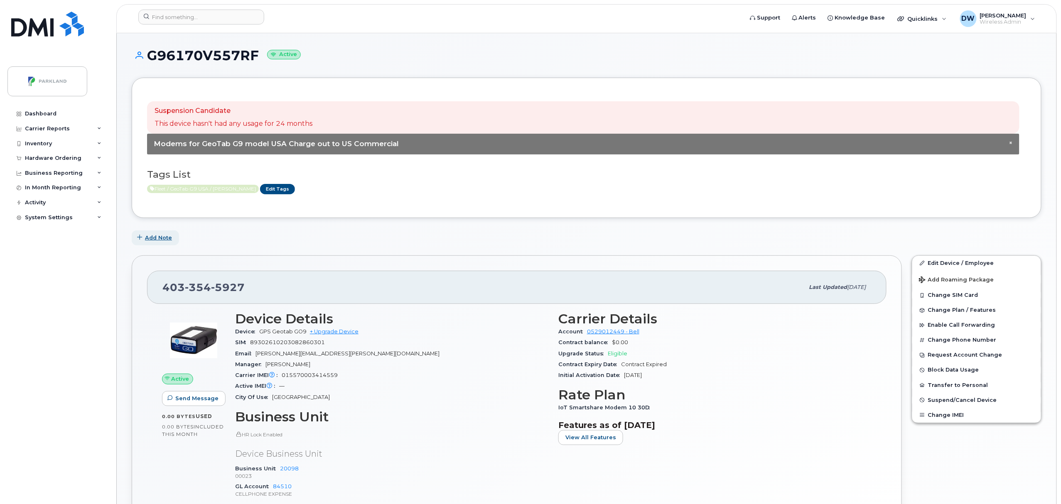
click at [156, 238] on span "Add Note" at bounding box center [158, 238] width 27 height 8
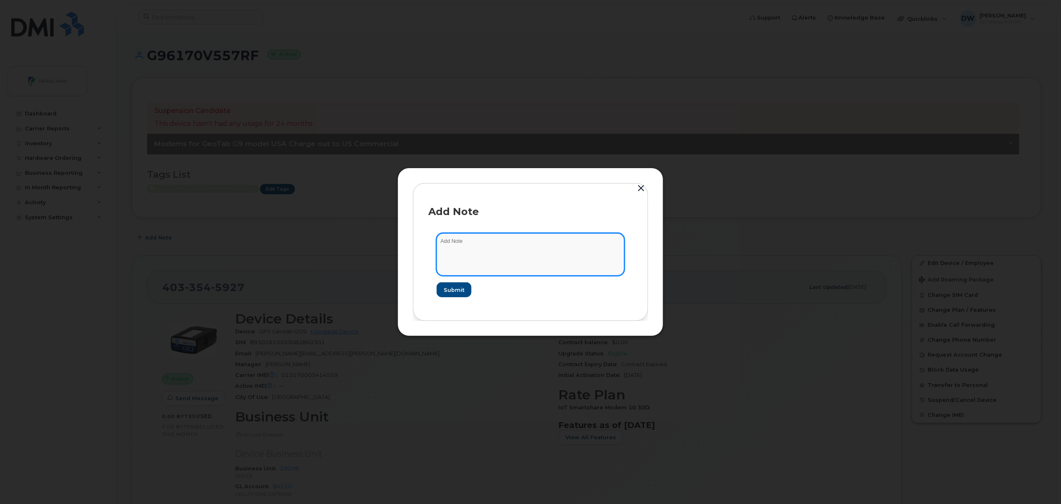
drag, startPoint x: 469, startPoint y: 245, endPoint x: 468, endPoint y: 235, distance: 10.1
click at [470, 241] on textarea at bounding box center [531, 254] width 188 height 42
type textarea "Unit TW191"
click at [464, 287] on span "Submit" at bounding box center [453, 290] width 21 height 8
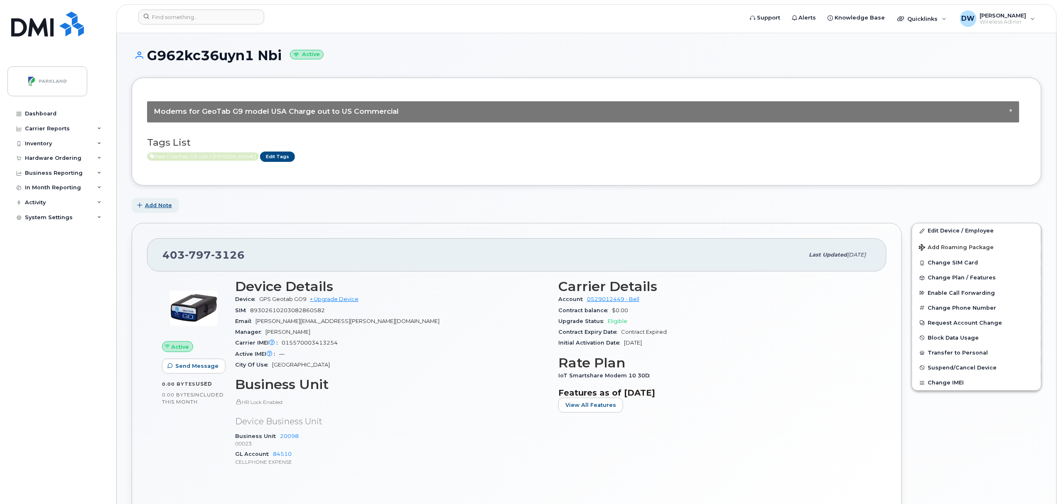
click at [153, 205] on span "Add Note" at bounding box center [158, 205] width 27 height 8
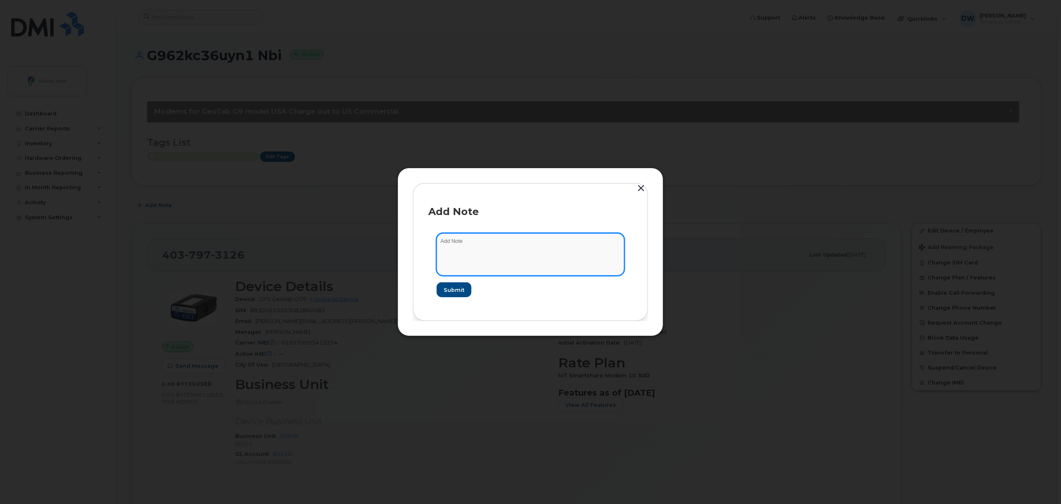
click at [502, 236] on textarea at bounding box center [531, 254] width 188 height 42
type textarea "Unit TW164"
click at [456, 290] on span "Submit" at bounding box center [453, 290] width 21 height 8
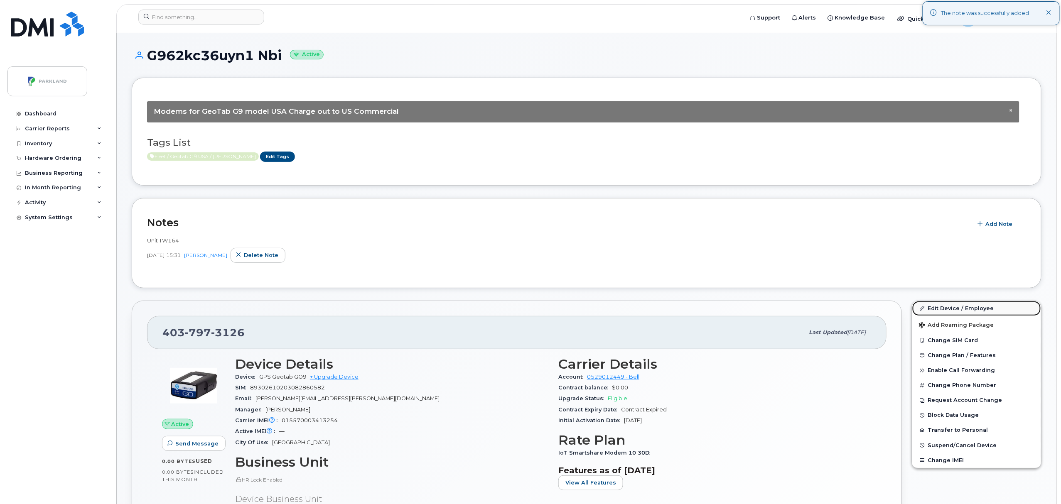
click at [971, 309] on link "Edit Device / Employee" at bounding box center [976, 308] width 129 height 15
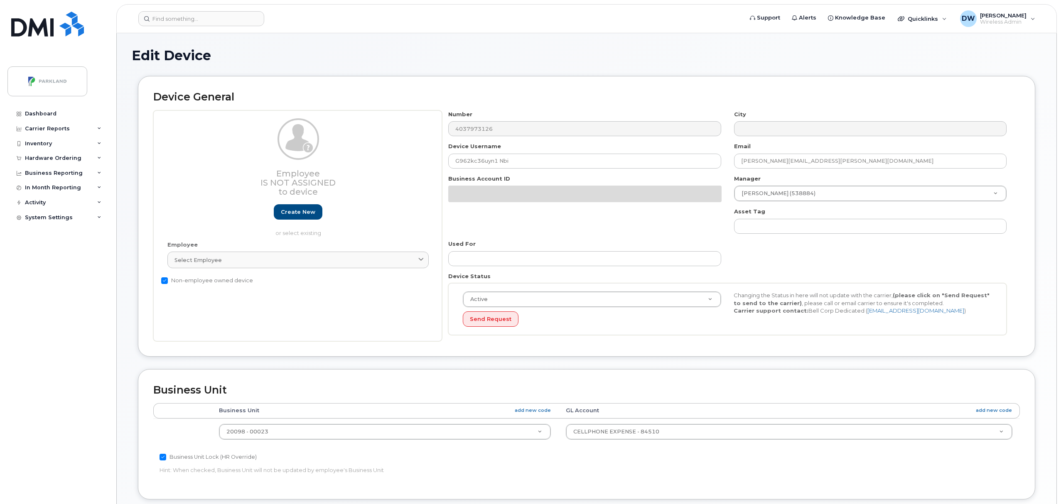
select select "1386637"
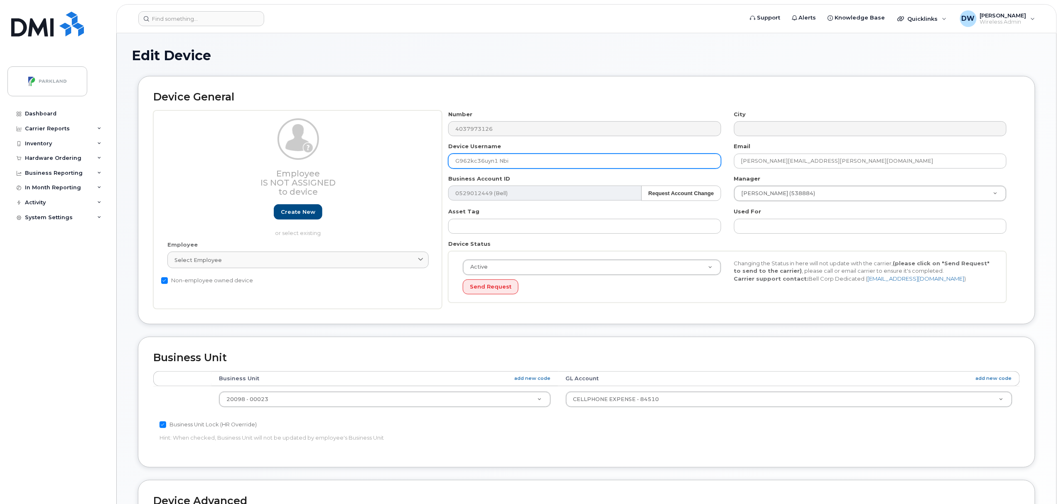
drag, startPoint x: 471, startPoint y: 162, endPoint x: 477, endPoint y: 162, distance: 6.2
click at [477, 162] on input "G962kc36uyn1 Nbi" at bounding box center [584, 161] width 273 height 15
drag, startPoint x: 486, startPoint y: 162, endPoint x: 496, endPoint y: 162, distance: 9.6
click at [496, 162] on input "G962KC36uyn1 Nbi" at bounding box center [584, 161] width 273 height 15
drag, startPoint x: 499, startPoint y: 162, endPoint x: 519, endPoint y: 162, distance: 19.9
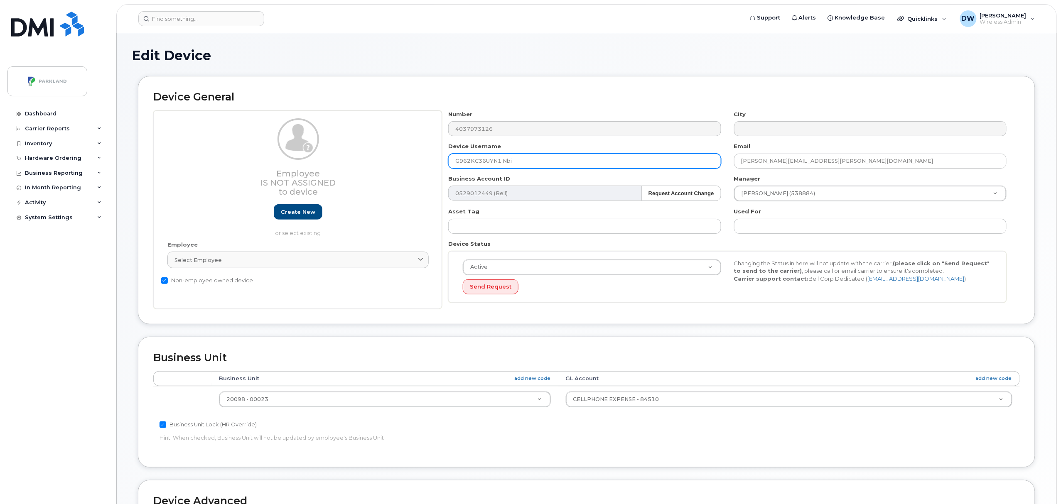
click at [519, 162] on input "G962KC36UYN1 Nbi" at bounding box center [584, 161] width 273 height 15
type input "G962KC36UYN1"
click at [1059, 470] on body "Support Alerts Knowledge Base Quicklinks Suspend / Cancel Device Change SIM Car…" at bounding box center [530, 364] width 1061 height 728
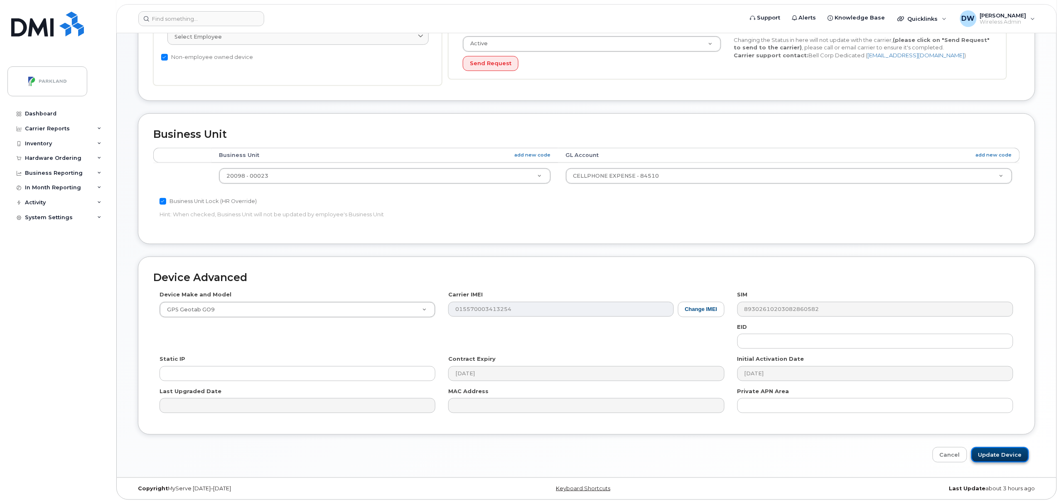
click at [1002, 452] on input "Update Device" at bounding box center [1000, 454] width 58 height 15
type input "Saving..."
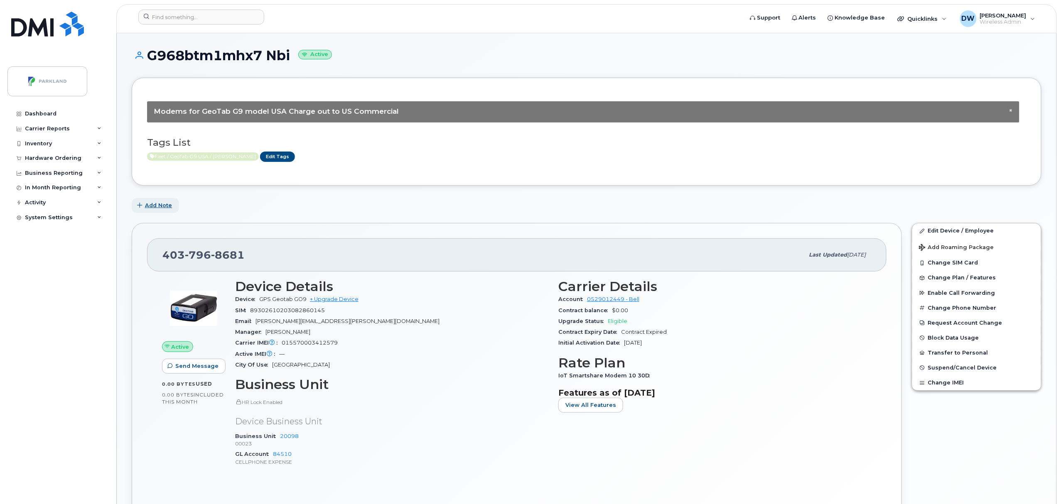
click at [153, 212] on button "Add Note" at bounding box center [155, 205] width 47 height 15
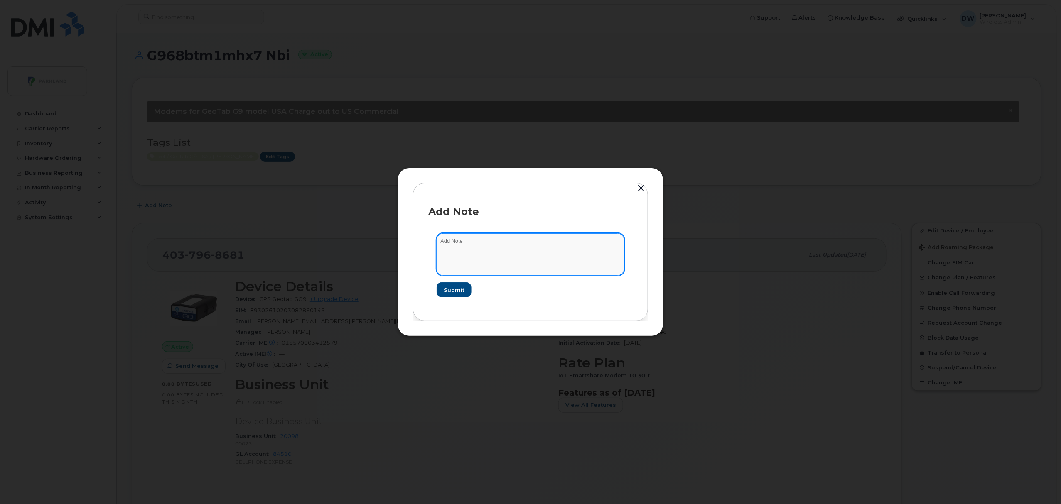
click at [494, 245] on textarea at bounding box center [531, 254] width 188 height 42
type textarea "Unit T195"
click at [454, 292] on span "Submit" at bounding box center [453, 290] width 21 height 8
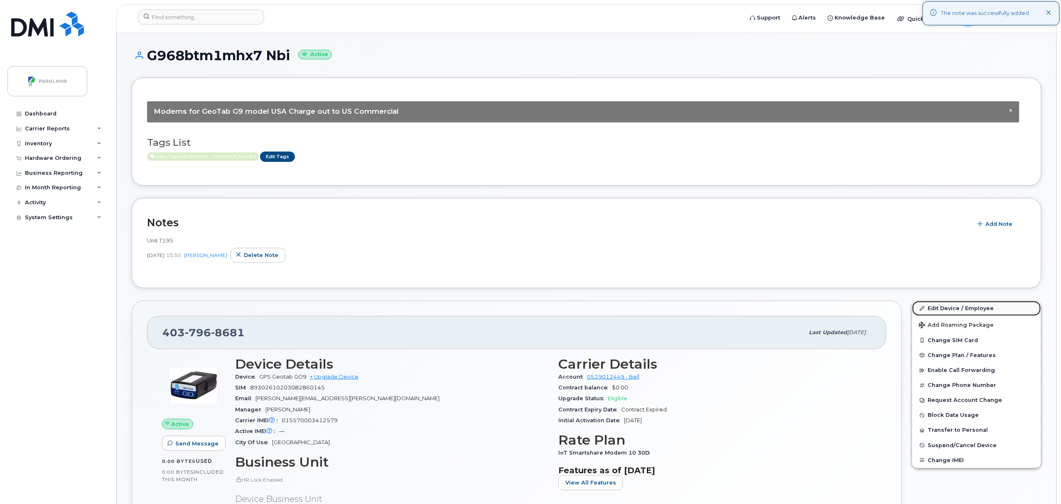
click at [961, 308] on link "Edit Device / Employee" at bounding box center [976, 308] width 129 height 15
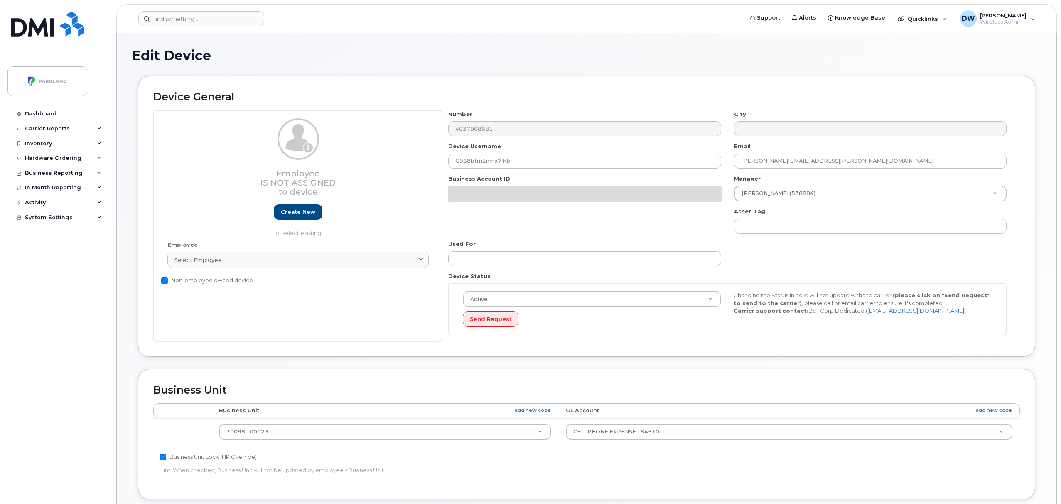
select select "1386637"
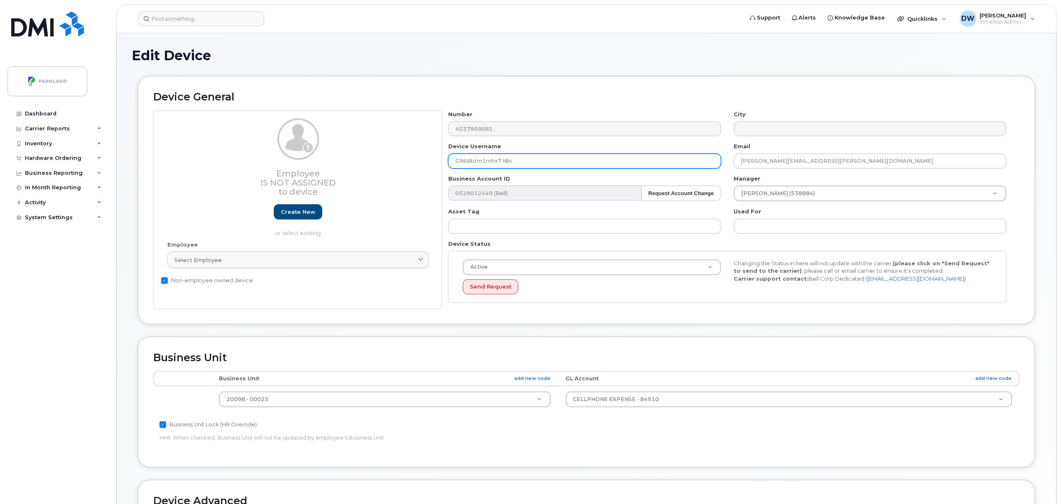
drag, startPoint x: 471, startPoint y: 160, endPoint x: 481, endPoint y: 161, distance: 10.0
click at [482, 161] on input "G968btm1mhx7 Nbi" at bounding box center [584, 161] width 273 height 15
drag, startPoint x: 486, startPoint y: 163, endPoint x: 499, endPoint y: 163, distance: 12.5
click at [499, 163] on input "G968BTM1mhx7 Nbi" at bounding box center [584, 161] width 273 height 15
drag, startPoint x: 503, startPoint y: 165, endPoint x: 546, endPoint y: 160, distance: 43.5
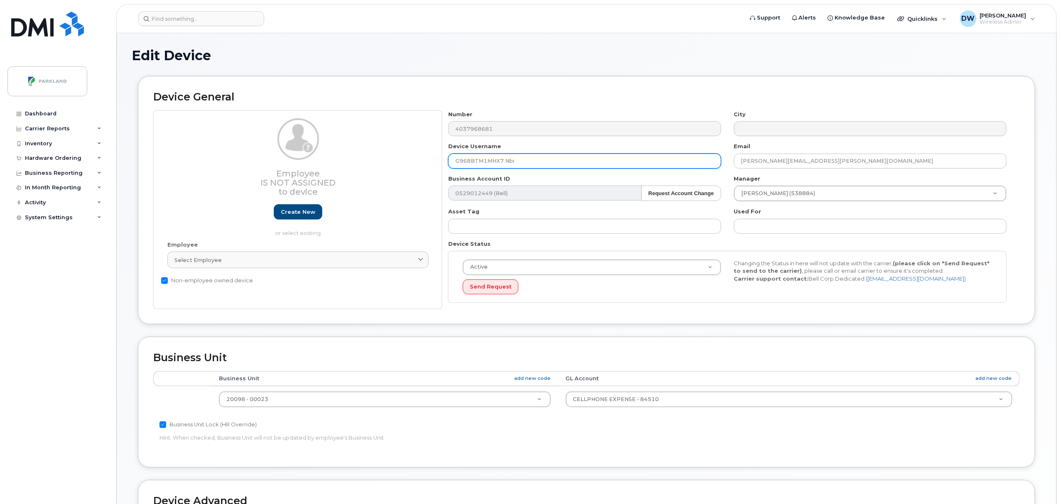
click at [546, 160] on input "G968BTM1MHX7 Nbi" at bounding box center [584, 161] width 273 height 15
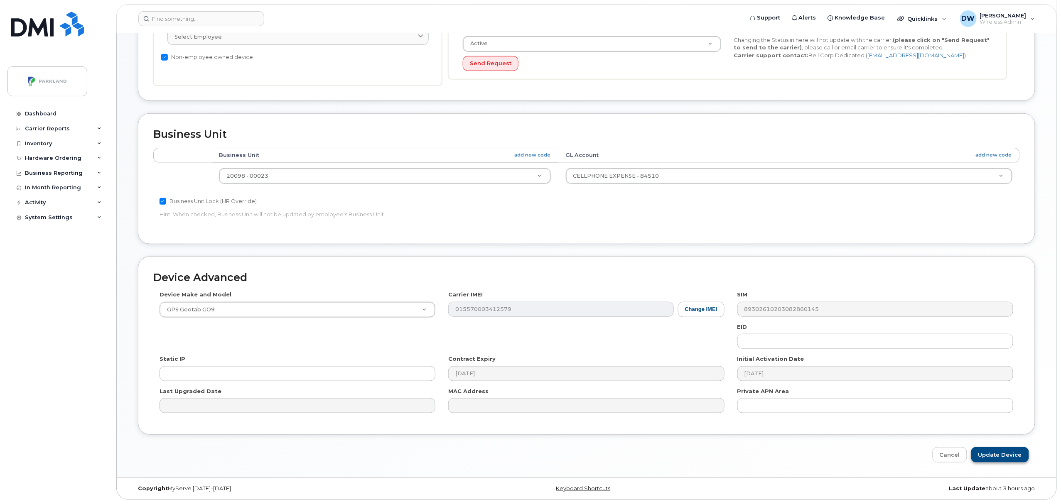
type input "G968BTM1MHX7"
click at [1004, 454] on input "Update Device" at bounding box center [1000, 454] width 58 height 15
type input "Saving..."
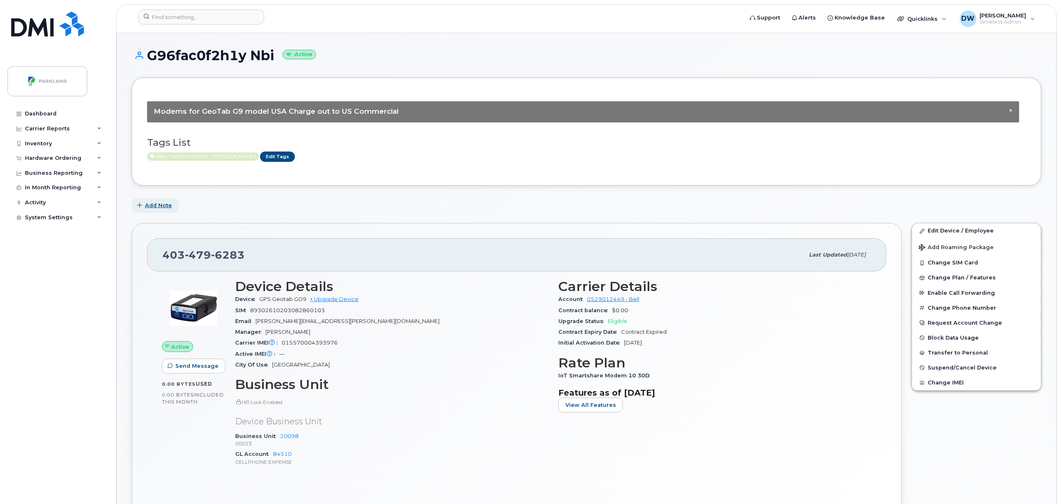
click at [165, 208] on span "Add Note" at bounding box center [158, 205] width 27 height 8
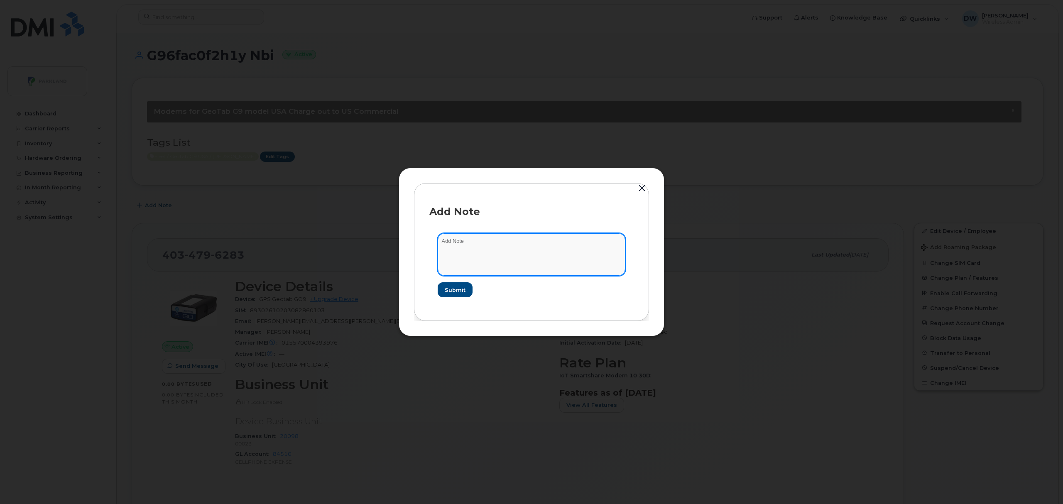
click at [508, 252] on textarea at bounding box center [532, 254] width 188 height 42
type textarea "Unit T2530"
click at [455, 288] on span "Submit" at bounding box center [455, 290] width 21 height 8
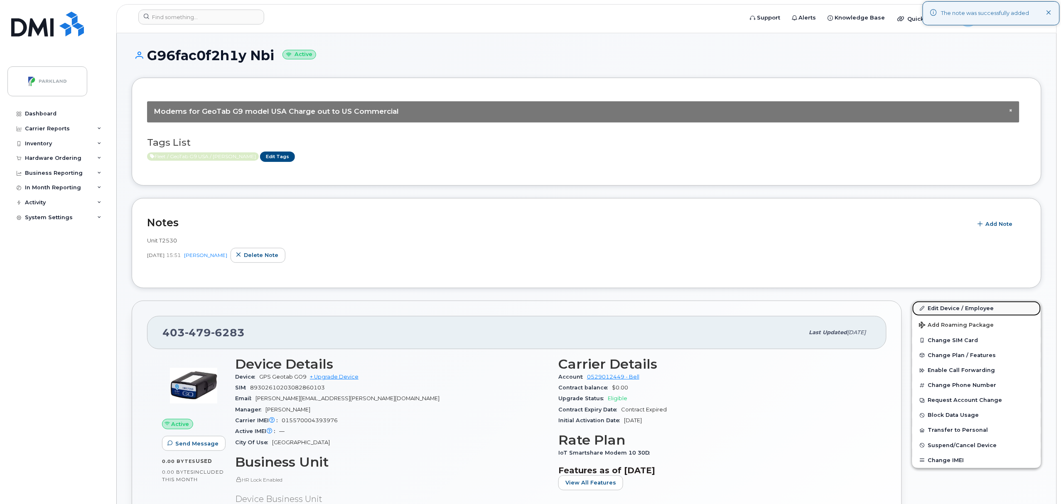
click at [942, 305] on link "Edit Device / Employee" at bounding box center [976, 308] width 129 height 15
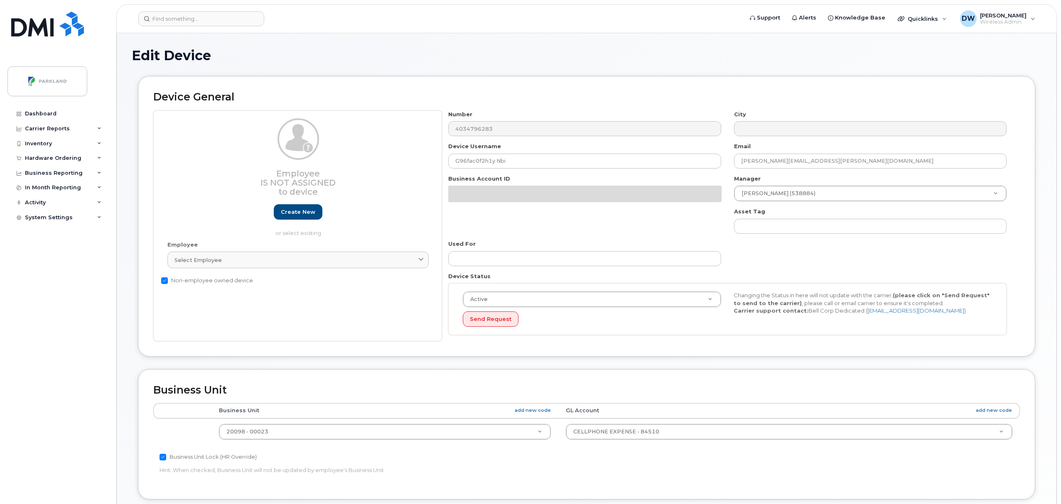
select select "1386637"
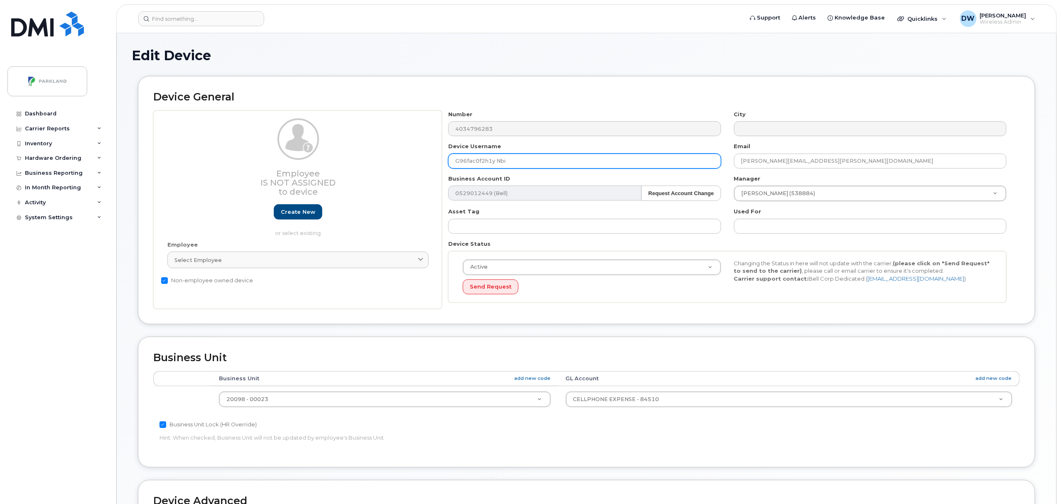
drag, startPoint x: 467, startPoint y: 162, endPoint x: 475, endPoint y: 165, distance: 8.4
click at [475, 165] on input "G96fac0f2h1y Nbi" at bounding box center [584, 161] width 273 height 15
click at [484, 165] on input "G96FAC0f2h1y Nbi" at bounding box center [584, 161] width 273 height 15
click at [492, 164] on input "G96FAC0F2h1y Nbi" at bounding box center [584, 161] width 273 height 15
drag, startPoint x: 497, startPoint y: 163, endPoint x: 502, endPoint y: 163, distance: 4.6
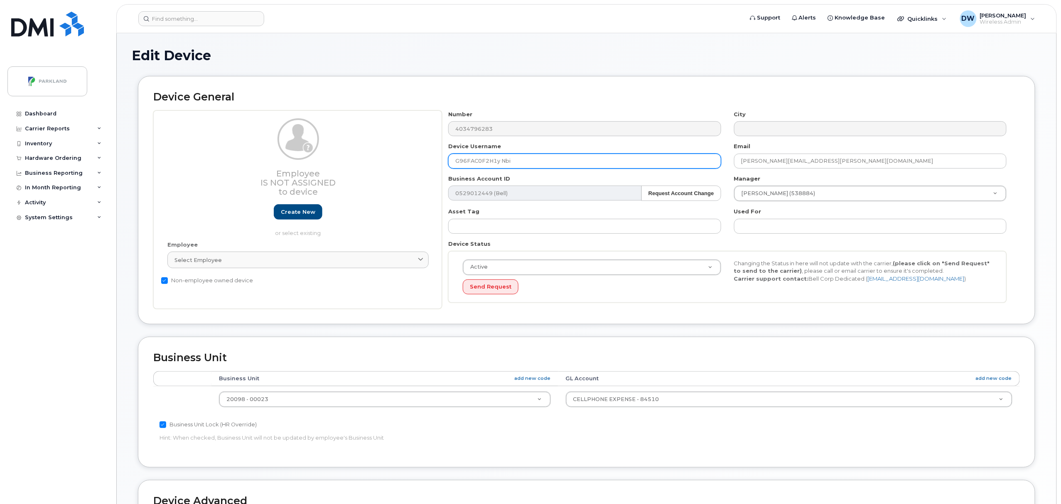
click at [502, 163] on input "G96FAC0F2H1y Nbi" at bounding box center [584, 161] width 273 height 15
type input "G96FAC0F2H1Y"
click at [1061, 467] on body "Support Alerts Knowledge Base Quicklinks Suspend / Cancel Device Change SIM Car…" at bounding box center [530, 364] width 1061 height 728
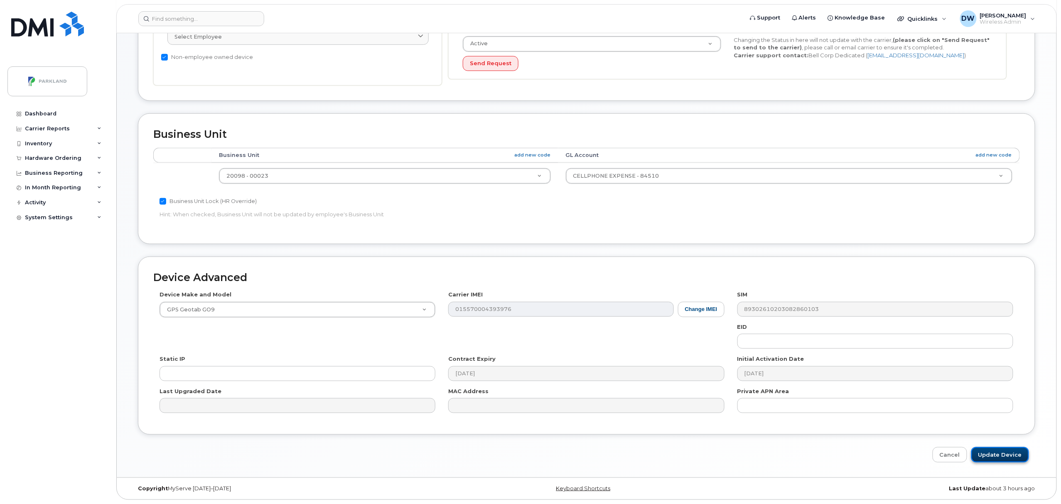
click at [997, 454] on input "Update Device" at bounding box center [1000, 454] width 58 height 15
type input "Saving..."
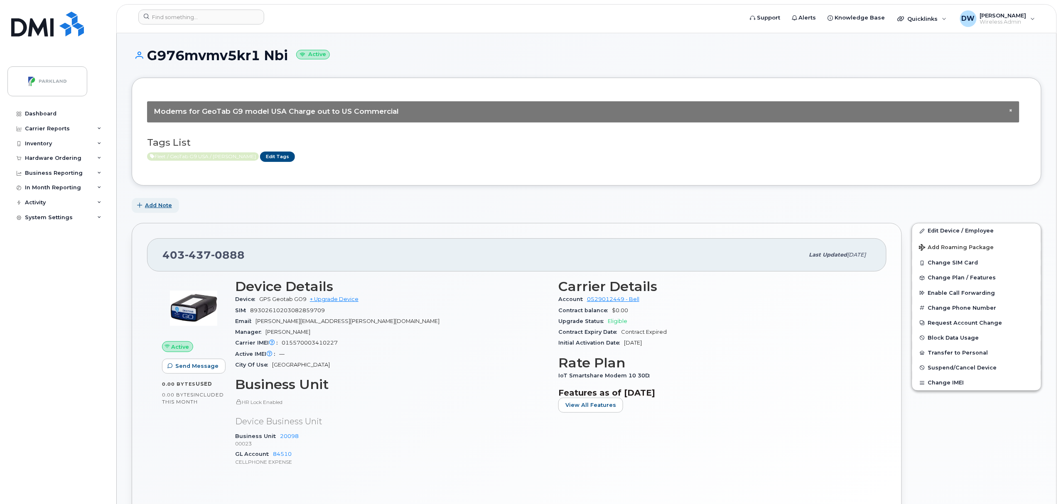
click at [158, 204] on span "Add Note" at bounding box center [158, 205] width 27 height 8
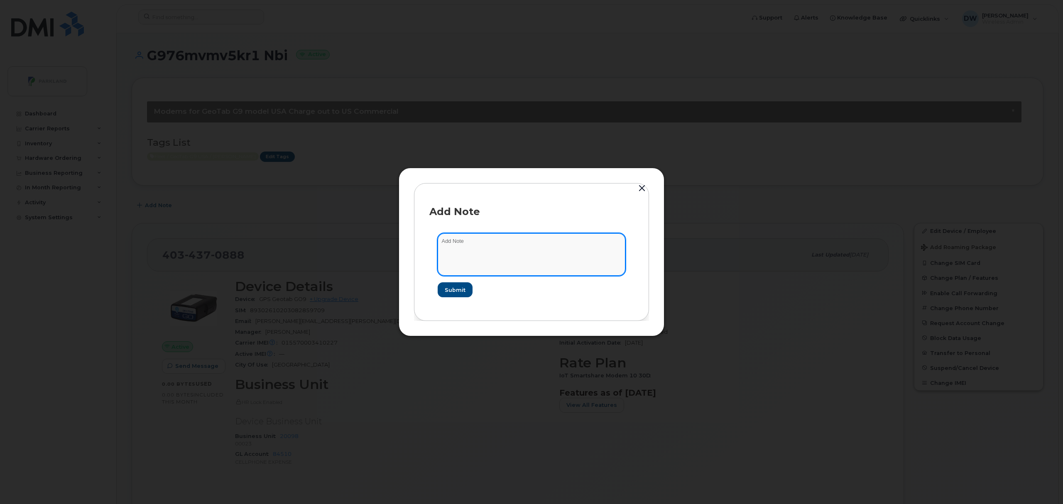
click at [459, 240] on textarea at bounding box center [532, 254] width 188 height 42
type textarea "Unit T192"
click at [454, 290] on span "Submit" at bounding box center [455, 290] width 21 height 8
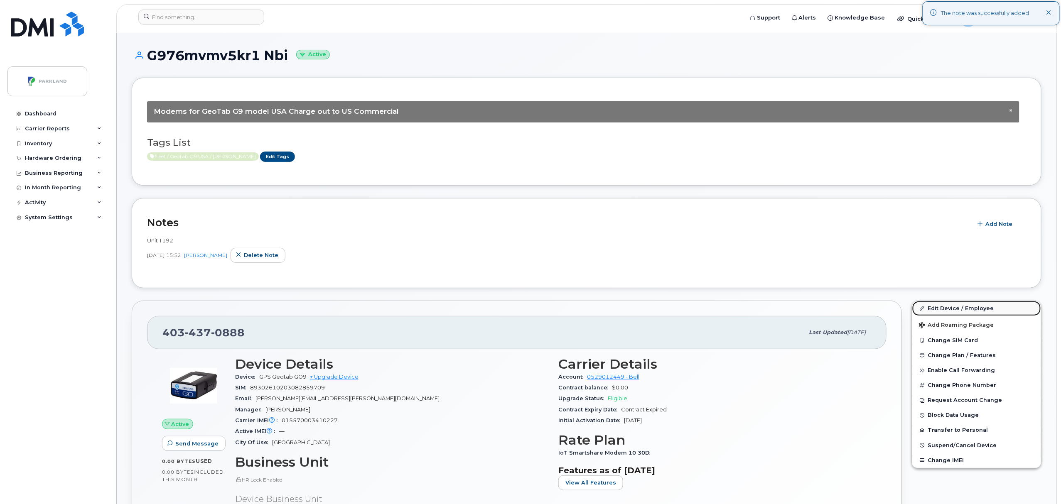
click at [952, 305] on link "Edit Device / Employee" at bounding box center [976, 308] width 129 height 15
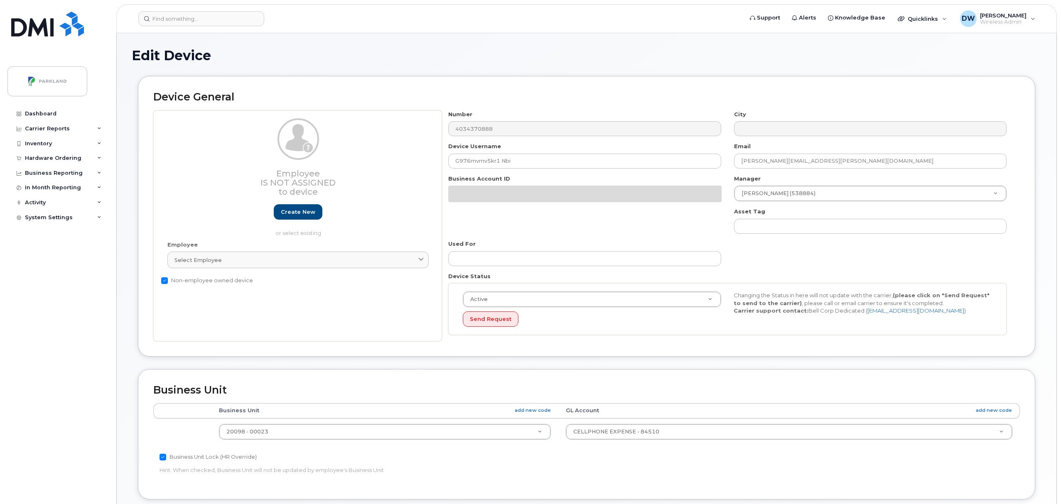
select select "1386637"
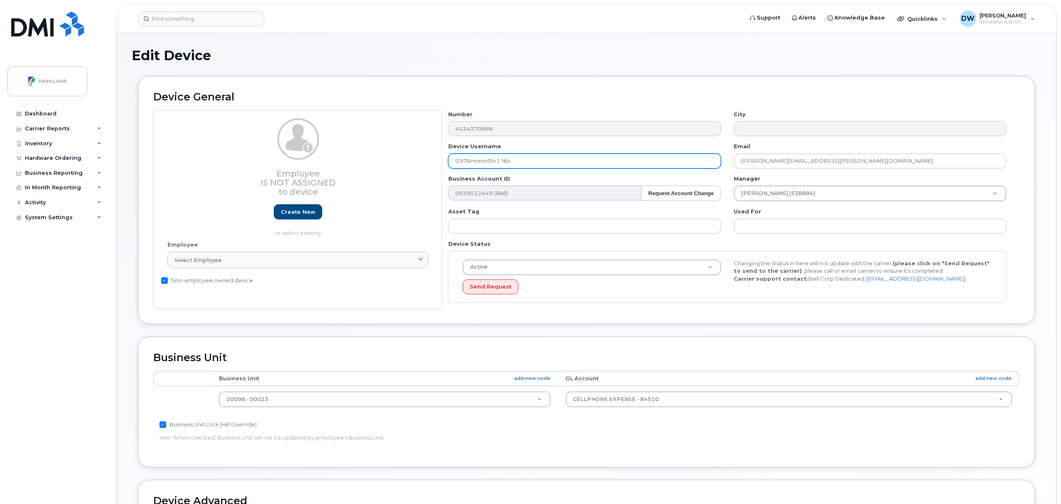
click at [472, 160] on input "G976mvmv5kr1 Nbi" at bounding box center [584, 161] width 273 height 15
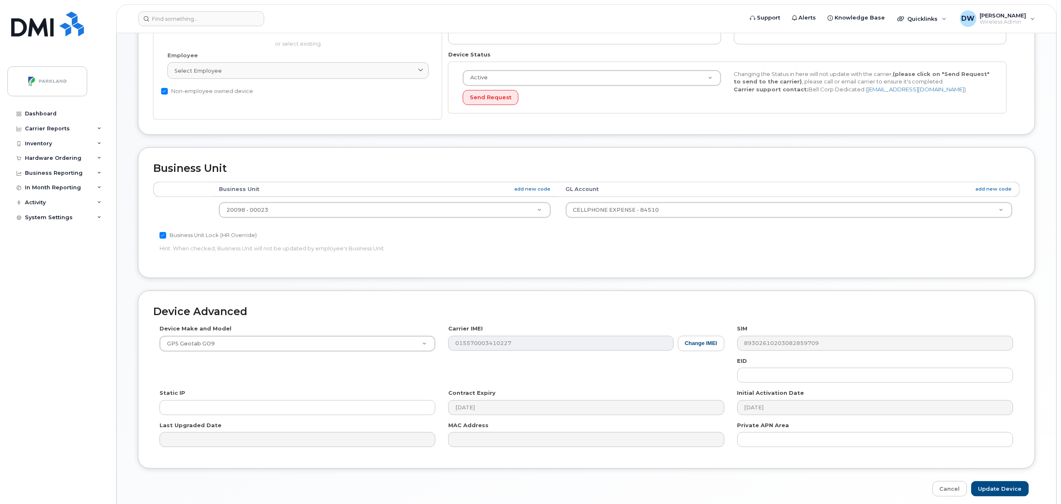
scroll to position [226, 0]
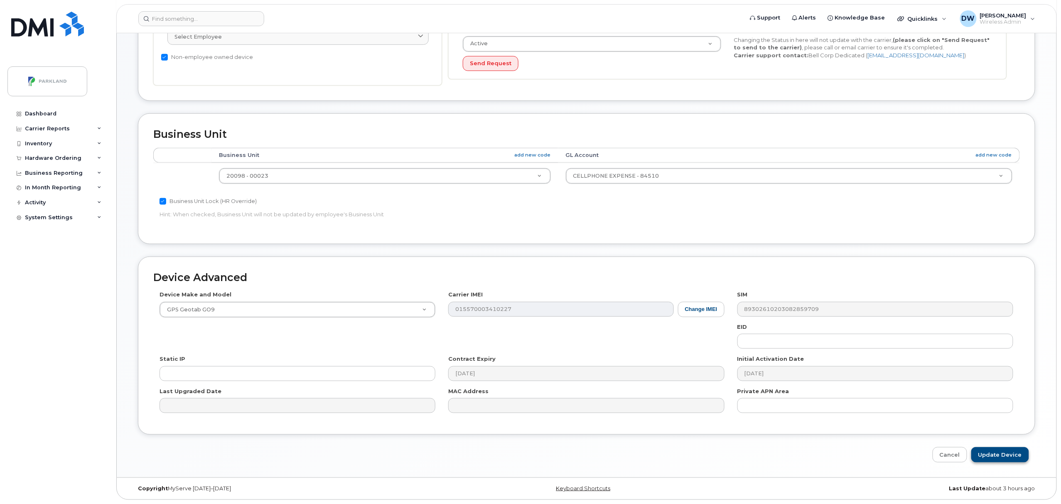
type input "G976MVMV5KR1"
click at [995, 450] on input "Update Device" at bounding box center [1000, 454] width 58 height 15
type input "Saving..."
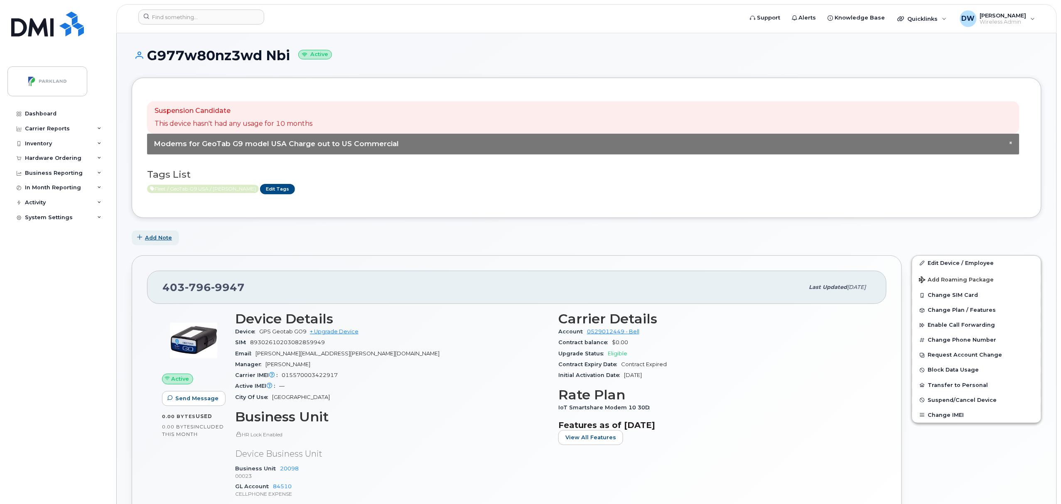
click at [156, 238] on span "Add Note" at bounding box center [158, 238] width 27 height 8
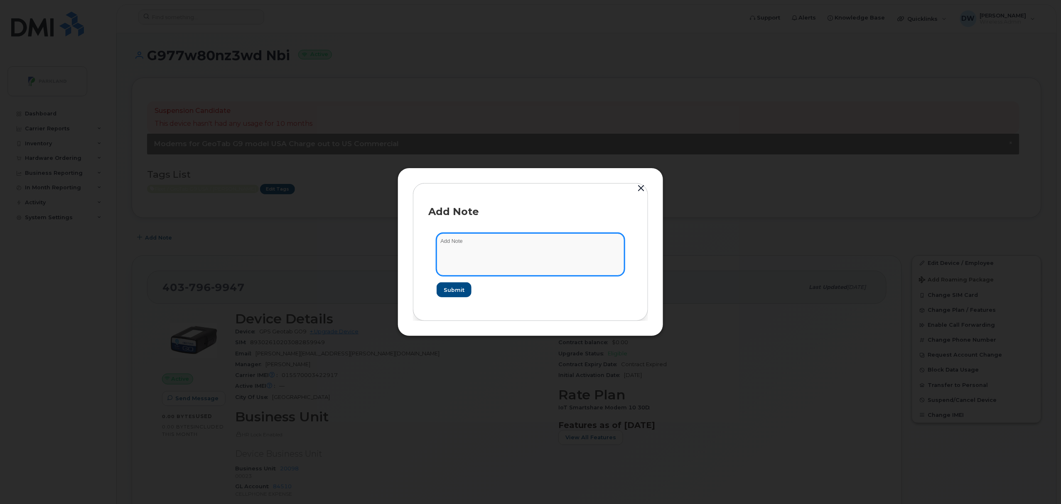
click at [471, 256] on textarea at bounding box center [531, 254] width 188 height 42
type textarea "Unit SB150"
click at [448, 289] on span "Submit" at bounding box center [453, 290] width 21 height 8
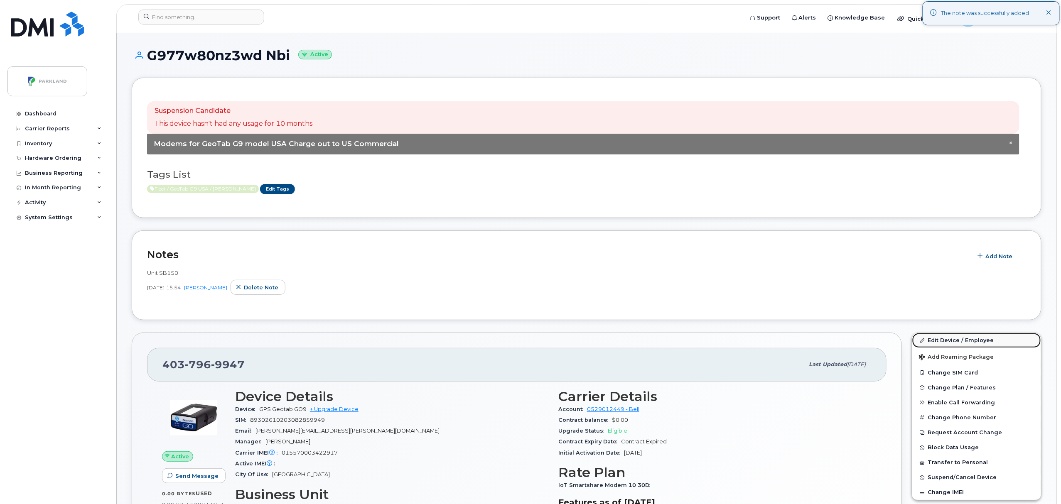
click at [963, 339] on link "Edit Device / Employee" at bounding box center [976, 340] width 129 height 15
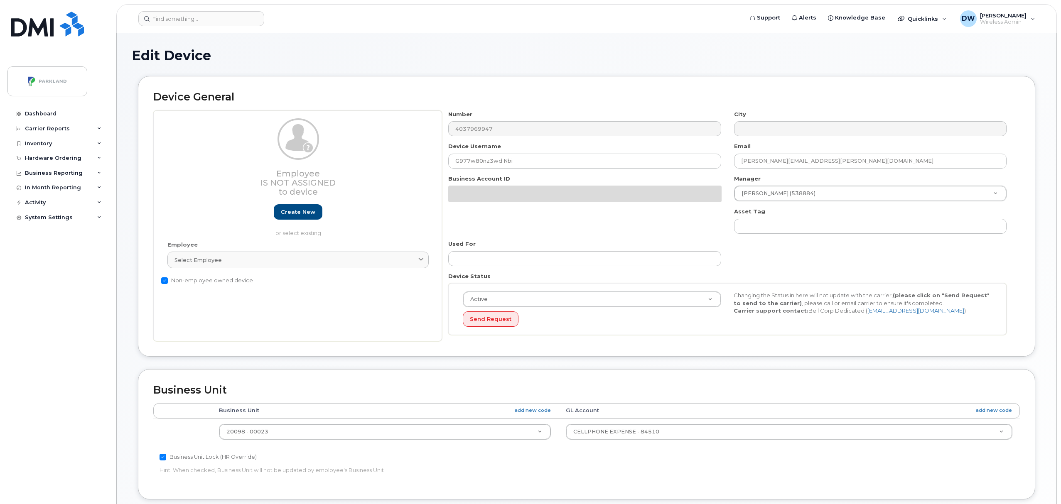
select select "1386637"
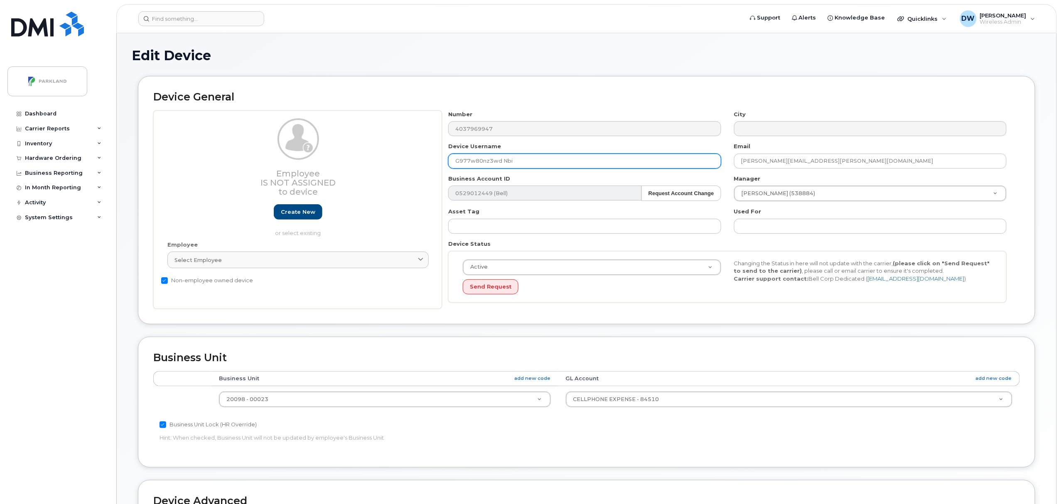
click at [475, 163] on input "G977w80nz3wd Nbi" at bounding box center [584, 161] width 273 height 15
drag, startPoint x: 484, startPoint y: 161, endPoint x: 490, endPoint y: 161, distance: 5.8
click at [490, 161] on input "G977W80nz3wd Nbi" at bounding box center [584, 161] width 273 height 15
drag, startPoint x: 496, startPoint y: 164, endPoint x: 529, endPoint y: 165, distance: 32.8
click at [529, 165] on input "G977W80NZ3wd Nbi" at bounding box center [584, 161] width 273 height 15
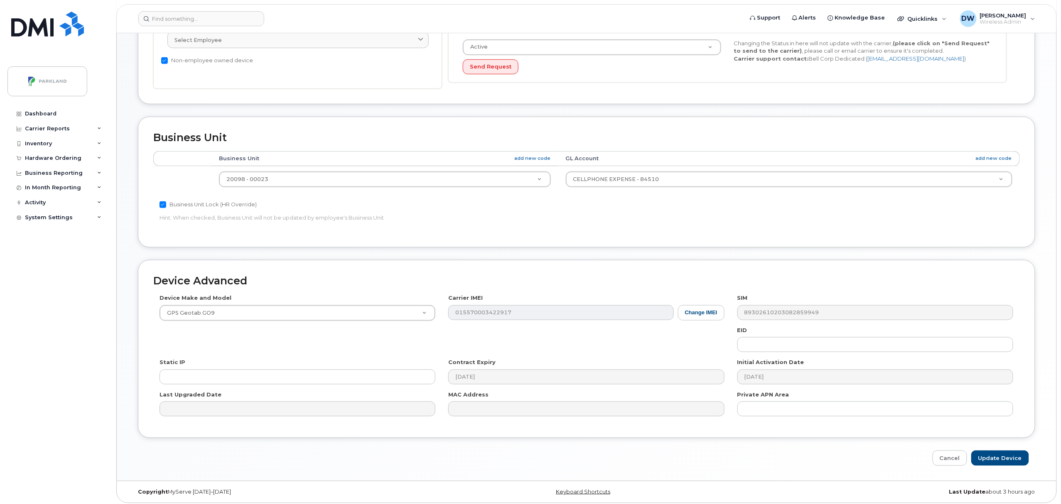
scroll to position [226, 0]
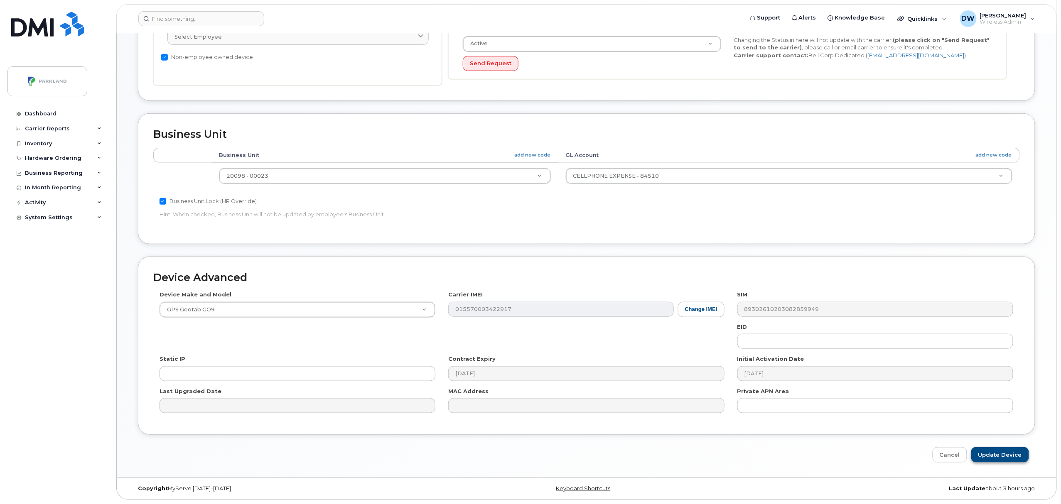
type input "G977W80NZ3WD"
click at [994, 454] on input "Update Device" at bounding box center [1000, 454] width 58 height 15
type input "Saving..."
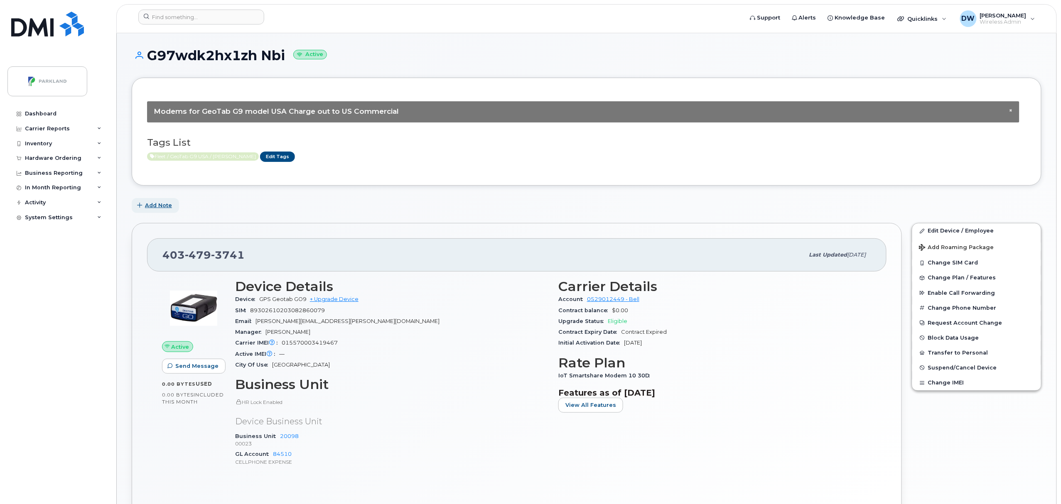
click at [153, 211] on button "Add Note" at bounding box center [155, 205] width 47 height 15
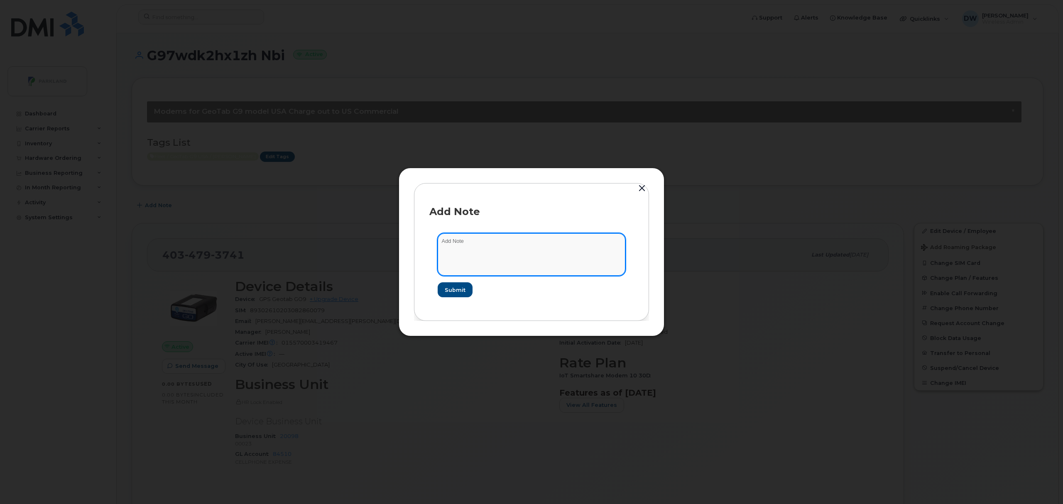
click at [487, 246] on textarea at bounding box center [532, 254] width 188 height 42
type textarea "Unit TW159"
click at [459, 286] on span "Submit" at bounding box center [453, 290] width 21 height 8
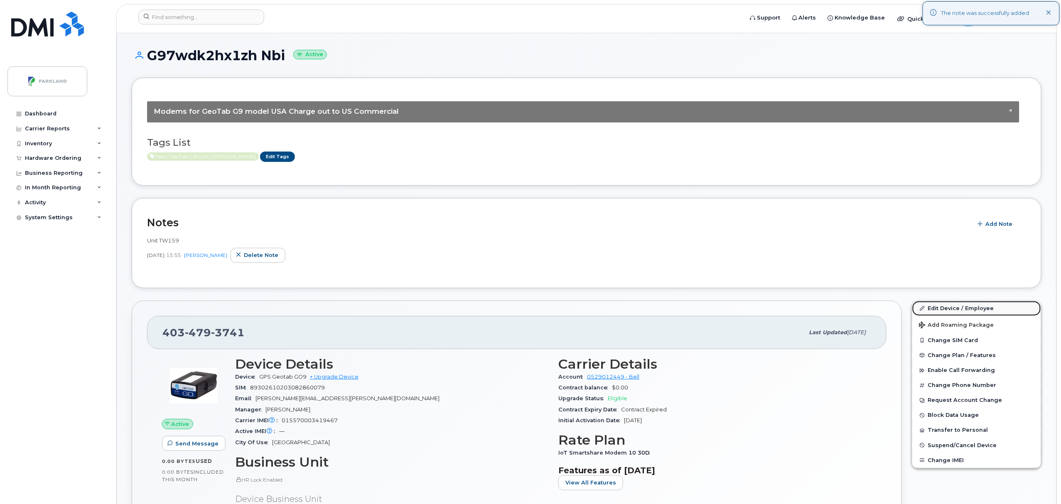
click at [947, 306] on link "Edit Device / Employee" at bounding box center [976, 308] width 129 height 15
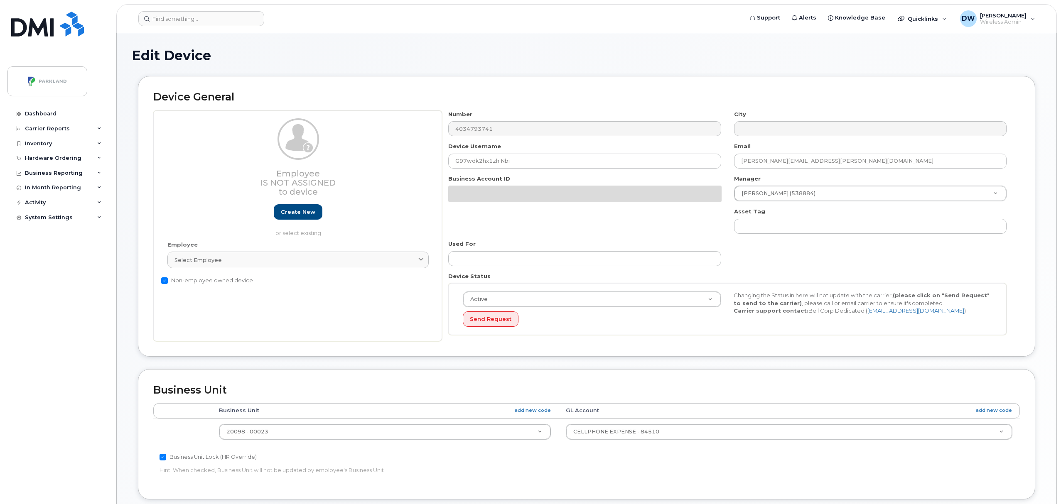
select select "1386637"
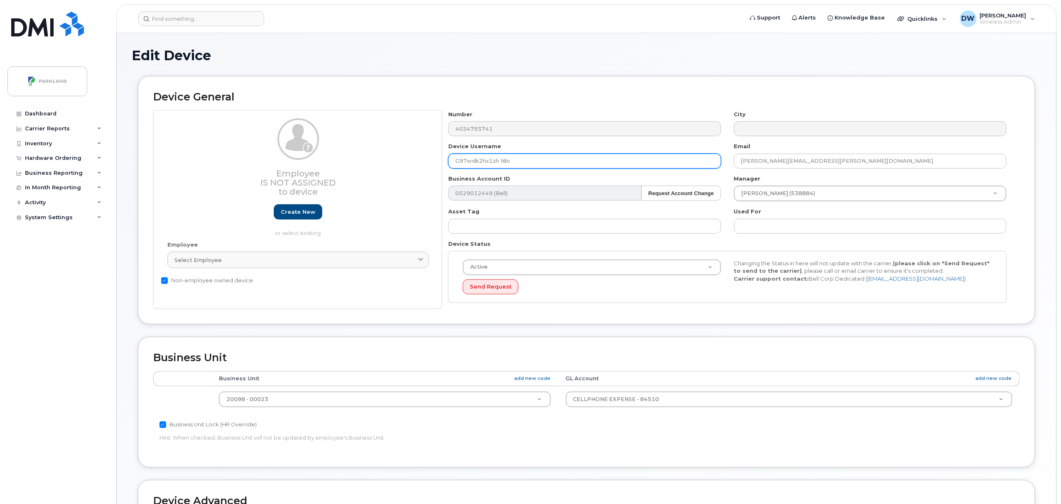
drag, startPoint x: 467, startPoint y: 164, endPoint x: 477, endPoint y: 165, distance: 10.0
click at [477, 165] on input "G97wdk2hx1zh Nbi" at bounding box center [584, 161] width 273 height 15
drag, startPoint x: 486, startPoint y: 164, endPoint x: 492, endPoint y: 163, distance: 6.2
click at [492, 163] on input "G97WDK2hx1zh Nbi" at bounding box center [584, 161] width 273 height 15
drag, startPoint x: 498, startPoint y: 162, endPoint x: 575, endPoint y: 169, distance: 77.6
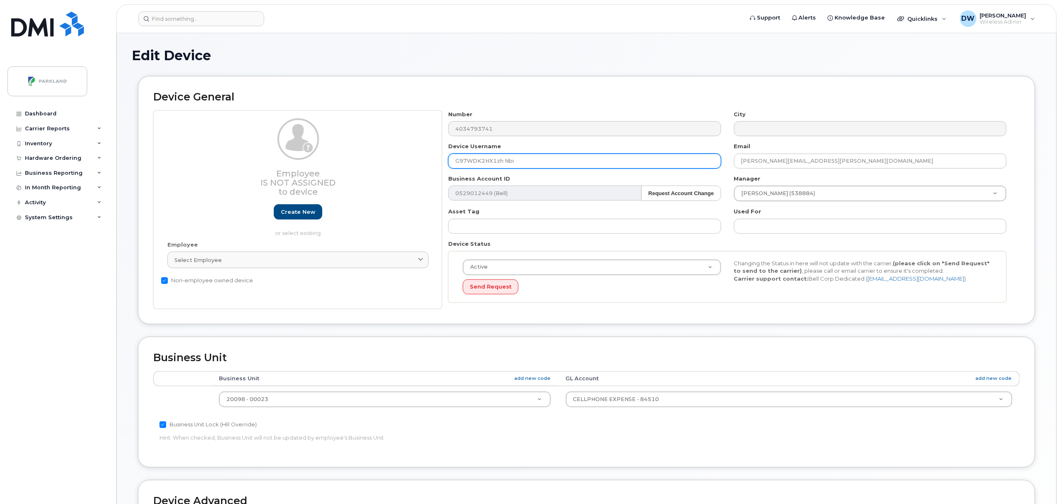
click at [575, 169] on div "Number 4034793741 City Device Username G97WDK2HX1zh Nbi Email Derrick.Wildi@par…" at bounding box center [727, 210] width 571 height 199
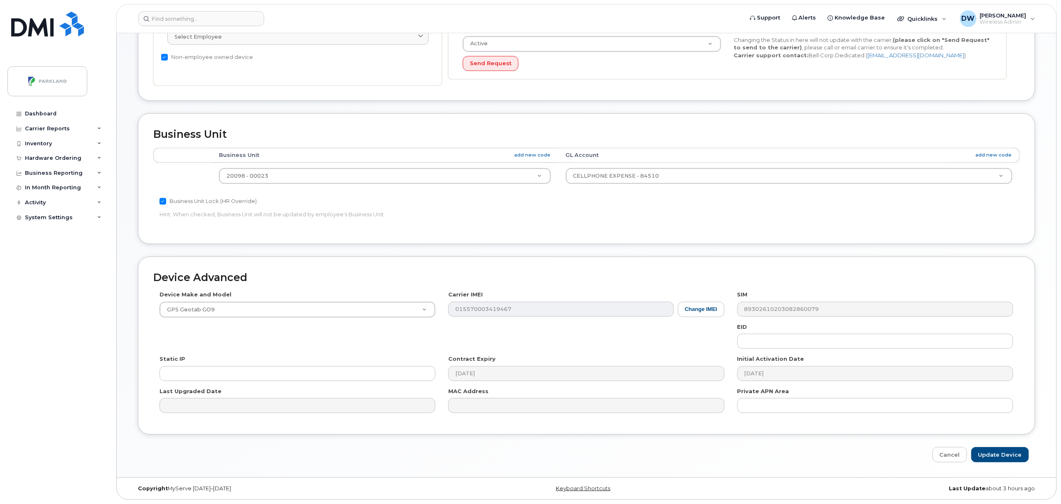
scroll to position [226, 0]
type input "G97WDK2HX1ZH"
click at [1006, 455] on input "Update Device" at bounding box center [1000, 454] width 58 height 15
type input "Saving..."
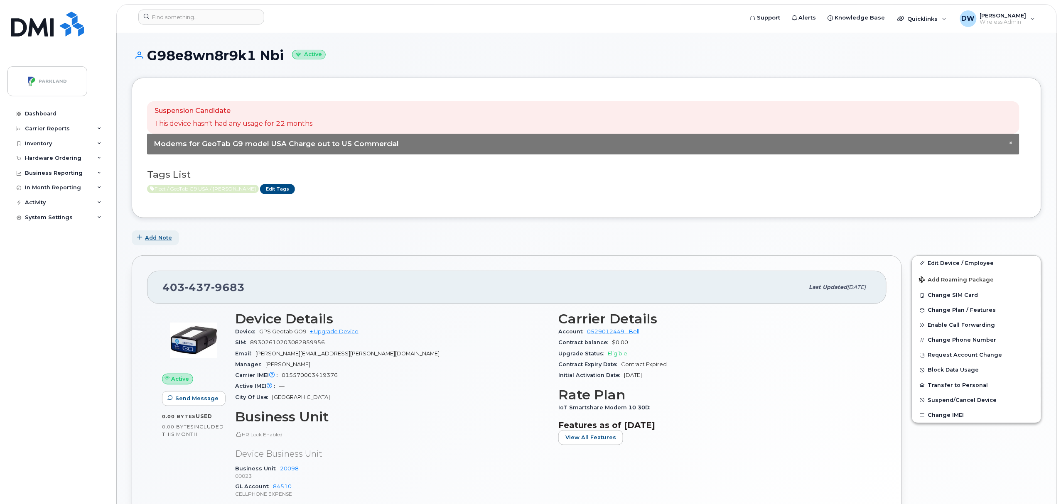
click at [161, 235] on span "Add Note" at bounding box center [158, 238] width 27 height 8
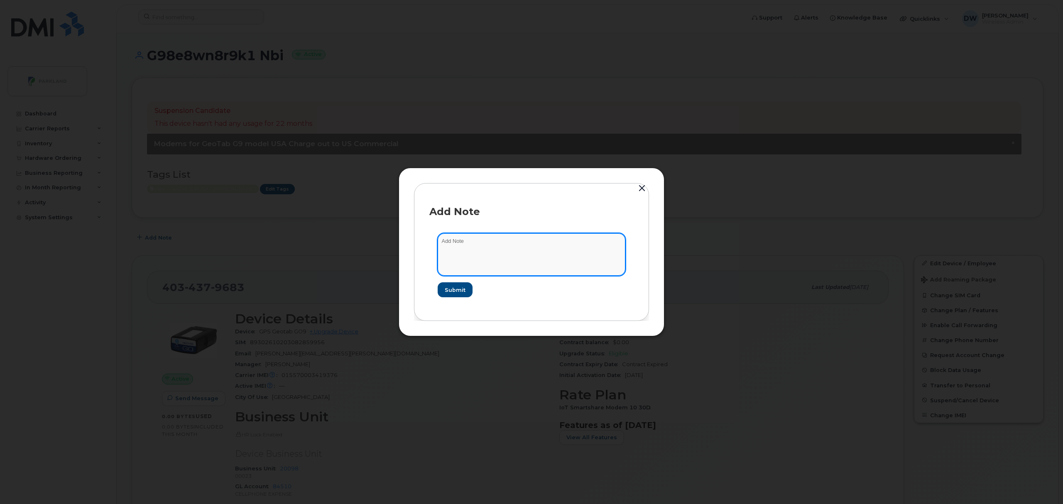
click at [474, 239] on textarea at bounding box center [532, 254] width 188 height 42
type textarea "Unit SB149"
click at [449, 291] on span "Submit" at bounding box center [453, 290] width 21 height 8
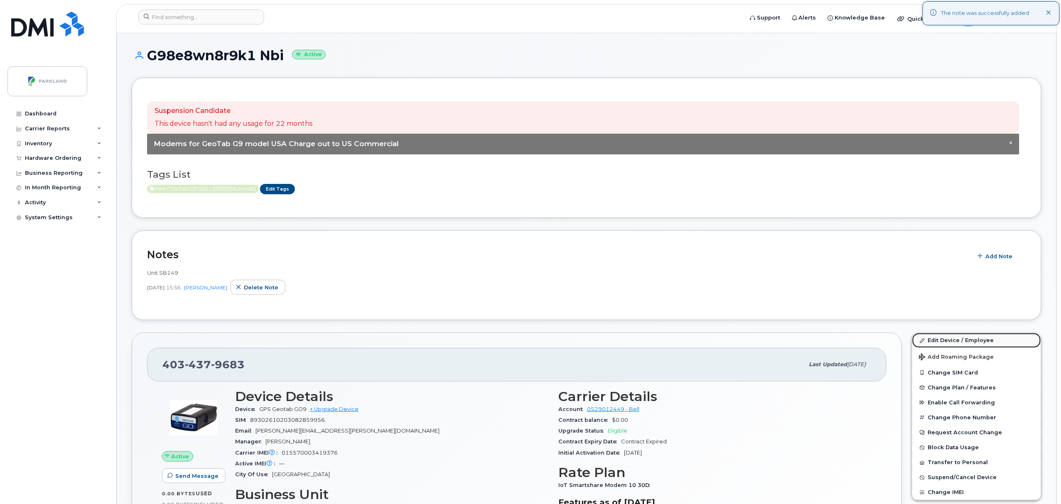
click at [948, 342] on link "Edit Device / Employee" at bounding box center [976, 340] width 129 height 15
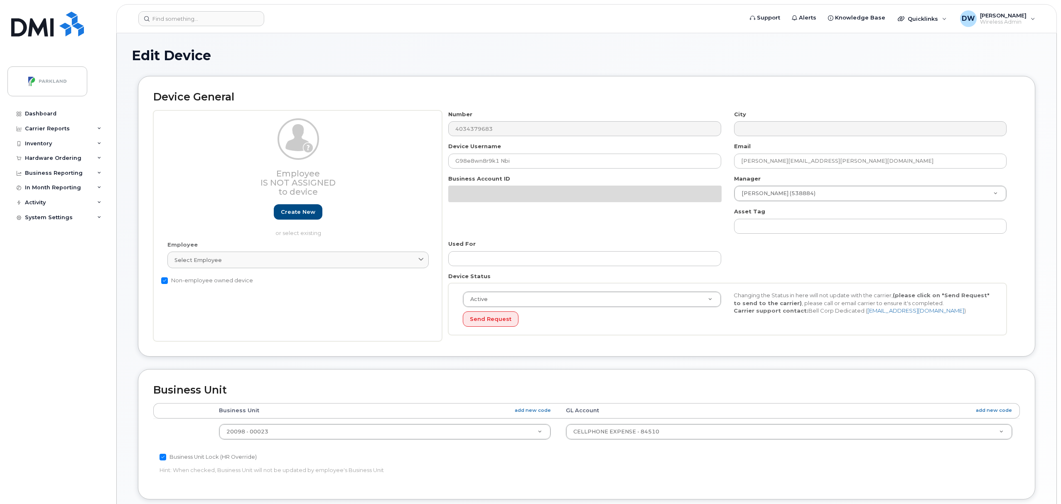
select select "1386637"
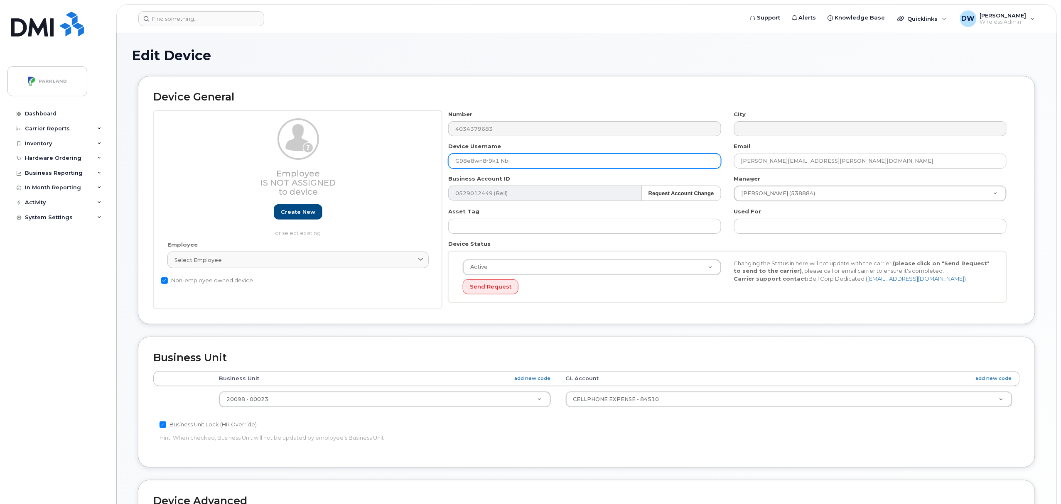
click at [472, 163] on input "G98e8wn8r9k1 Nbi" at bounding box center [584, 161] width 273 height 15
click at [479, 165] on input "G98E8wn8r9k1 Nbi" at bounding box center [584, 161] width 273 height 15
drag, startPoint x: 474, startPoint y: 162, endPoint x: 483, endPoint y: 162, distance: 8.3
click at [483, 162] on input "G98E8wn8r9k1 Nbi" at bounding box center [584, 161] width 273 height 15
click at [490, 163] on input "G98E8WN8r9k1 Nbi" at bounding box center [584, 161] width 273 height 15
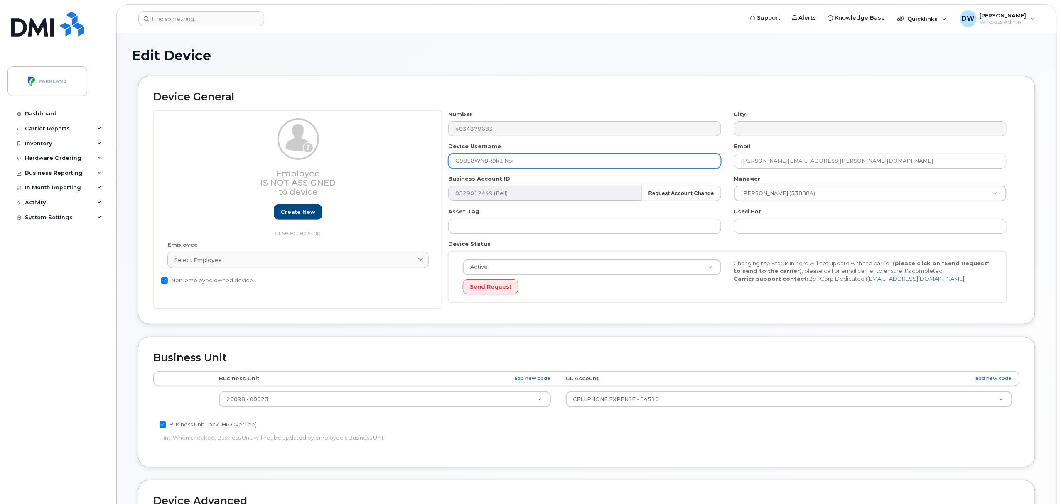
click at [499, 163] on input "G98E8WN8R9k1 Nbi" at bounding box center [584, 161] width 273 height 15
drag, startPoint x: 502, startPoint y: 162, endPoint x: 538, endPoint y: 160, distance: 36.6
click at [538, 160] on input "G98E8WN8R9K1 Nbi" at bounding box center [584, 161] width 273 height 15
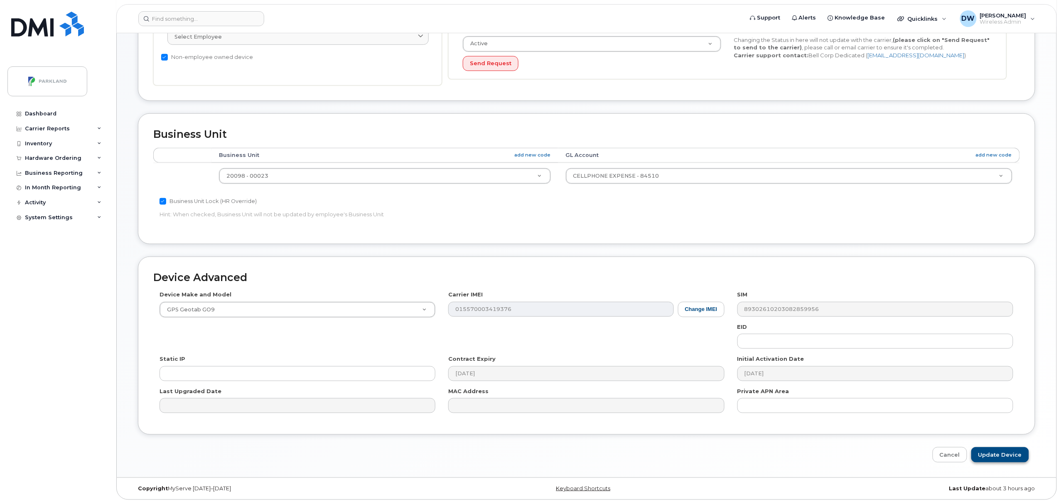
type input "G98E8WN8R9K1"
click at [1005, 451] on input "Update Device" at bounding box center [1000, 454] width 58 height 15
type input "Saving..."
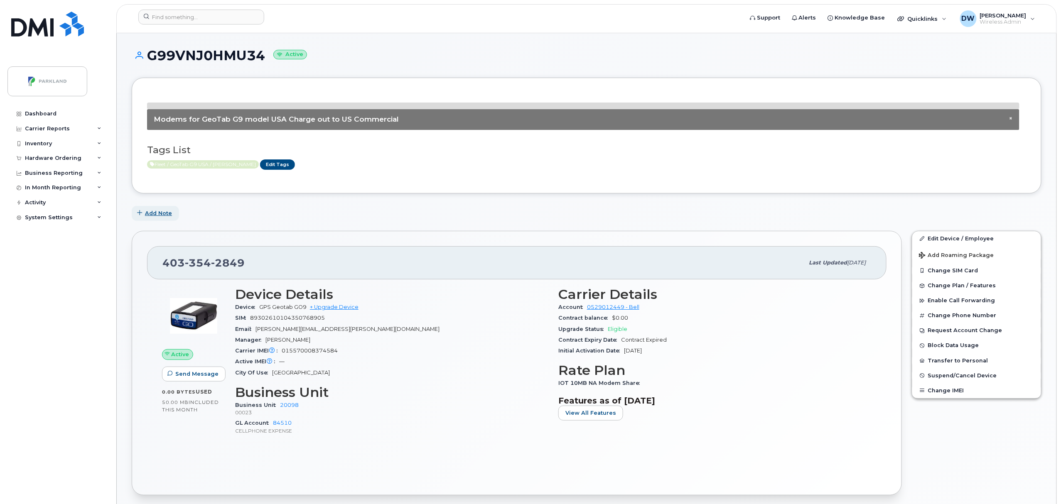
click at [148, 217] on span "Add Note" at bounding box center [158, 213] width 27 height 8
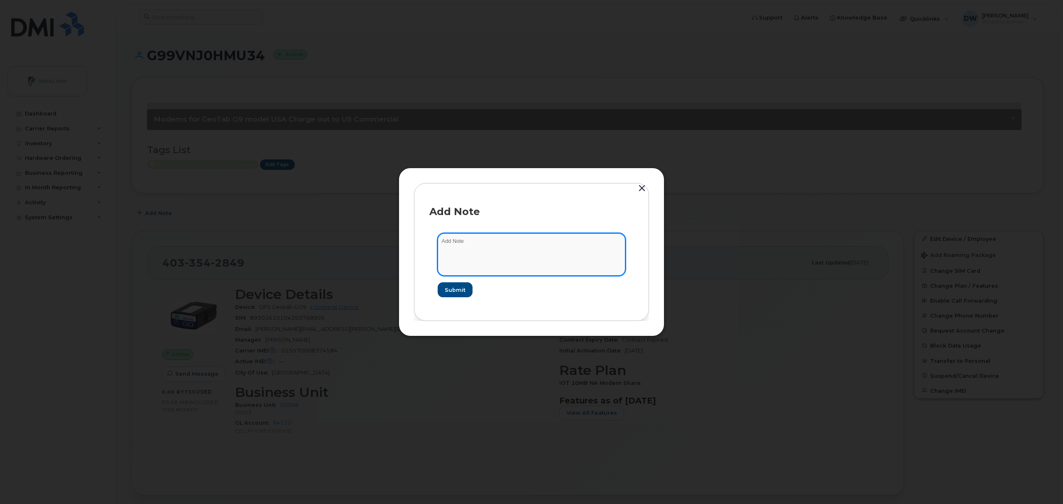
click at [481, 241] on textarea at bounding box center [532, 254] width 188 height 42
type textarea "Unit T241"
click at [451, 287] on span "Submit" at bounding box center [455, 290] width 21 height 8
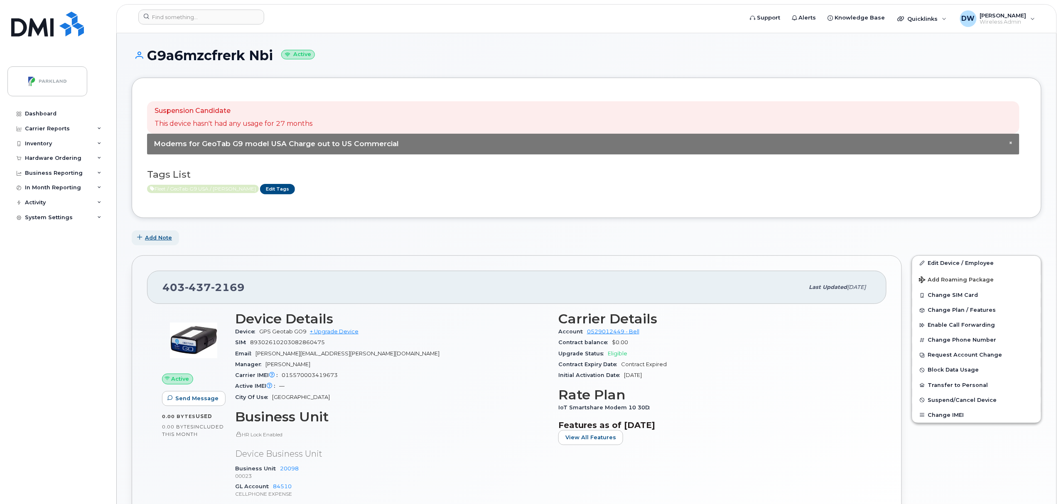
click at [160, 235] on span "Add Note" at bounding box center [158, 238] width 27 height 8
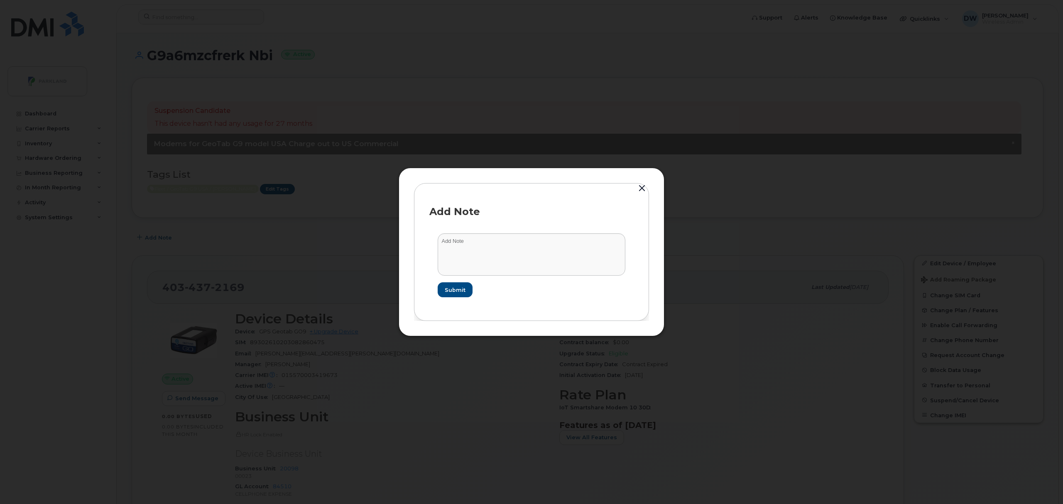
click at [643, 185] on button "button" at bounding box center [642, 189] width 12 height 12
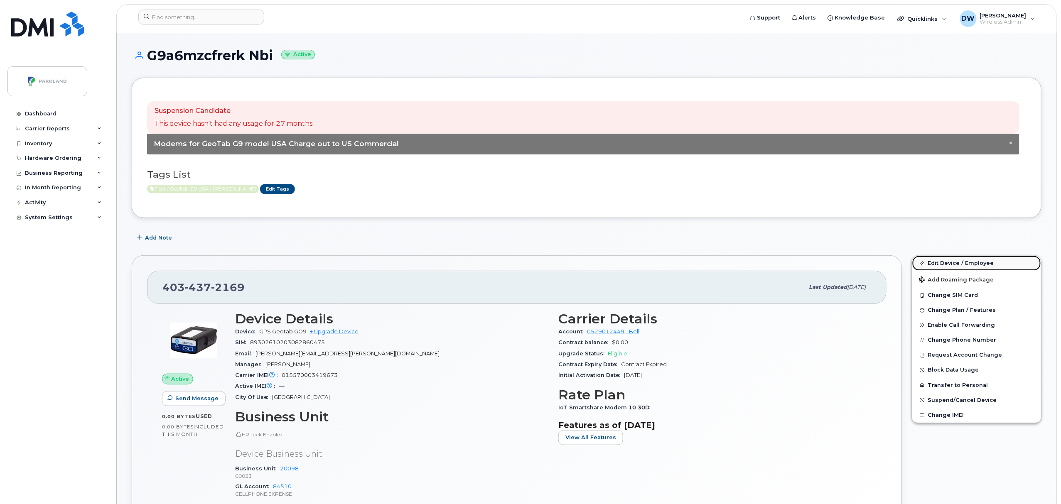
click at [964, 258] on link "Edit Device / Employee" at bounding box center [976, 263] width 129 height 15
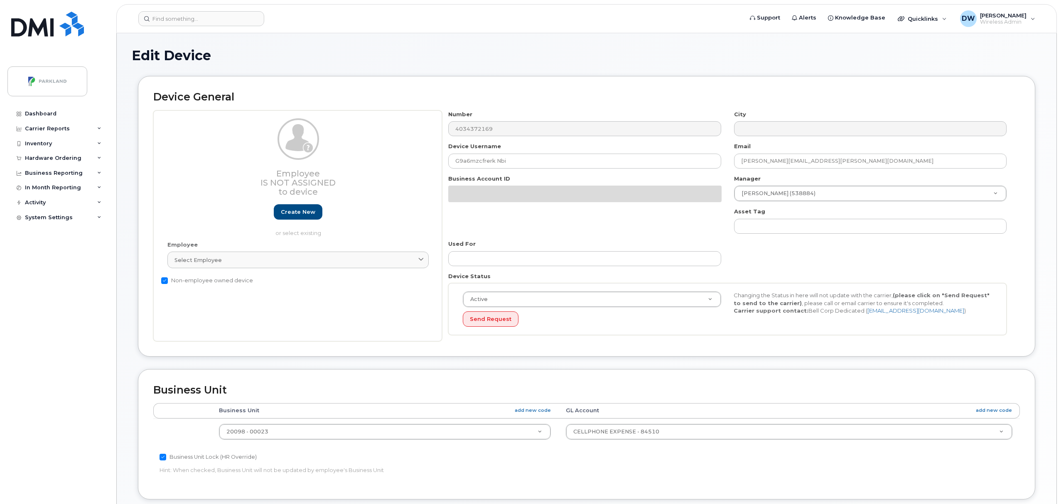
select select "1386637"
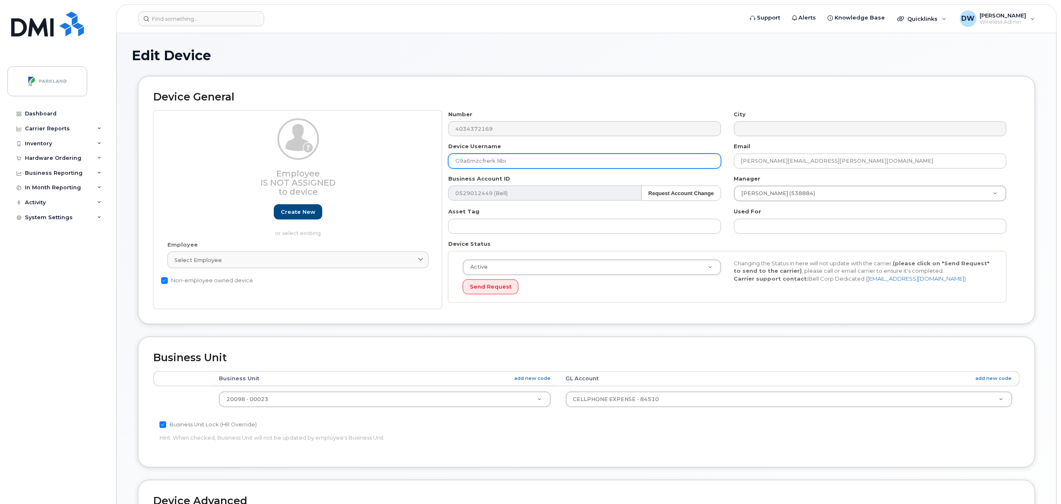
drag, startPoint x: 464, startPoint y: 165, endPoint x: 469, endPoint y: 164, distance: 4.3
click at [469, 164] on input "G9a6mzcfrerk Nbi" at bounding box center [584, 161] width 273 height 15
click at [472, 164] on input "G9A6mzcfrerk Nbi" at bounding box center [584, 161] width 273 height 15
drag, startPoint x: 502, startPoint y: 160, endPoint x: 573, endPoint y: 157, distance: 71.5
click at [573, 157] on input "G9A6MZCFRERKmzcfrerk Nbi" at bounding box center [584, 161] width 273 height 15
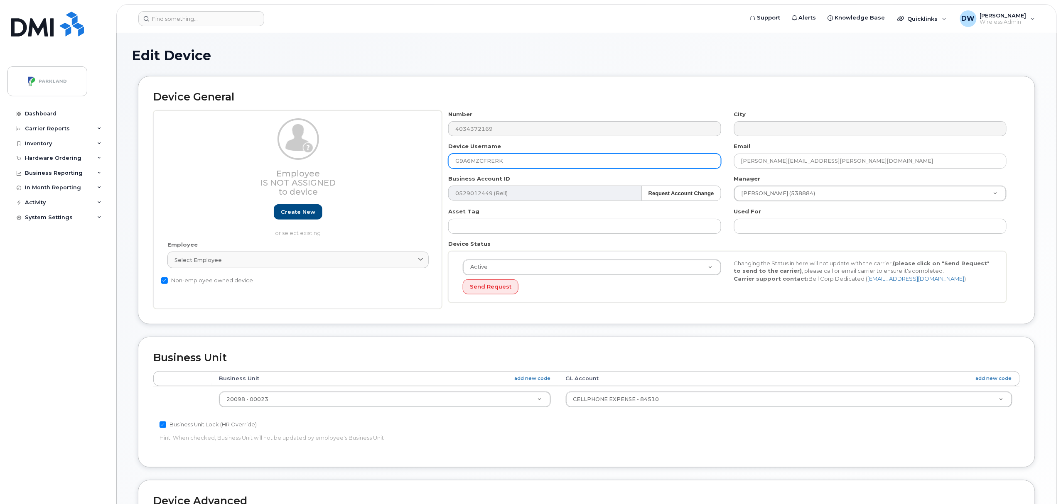
type input "G9A6MZCFRERK"
click at [1061, 456] on body "Support Alerts Knowledge Base Quicklinks Suspend / Cancel Device Change SIM Car…" at bounding box center [530, 364] width 1061 height 728
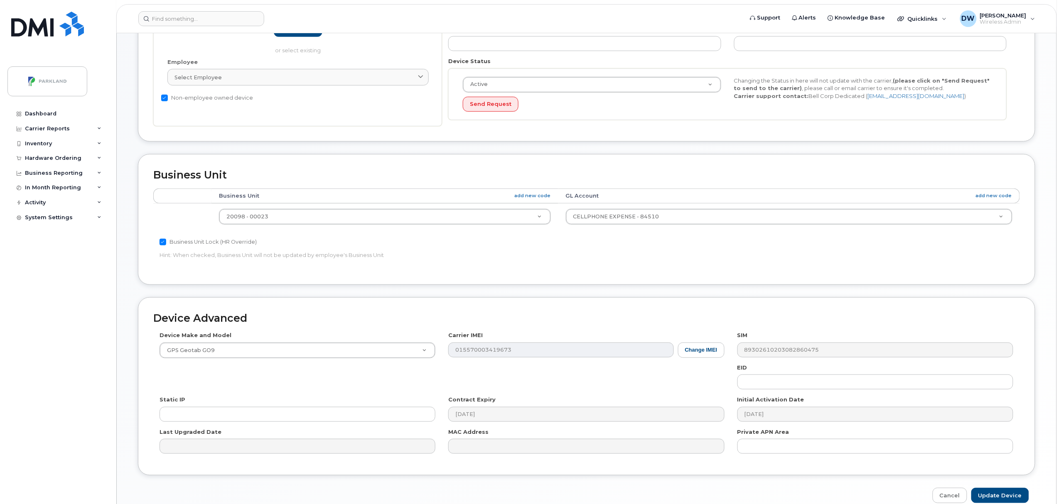
scroll to position [198, 0]
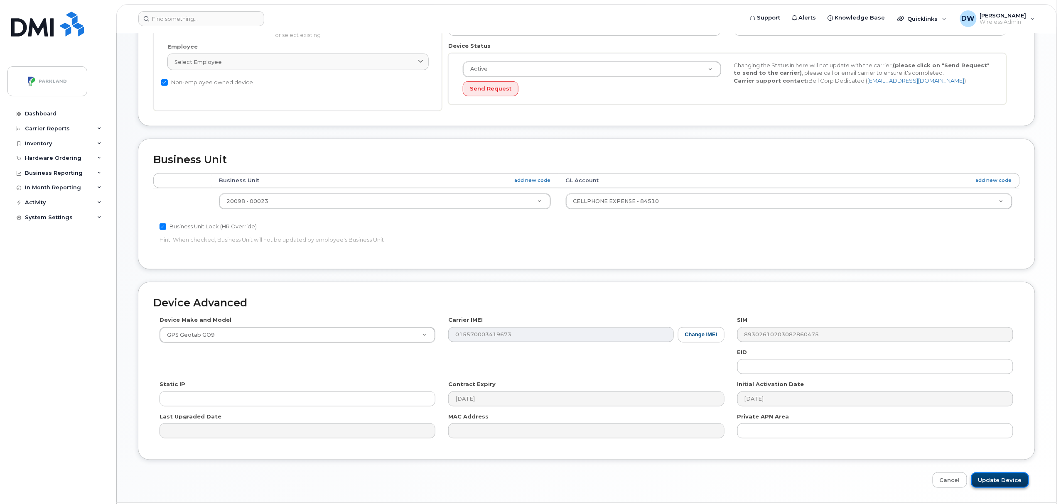
click at [1001, 482] on input "Update Device" at bounding box center [1000, 480] width 58 height 15
type input "Saving..."
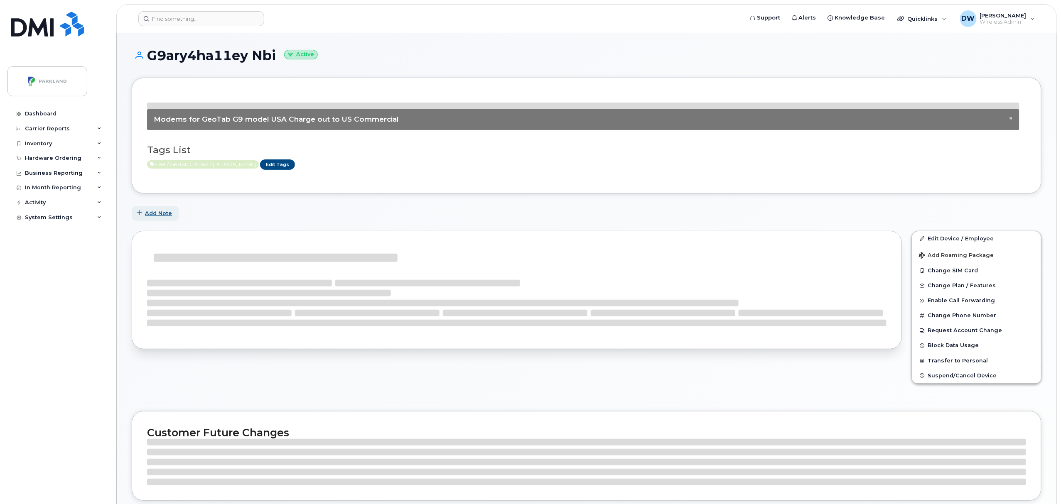
click at [157, 212] on span "Add Note" at bounding box center [158, 213] width 27 height 8
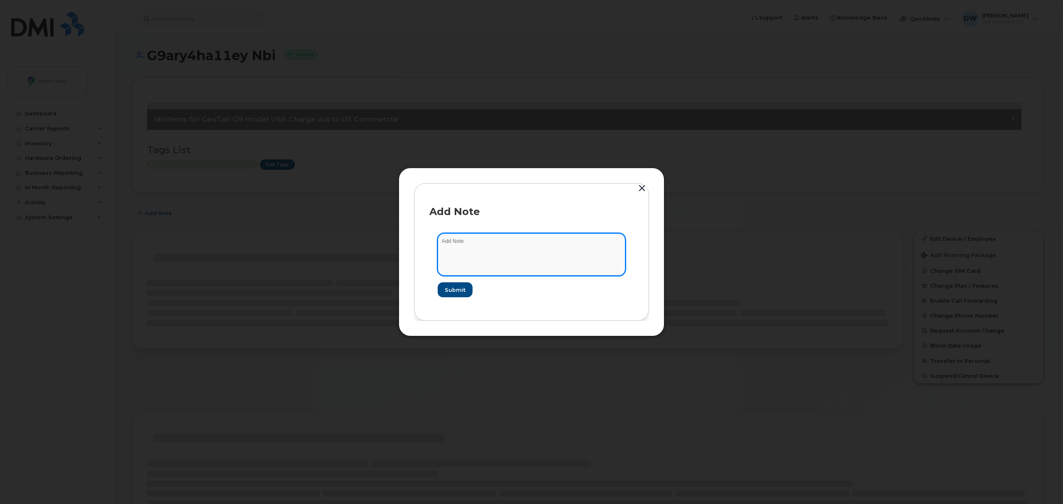
click at [469, 243] on textarea at bounding box center [532, 254] width 188 height 42
type textarea "Unit T233"
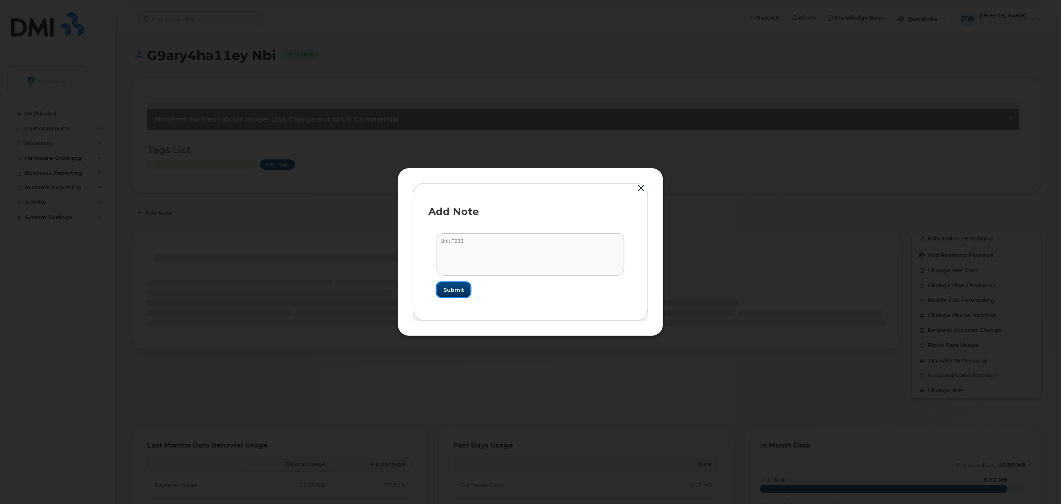
click at [455, 292] on span "Submit" at bounding box center [453, 290] width 21 height 8
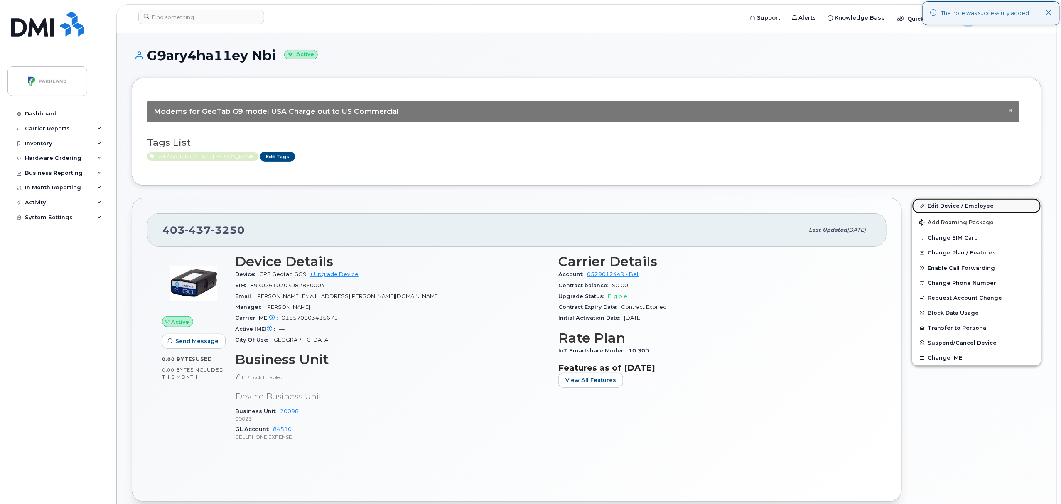
click at [968, 204] on div "× Modems for GeoTab G9 model USA Charge out to US Commercial Tags List Fleet / …" at bounding box center [587, 468] width 910 height 780
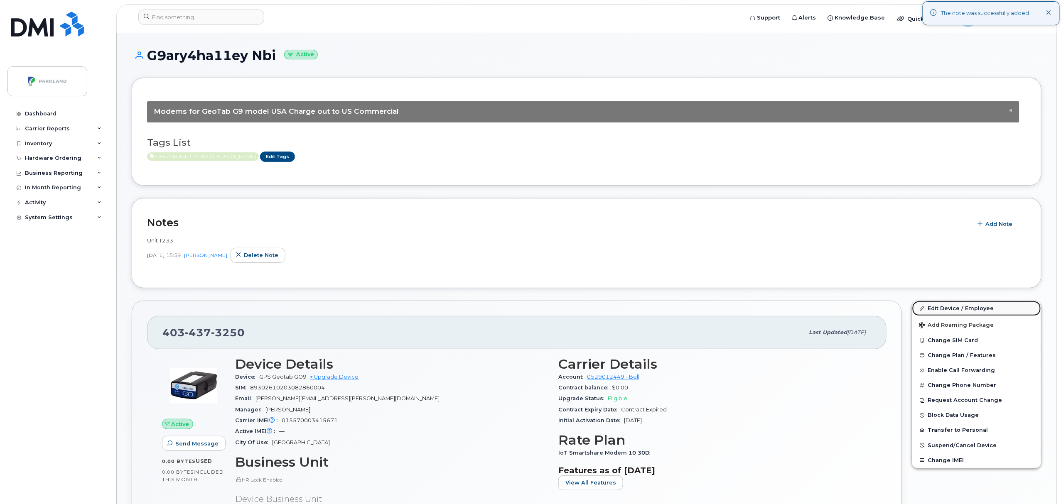
click at [948, 306] on link "Edit Device / Employee" at bounding box center [976, 308] width 129 height 15
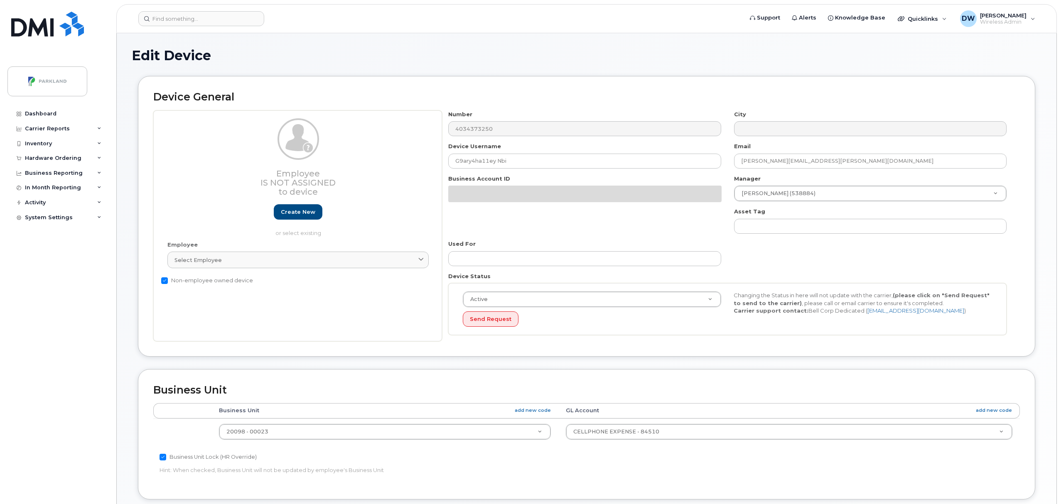
select select "1386637"
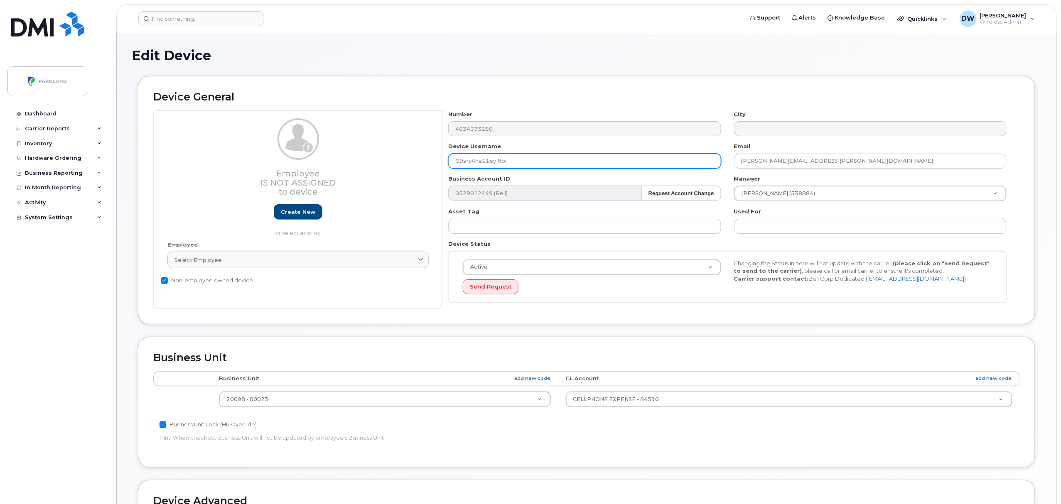
drag, startPoint x: 464, startPoint y: 163, endPoint x: 472, endPoint y: 163, distance: 8.3
click at [472, 163] on input "G9ary4ha11ey Nbi" at bounding box center [584, 161] width 273 height 15
drag, startPoint x: 479, startPoint y: 163, endPoint x: 485, endPoint y: 163, distance: 5.8
click at [485, 163] on input "G9ARY4ha11ey Nbi" at bounding box center [584, 161] width 273 height 15
drag, startPoint x: 494, startPoint y: 160, endPoint x: 499, endPoint y: 160, distance: 4.6
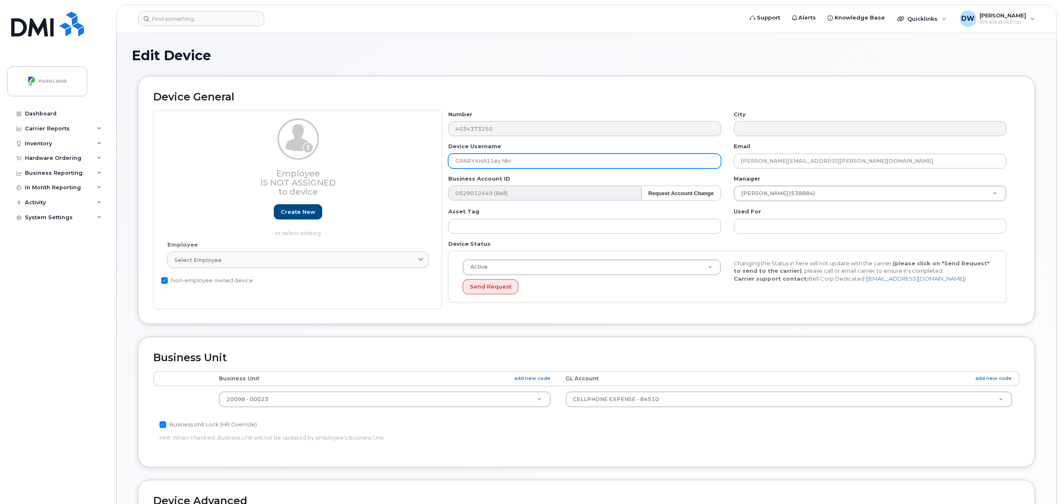
click at [499, 160] on input "G9ARY4HA11ey Nbi" at bounding box center [584, 161] width 273 height 15
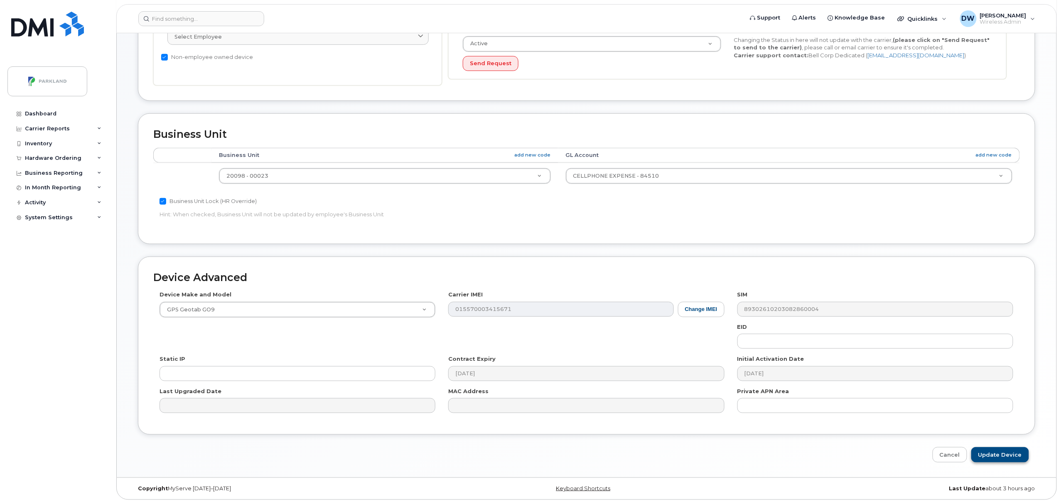
type input "G9ARY4HA11EY"
click at [996, 456] on input "Update Device" at bounding box center [1000, 454] width 58 height 15
type input "Saving..."
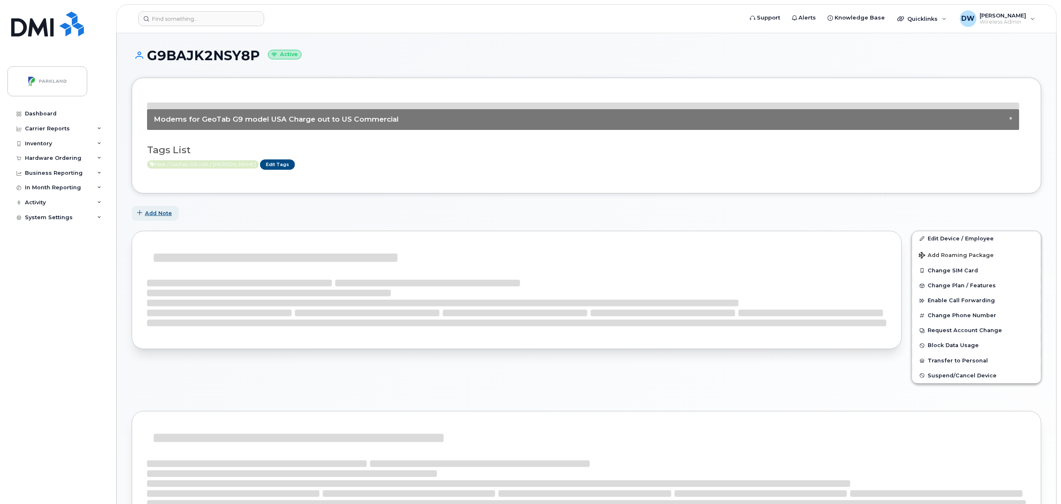
click at [165, 214] on span "Add Note" at bounding box center [158, 213] width 27 height 8
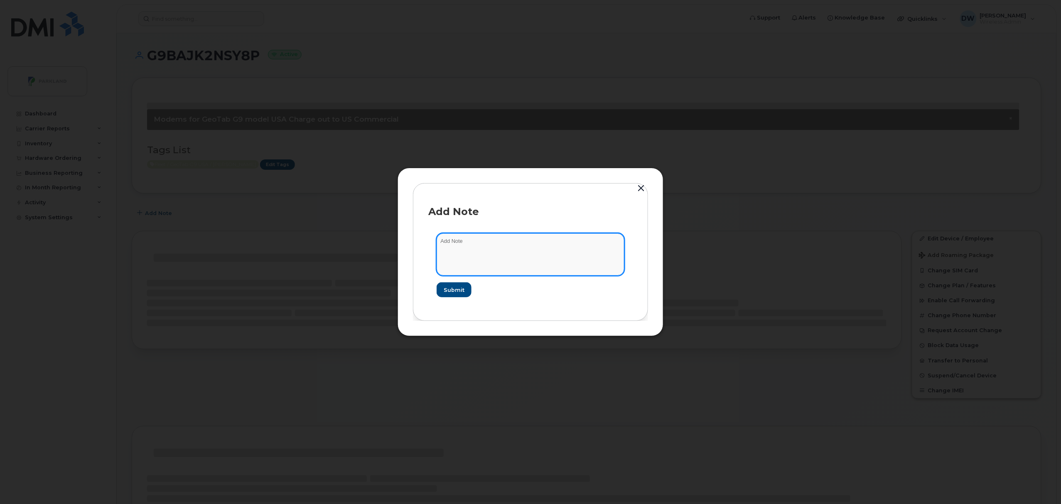
click at [442, 247] on textarea at bounding box center [531, 254] width 188 height 42
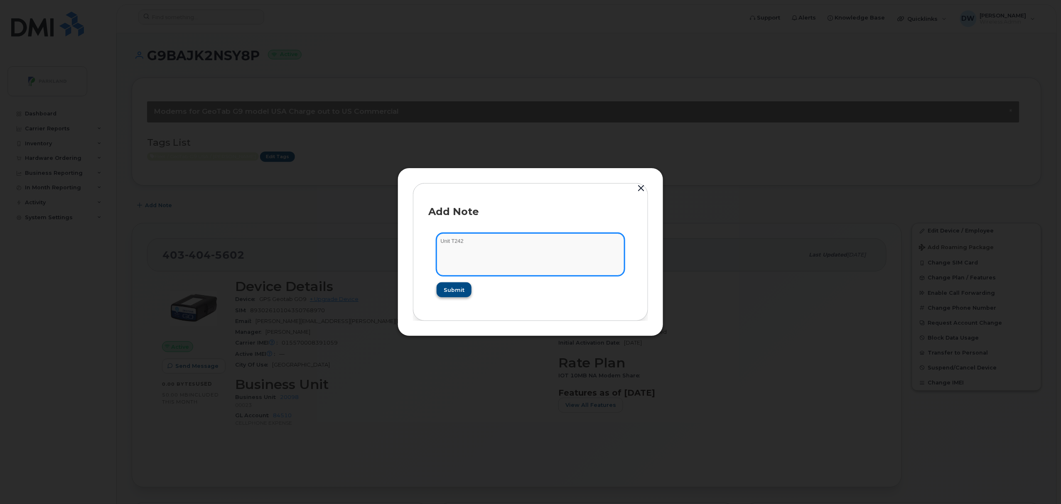
type textarea "Unit T242"
click at [454, 287] on span "Submit" at bounding box center [453, 290] width 21 height 8
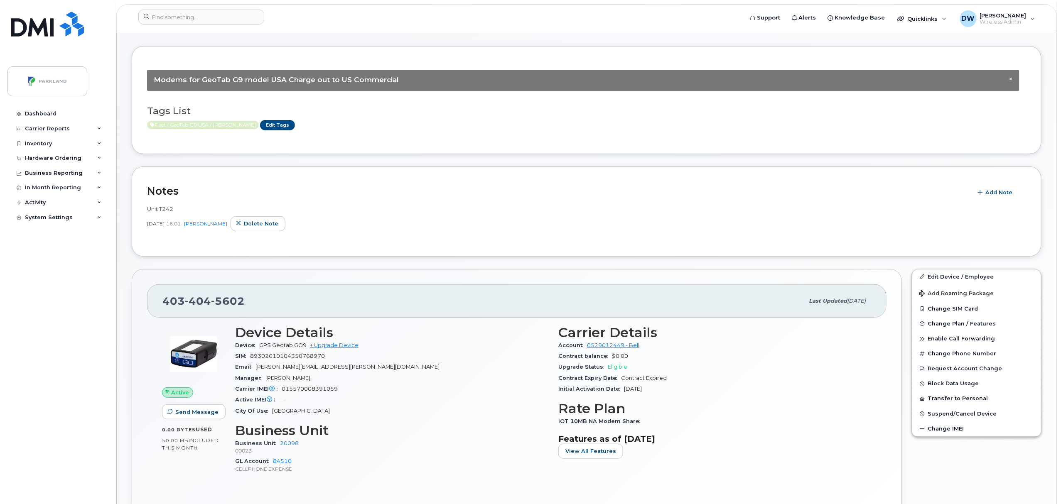
scroll to position [19, 0]
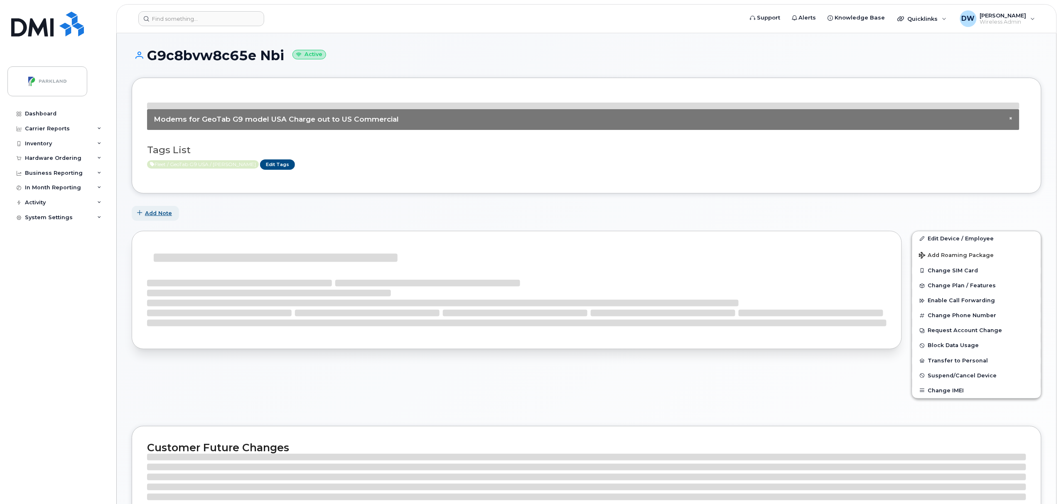
click at [159, 211] on span "Add Note" at bounding box center [158, 213] width 27 height 8
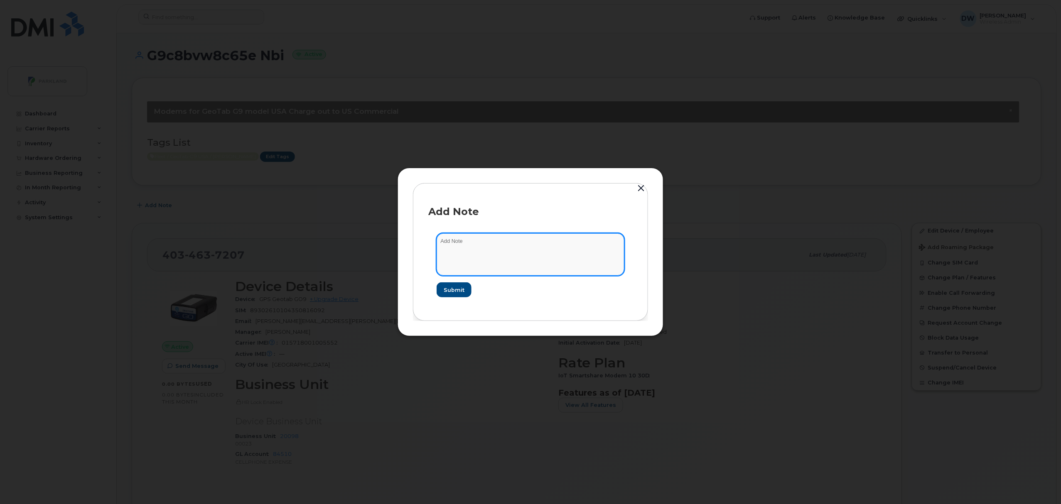
click at [544, 258] on textarea at bounding box center [531, 254] width 188 height 42
type textarea "UnitT236-272-509"
click at [446, 287] on span "Submit" at bounding box center [453, 290] width 21 height 8
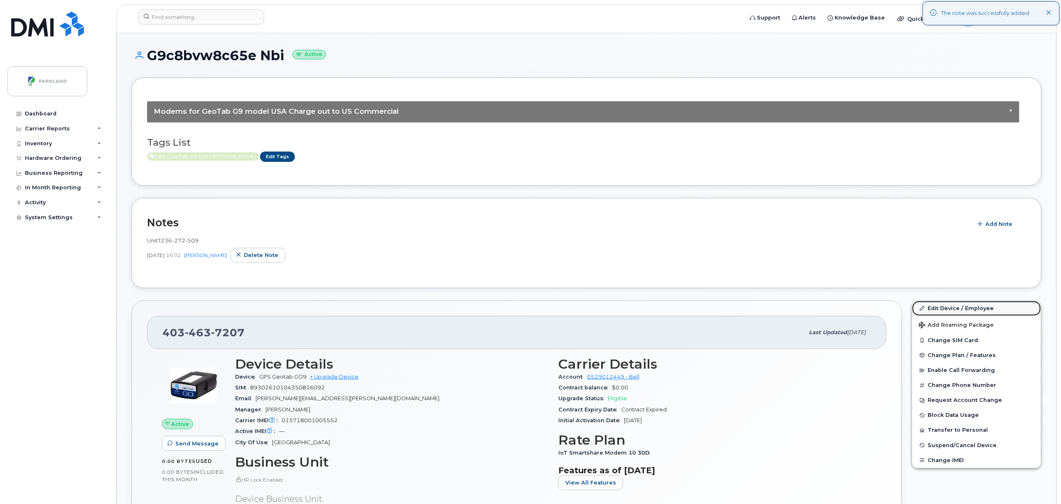
click at [943, 305] on link "Edit Device / Employee" at bounding box center [976, 308] width 129 height 15
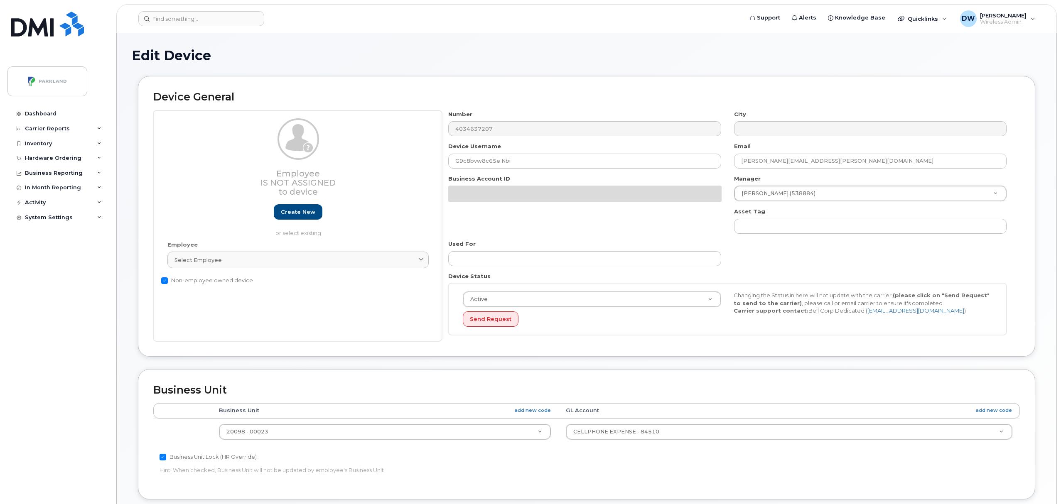
select select "1386637"
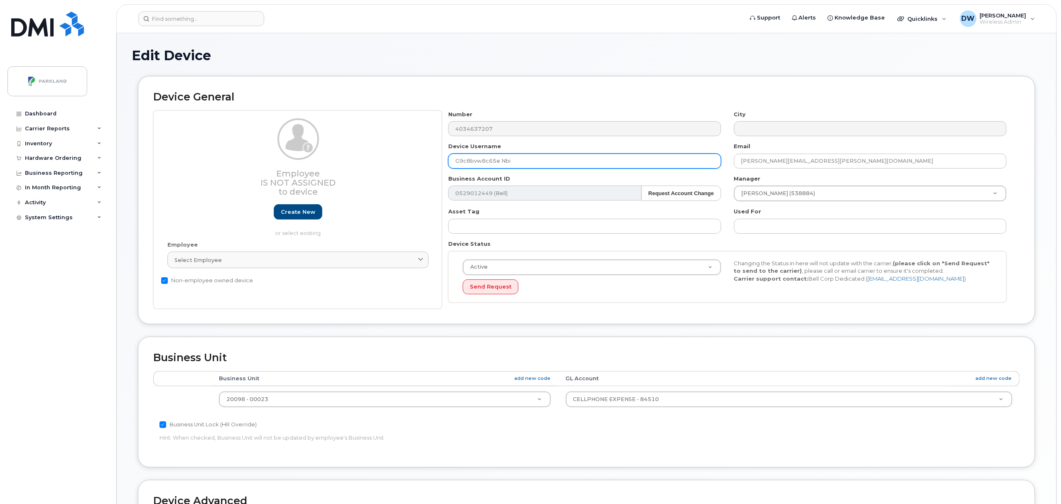
click at [465, 164] on input "G9c8bvw8c65e Nbi" at bounding box center [584, 161] width 273 height 15
drag, startPoint x: 471, startPoint y: 162, endPoint x: 482, endPoint y: 161, distance: 11.7
click at [482, 161] on input "G9C8bvw8c65e Nbi" at bounding box center [584, 161] width 273 height 15
click at [492, 162] on input "G9C8BVW8c65e Nbi" at bounding box center [584, 161] width 273 height 15
drag, startPoint x: 499, startPoint y: 162, endPoint x: 529, endPoint y: 162, distance: 29.9
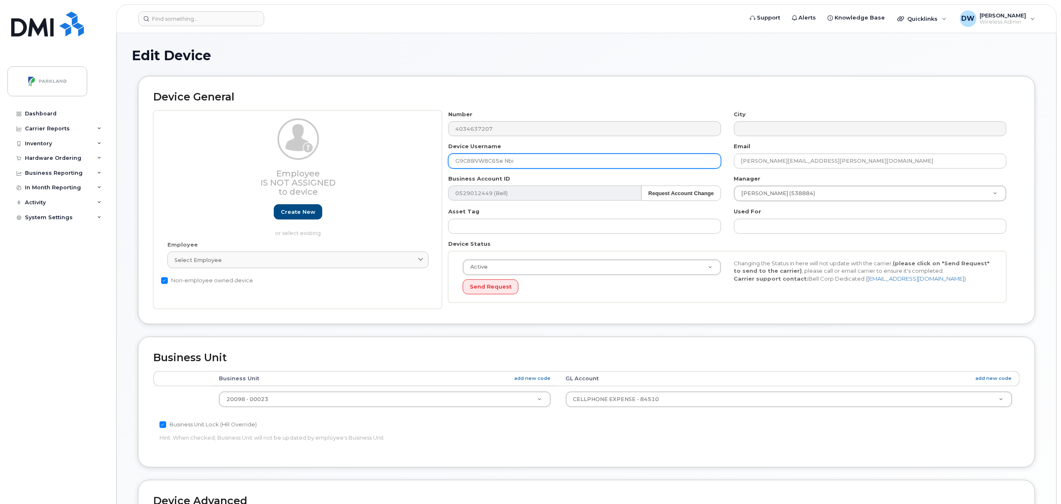
click at [529, 162] on input "G9C8BVW8C65e Nbi" at bounding box center [584, 161] width 273 height 15
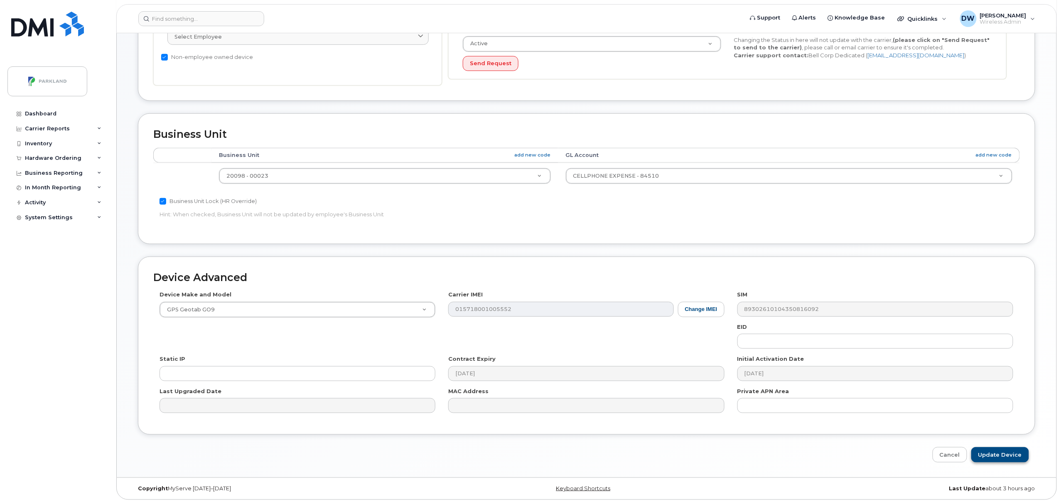
type input "G9C8BVW8C65E"
click at [993, 451] on input "Update Device" at bounding box center [1000, 454] width 58 height 15
type input "Saving..."
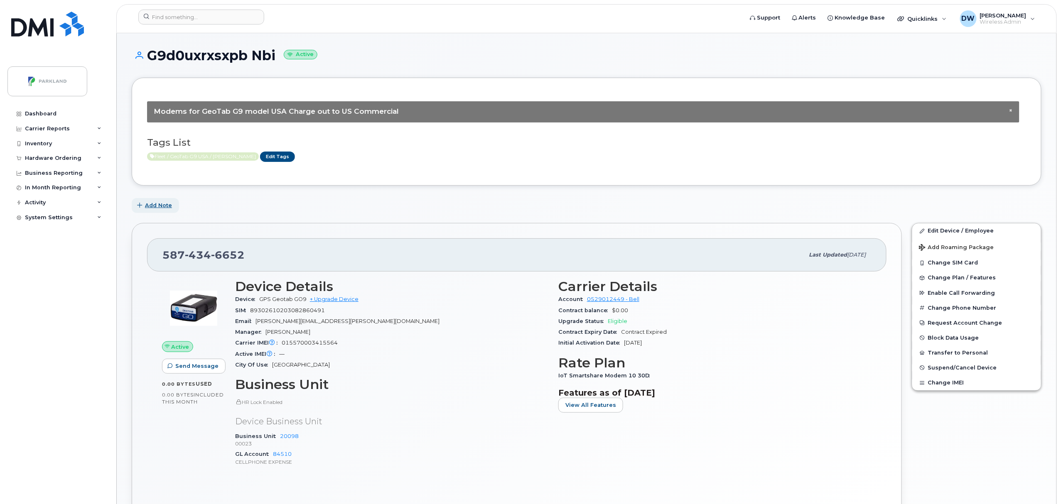
click at [154, 204] on span "Add Note" at bounding box center [158, 205] width 27 height 8
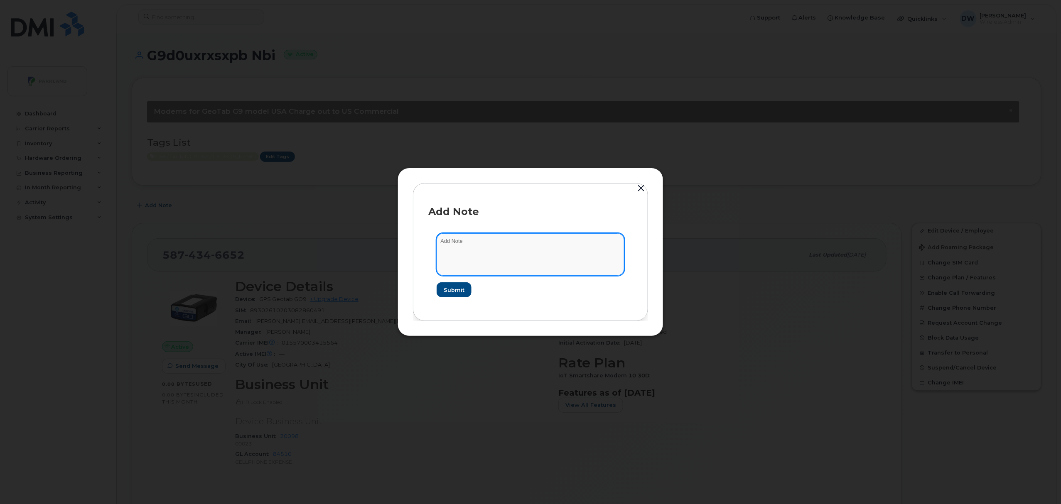
click at [474, 248] on textarea at bounding box center [531, 254] width 188 height 42
type textarea "Unit T2532"
click at [464, 286] on span "Submit" at bounding box center [453, 290] width 21 height 8
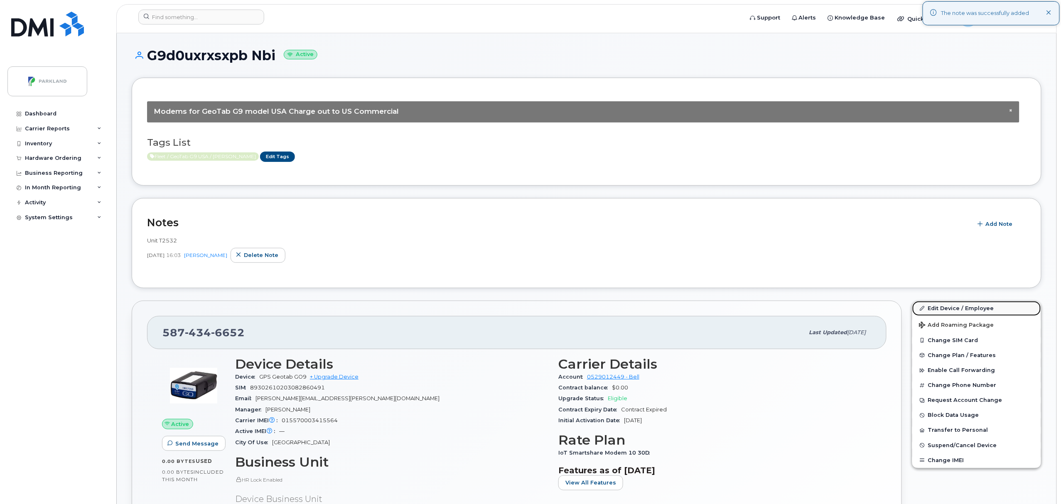
click at [959, 307] on link "Edit Device / Employee" at bounding box center [976, 308] width 129 height 15
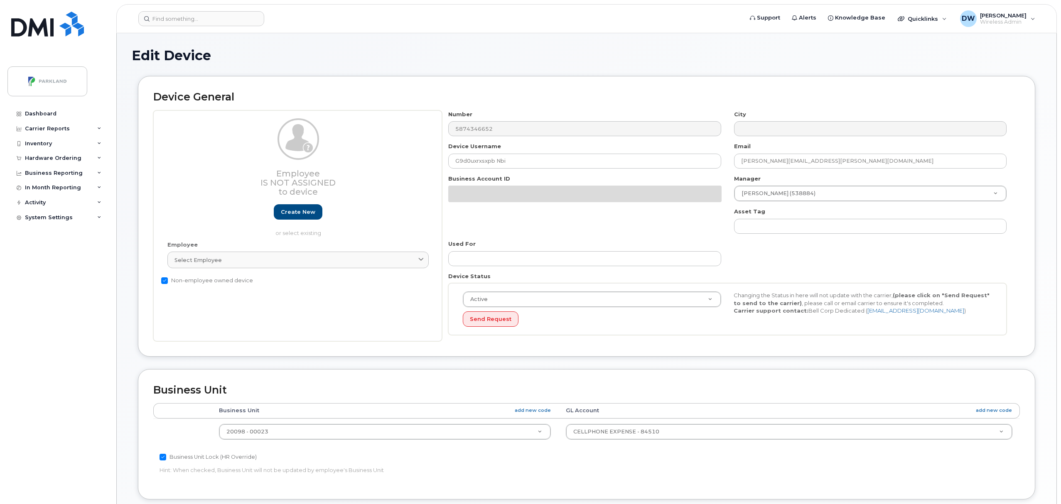
select select "1386637"
click at [467, 164] on input "G9d0uxrxsxpb Nbi" at bounding box center [584, 161] width 273 height 15
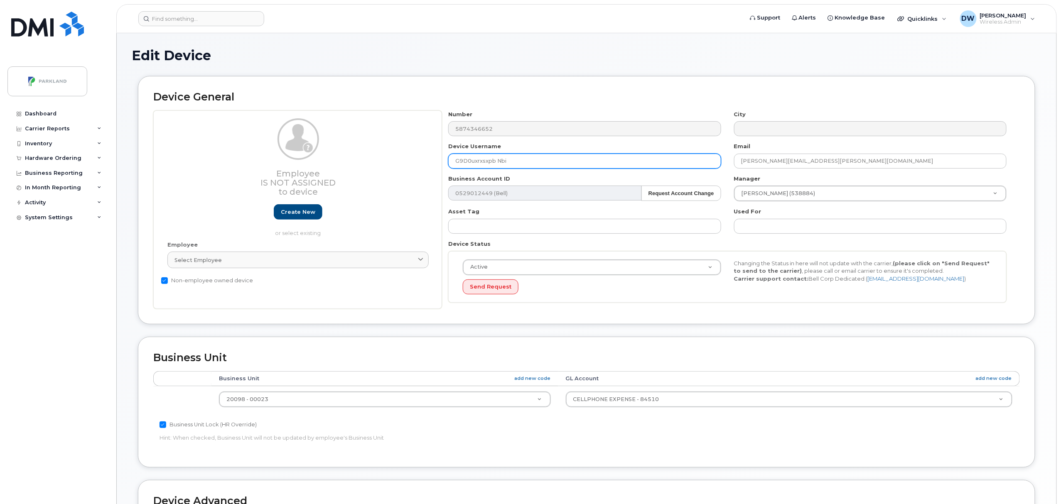
drag, startPoint x: 471, startPoint y: 163, endPoint x: 481, endPoint y: 165, distance: 9.6
click at [481, 165] on input "G9D0uxrxsxpb Nbi" at bounding box center [584, 161] width 273 height 15
drag, startPoint x: 483, startPoint y: 160, endPoint x: 491, endPoint y: 160, distance: 7.9
click at [491, 160] on input "G9D0UXRxsxpb Nbi" at bounding box center [584, 161] width 273 height 15
drag, startPoint x: 494, startPoint y: 165, endPoint x: 523, endPoint y: 155, distance: 30.5
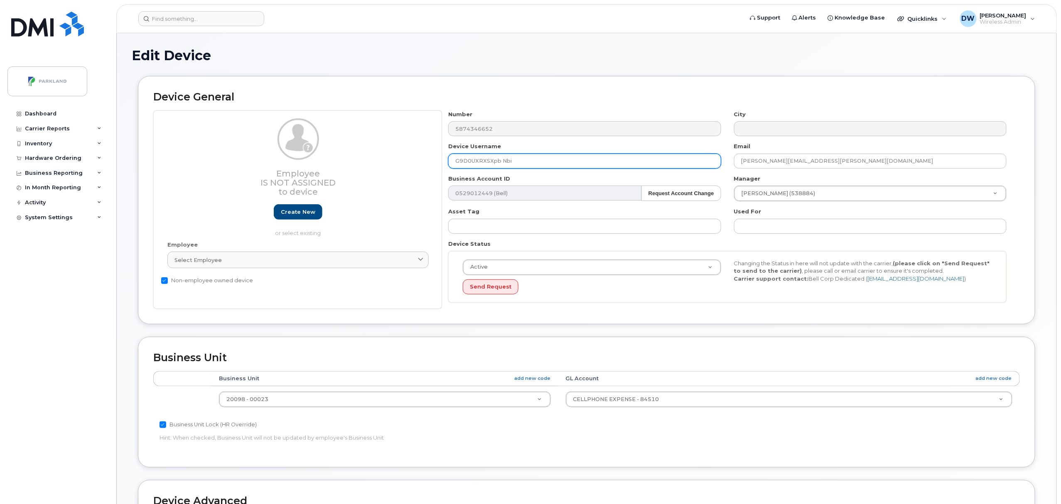
click at [522, 156] on input "G9D0UXRXSXpb Nbi" at bounding box center [584, 161] width 273 height 15
type input "G9D0UXRXSXPB"
click at [1059, 453] on body "Support Alerts Knowledge Base Quicklinks Suspend / Cancel Device Change SIM Car…" at bounding box center [530, 364] width 1061 height 728
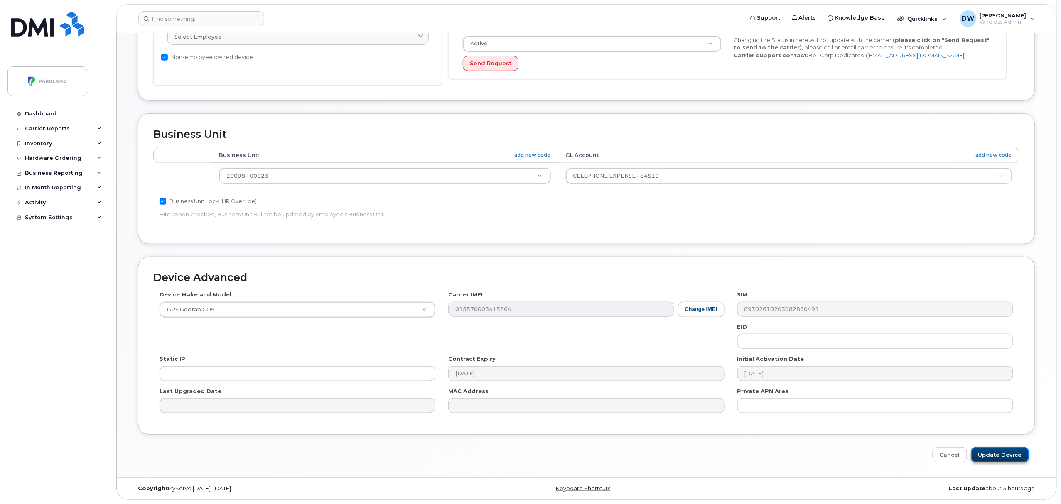
click at [1015, 457] on input "Update Device" at bounding box center [1000, 454] width 58 height 15
type input "Saving..."
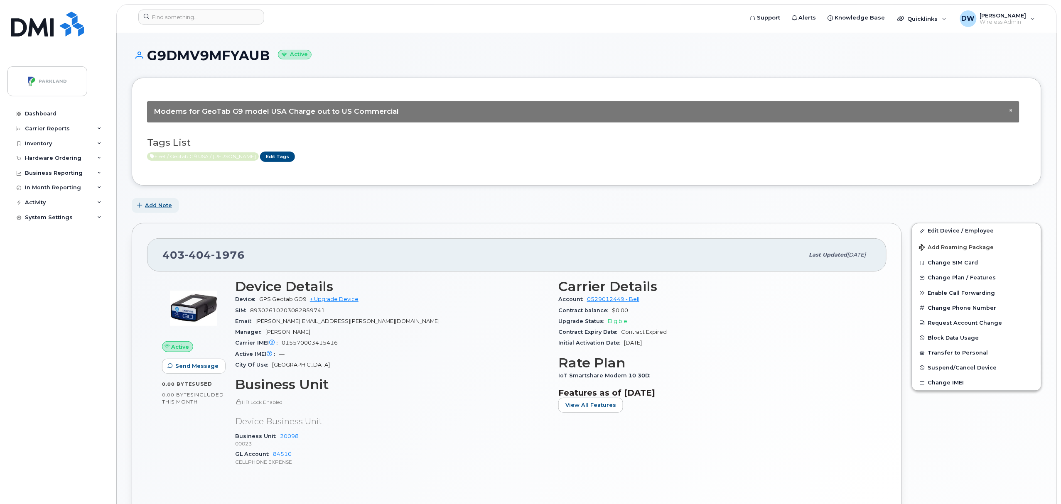
click at [162, 206] on span "Add Note" at bounding box center [158, 205] width 27 height 8
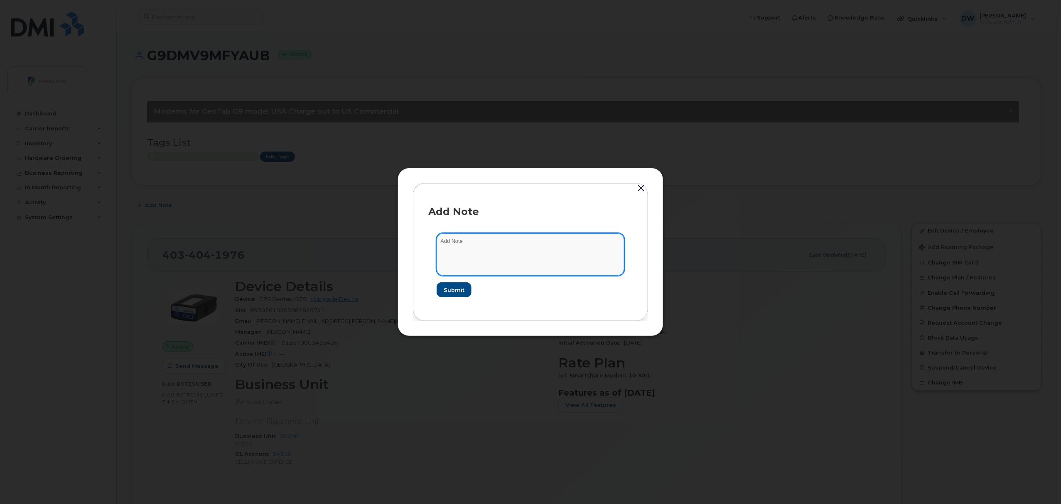
click at [514, 252] on textarea at bounding box center [531, 254] width 188 height 42
type textarea "Unit T181"
click at [459, 288] on span "Submit" at bounding box center [453, 290] width 21 height 8
